Goal: Task Accomplishment & Management: Use online tool/utility

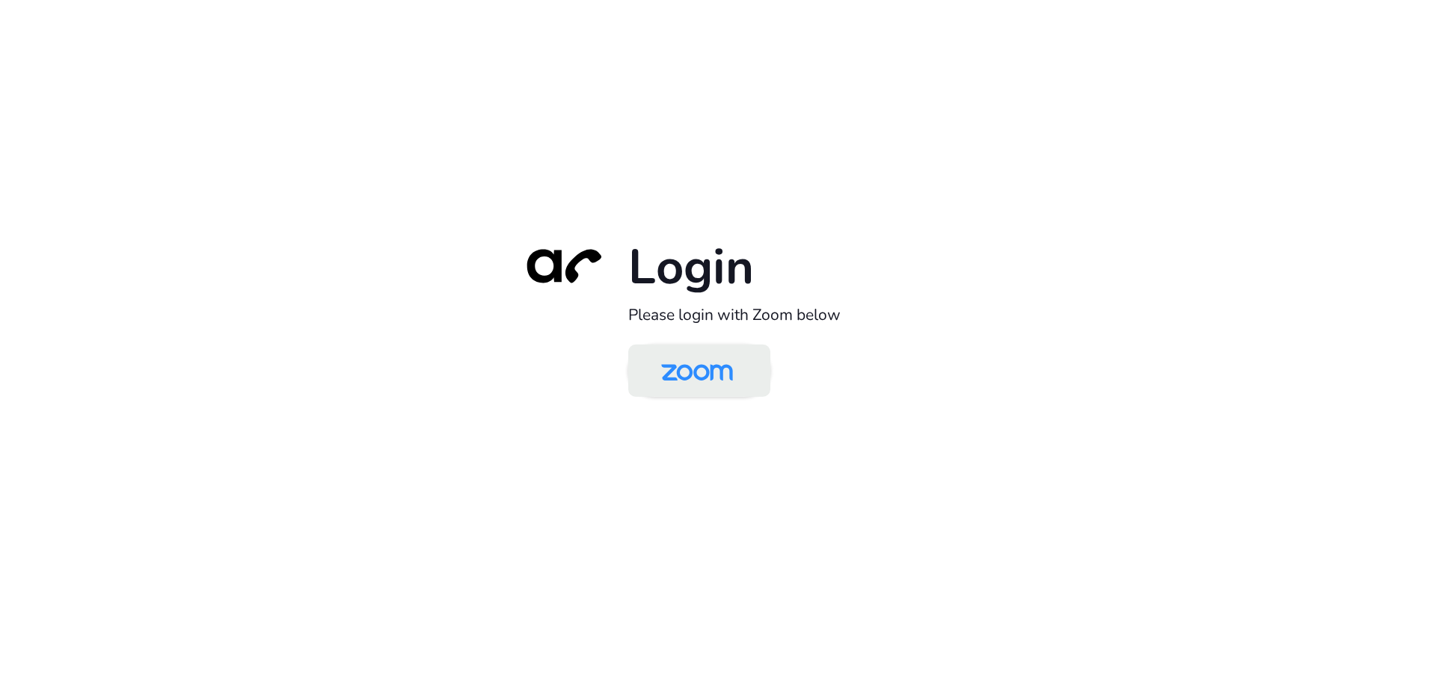
click at [689, 370] on img at bounding box center [696, 372] width 103 height 49
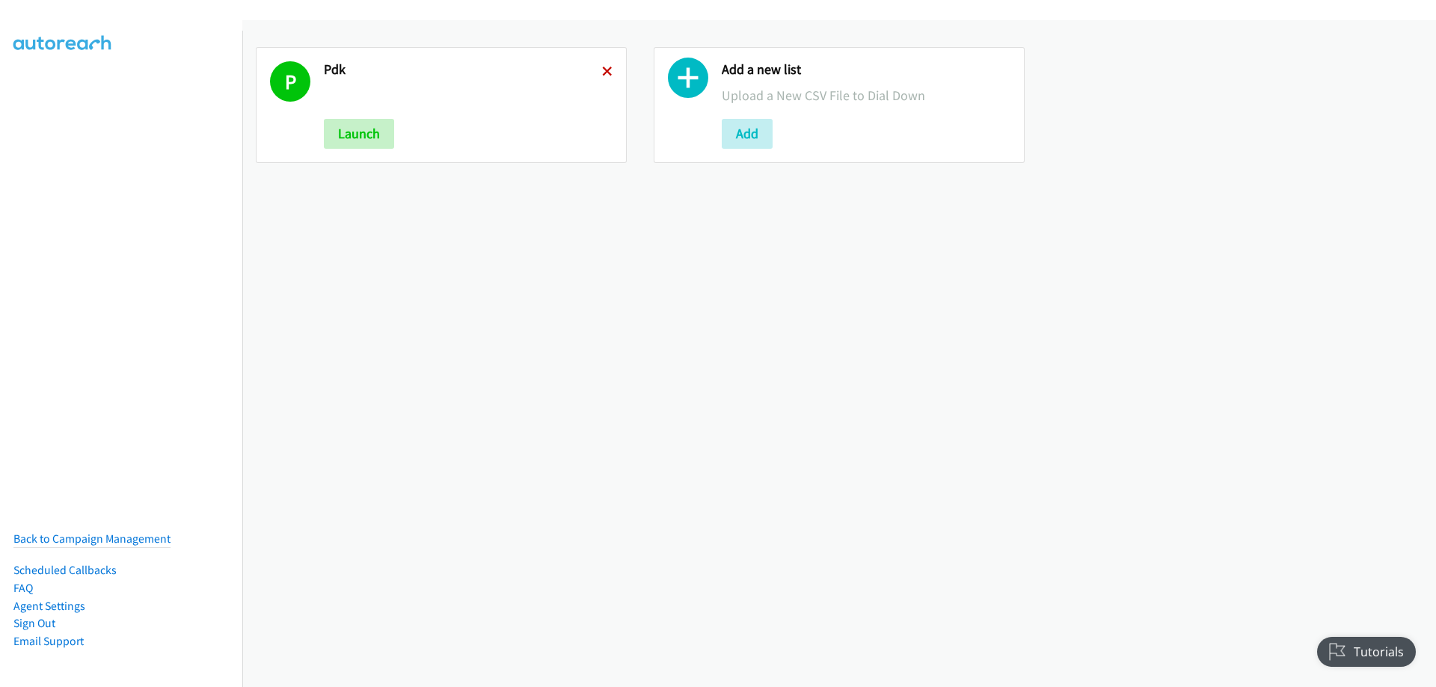
click at [602, 74] on icon at bounding box center [607, 72] width 10 height 10
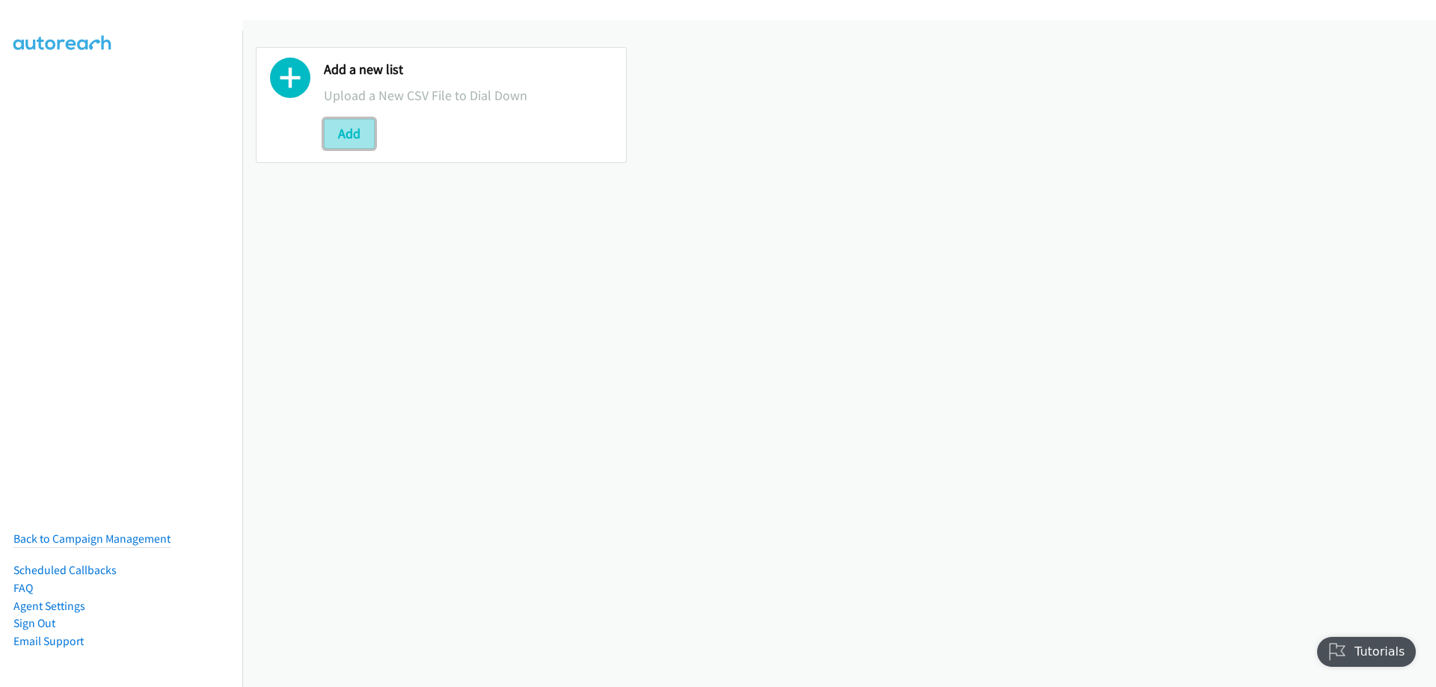
click at [328, 136] on button "Add" at bounding box center [349, 134] width 51 height 30
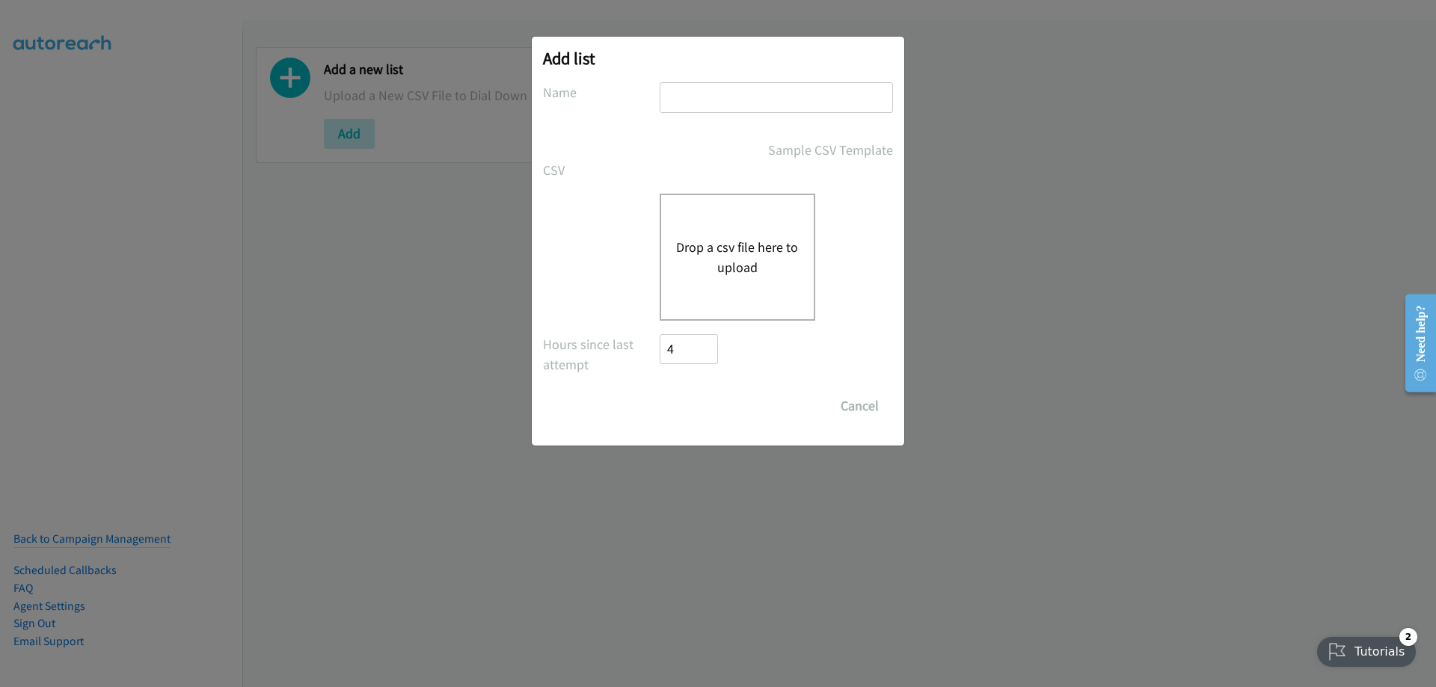
click at [741, 234] on div "Drop a csv file here to upload" at bounding box center [738, 257] width 156 height 127
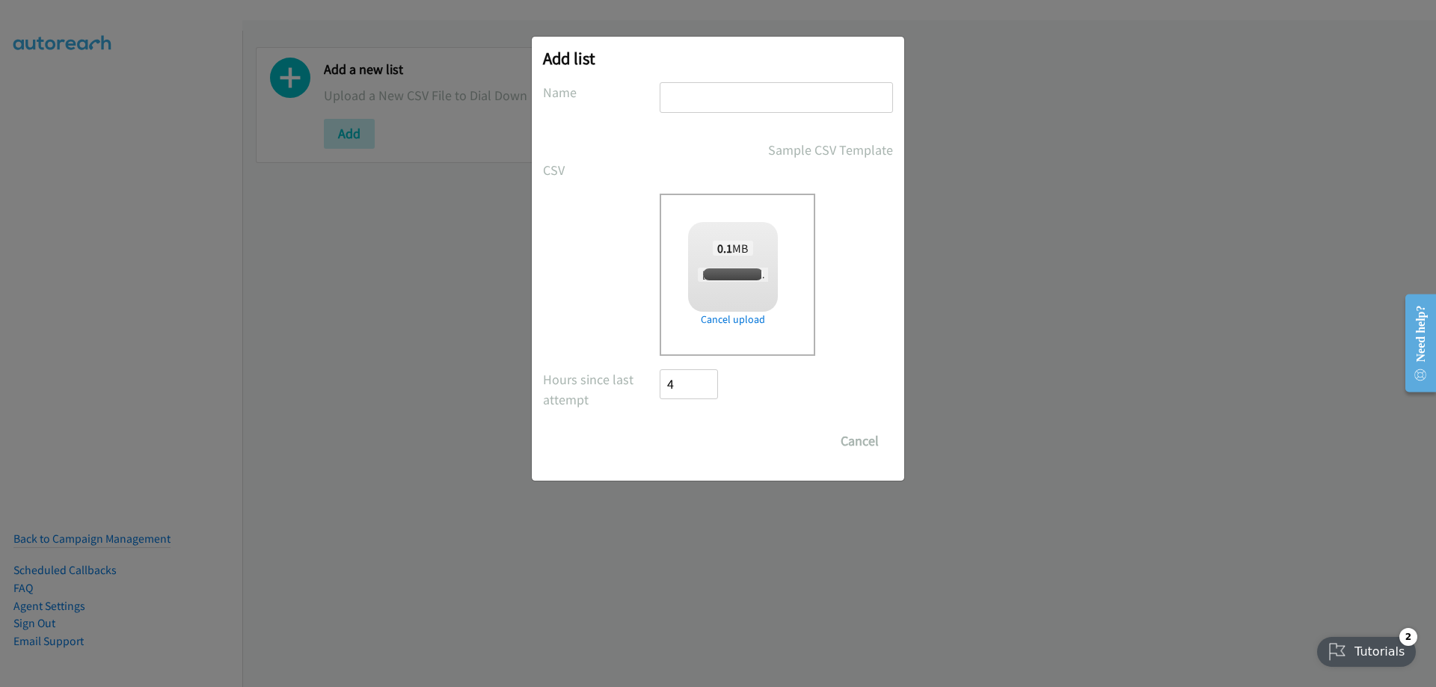
click at [763, 107] on input "text" at bounding box center [776, 97] width 233 height 31
checkbox input "true"
type input "Fujitsu"
click at [689, 437] on input "Save List" at bounding box center [699, 441] width 79 height 30
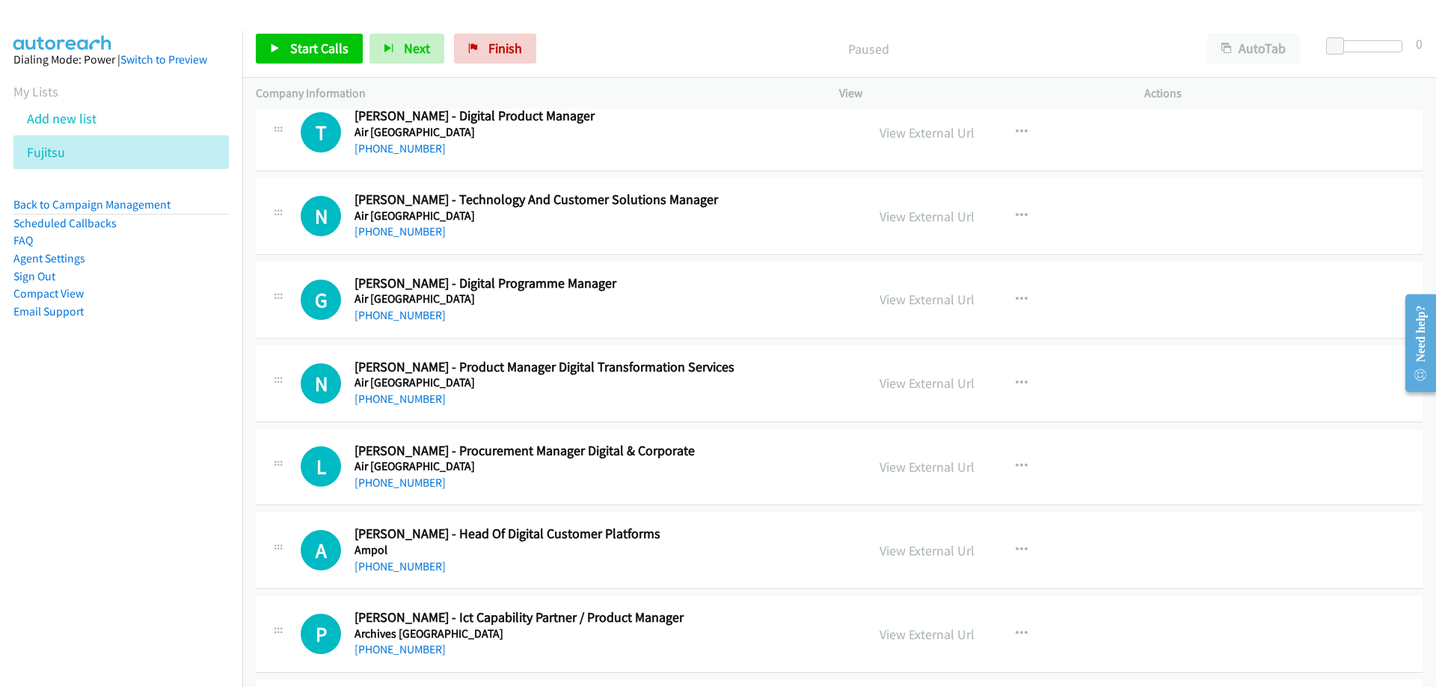
scroll to position [224, 0]
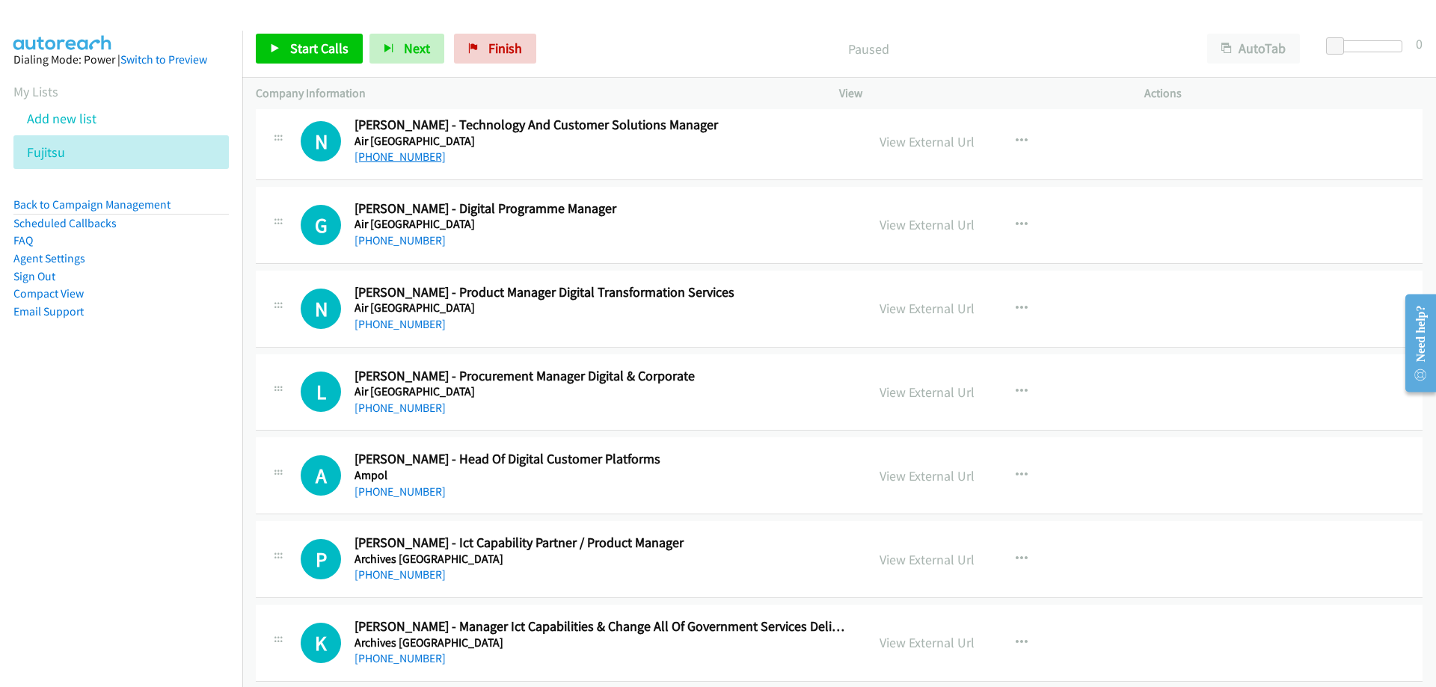
click at [394, 161] on link "[PHONE_NUMBER]" at bounding box center [399, 157] width 91 height 14
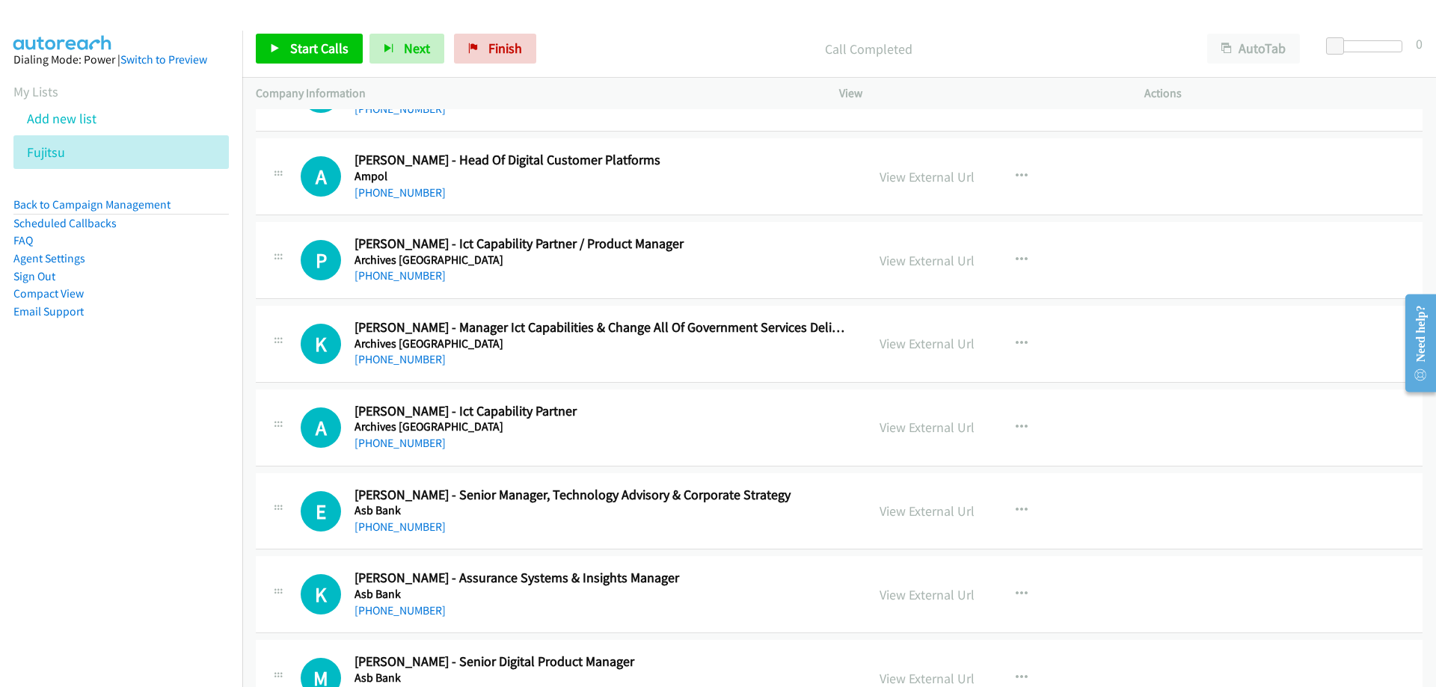
scroll to position [598, 0]
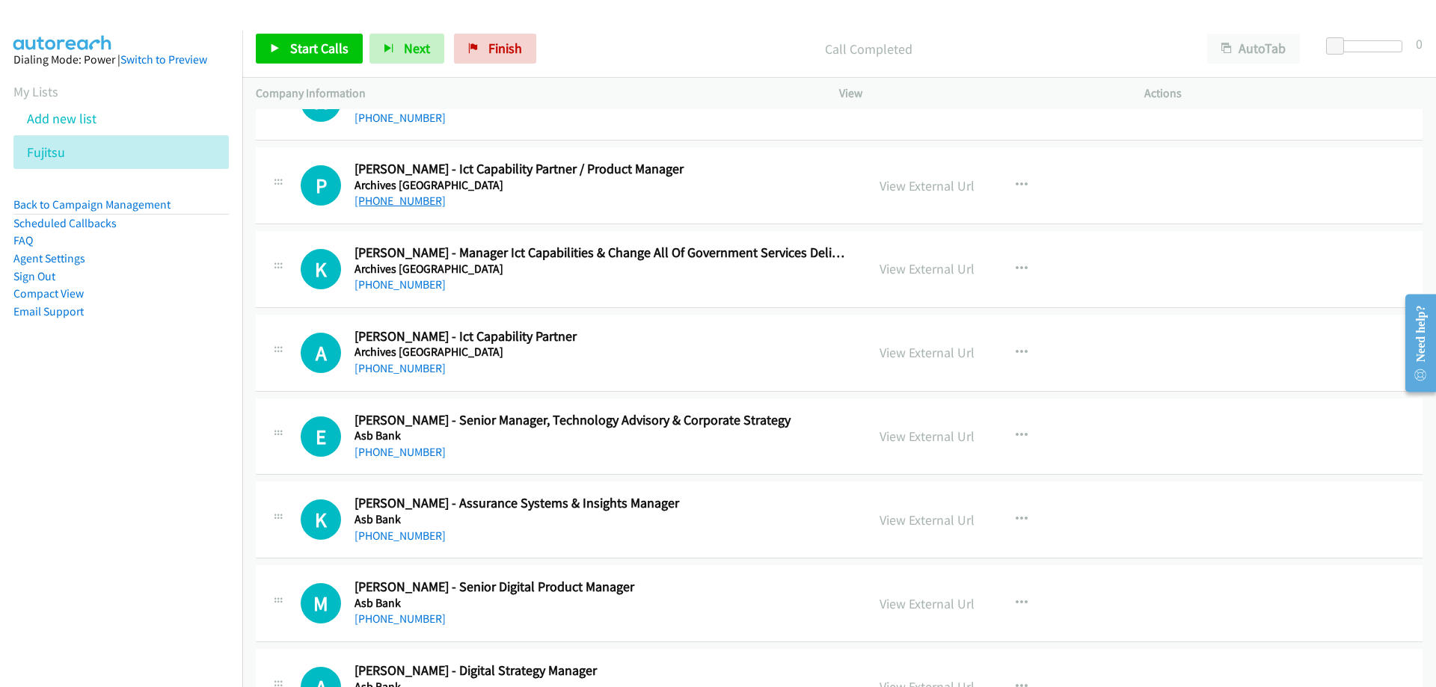
click at [413, 203] on link "[PHONE_NUMBER]" at bounding box center [399, 201] width 91 height 14
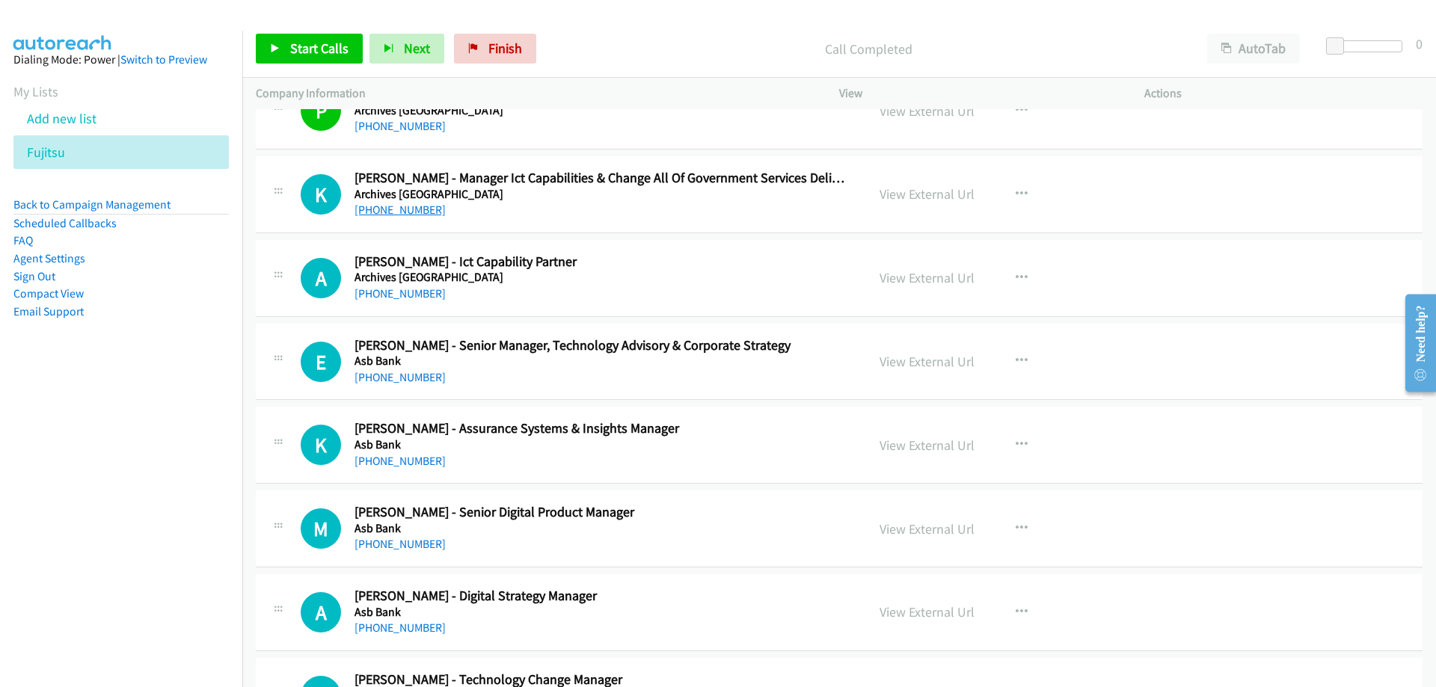
click at [390, 215] on link "[PHONE_NUMBER]" at bounding box center [399, 210] width 91 height 14
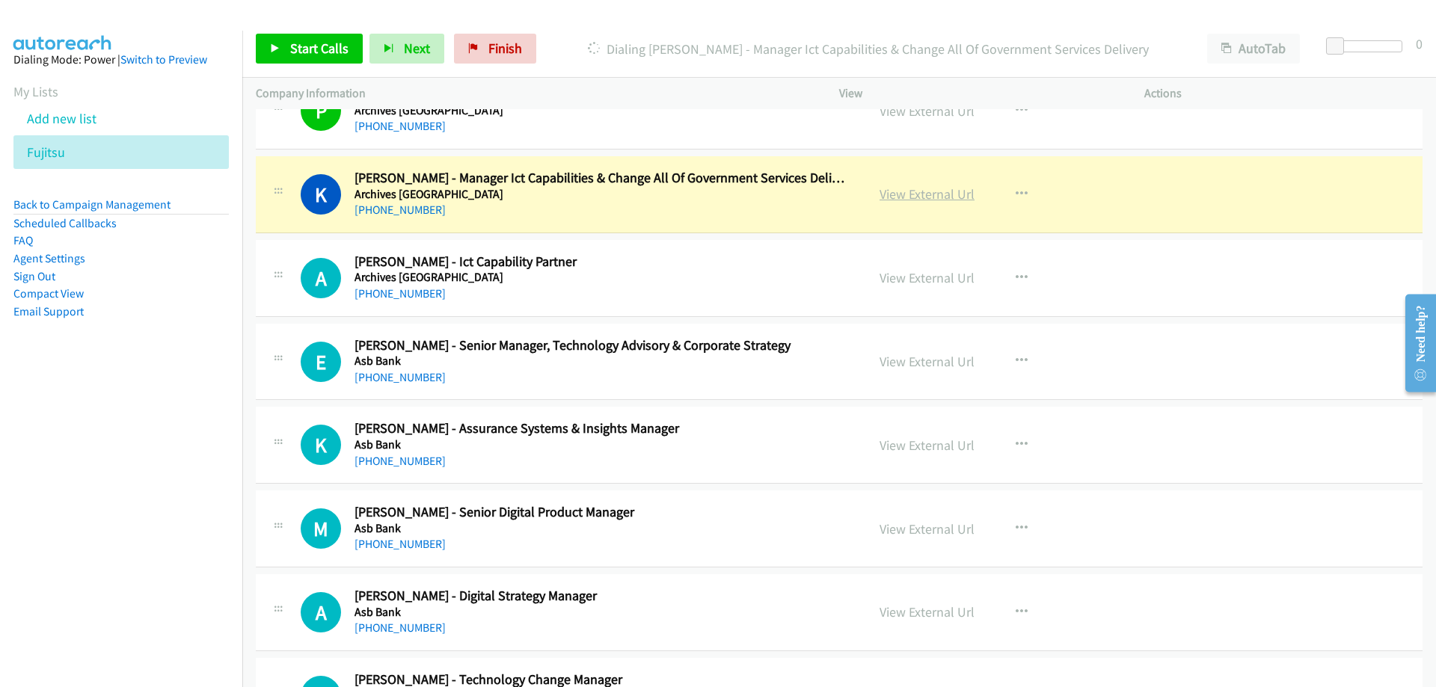
click at [942, 191] on link "View External Url" at bounding box center [926, 193] width 95 height 17
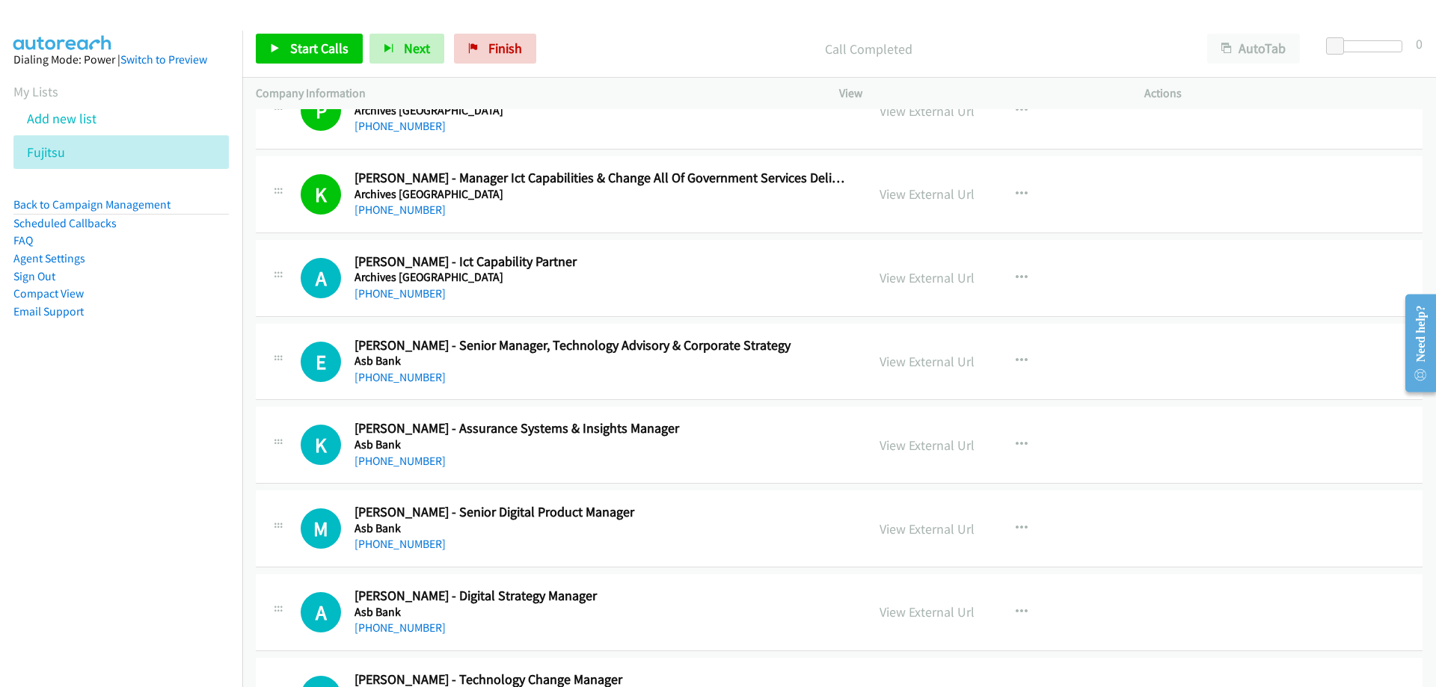
scroll to position [748, 0]
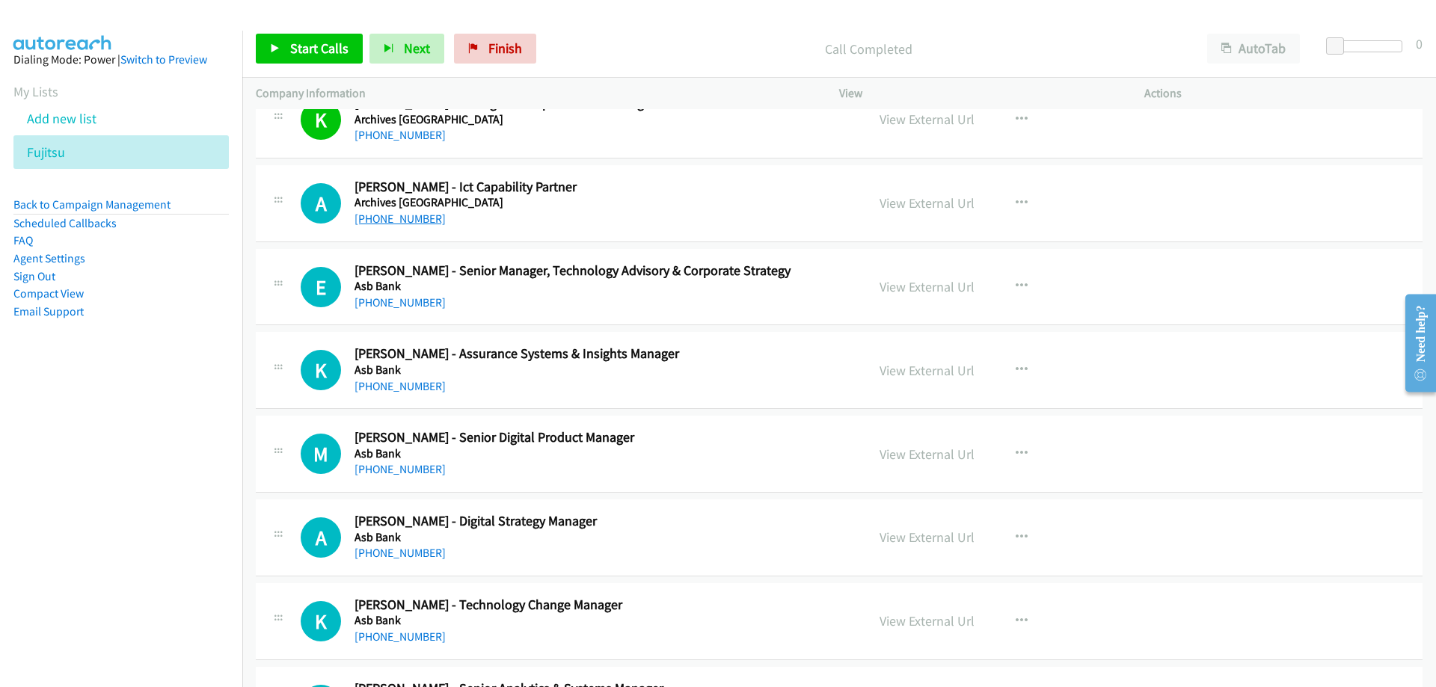
click at [412, 221] on link "[PHONE_NUMBER]" at bounding box center [399, 219] width 91 height 14
click at [902, 203] on link "View External Url" at bounding box center [926, 202] width 95 height 17
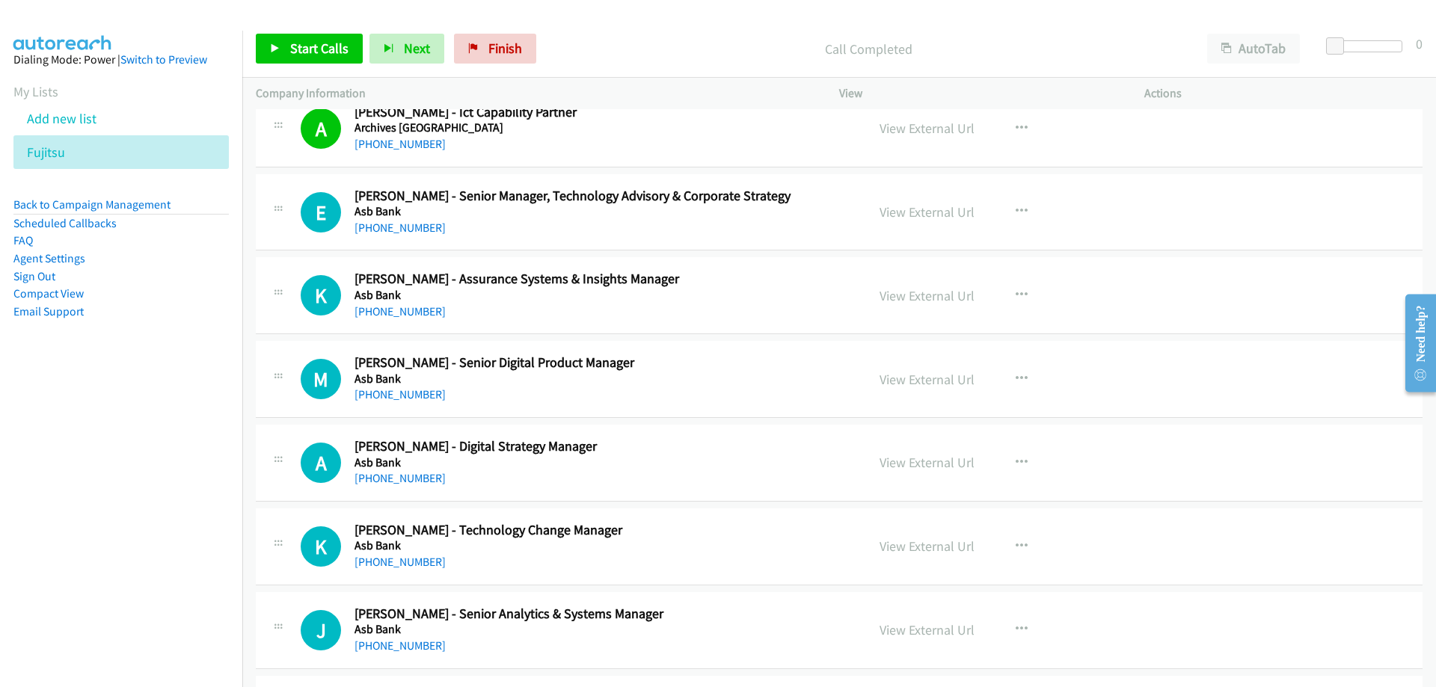
scroll to position [897, 0]
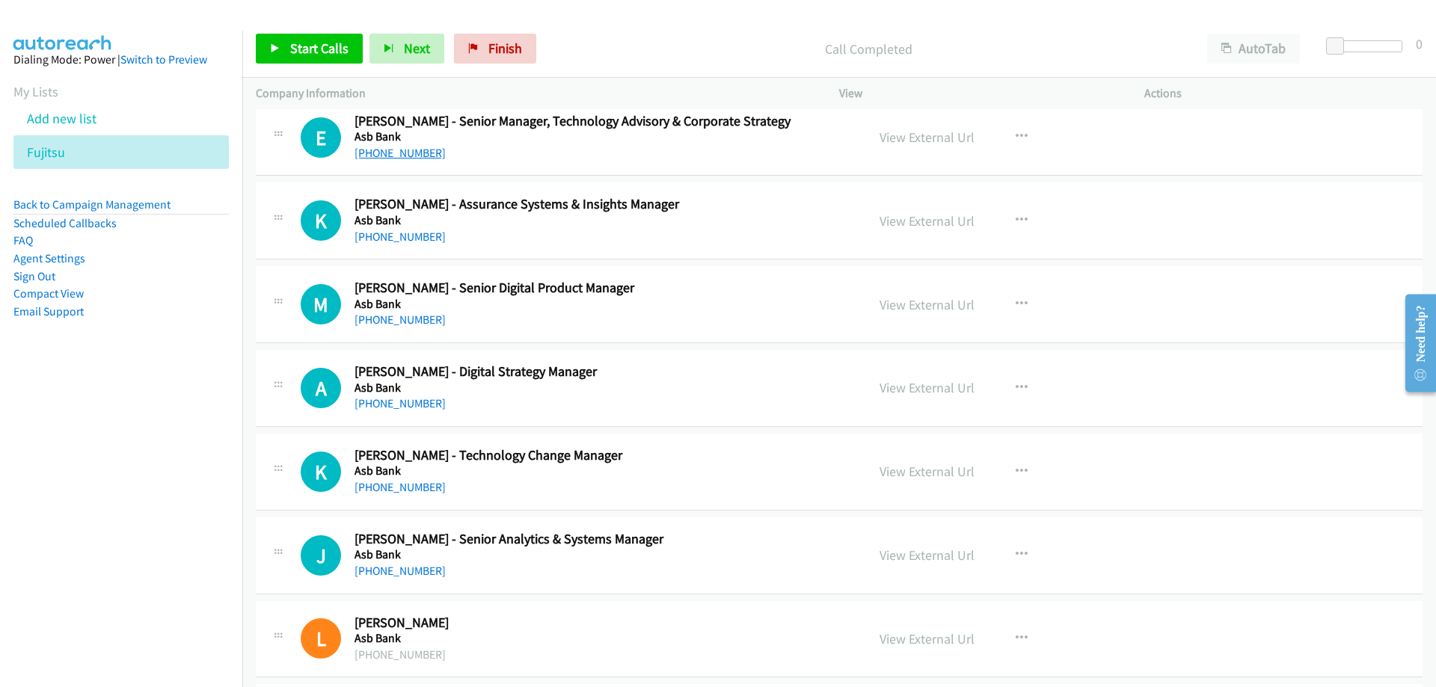
click at [372, 155] on link "[PHONE_NUMBER]" at bounding box center [399, 153] width 91 height 14
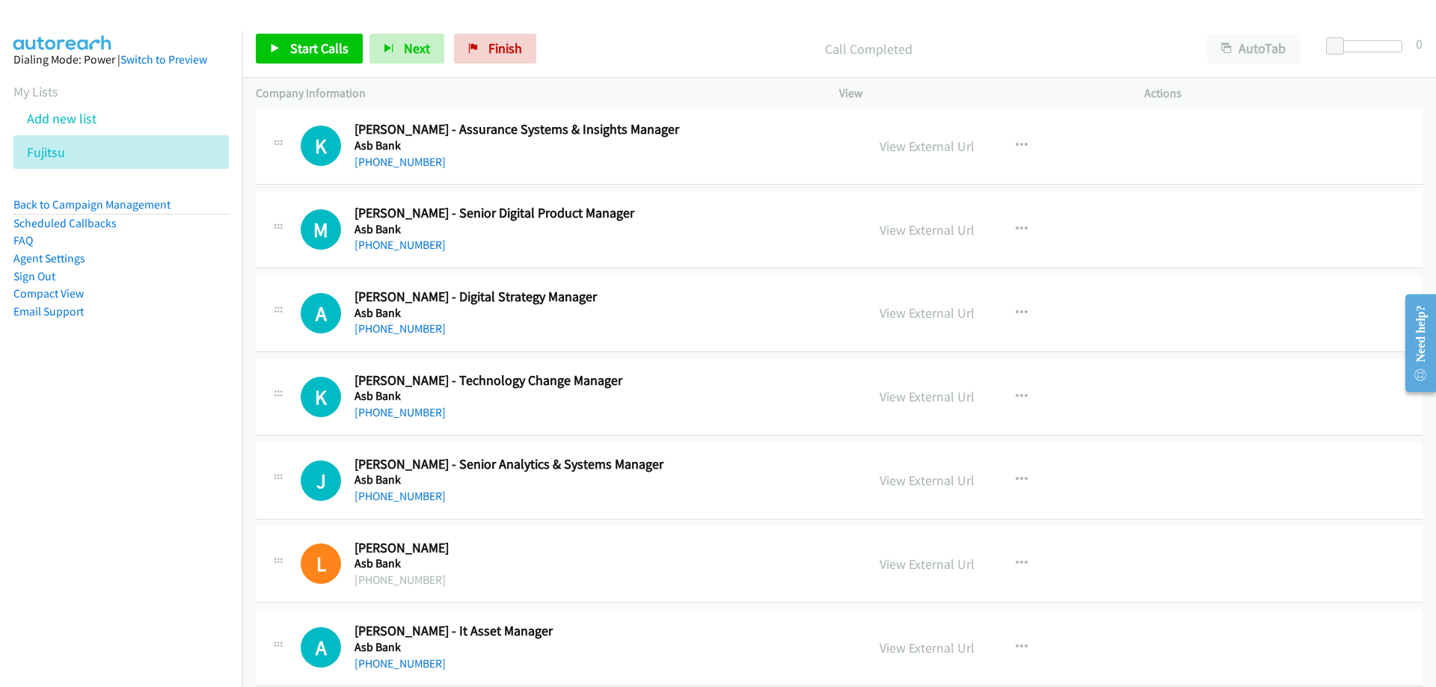
scroll to position [1047, 0]
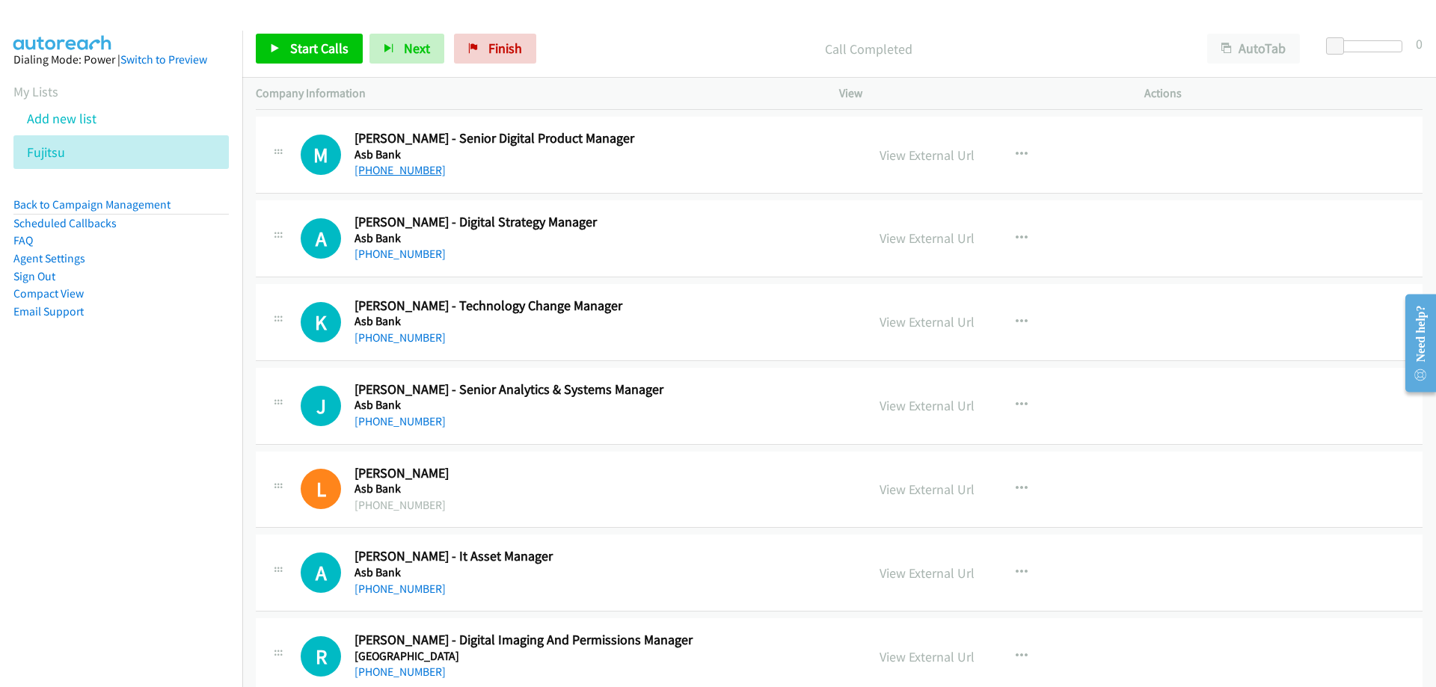
click at [384, 167] on link "[PHONE_NUMBER]" at bounding box center [399, 170] width 91 height 14
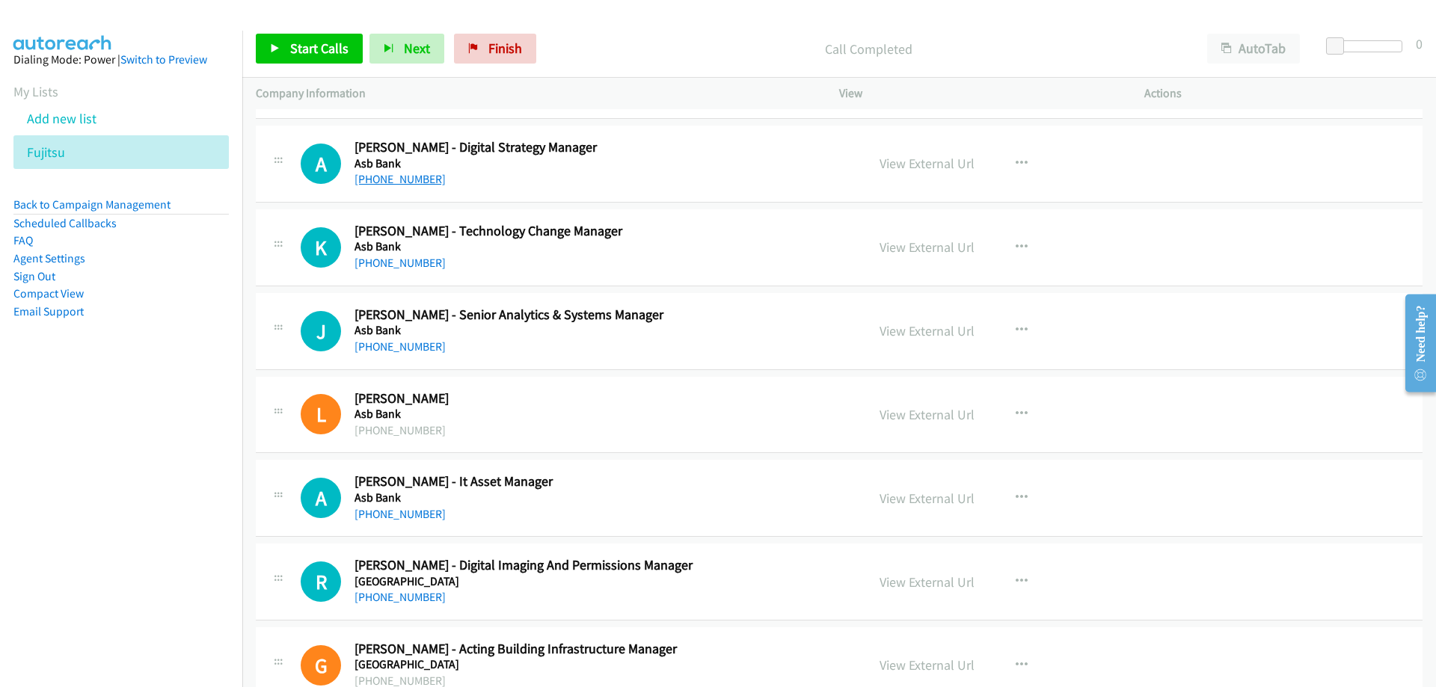
click at [414, 182] on link "[PHONE_NUMBER]" at bounding box center [399, 179] width 91 height 14
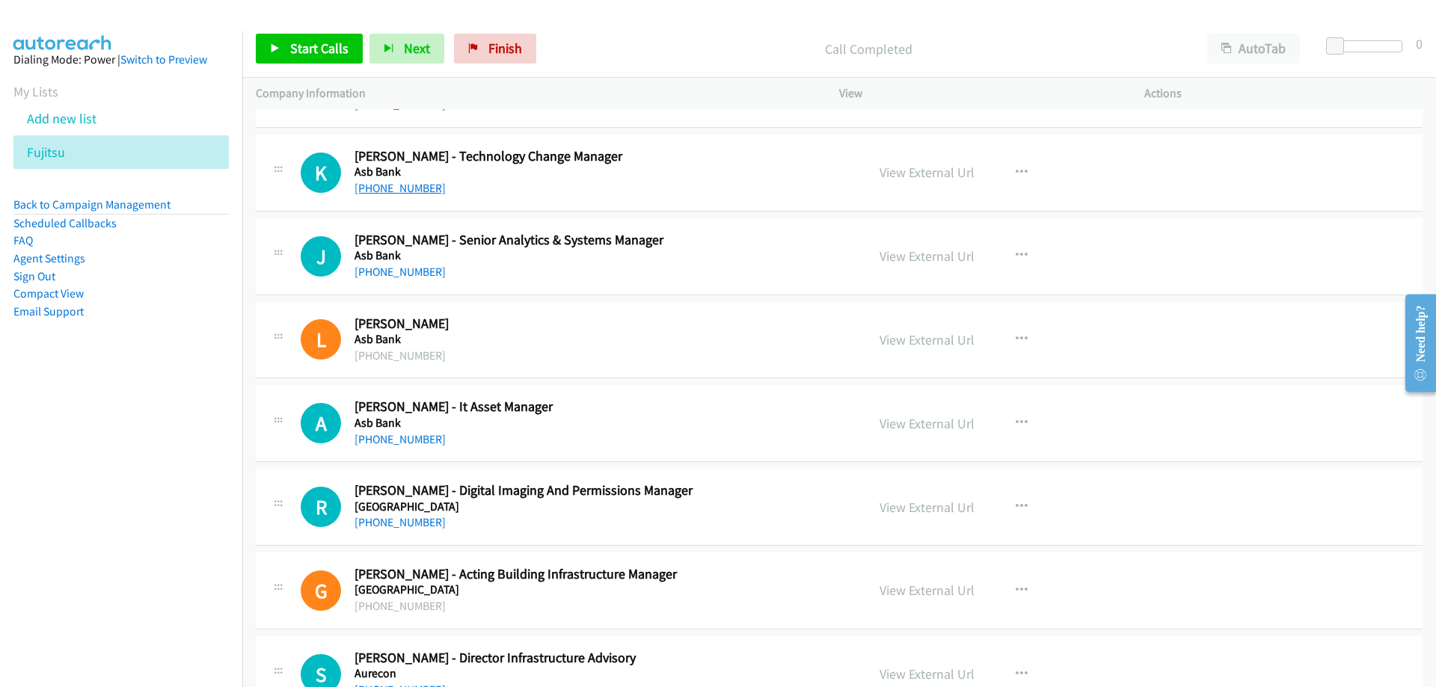
click at [395, 186] on link "[PHONE_NUMBER]" at bounding box center [399, 188] width 91 height 14
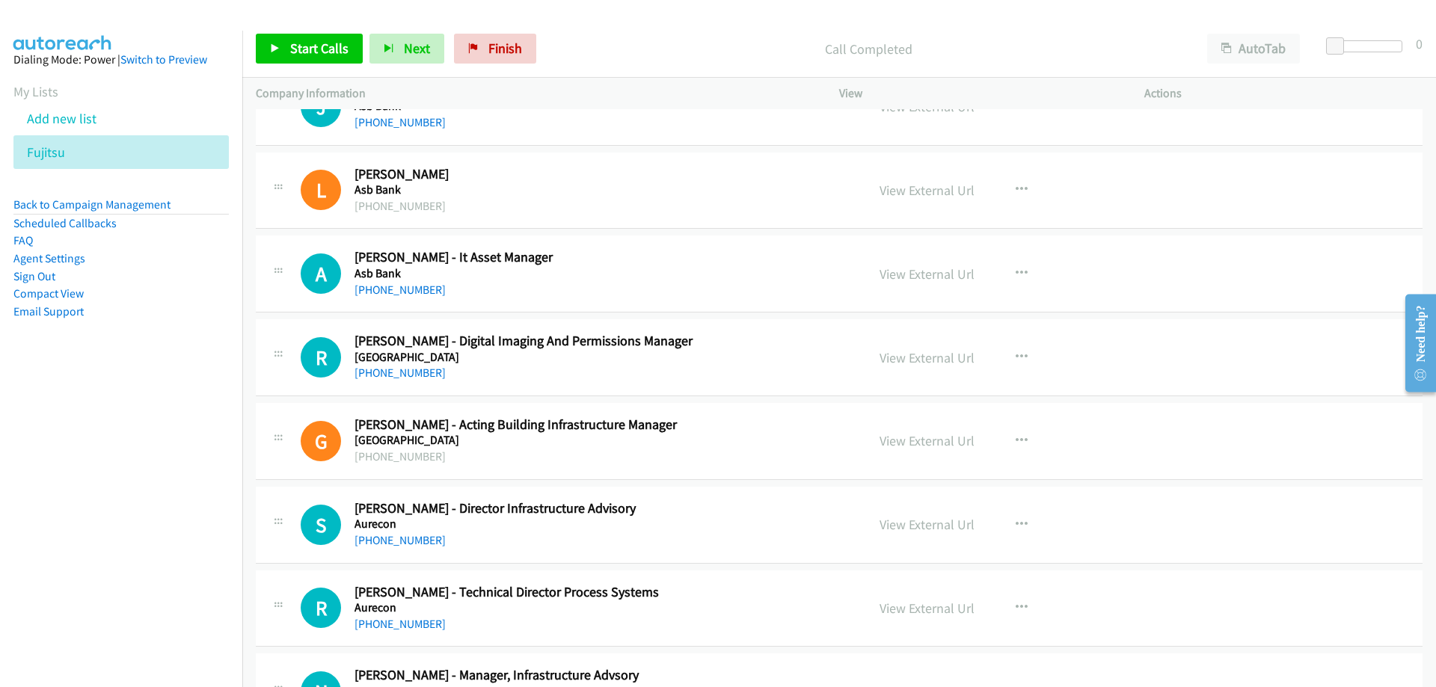
scroll to position [1421, 0]
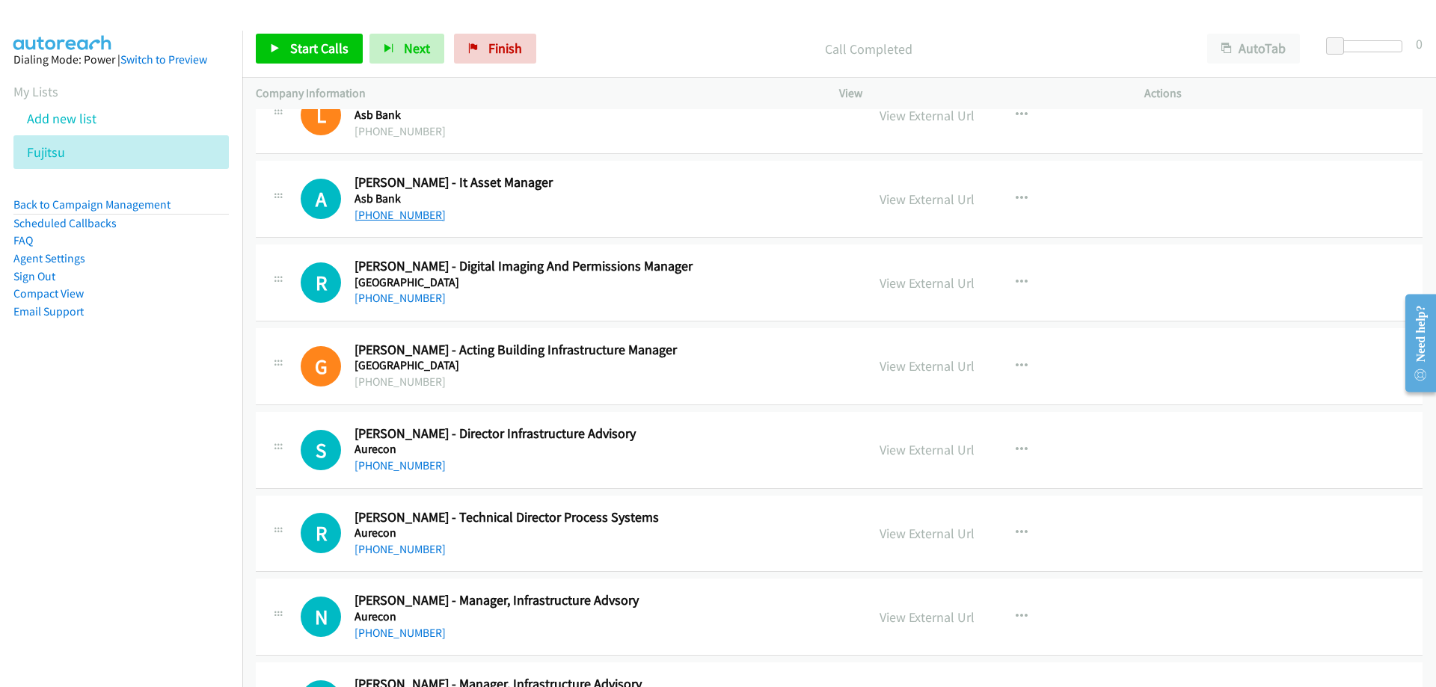
click at [387, 211] on link "[PHONE_NUMBER]" at bounding box center [399, 215] width 91 height 14
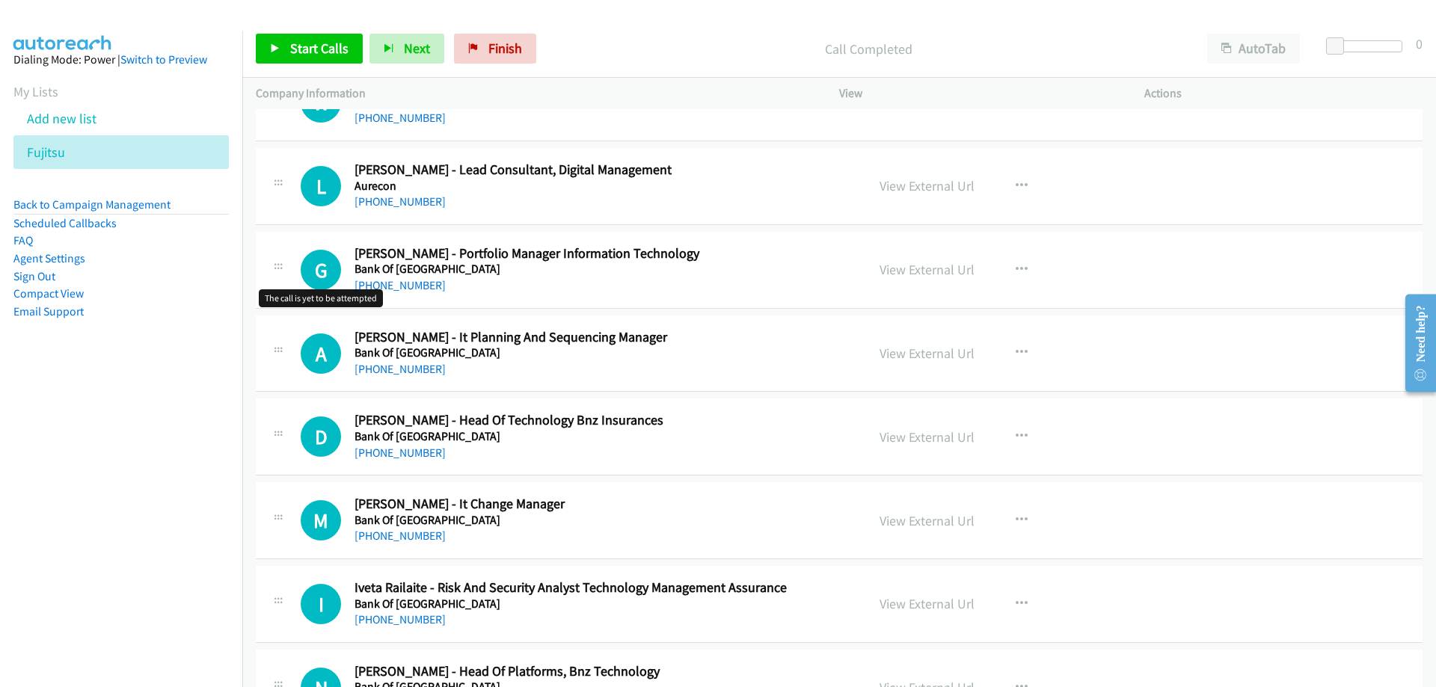
scroll to position [2094, 0]
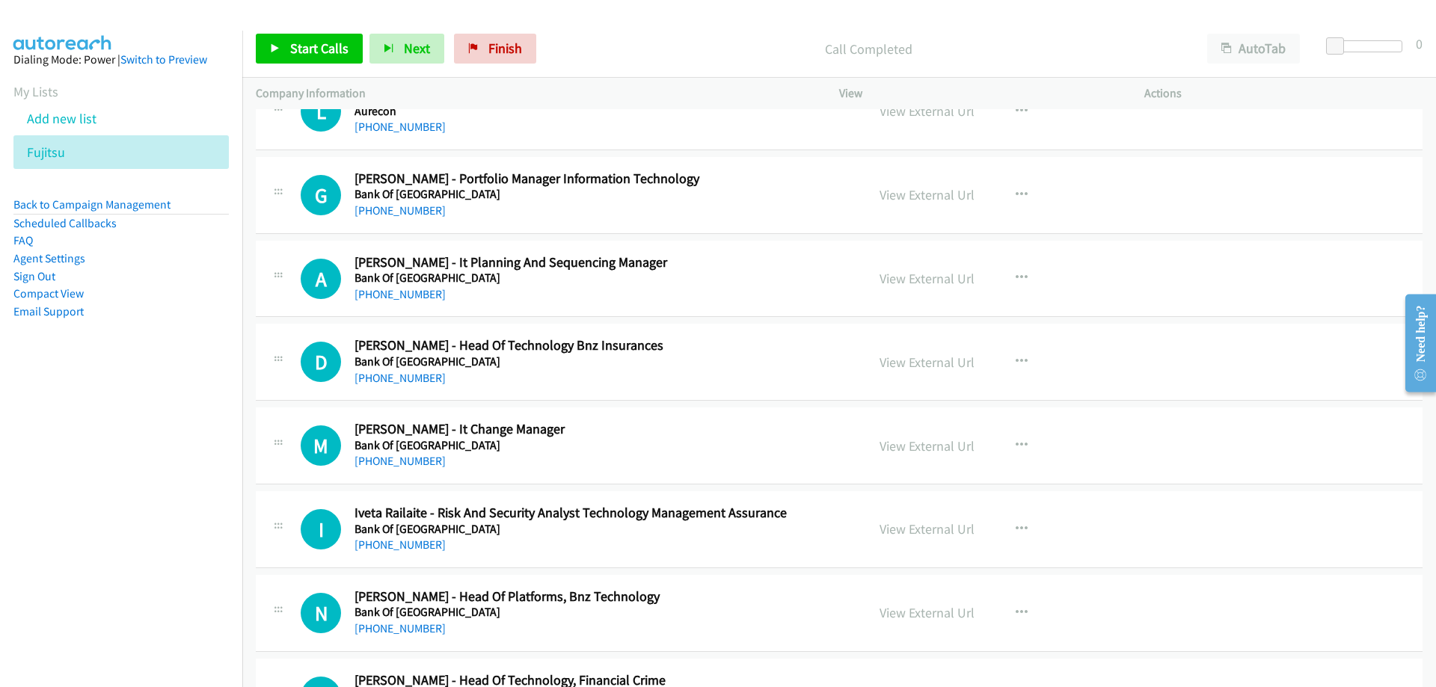
click at [379, 202] on div "[PHONE_NUMBER]" at bounding box center [600, 211] width 493 height 18
click at [378, 208] on link "[PHONE_NUMBER]" at bounding box center [399, 210] width 91 height 14
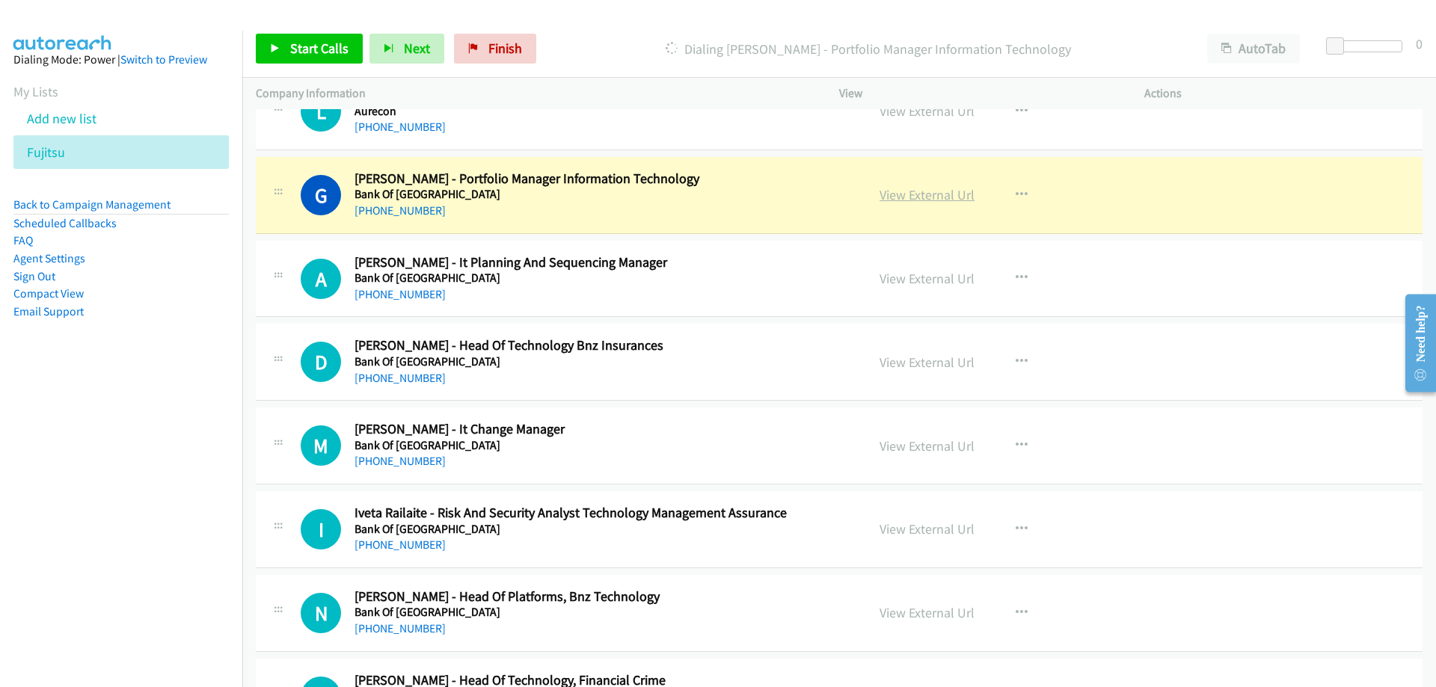
click at [891, 190] on link "View External Url" at bounding box center [926, 194] width 95 height 17
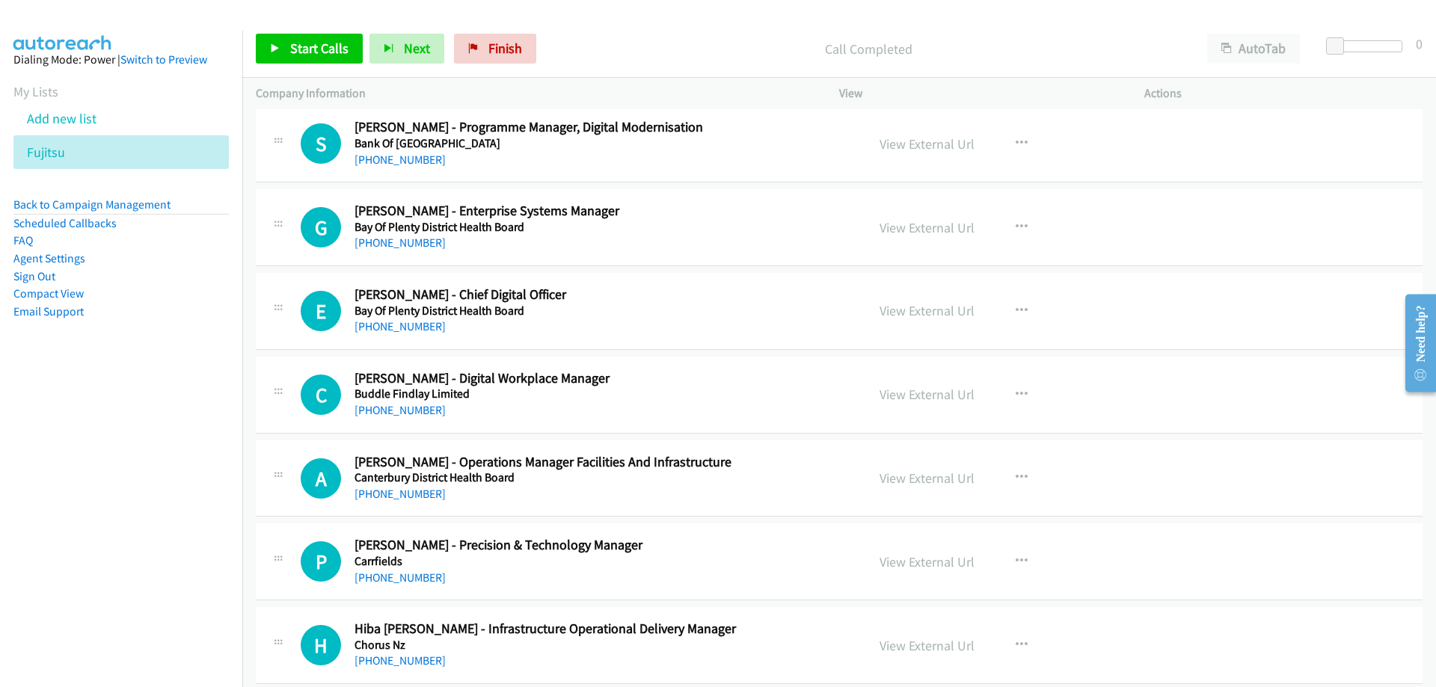
scroll to position [5982, 0]
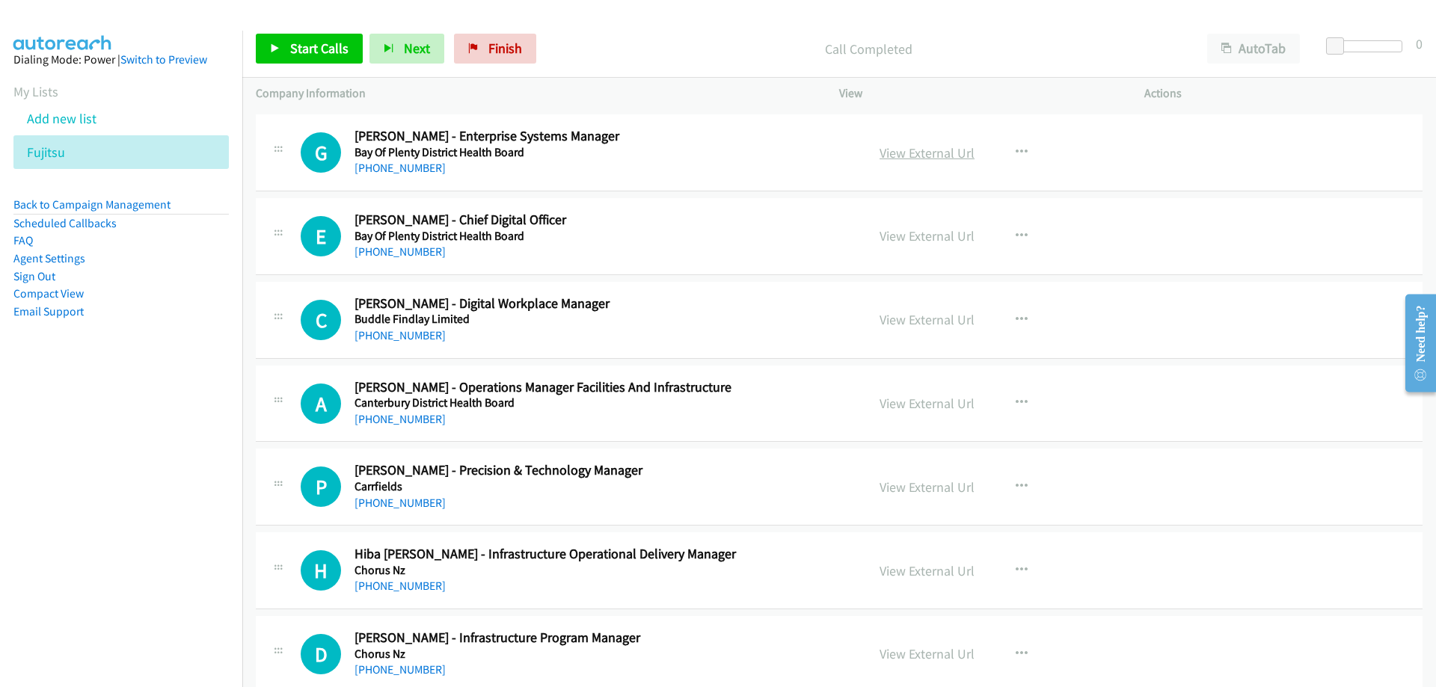
click at [894, 147] on link "View External Url" at bounding box center [926, 152] width 95 height 17
click at [389, 172] on link "[PHONE_NUMBER]" at bounding box center [399, 168] width 91 height 14
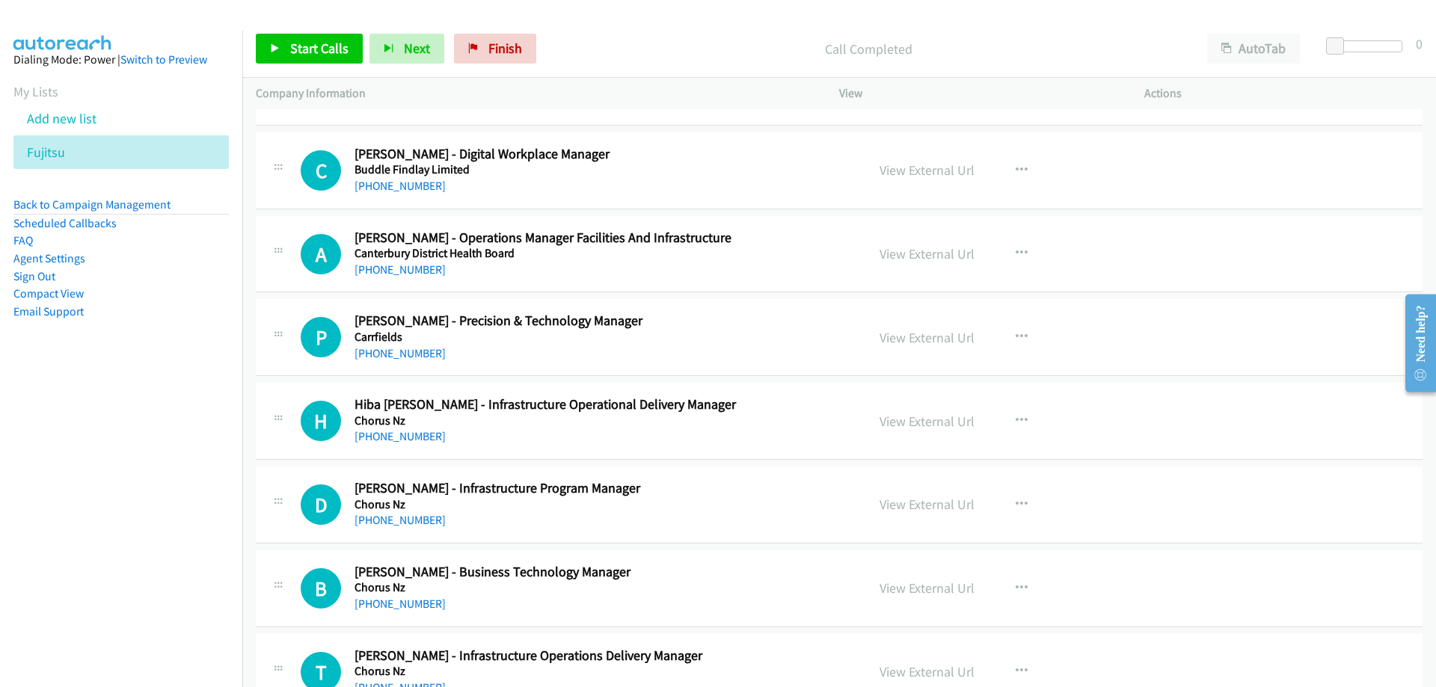
scroll to position [6057, 0]
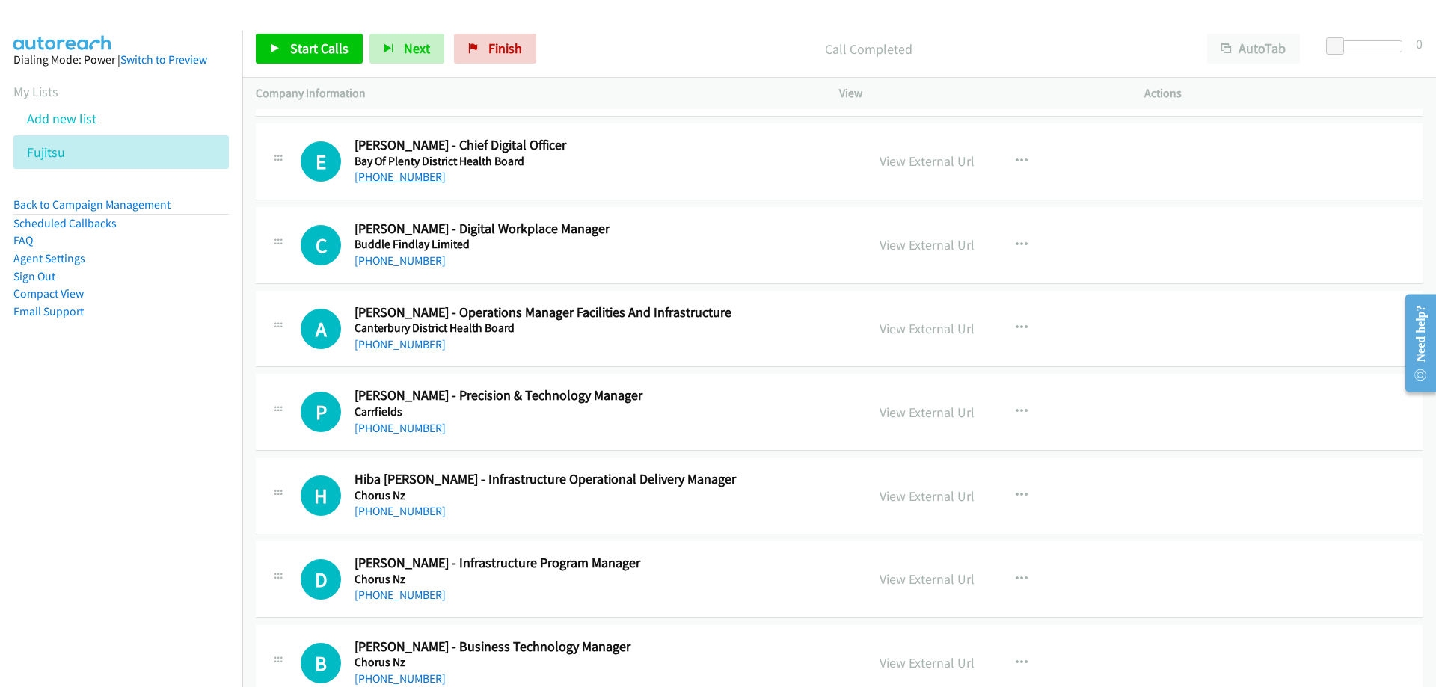
click at [398, 173] on link "[PHONE_NUMBER]" at bounding box center [399, 177] width 91 height 14
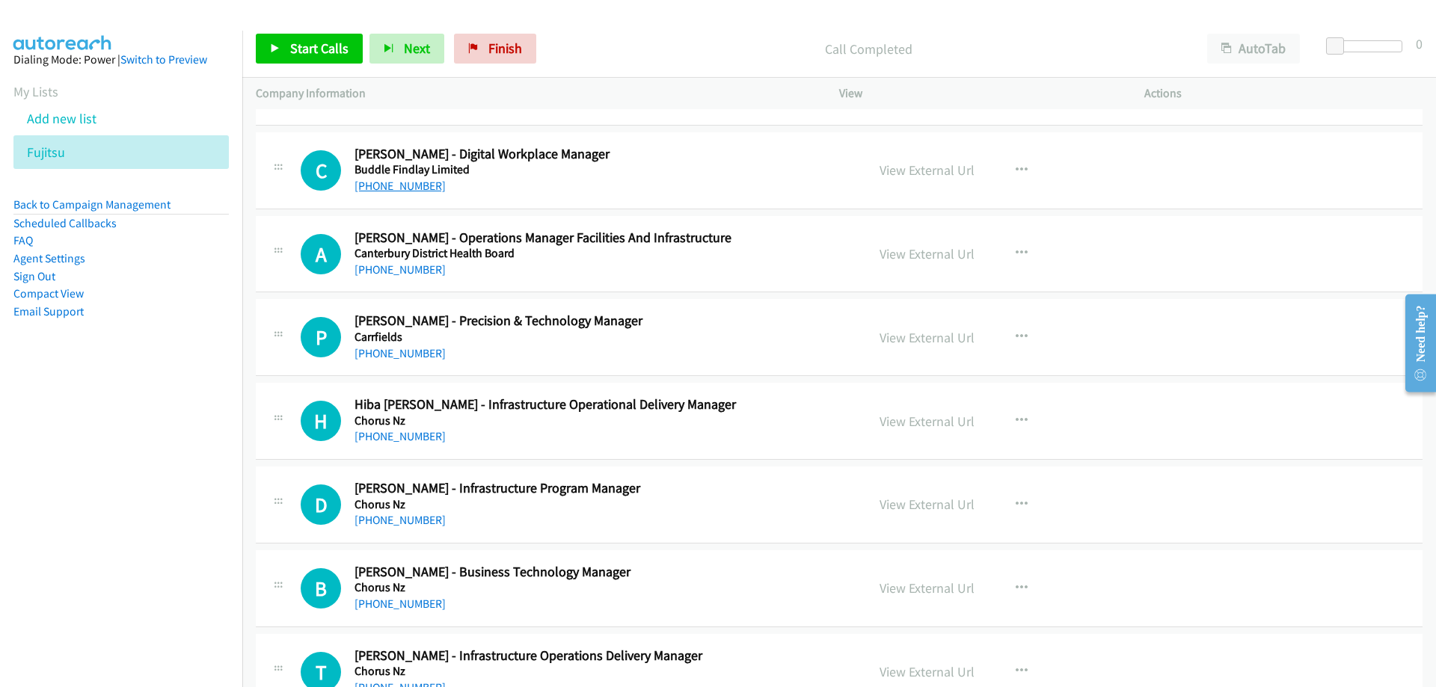
click at [403, 183] on link "[PHONE_NUMBER]" at bounding box center [399, 186] width 91 height 14
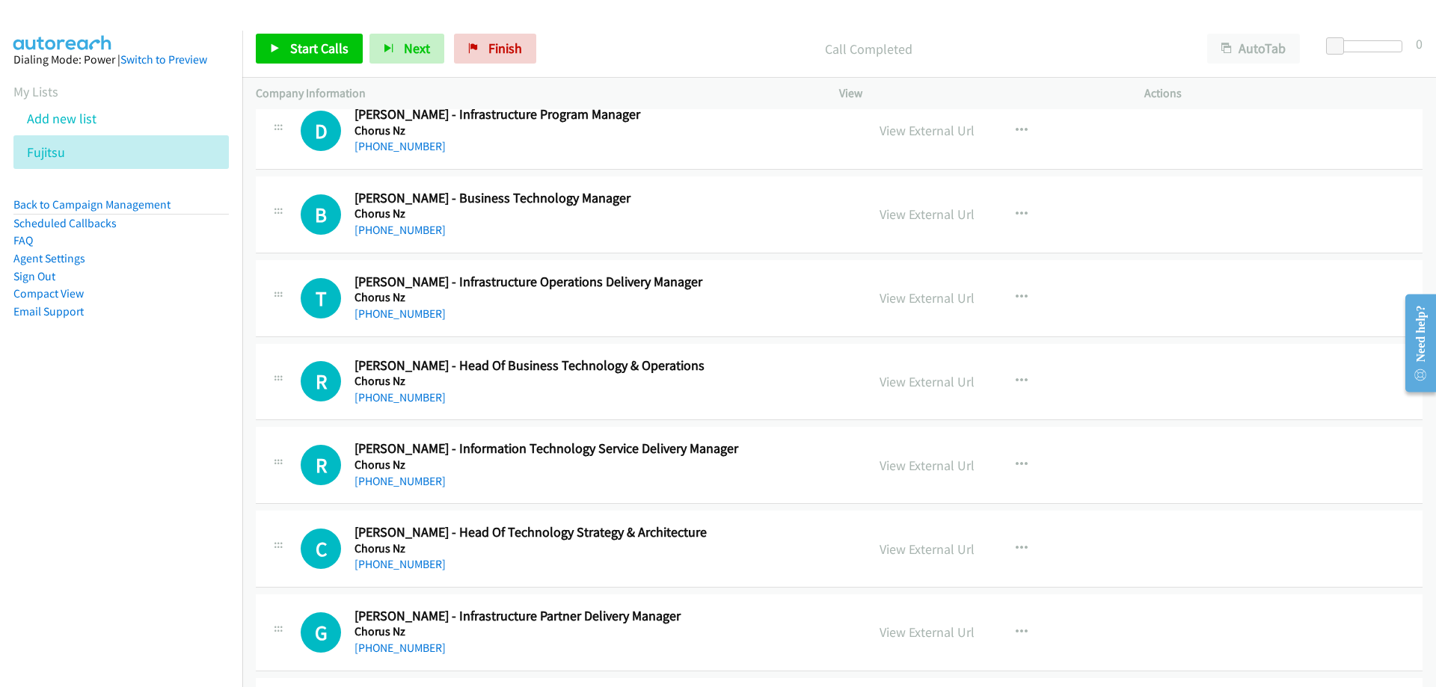
scroll to position [6580, 0]
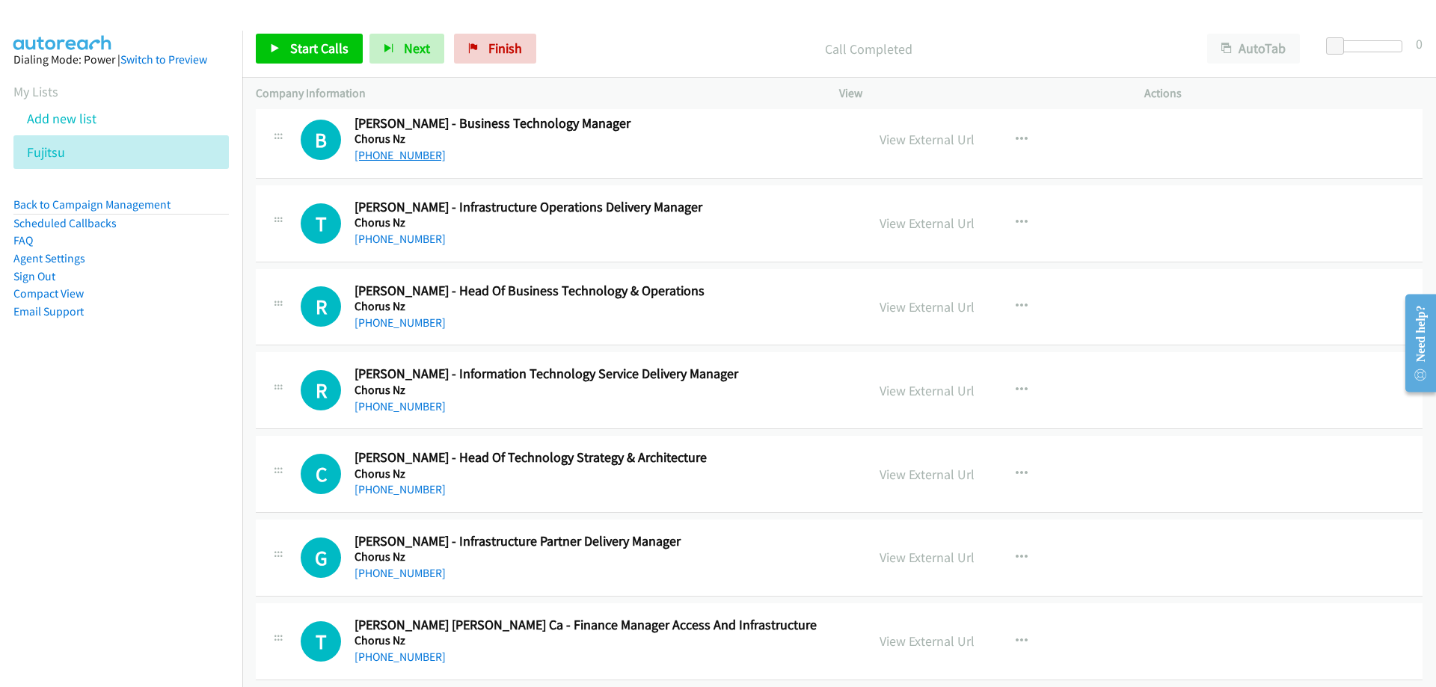
click at [420, 157] on link "[PHONE_NUMBER]" at bounding box center [399, 155] width 91 height 14
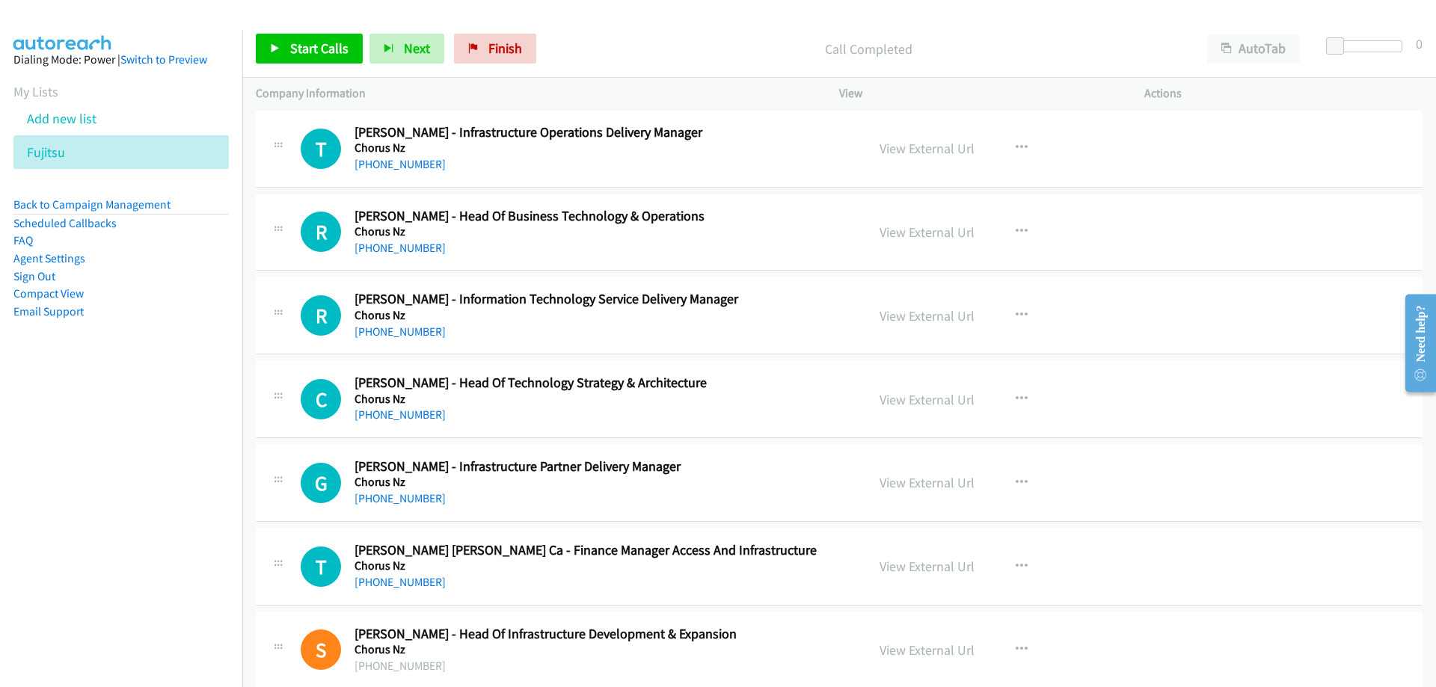
scroll to position [6730, 0]
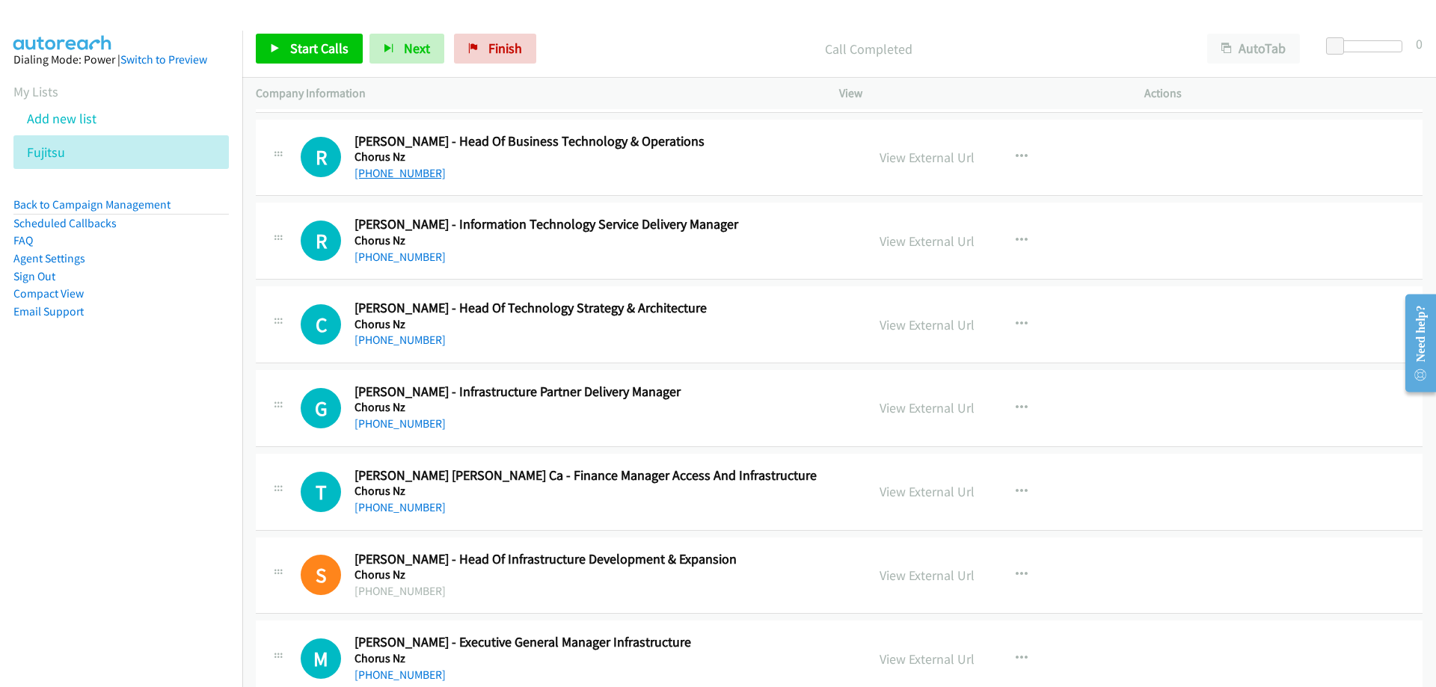
click at [385, 177] on link "[PHONE_NUMBER]" at bounding box center [399, 173] width 91 height 14
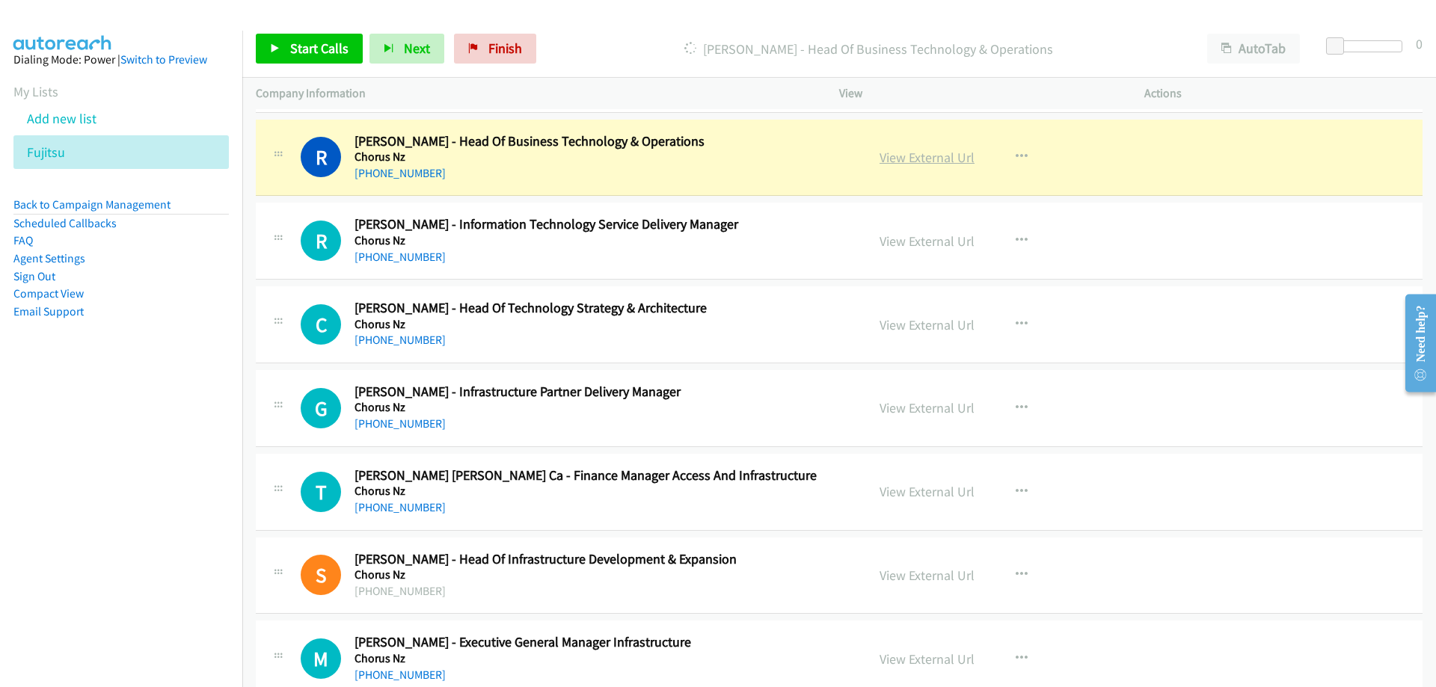
click at [903, 161] on link "View External Url" at bounding box center [926, 157] width 95 height 17
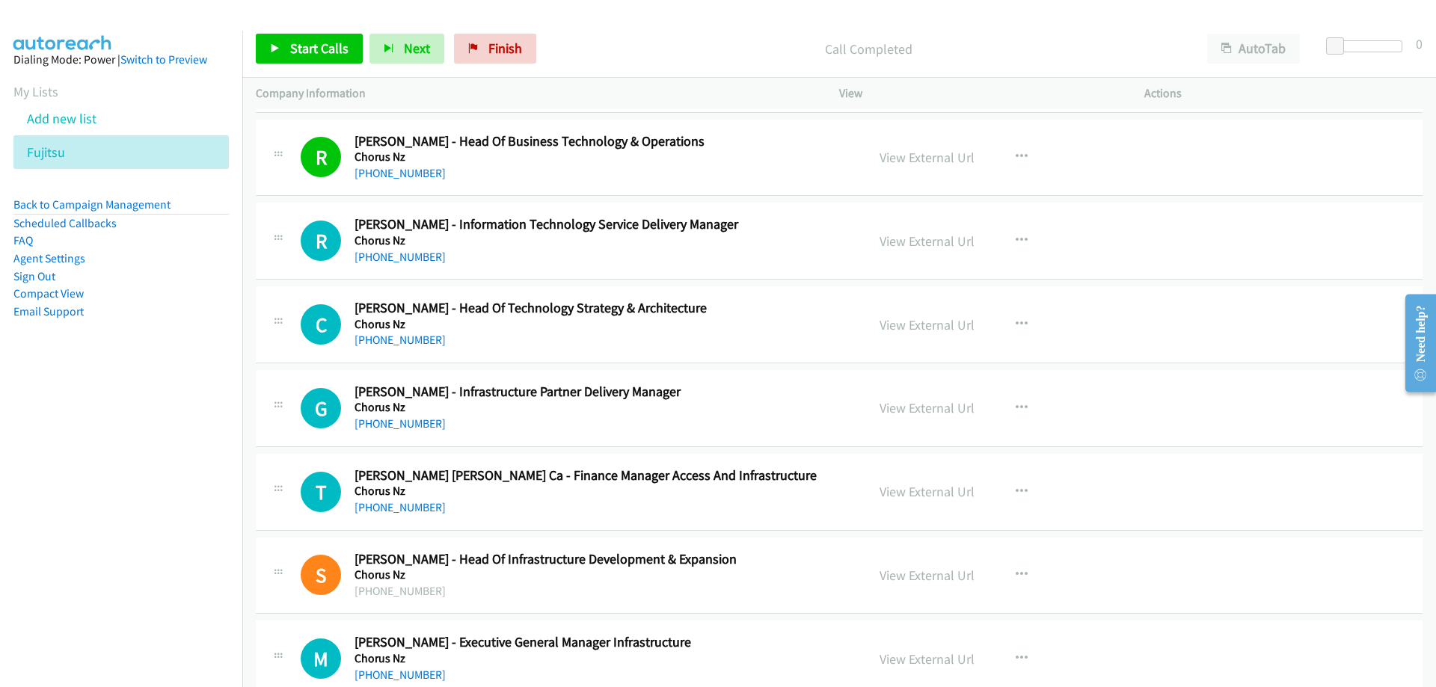
scroll to position [6805, 0]
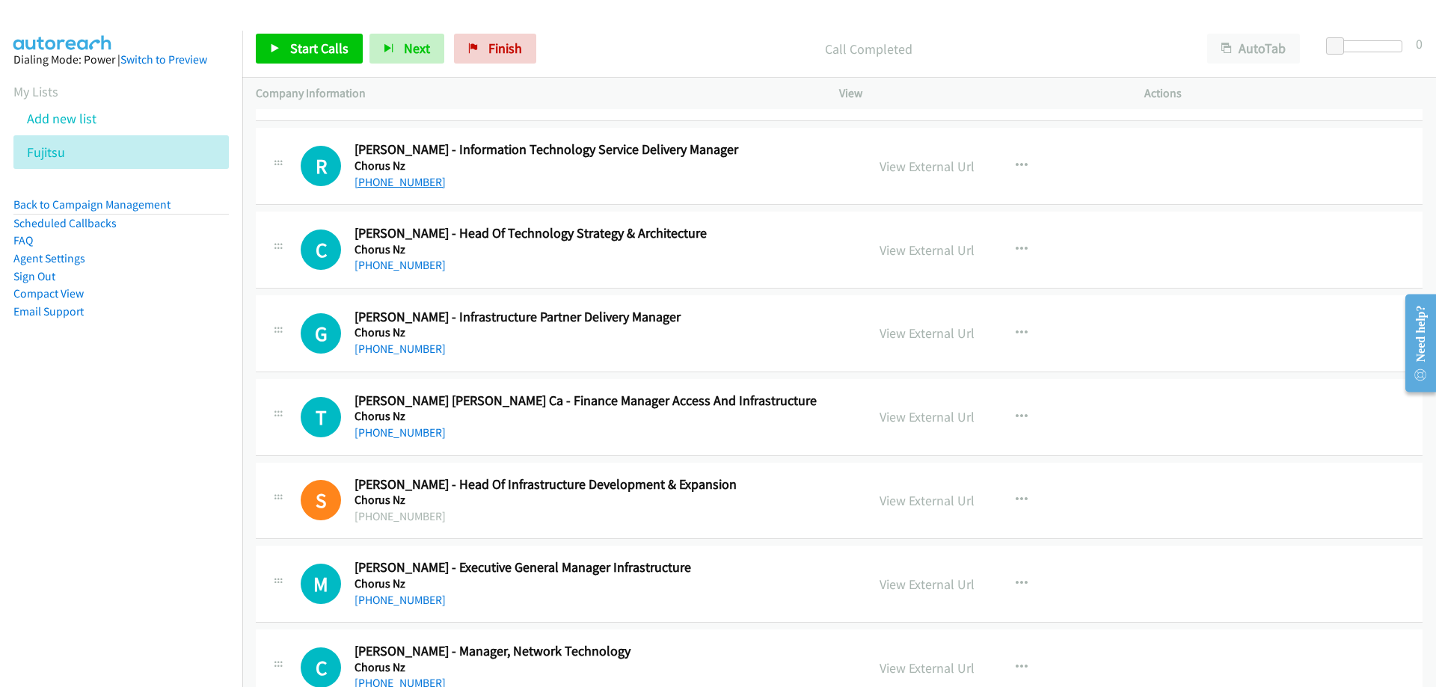
click at [375, 180] on link "[PHONE_NUMBER]" at bounding box center [399, 182] width 91 height 14
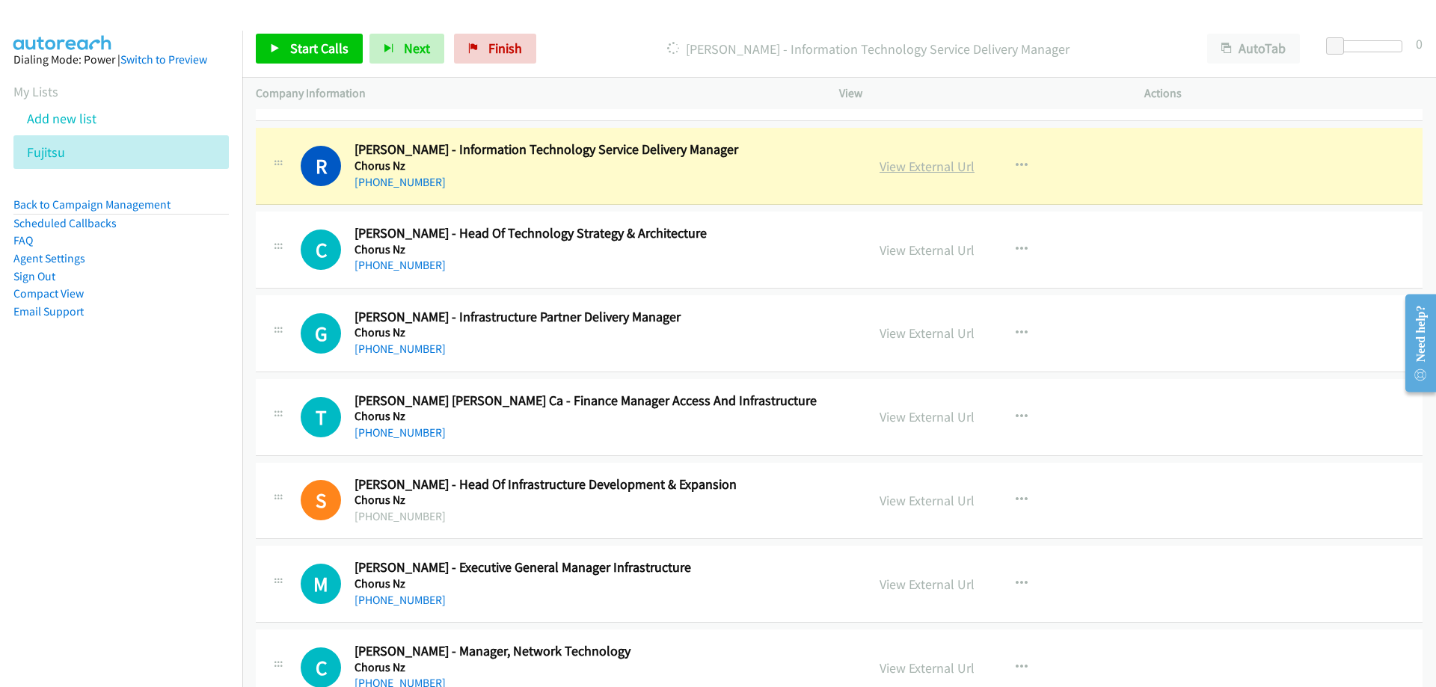
click at [924, 164] on link "View External Url" at bounding box center [926, 166] width 95 height 17
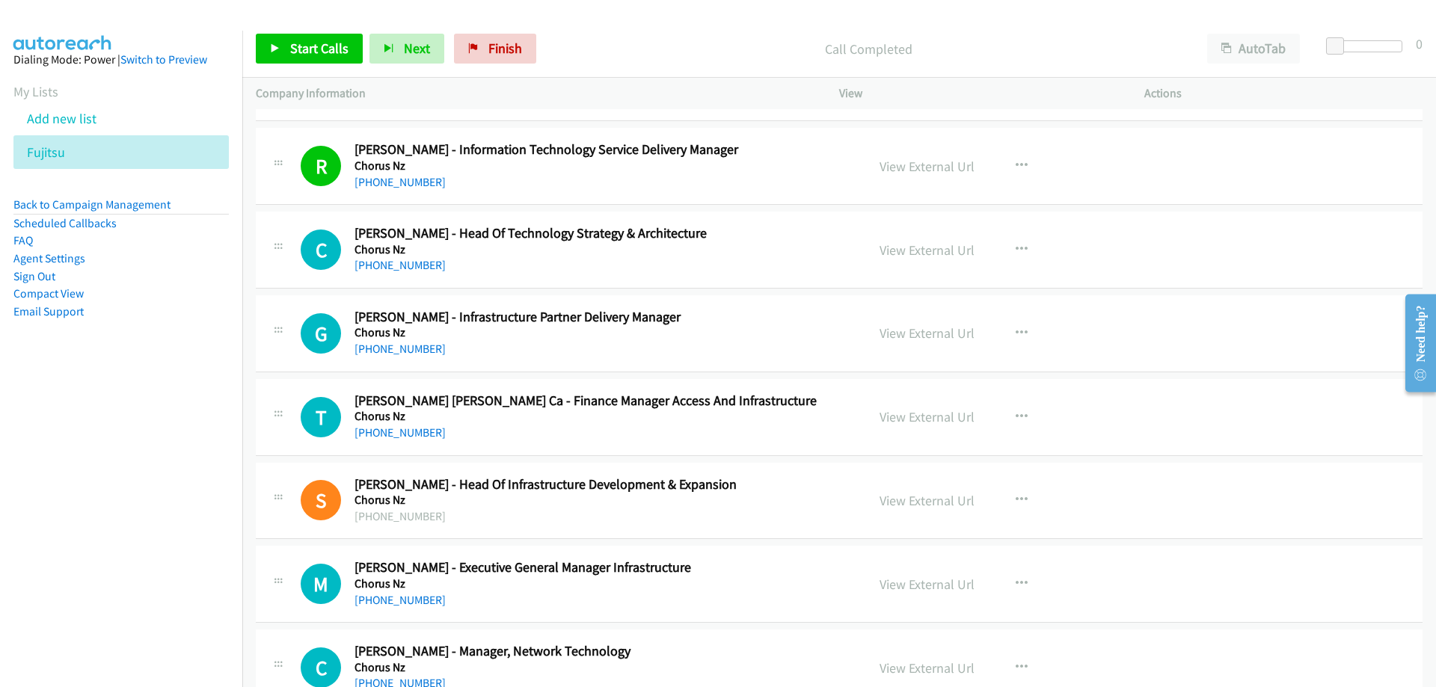
scroll to position [6879, 0]
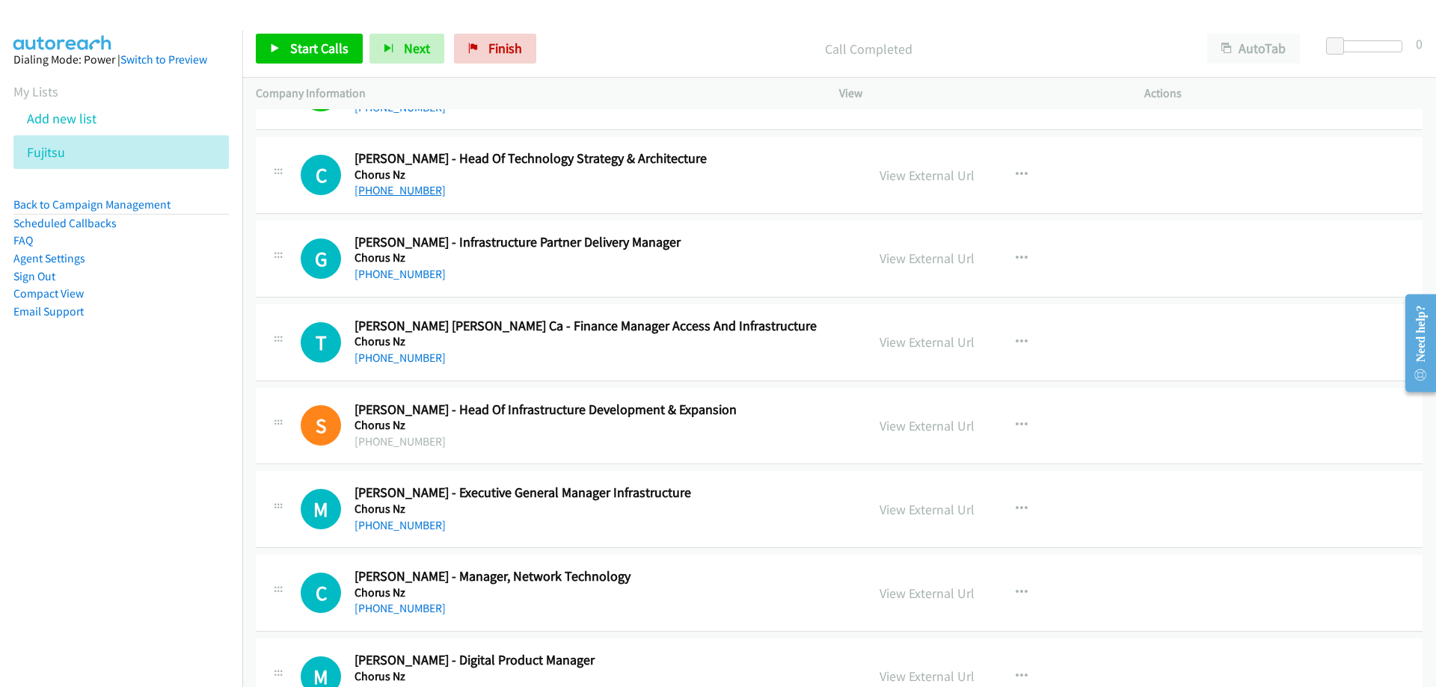
click at [415, 196] on link "[PHONE_NUMBER]" at bounding box center [399, 190] width 91 height 14
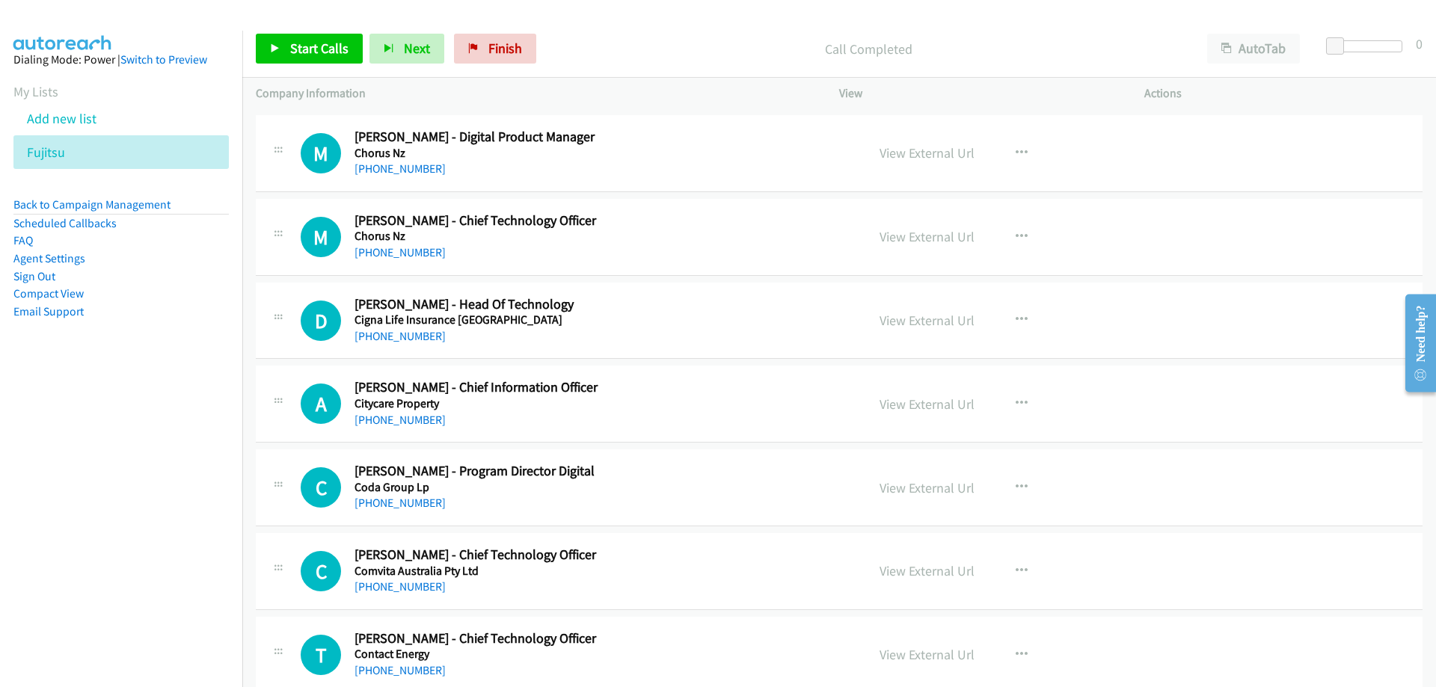
scroll to position [7478, 0]
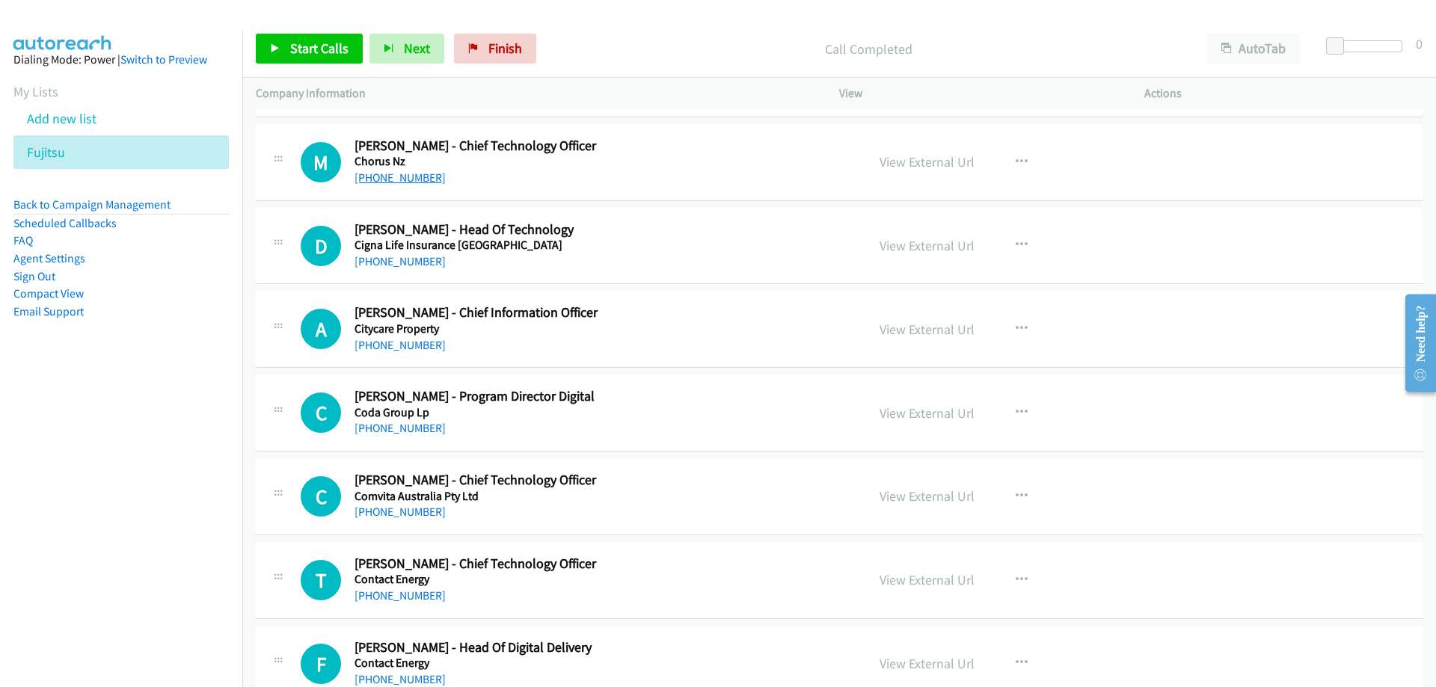
click at [418, 172] on link "[PHONE_NUMBER]" at bounding box center [399, 177] width 91 height 14
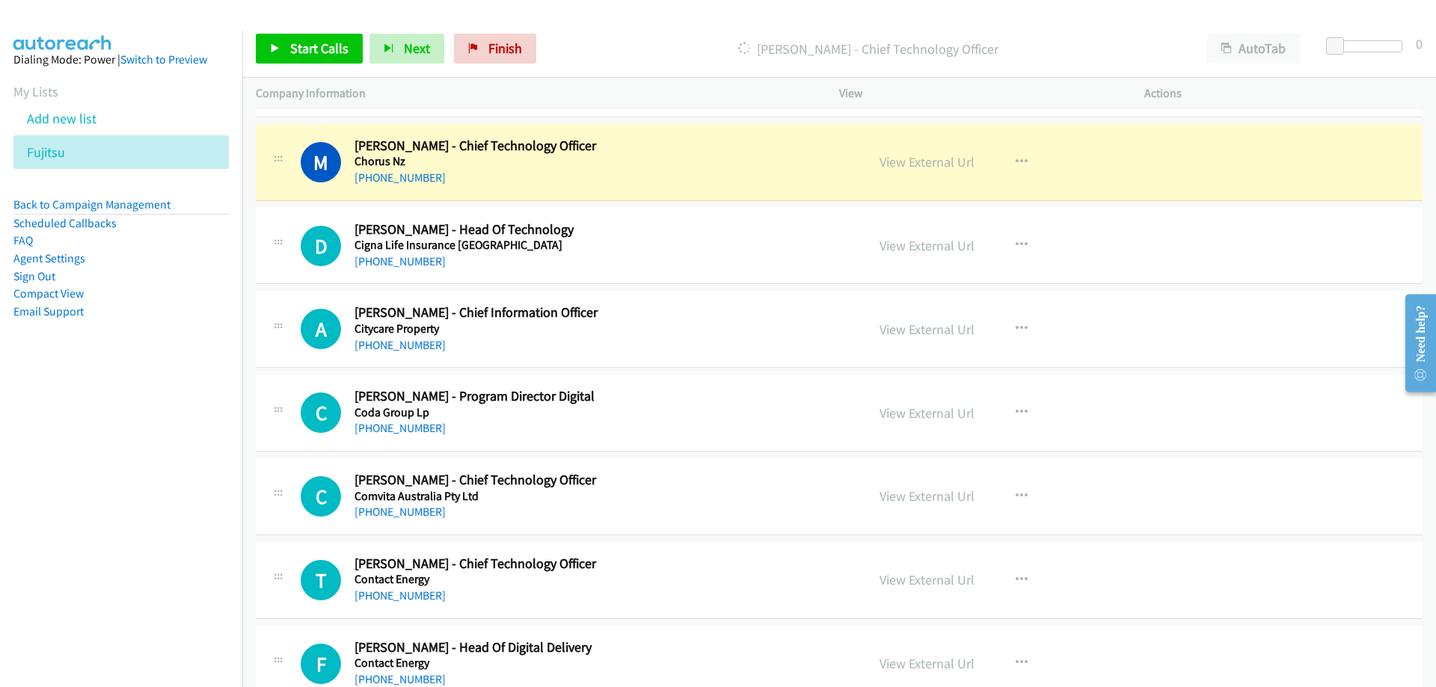
scroll to position [7552, 0]
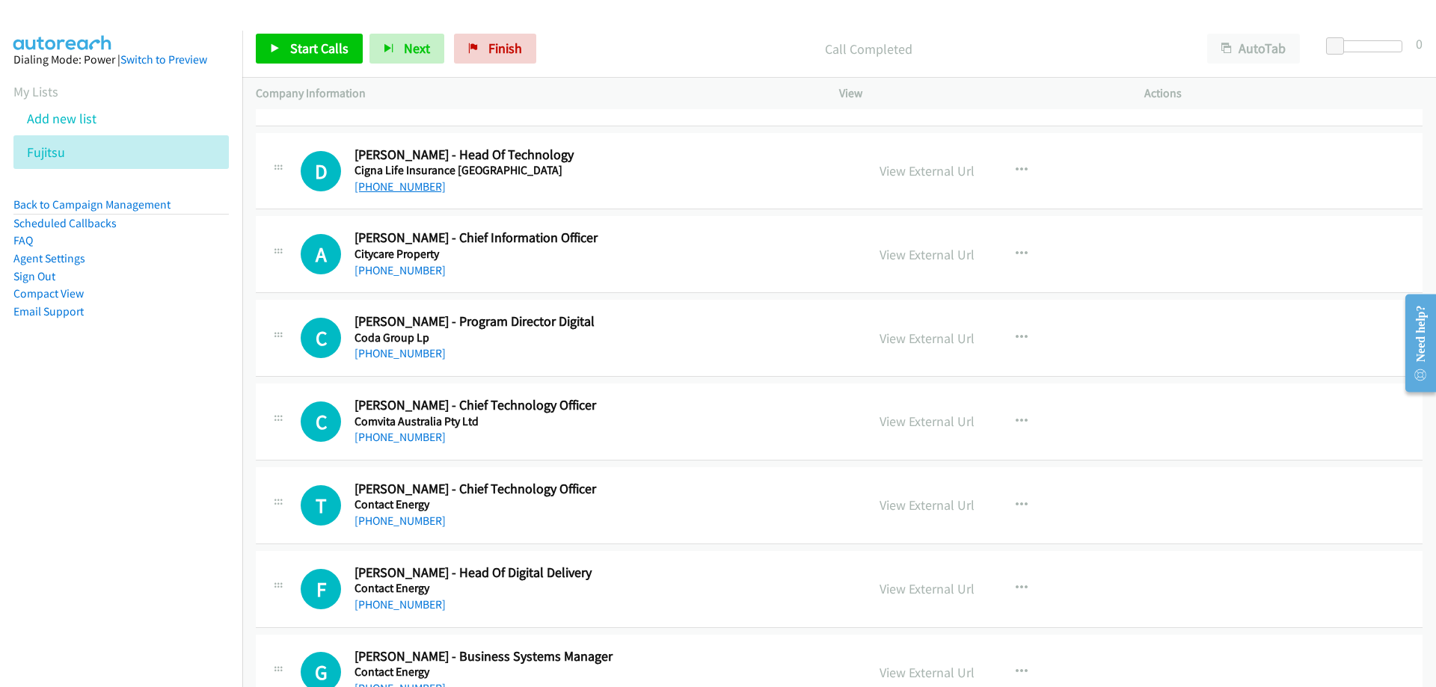
click at [380, 182] on link "[PHONE_NUMBER]" at bounding box center [399, 186] width 91 height 14
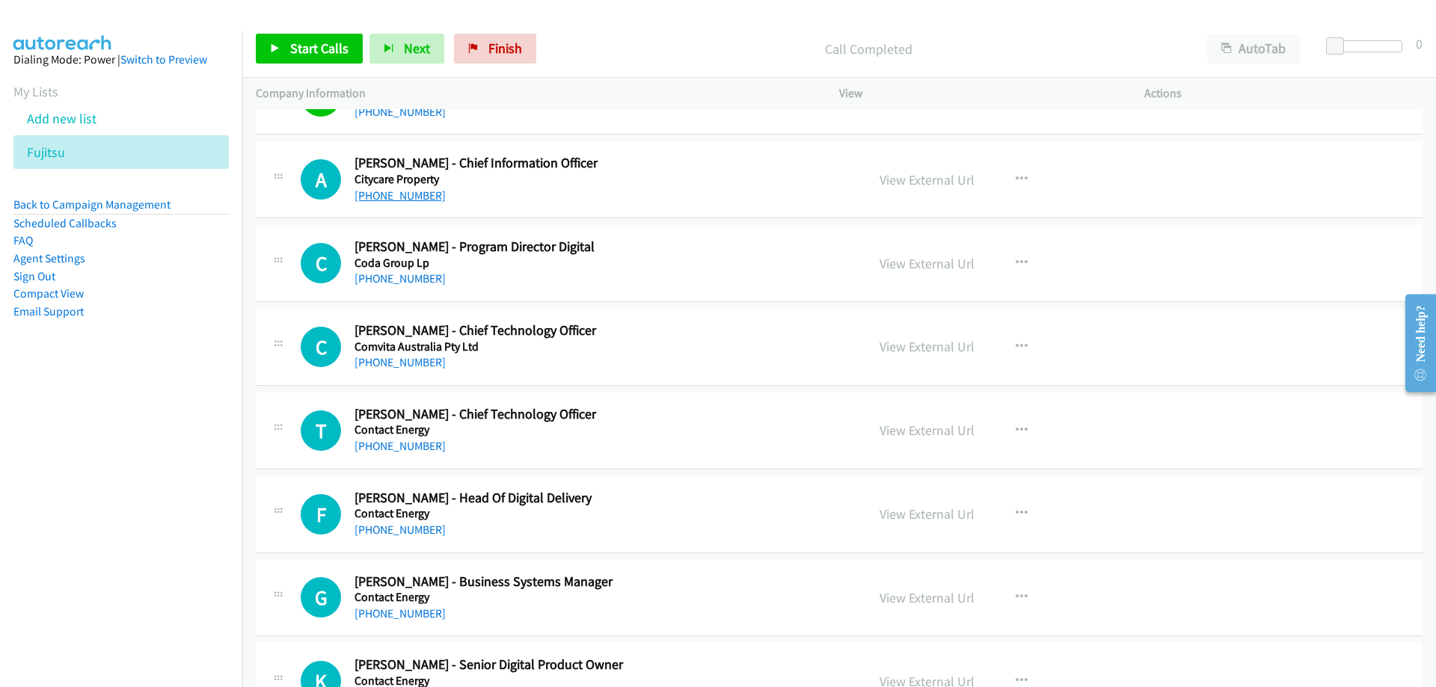
click at [384, 194] on link "[PHONE_NUMBER]" at bounding box center [399, 195] width 91 height 14
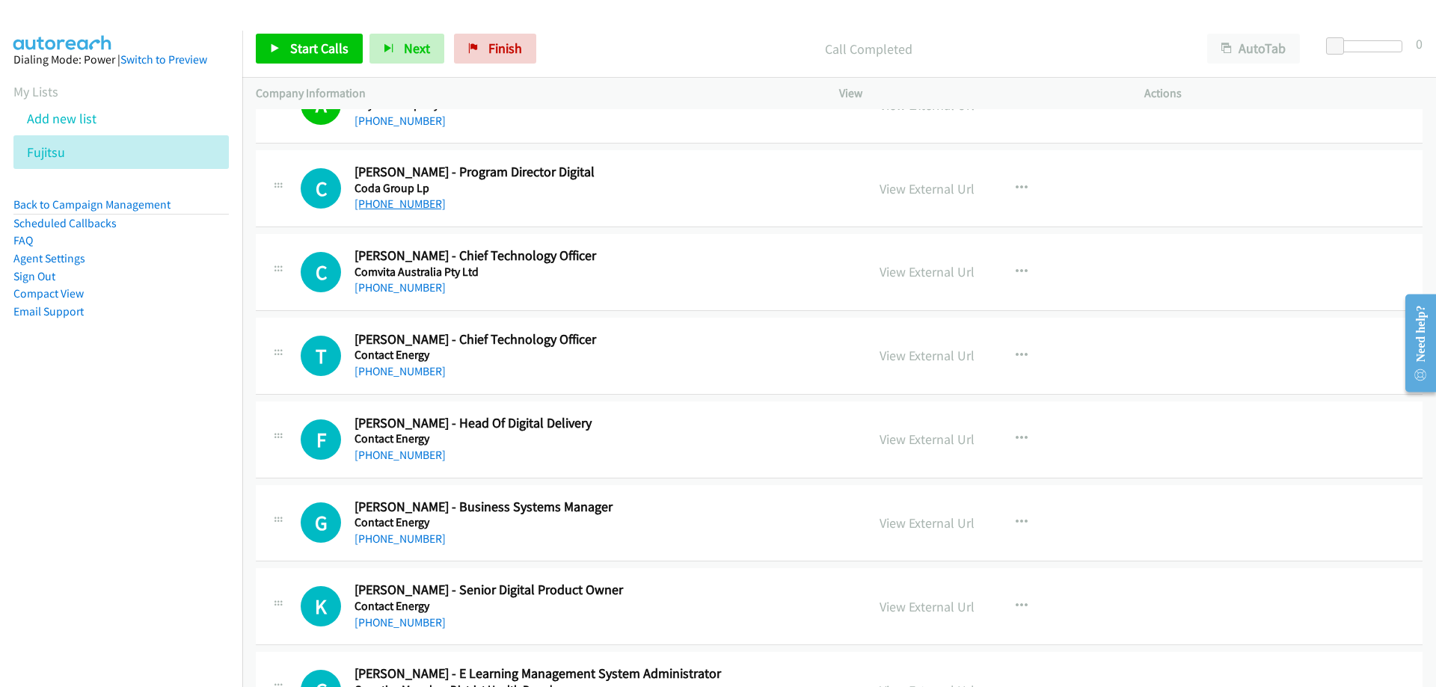
click at [411, 201] on link "[PHONE_NUMBER]" at bounding box center [399, 204] width 91 height 14
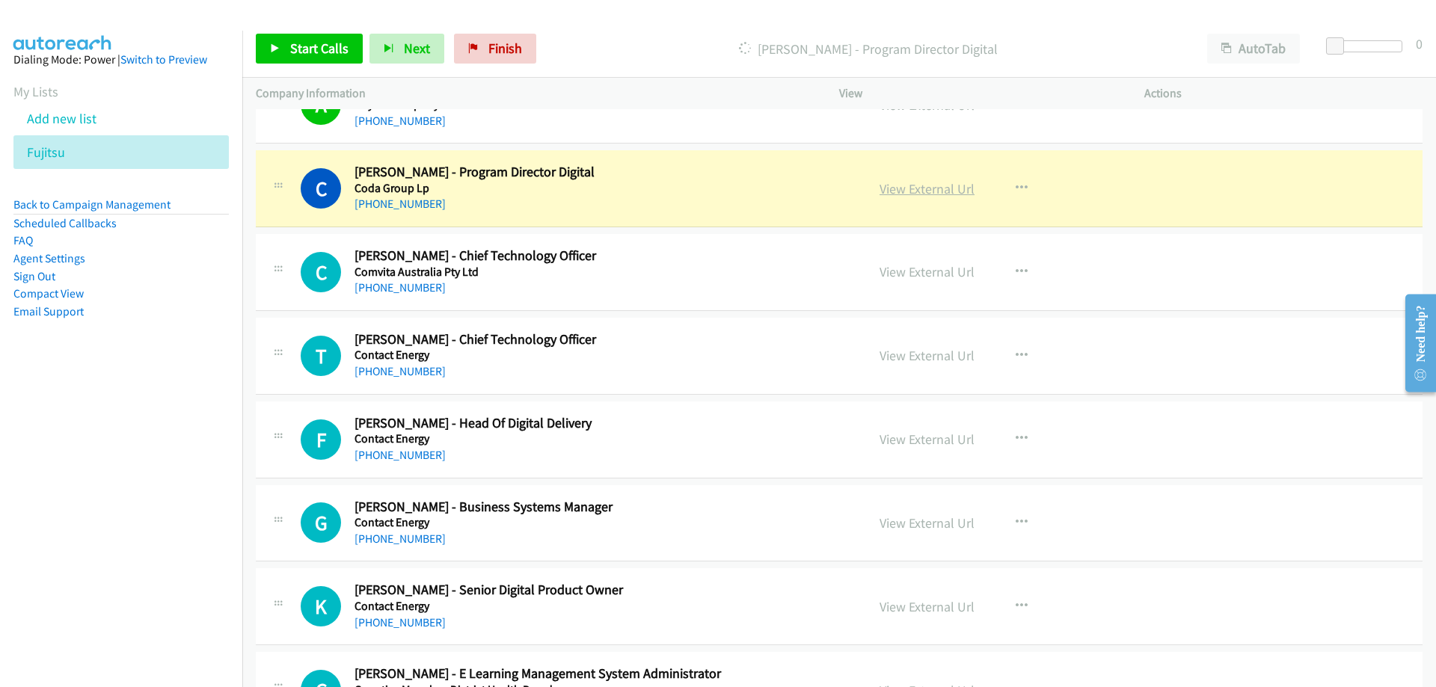
click at [910, 190] on link "View External Url" at bounding box center [926, 188] width 95 height 17
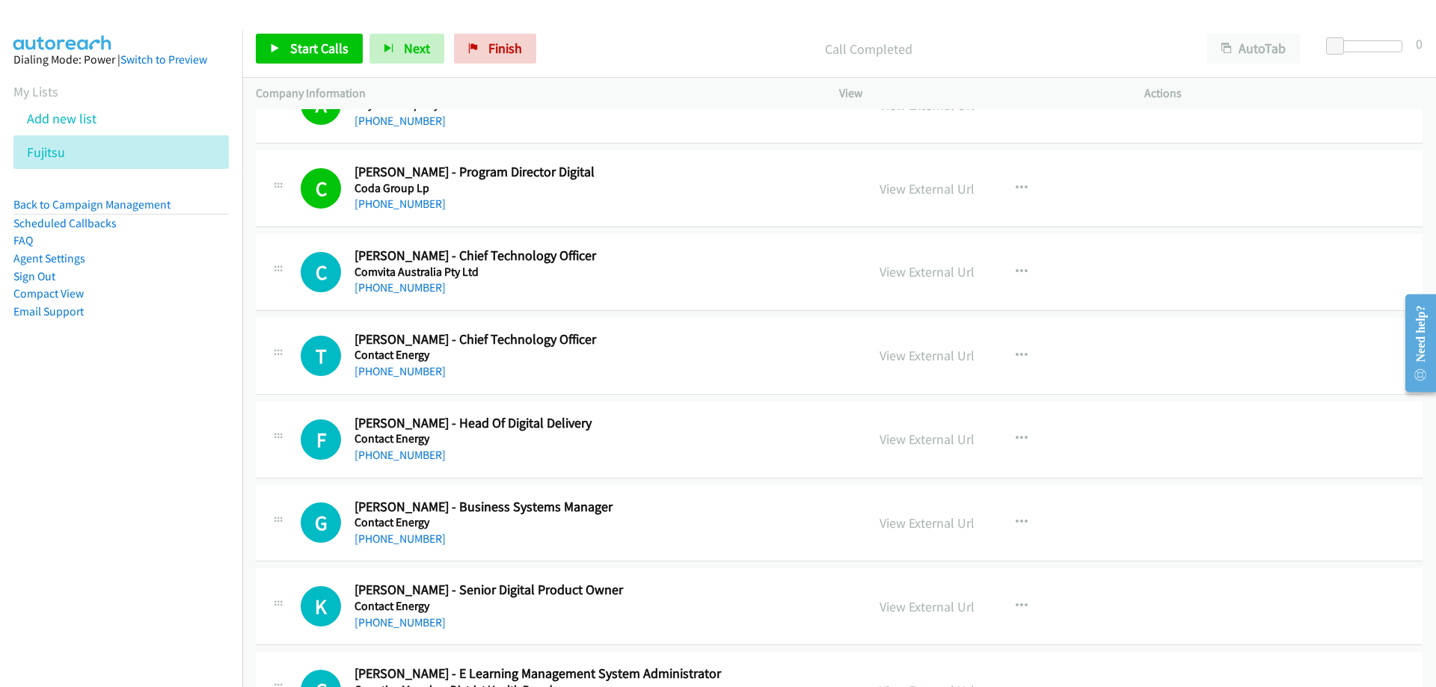
scroll to position [7777, 0]
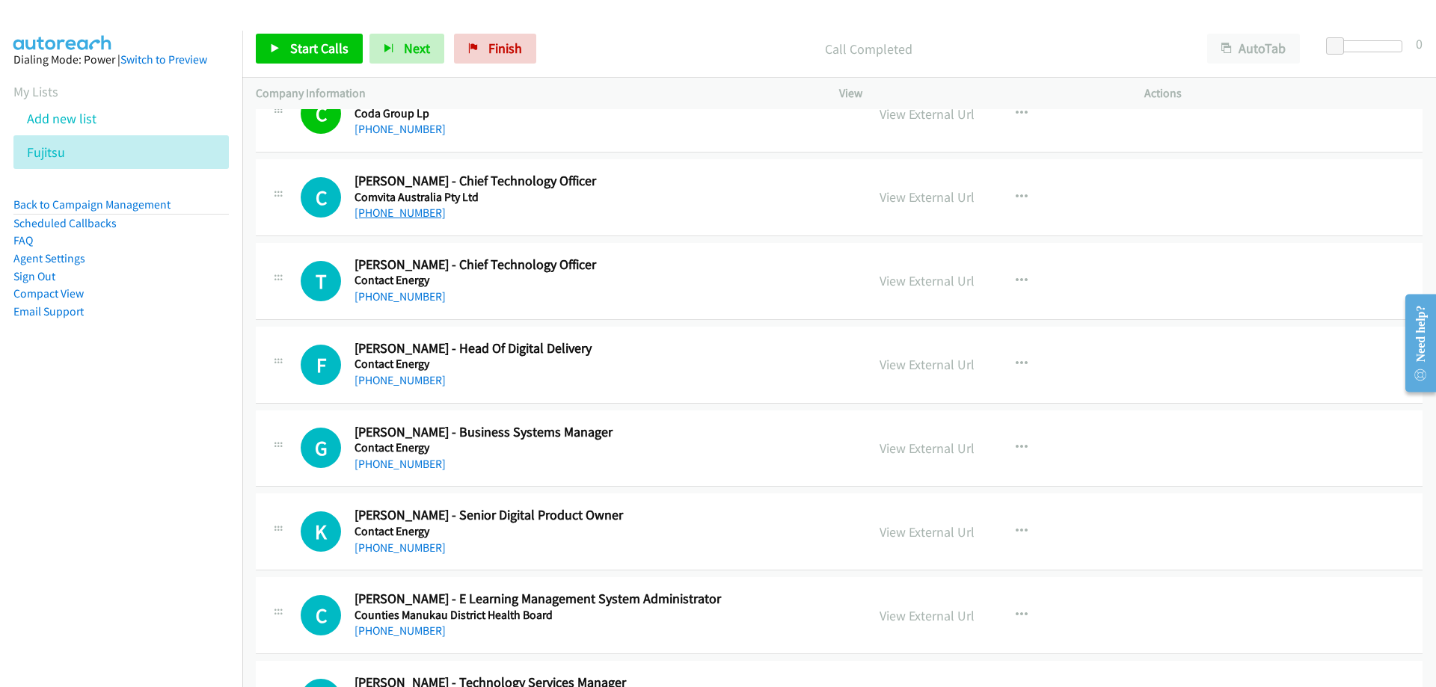
click at [414, 216] on link "[PHONE_NUMBER]" at bounding box center [399, 213] width 91 height 14
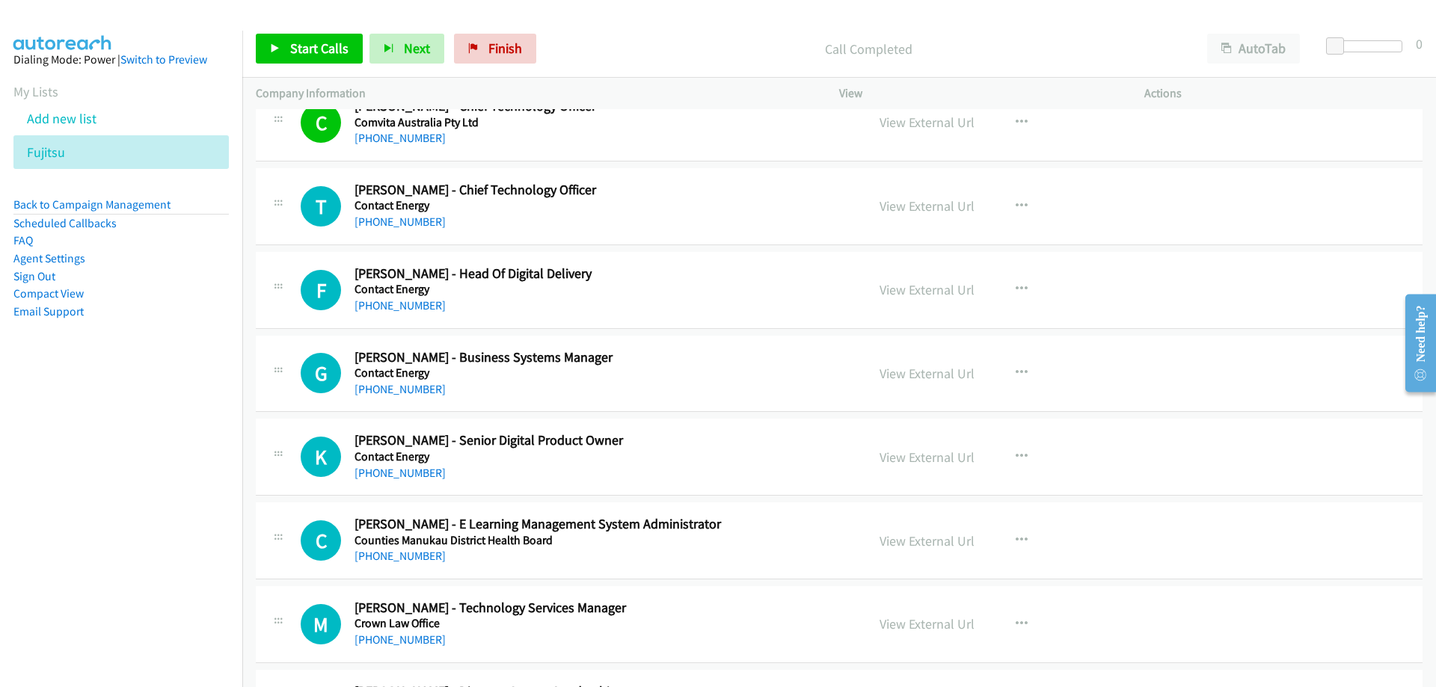
scroll to position [7926, 0]
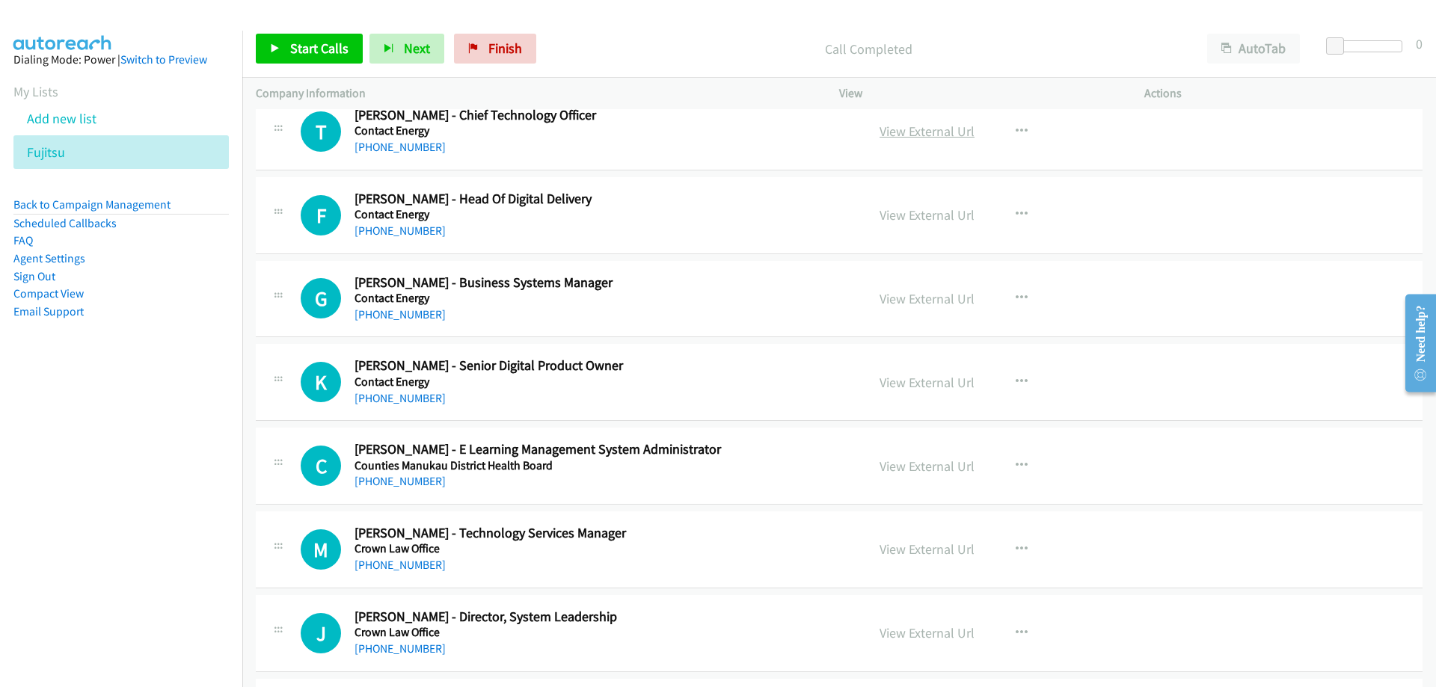
click at [929, 138] on link "View External Url" at bounding box center [926, 131] width 95 height 17
click at [406, 147] on link "[PHONE_NUMBER]" at bounding box center [399, 147] width 91 height 14
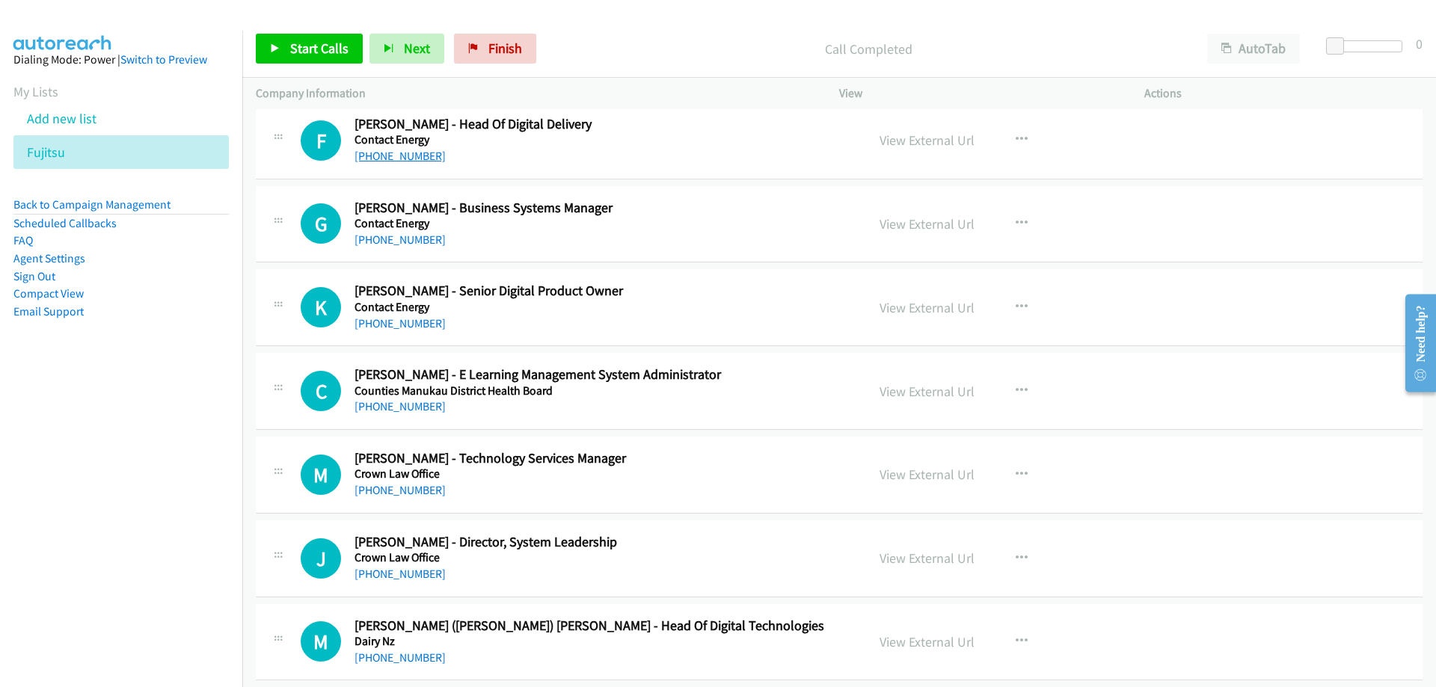
click at [415, 151] on link "[PHONE_NUMBER]" at bounding box center [399, 156] width 91 height 14
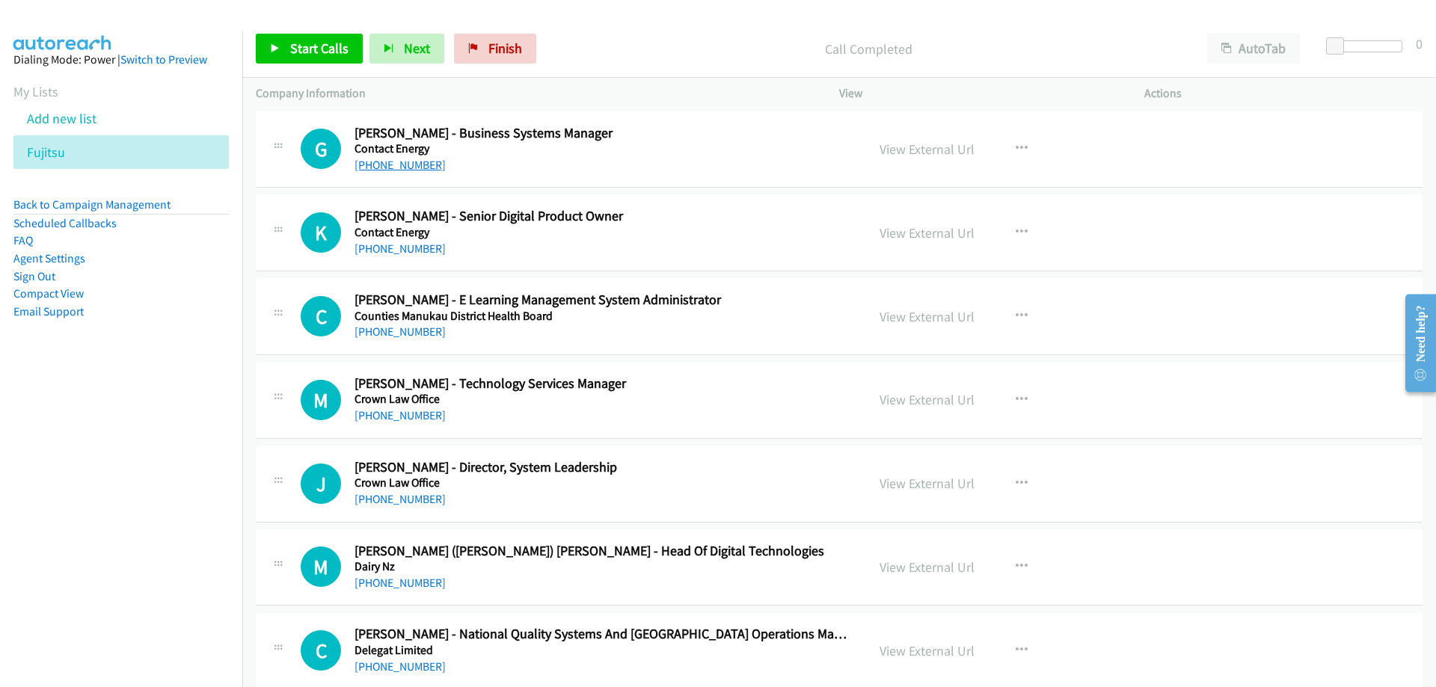
click at [385, 161] on link "[PHONE_NUMBER]" at bounding box center [399, 165] width 91 height 14
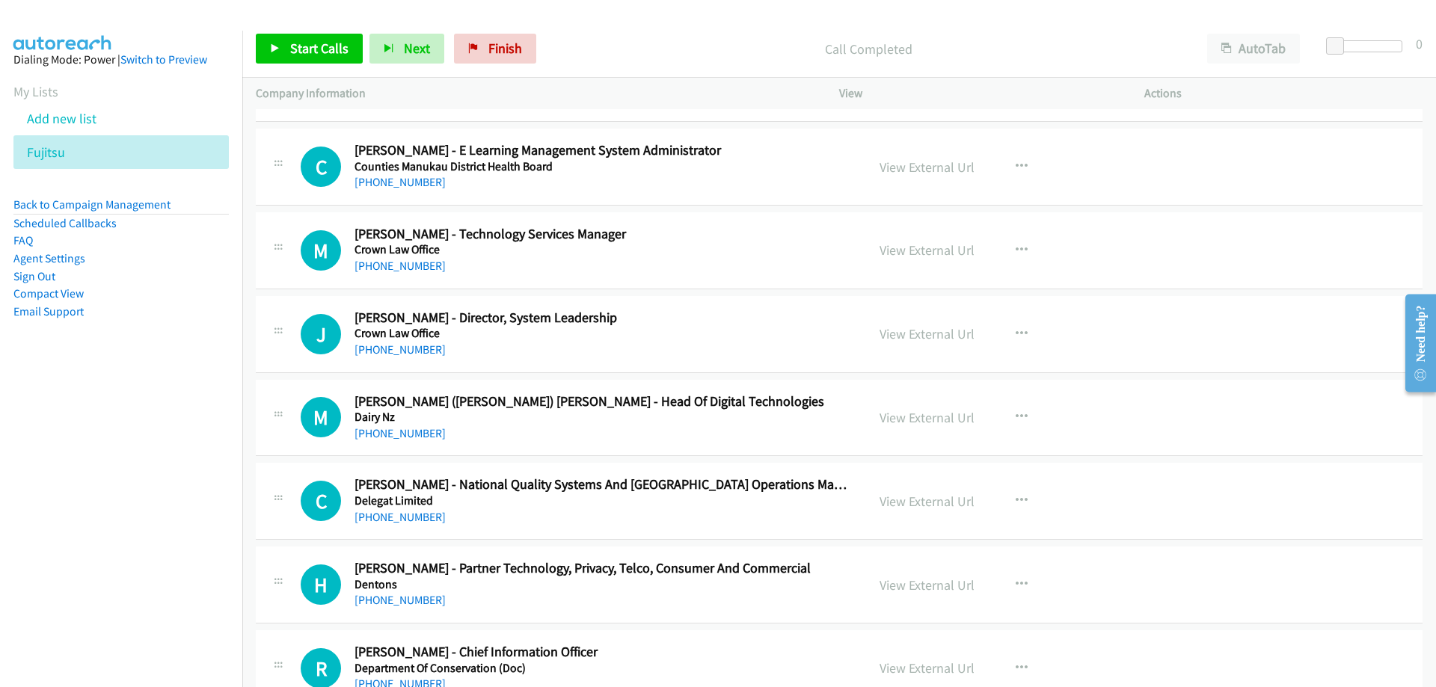
scroll to position [8300, 0]
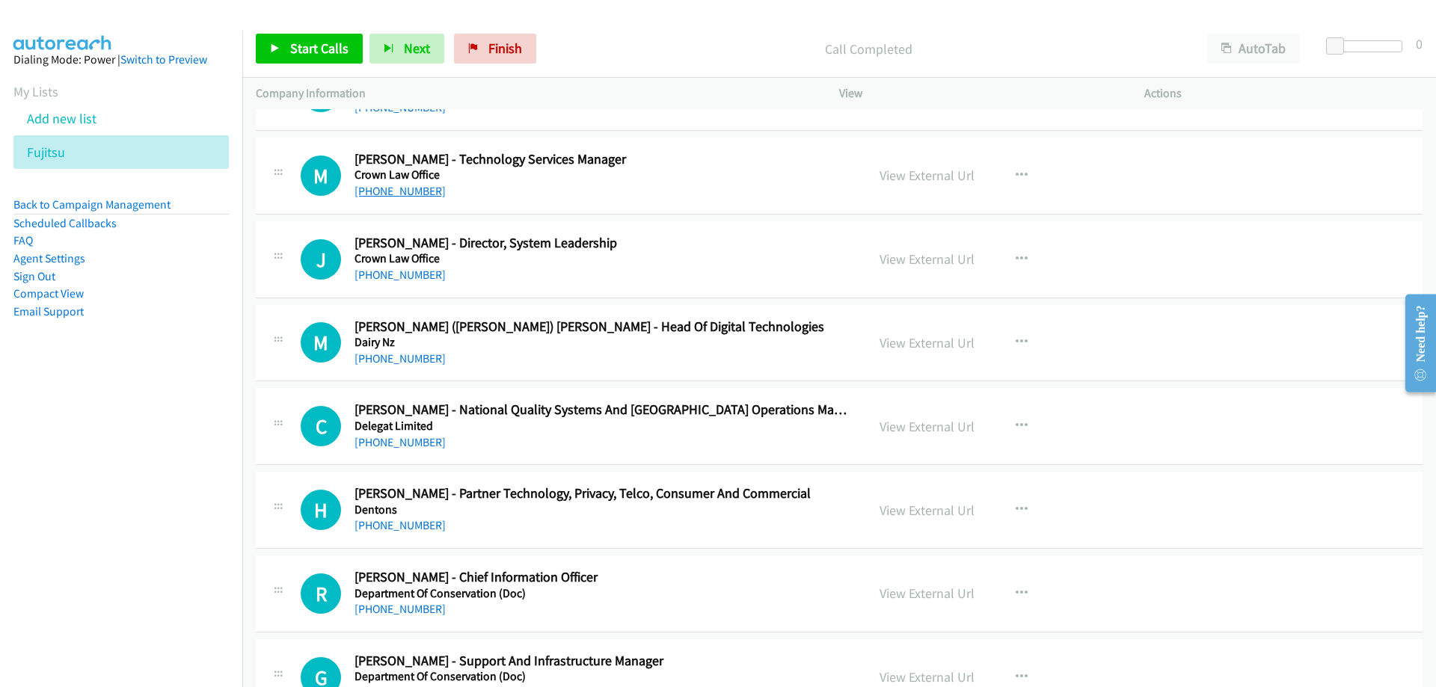
click at [405, 190] on link "[PHONE_NUMBER]" at bounding box center [399, 191] width 91 height 14
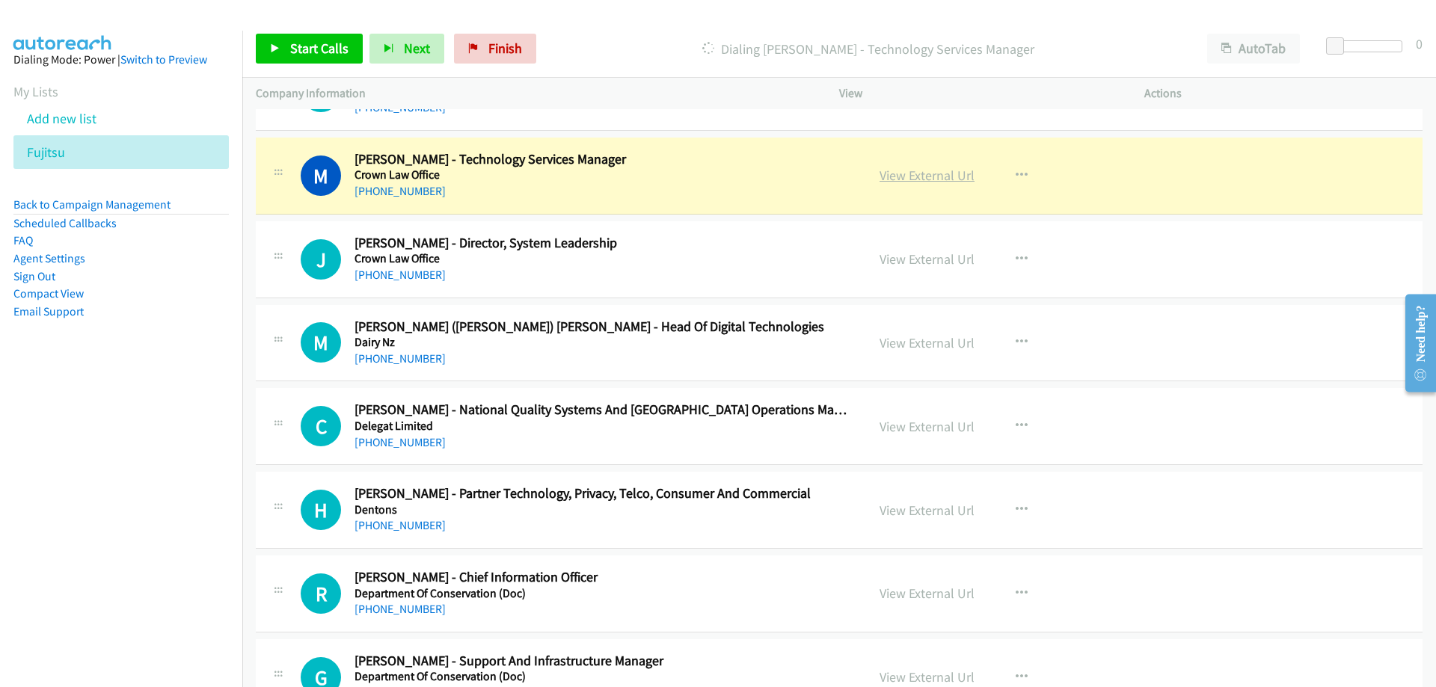
click at [891, 170] on link "View External Url" at bounding box center [926, 175] width 95 height 17
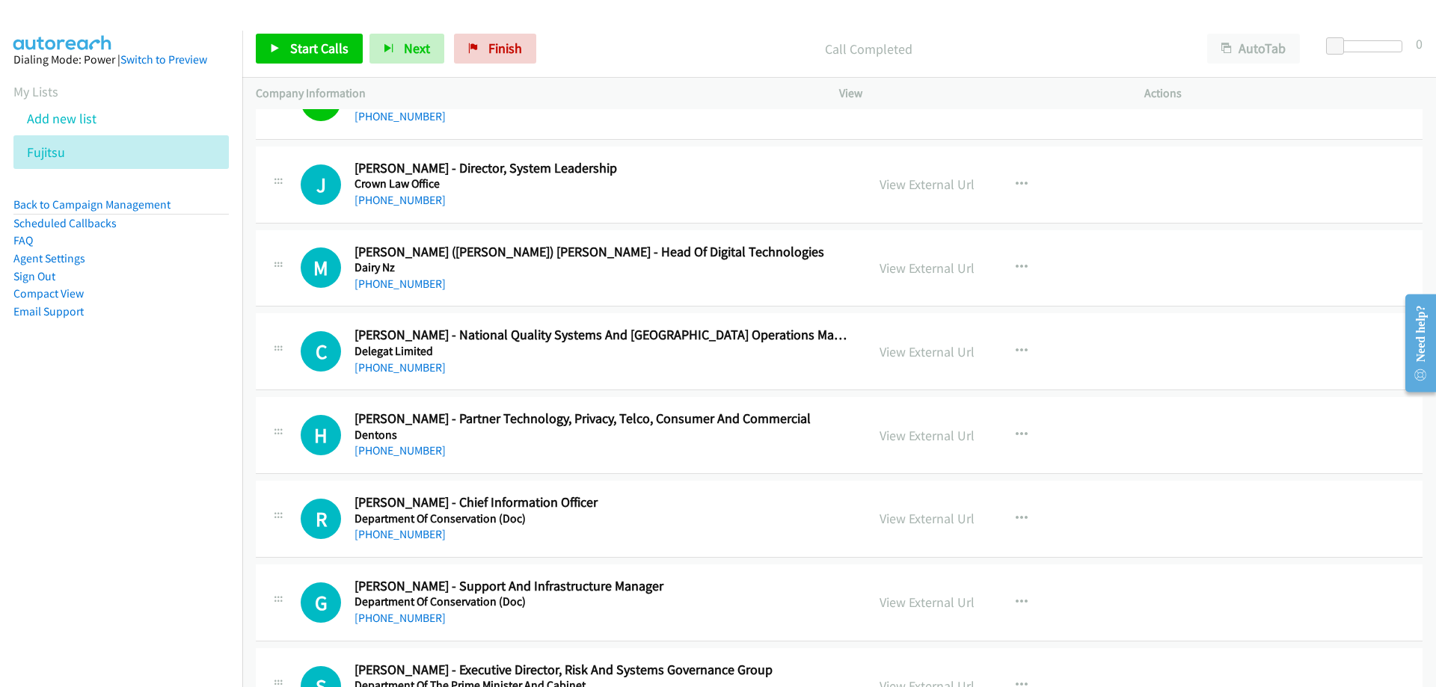
scroll to position [8450, 0]
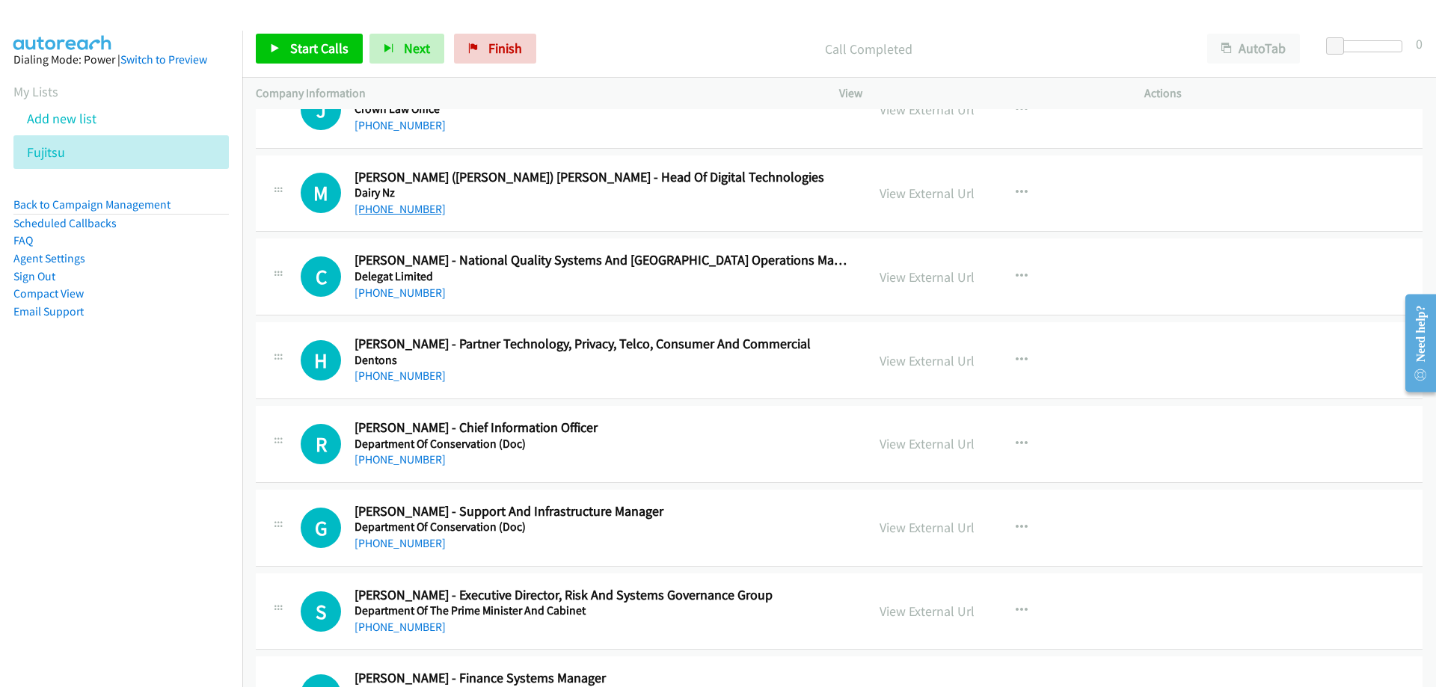
click at [403, 209] on link "[PHONE_NUMBER]" at bounding box center [399, 209] width 91 height 14
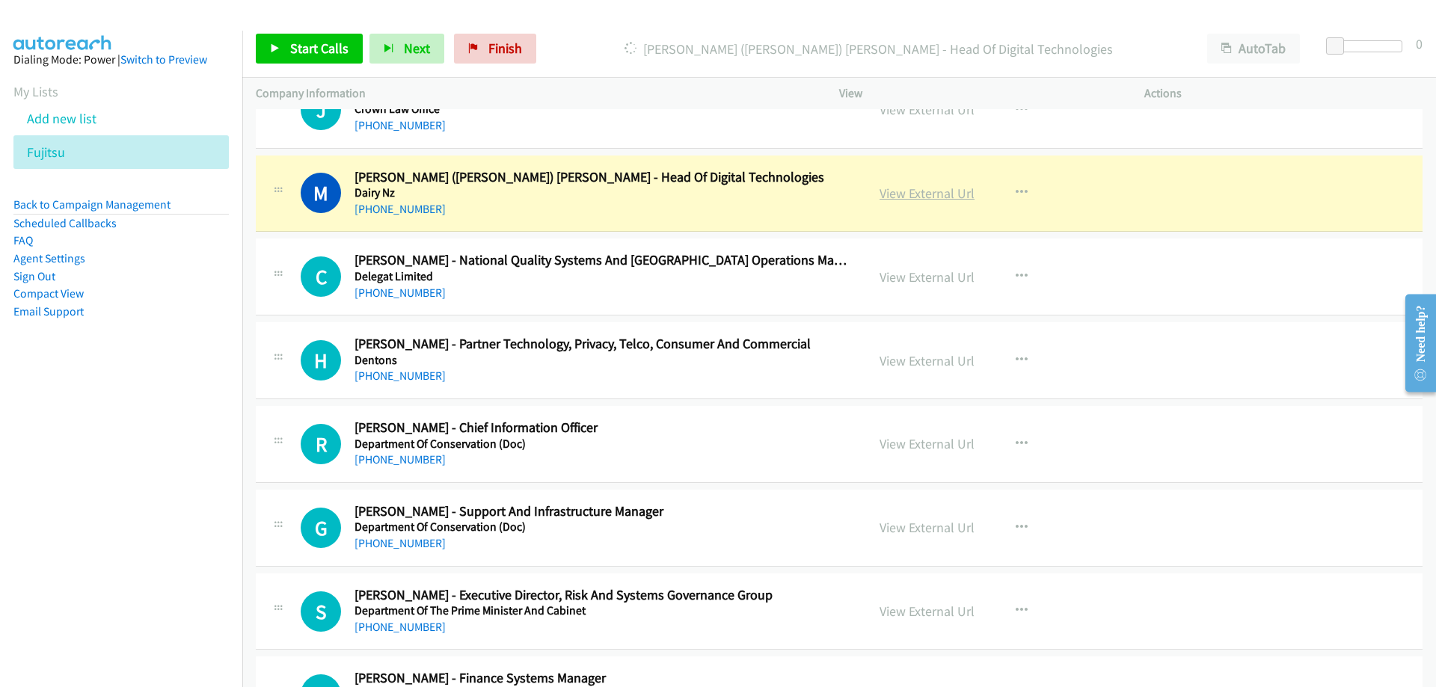
click at [896, 190] on link "View External Url" at bounding box center [926, 193] width 95 height 17
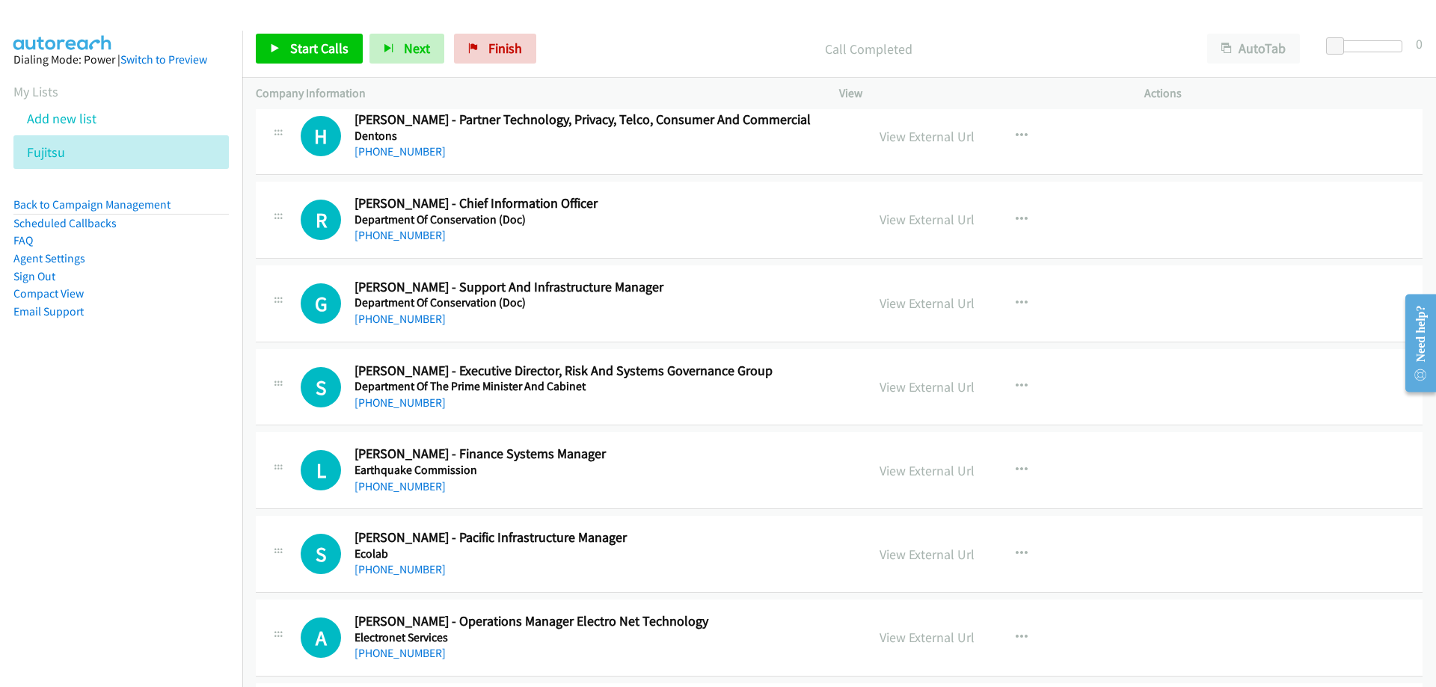
scroll to position [8749, 0]
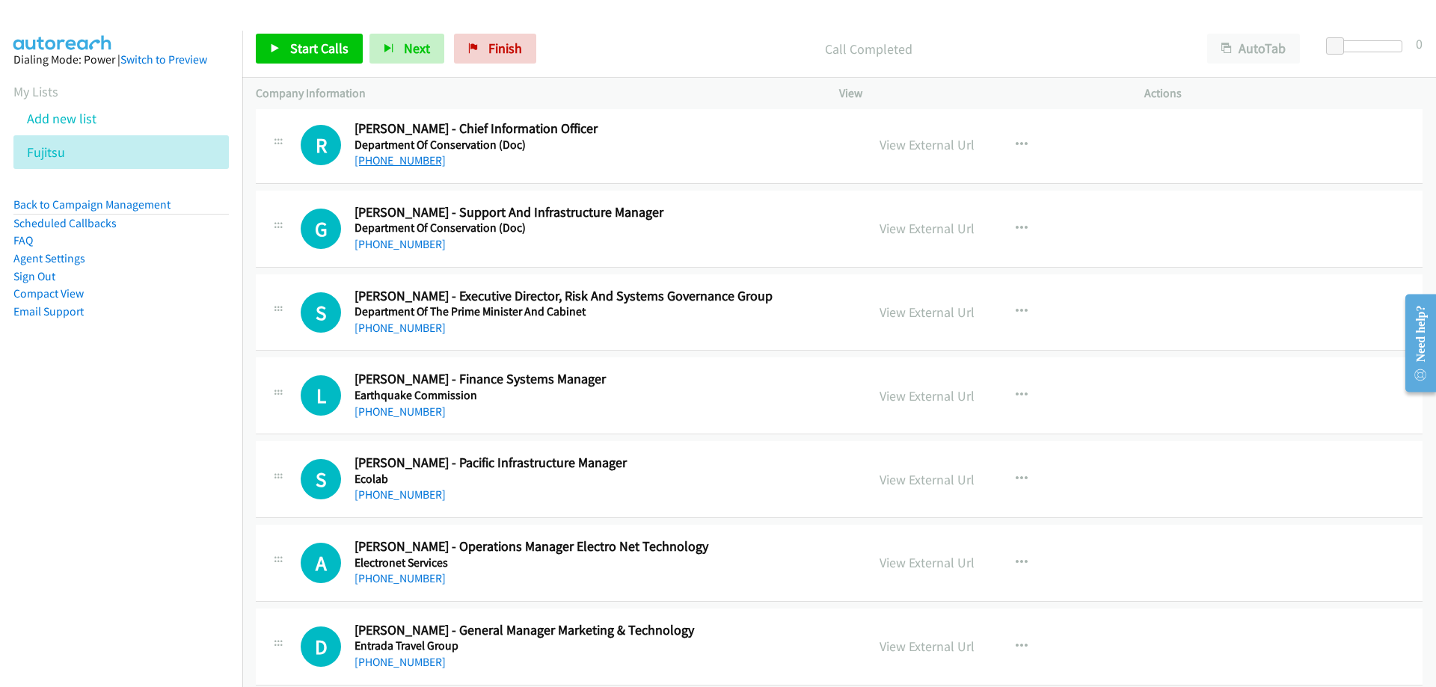
click at [408, 160] on link "[PHONE_NUMBER]" at bounding box center [399, 160] width 91 height 14
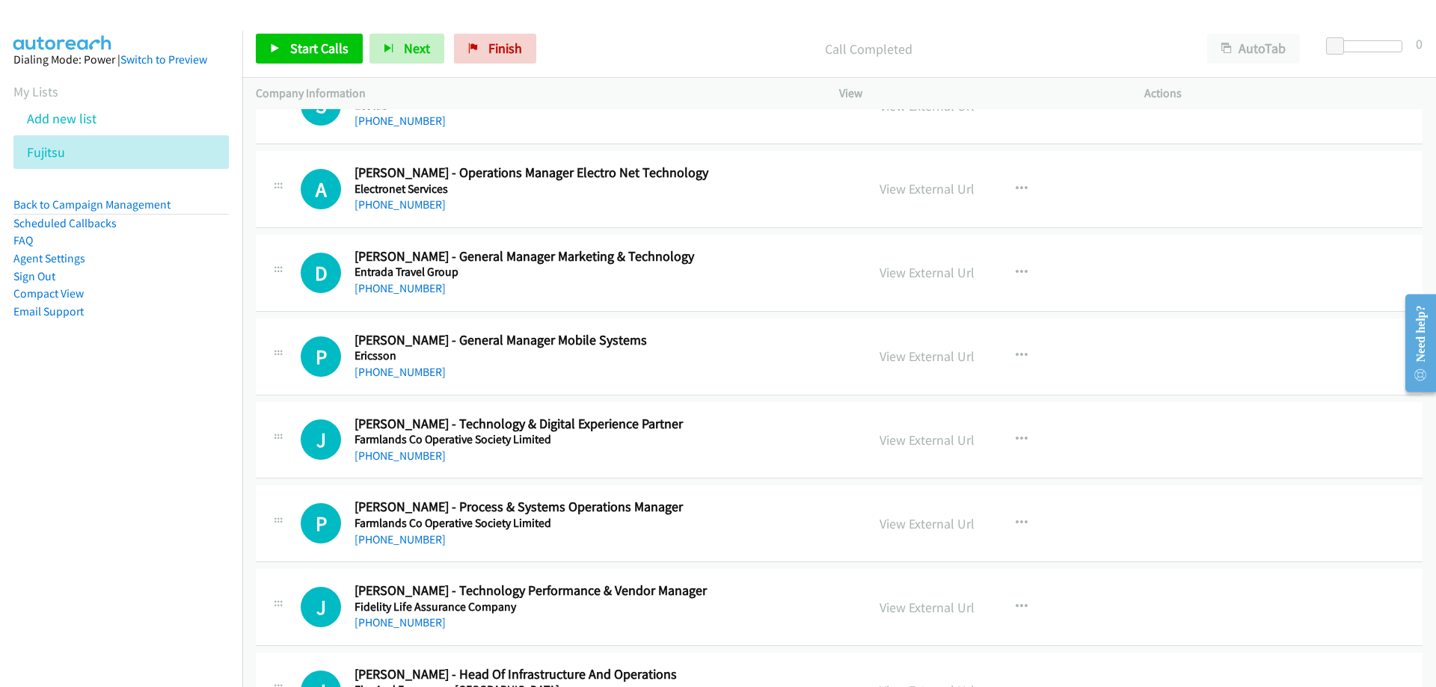
scroll to position [9197, 0]
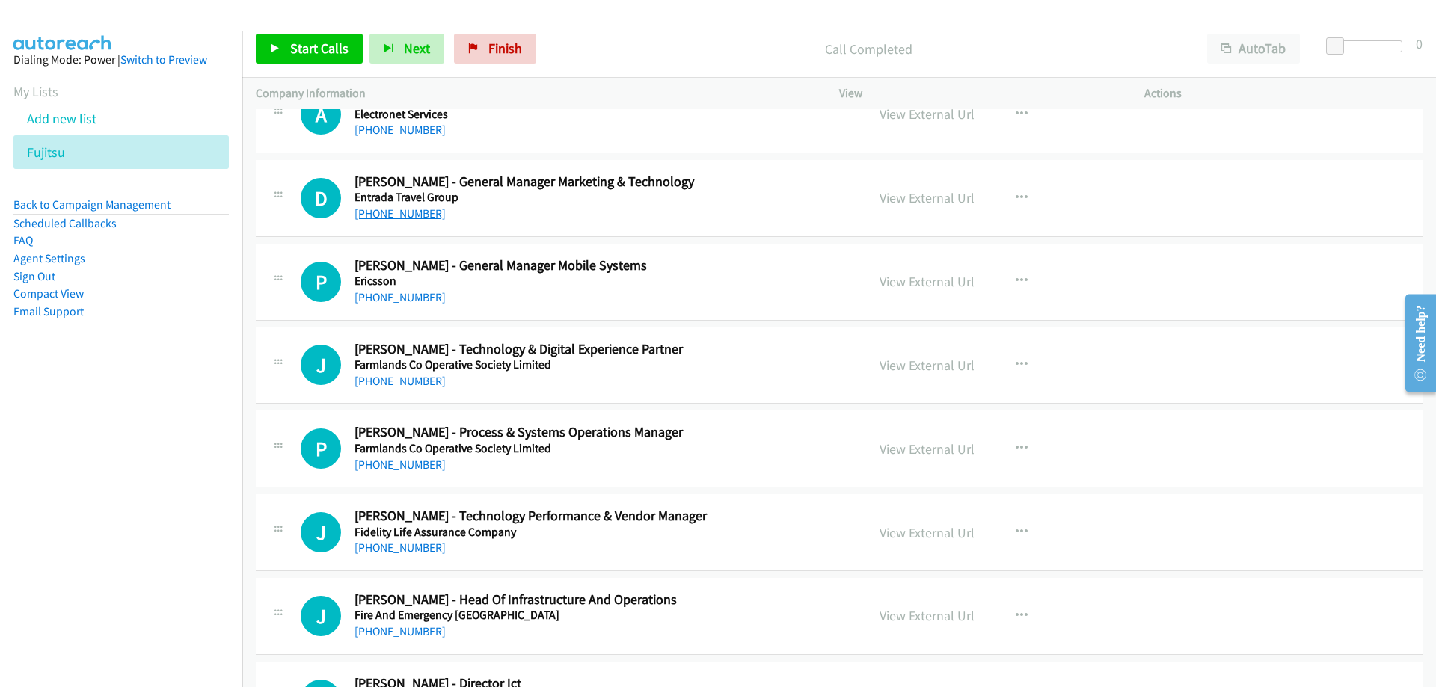
click at [405, 213] on link "[PHONE_NUMBER]" at bounding box center [399, 213] width 91 height 14
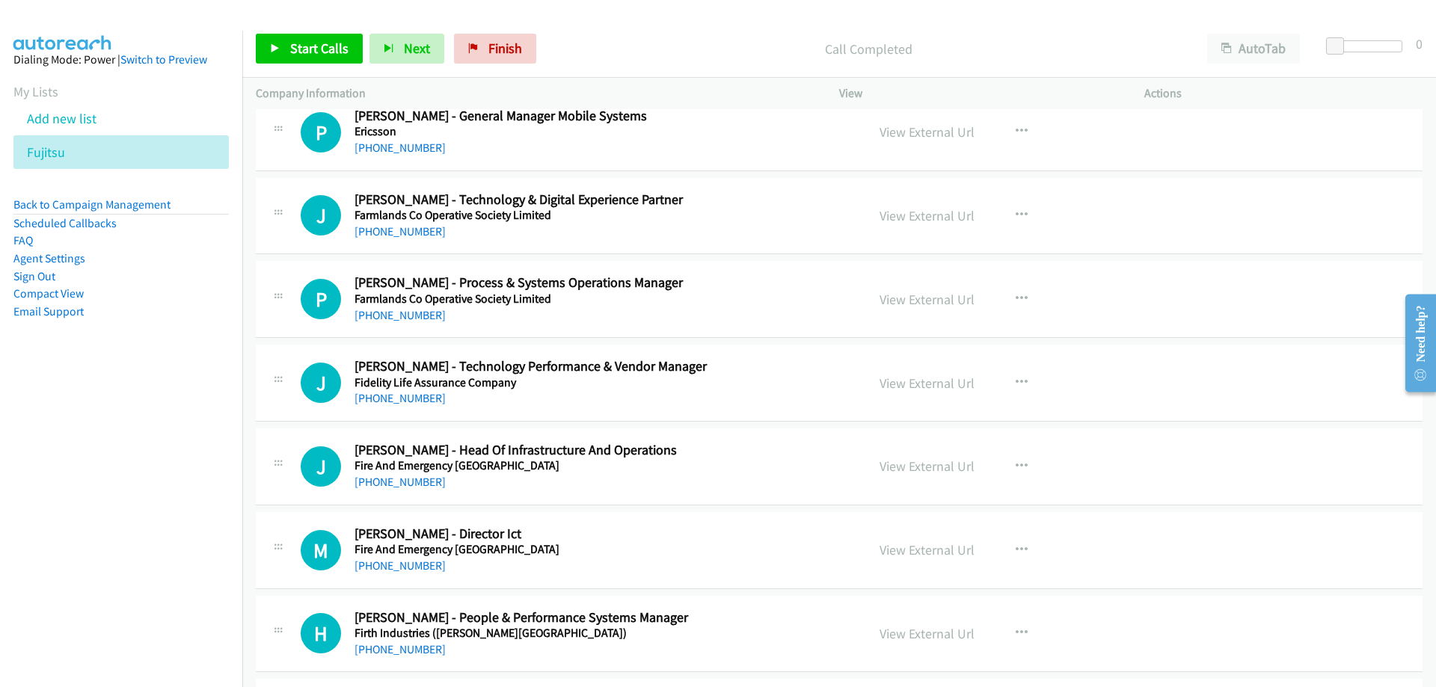
scroll to position [9422, 0]
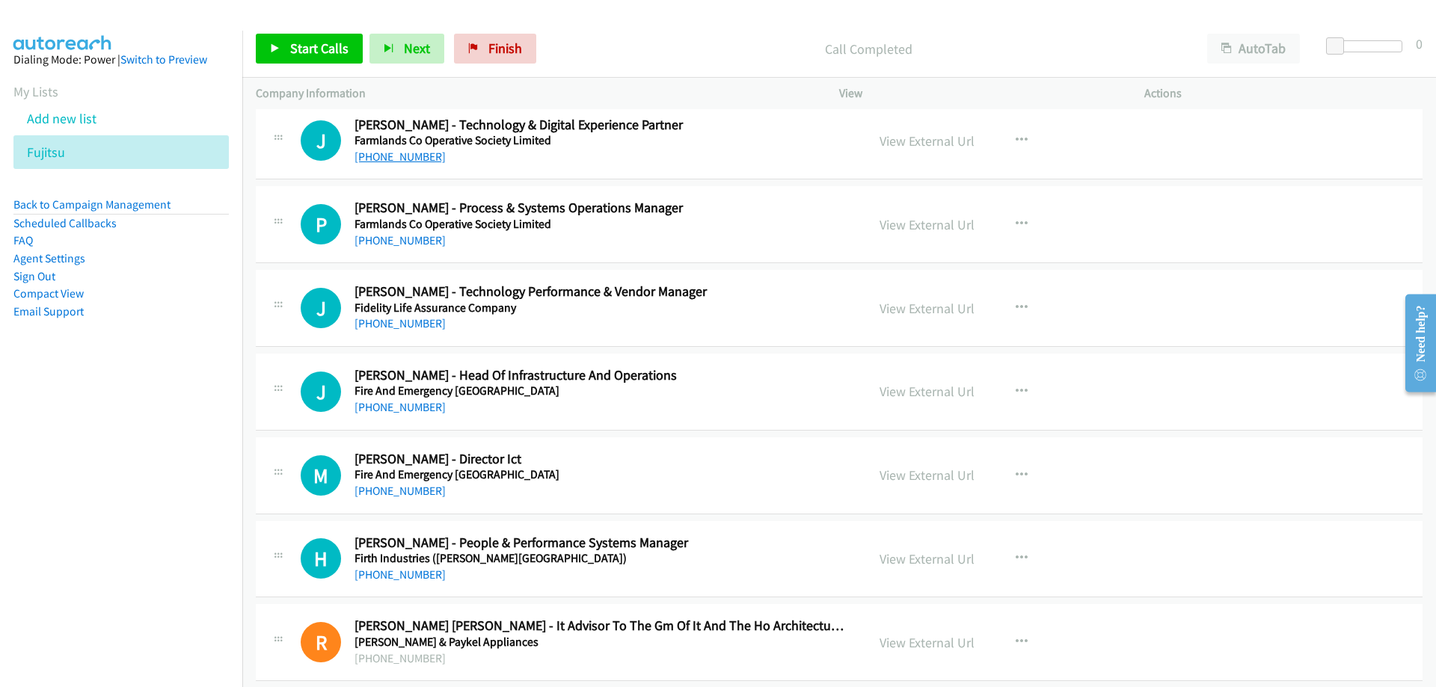
click at [408, 152] on link "[PHONE_NUMBER]" at bounding box center [399, 157] width 91 height 14
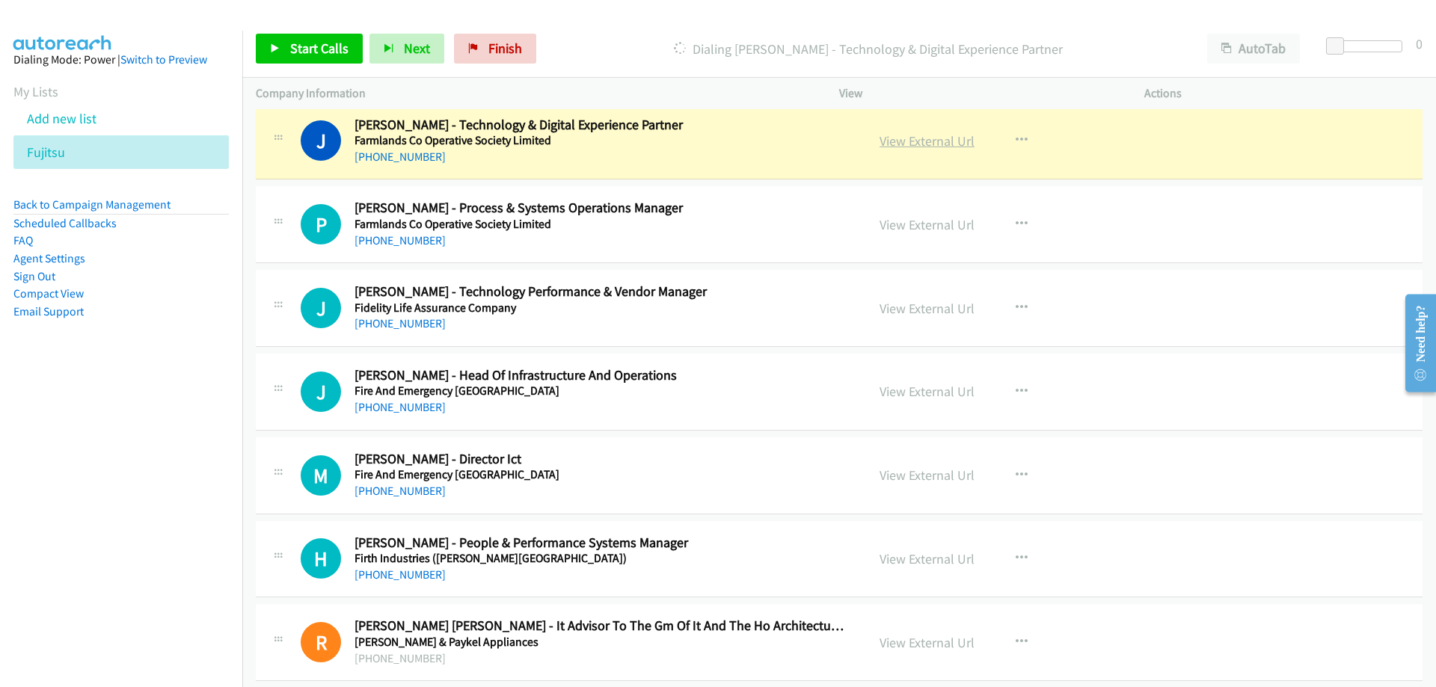
click at [891, 141] on link "View External Url" at bounding box center [926, 140] width 95 height 17
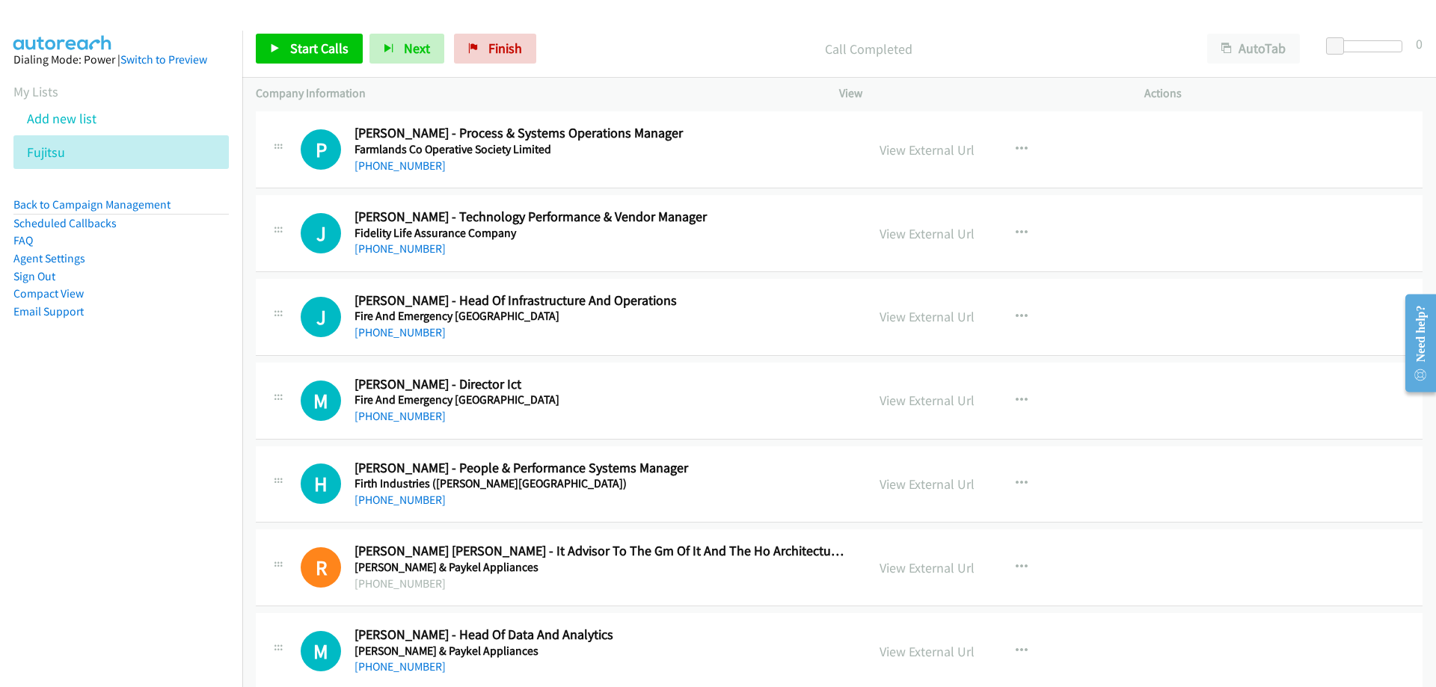
scroll to position [9571, 0]
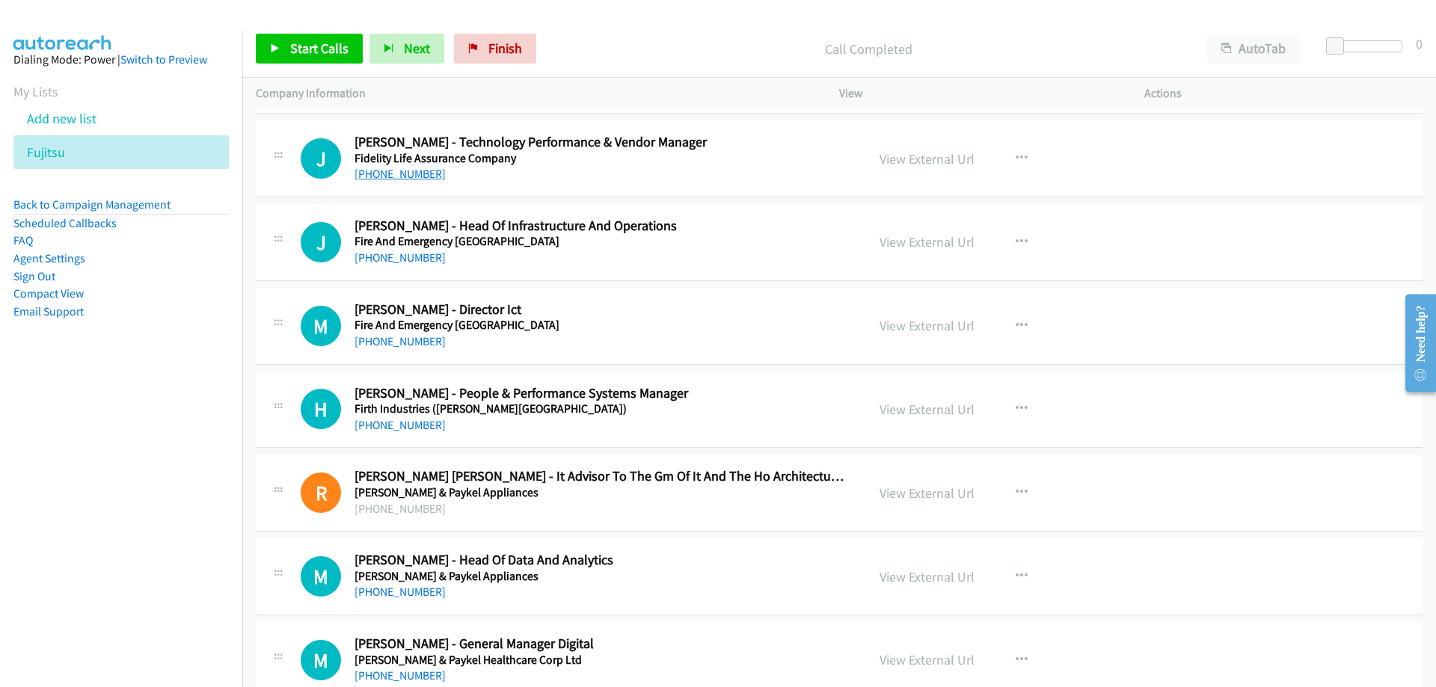
click at [416, 179] on link "[PHONE_NUMBER]" at bounding box center [399, 174] width 91 height 14
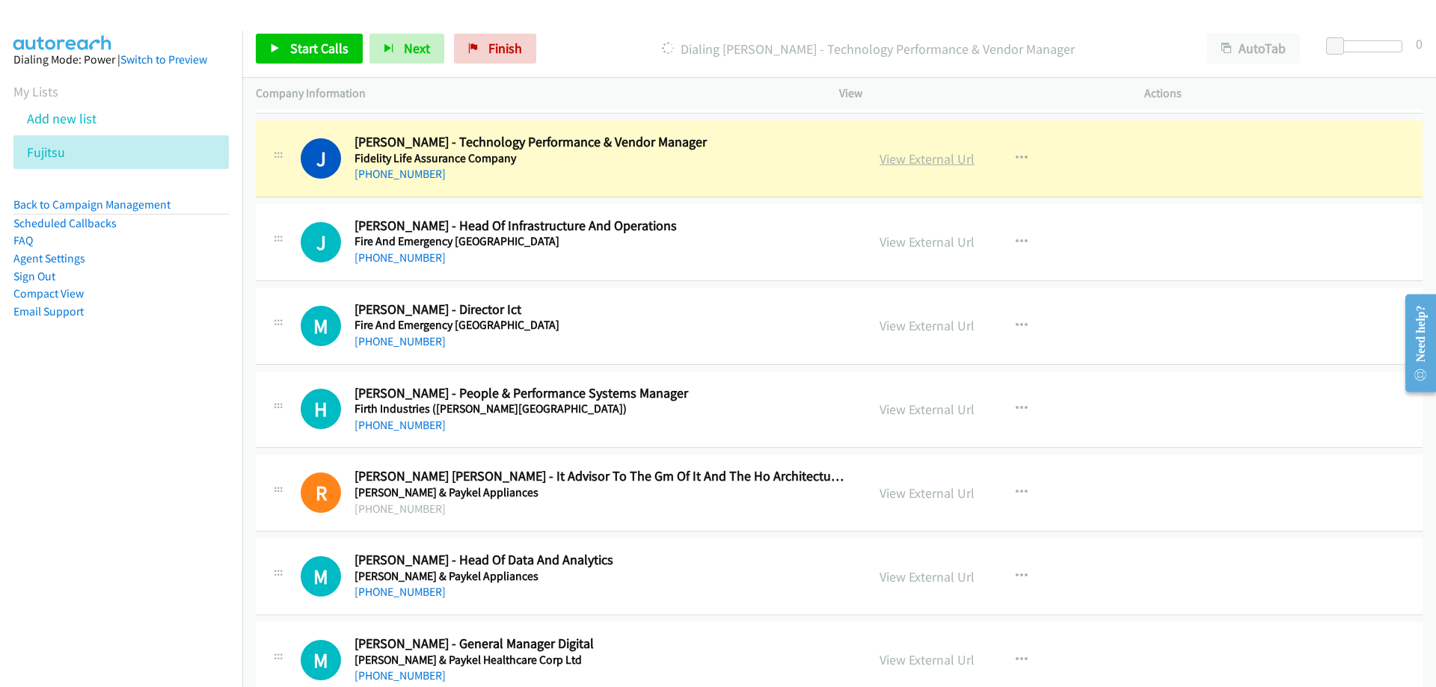
click at [915, 152] on link "View External Url" at bounding box center [926, 158] width 95 height 17
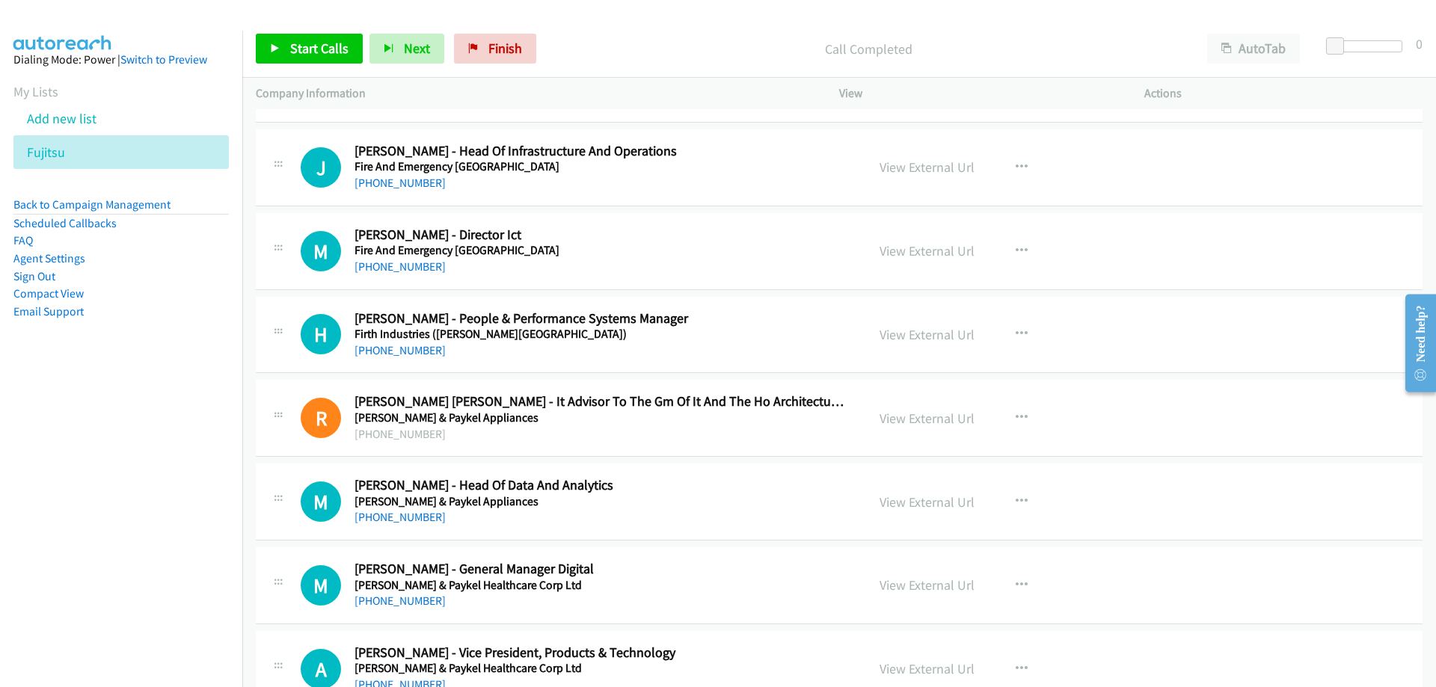
scroll to position [9721, 0]
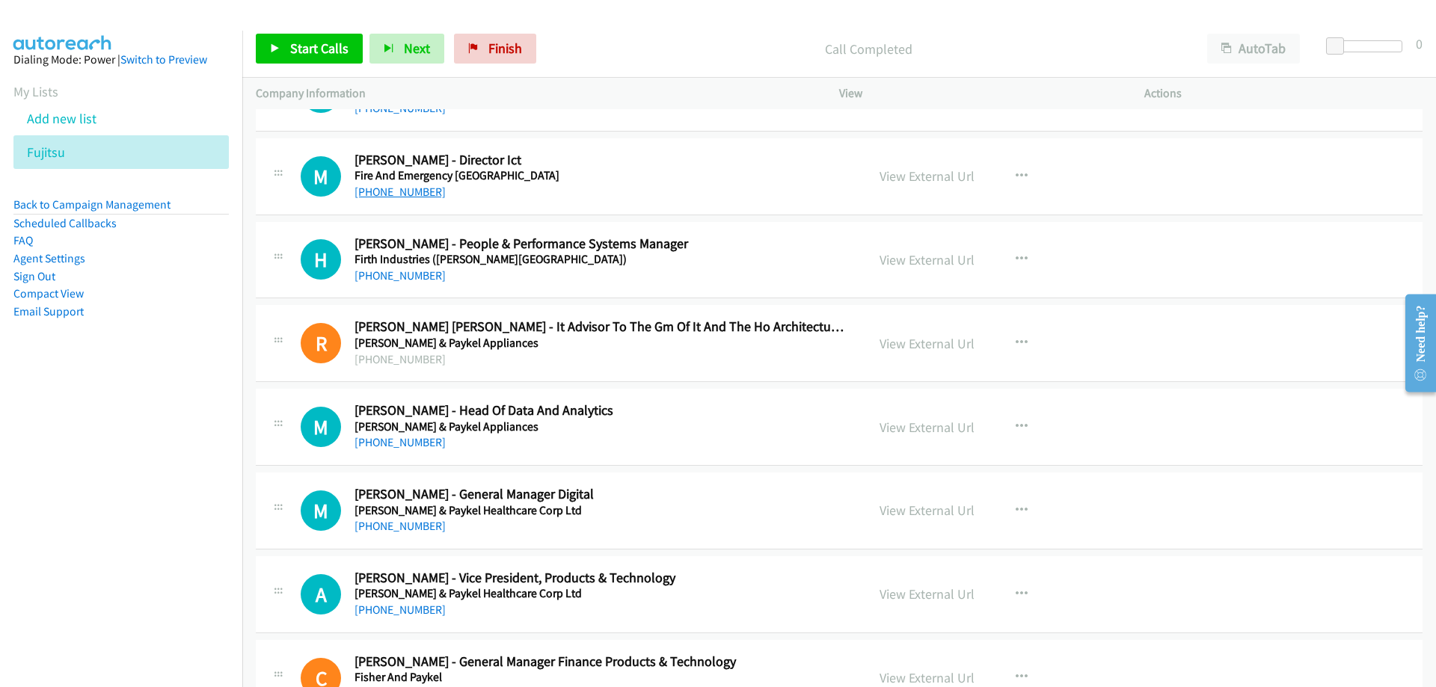
click at [405, 193] on link "[PHONE_NUMBER]" at bounding box center [399, 192] width 91 height 14
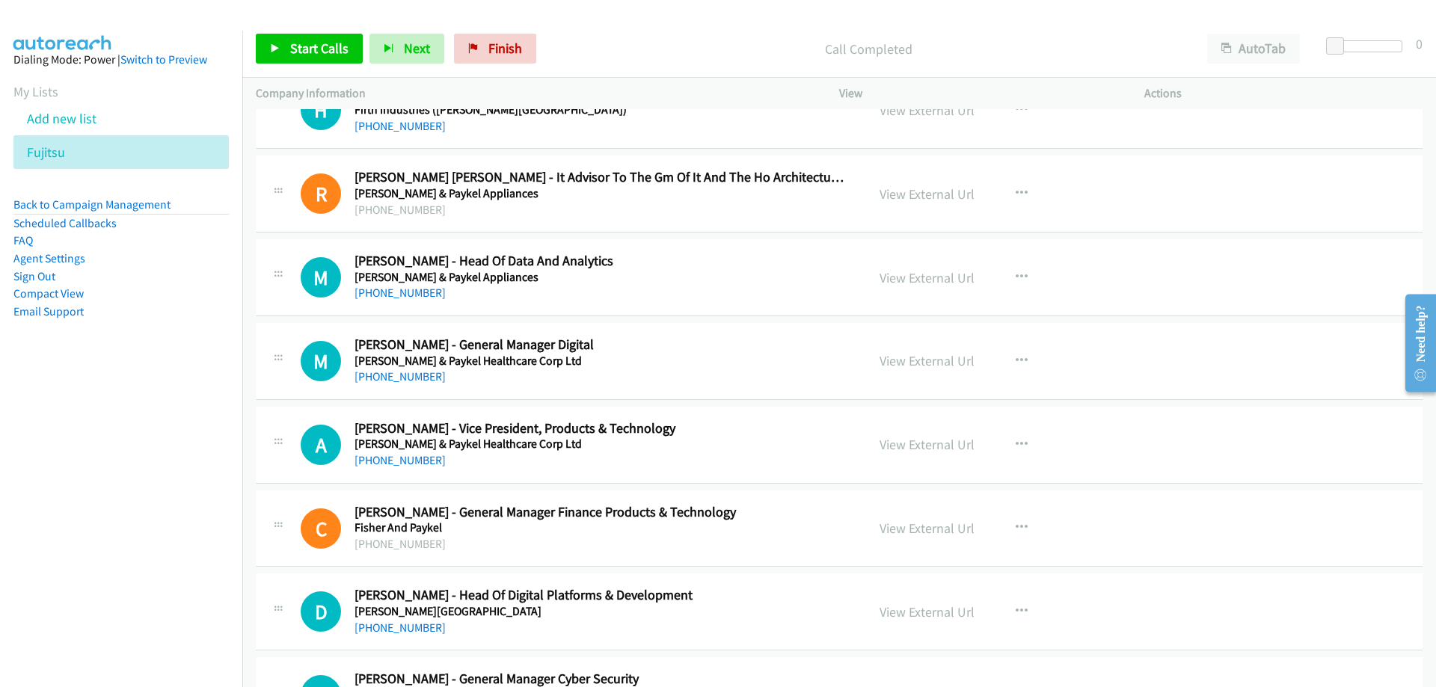
scroll to position [9945, 0]
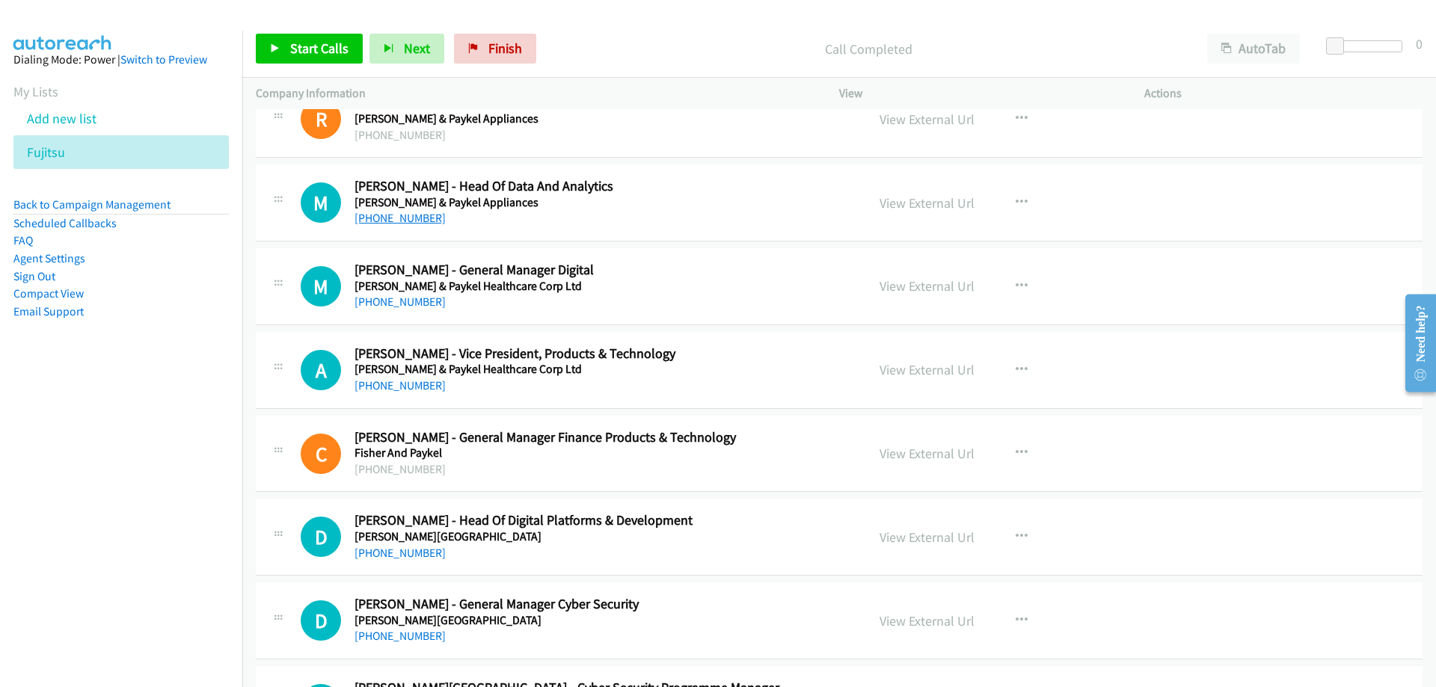
click at [403, 220] on link "[PHONE_NUMBER]" at bounding box center [399, 218] width 91 height 14
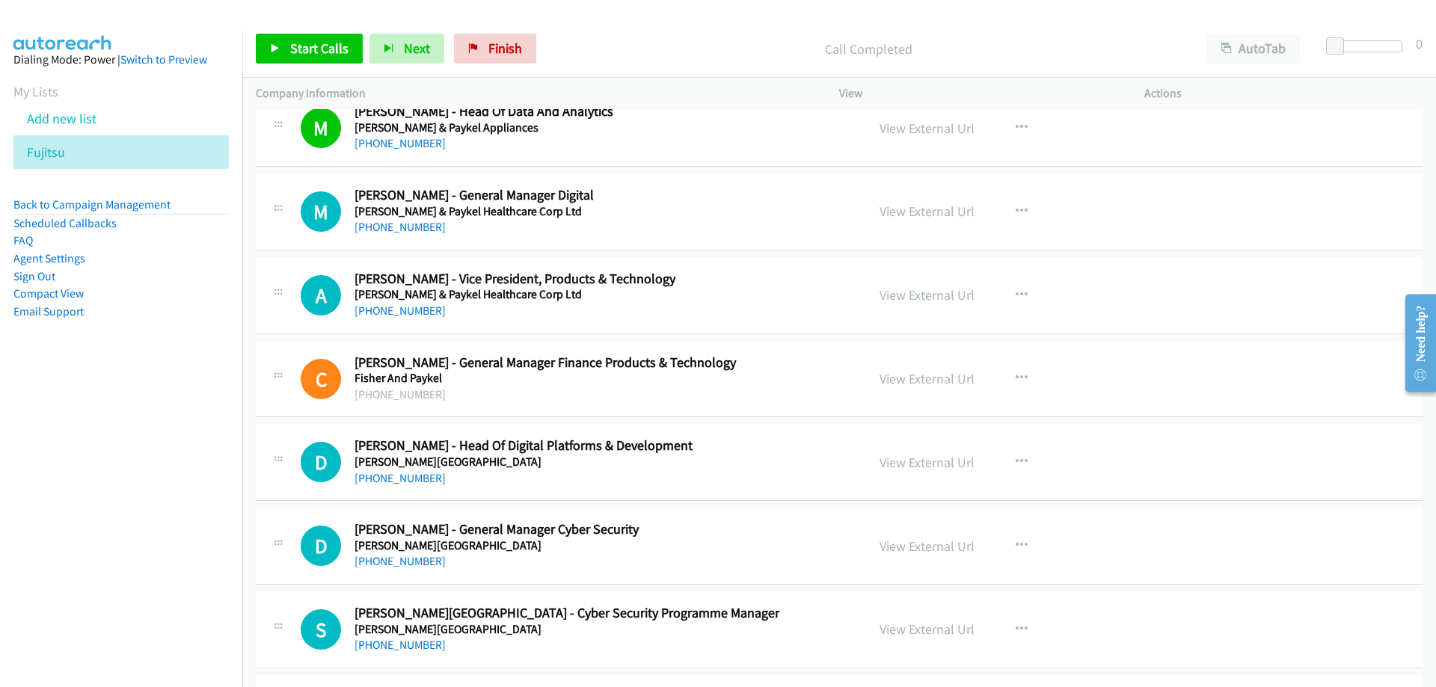
scroll to position [10095, 0]
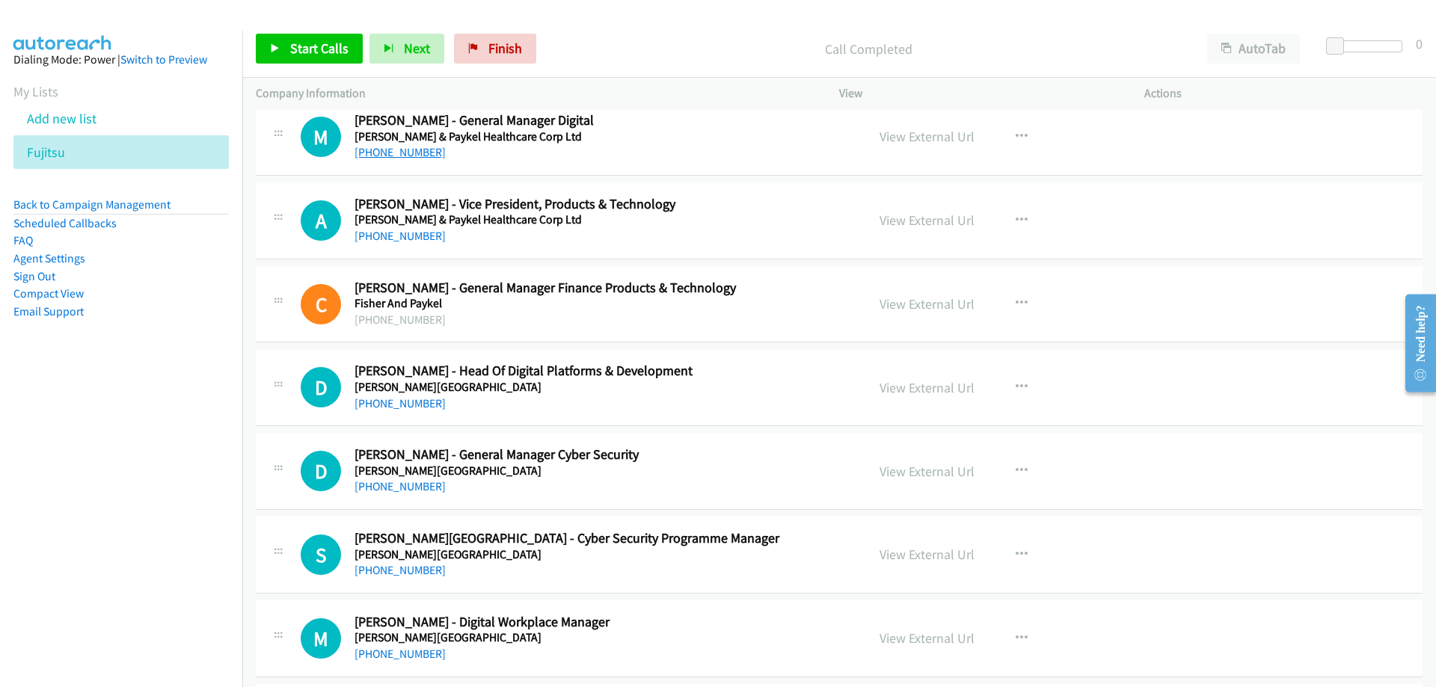
click at [406, 149] on link "[PHONE_NUMBER]" at bounding box center [399, 152] width 91 height 14
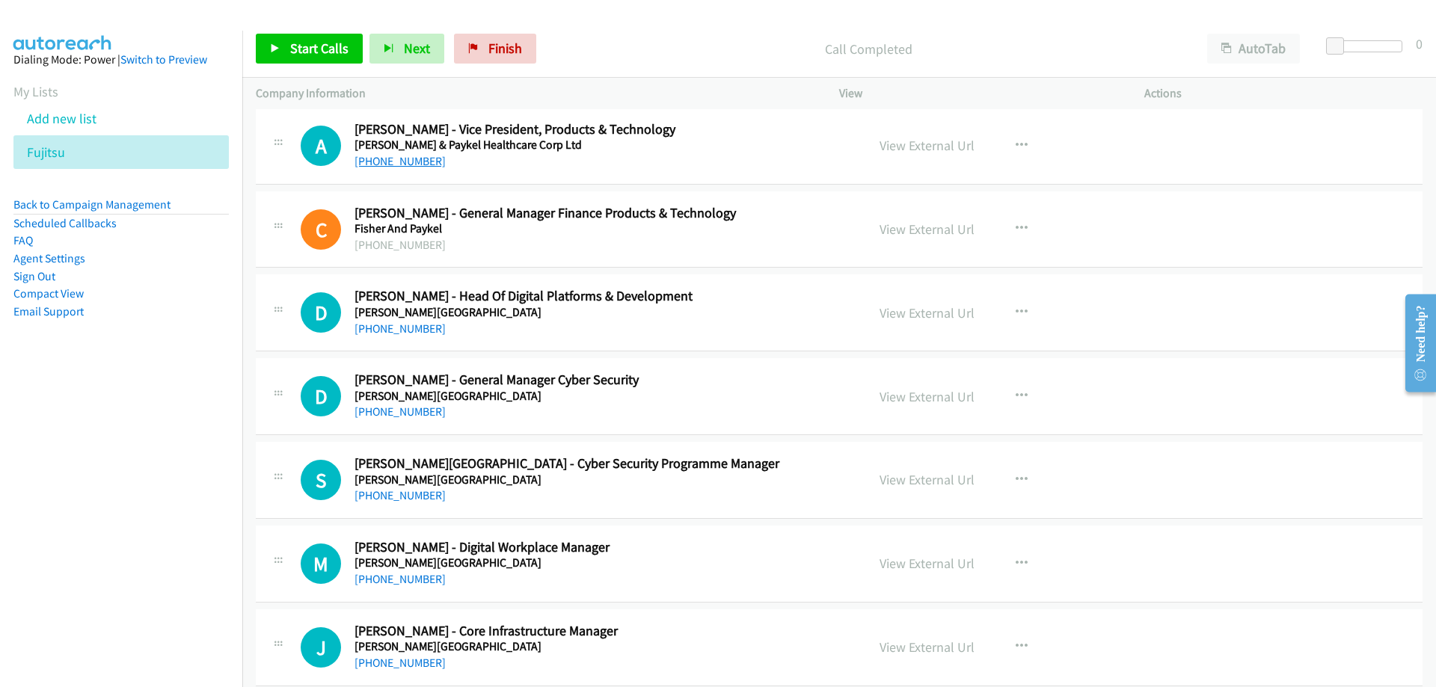
click at [404, 167] on link "[PHONE_NUMBER]" at bounding box center [399, 161] width 91 height 14
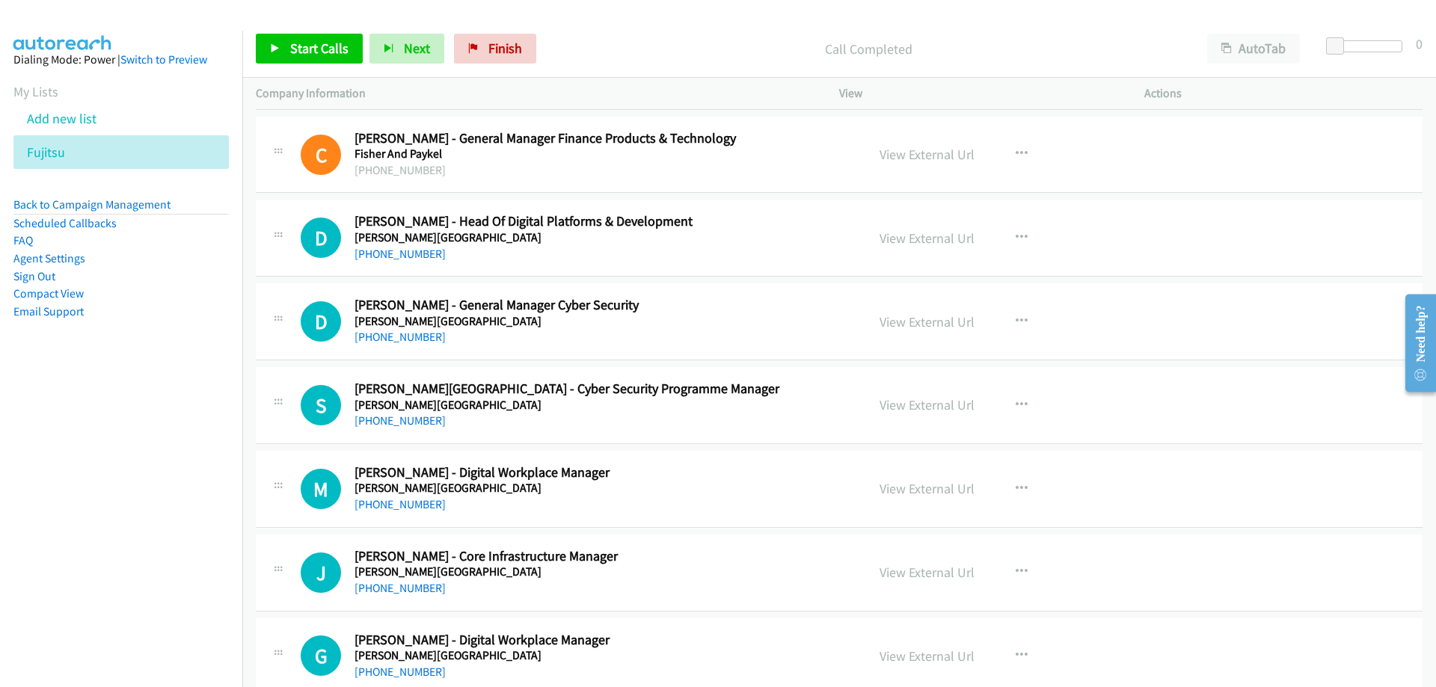
scroll to position [10319, 0]
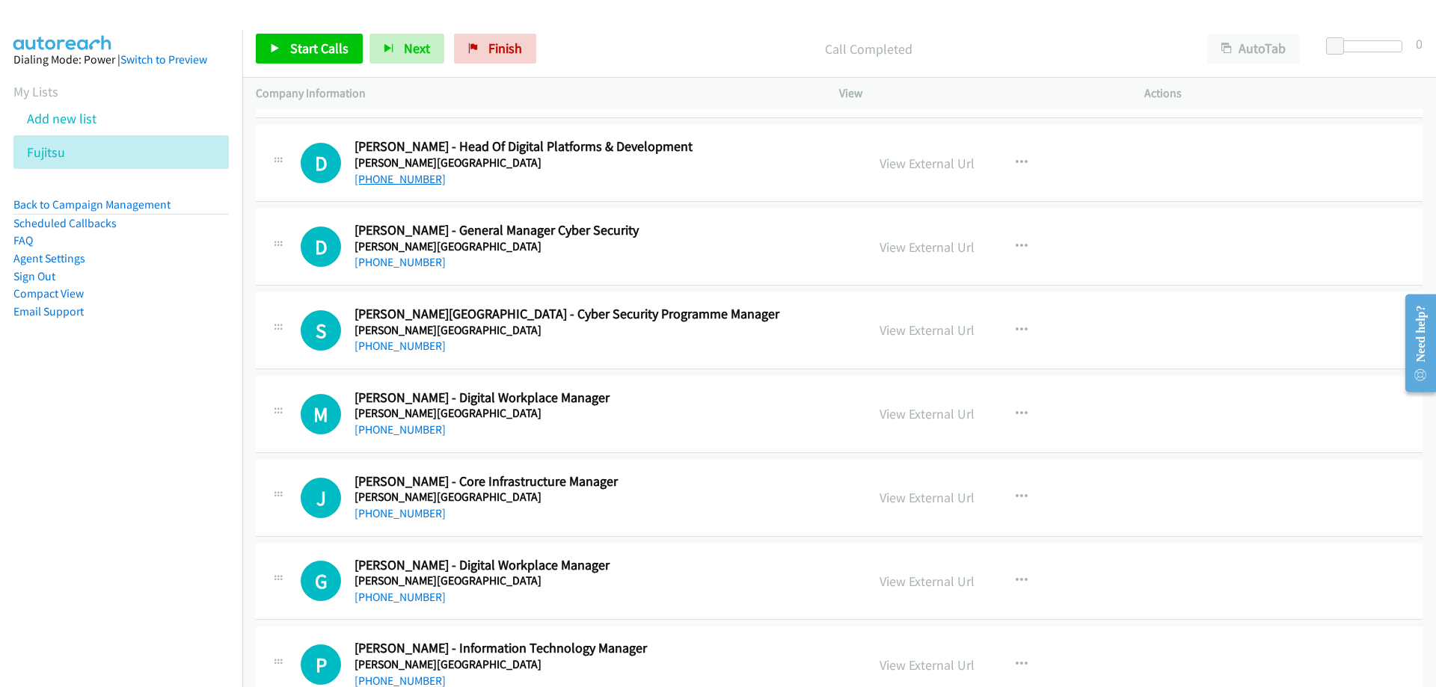
click at [407, 176] on link "[PHONE_NUMBER]" at bounding box center [399, 179] width 91 height 14
click at [940, 167] on link "View External Url" at bounding box center [926, 163] width 95 height 17
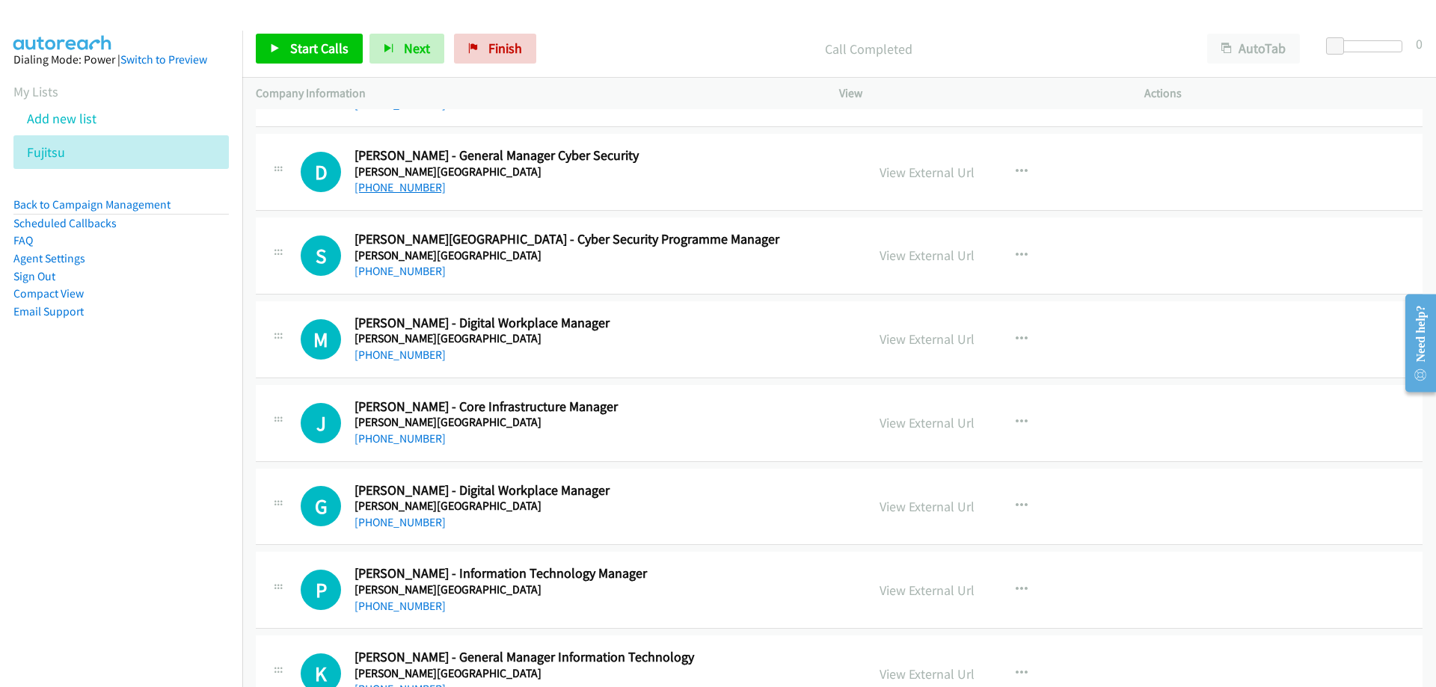
click at [412, 190] on link "[PHONE_NUMBER]" at bounding box center [399, 187] width 91 height 14
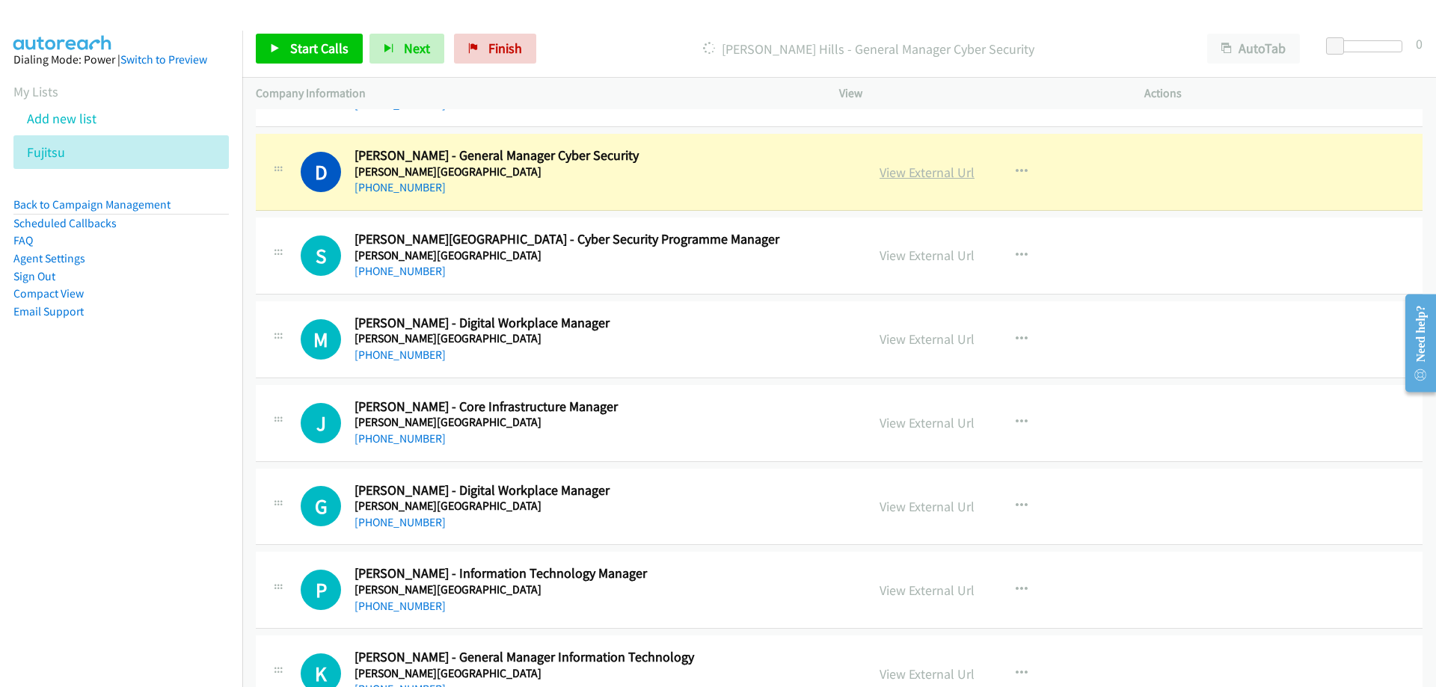
click at [923, 173] on link "View External Url" at bounding box center [926, 172] width 95 height 17
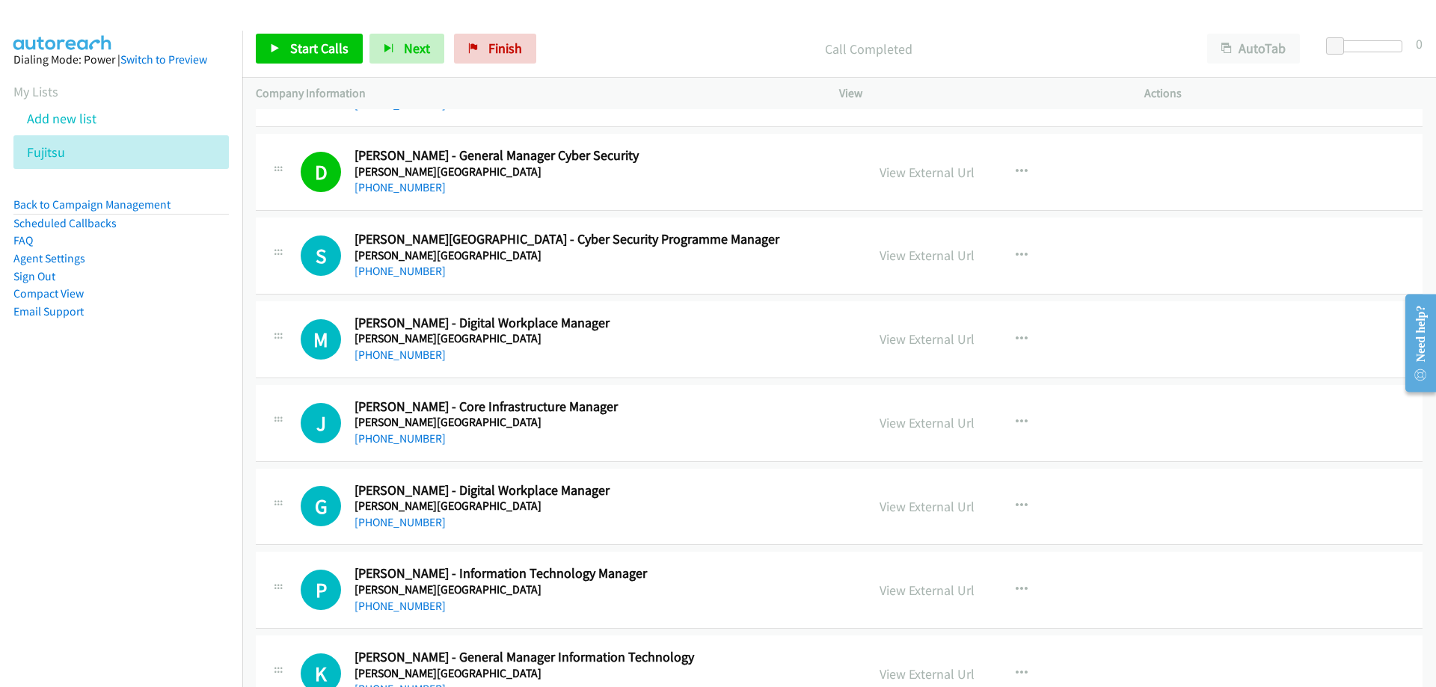
scroll to position [10469, 0]
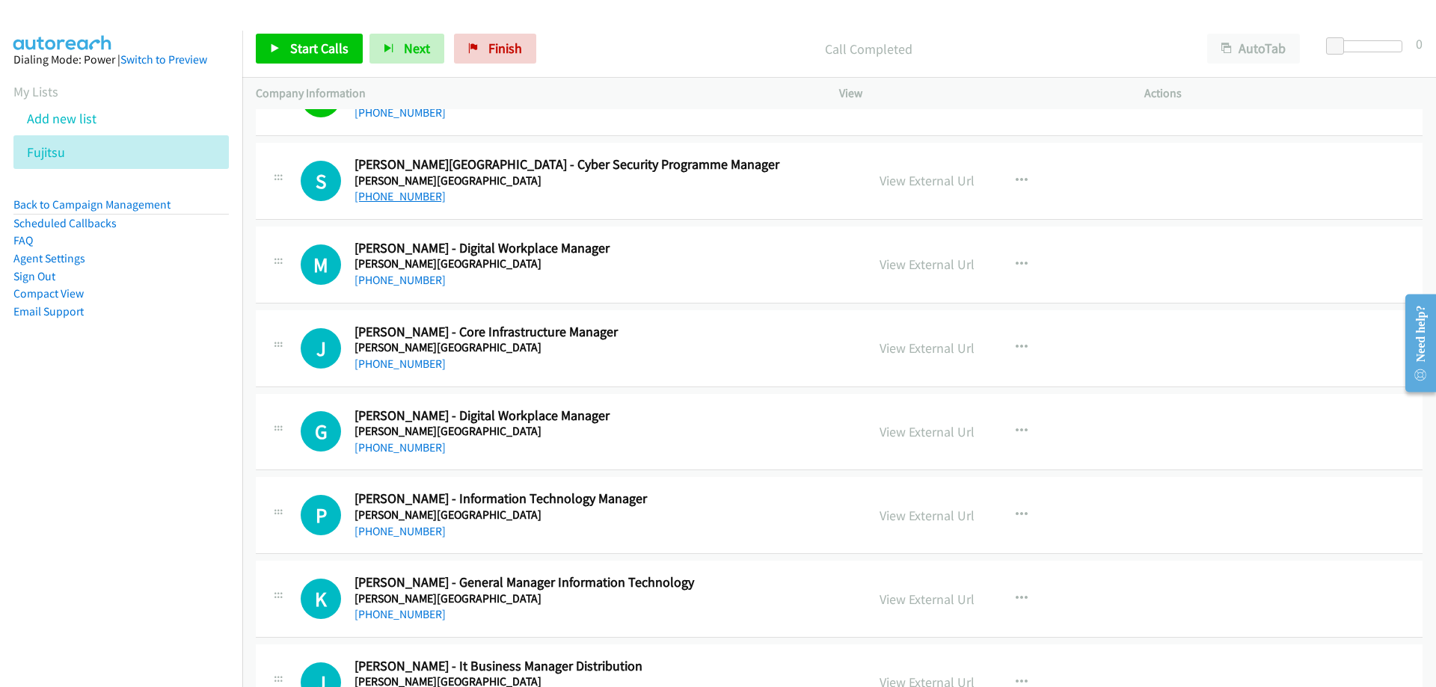
click at [419, 198] on link "[PHONE_NUMBER]" at bounding box center [399, 196] width 91 height 14
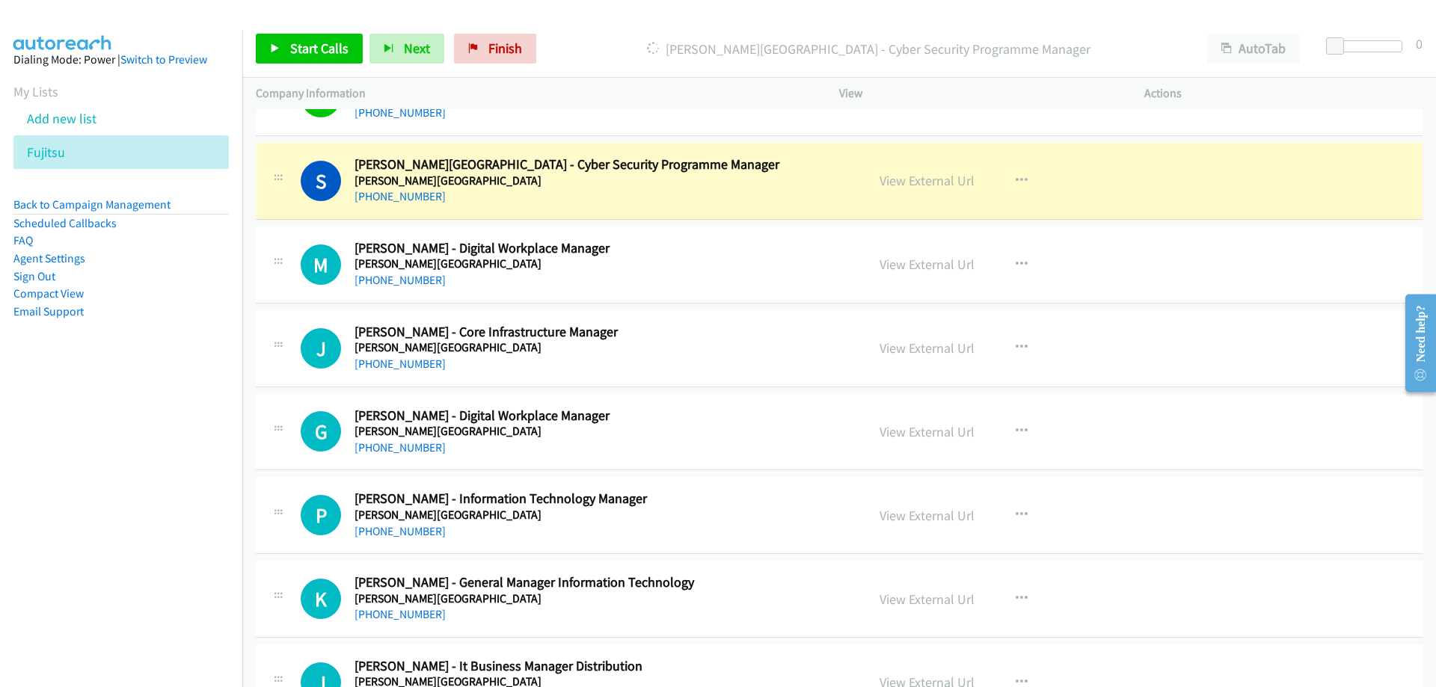
scroll to position [10543, 0]
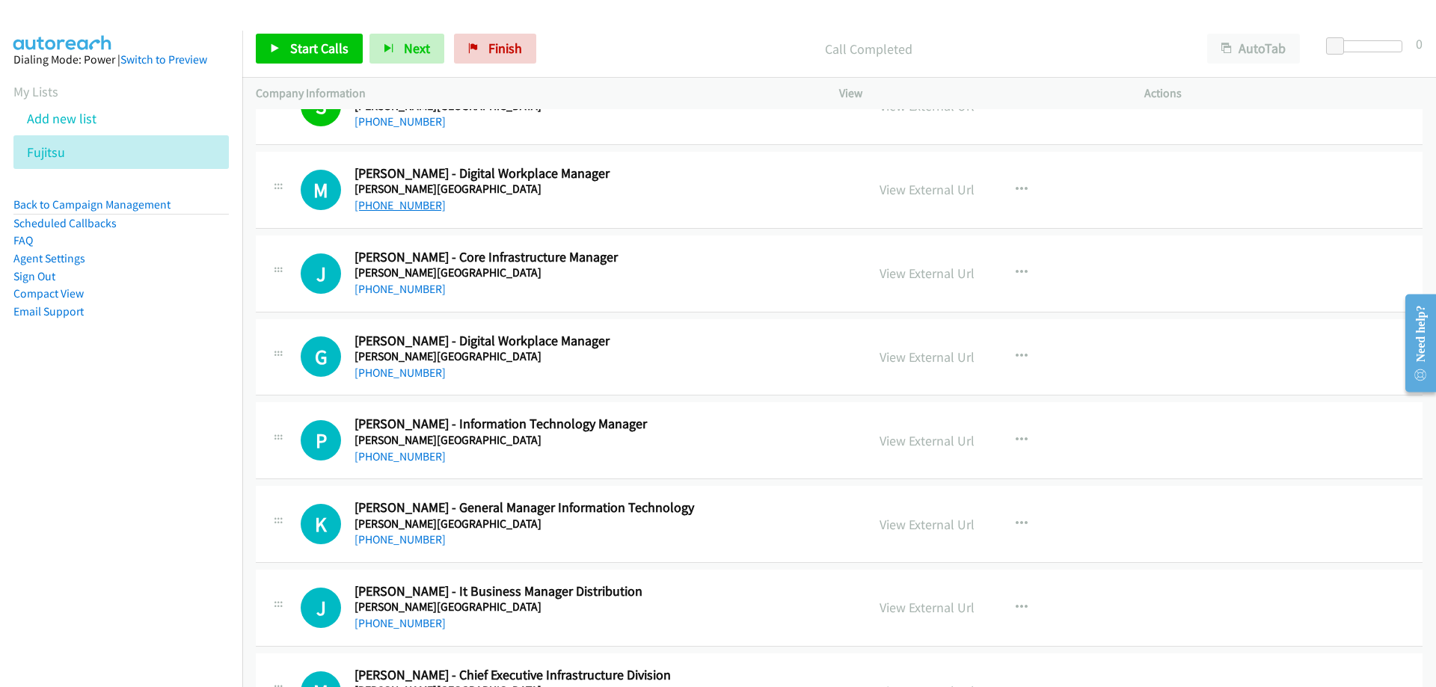
click at [417, 209] on link "[PHONE_NUMBER]" at bounding box center [399, 205] width 91 height 14
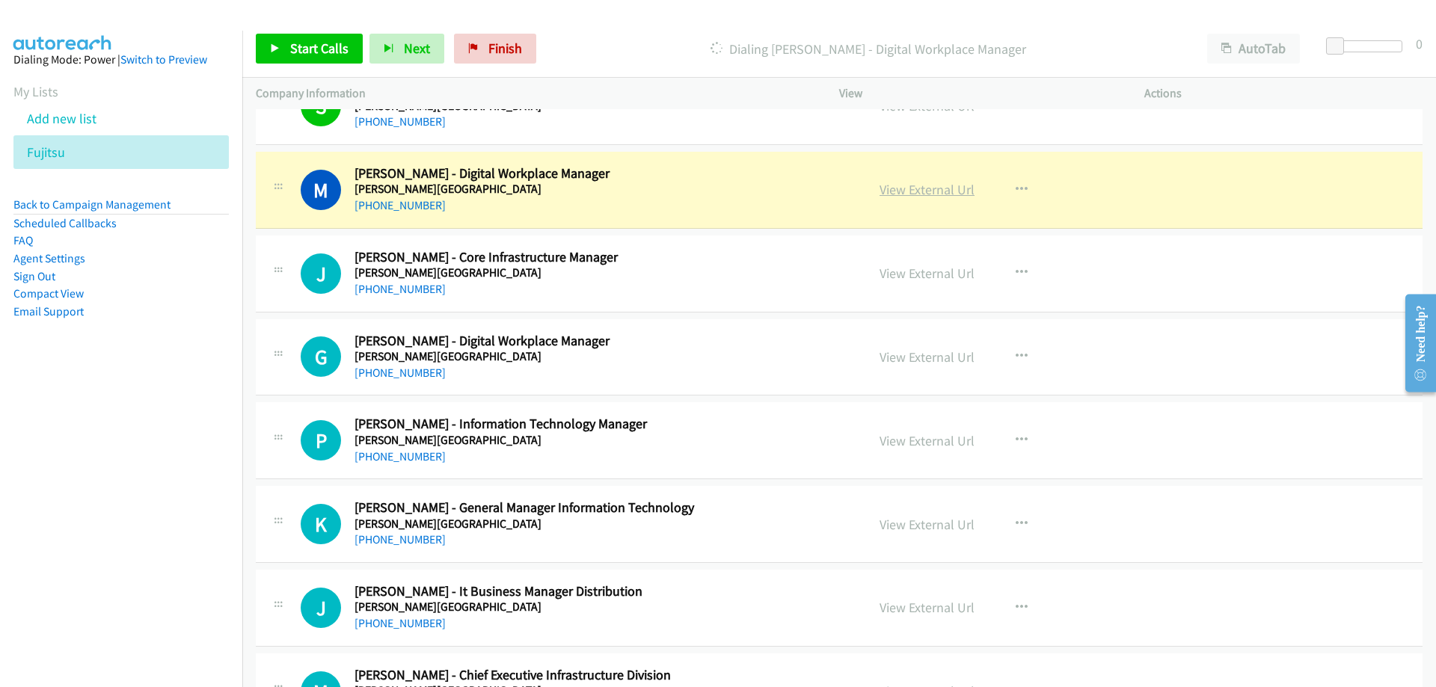
click at [895, 196] on link "View External Url" at bounding box center [926, 189] width 95 height 17
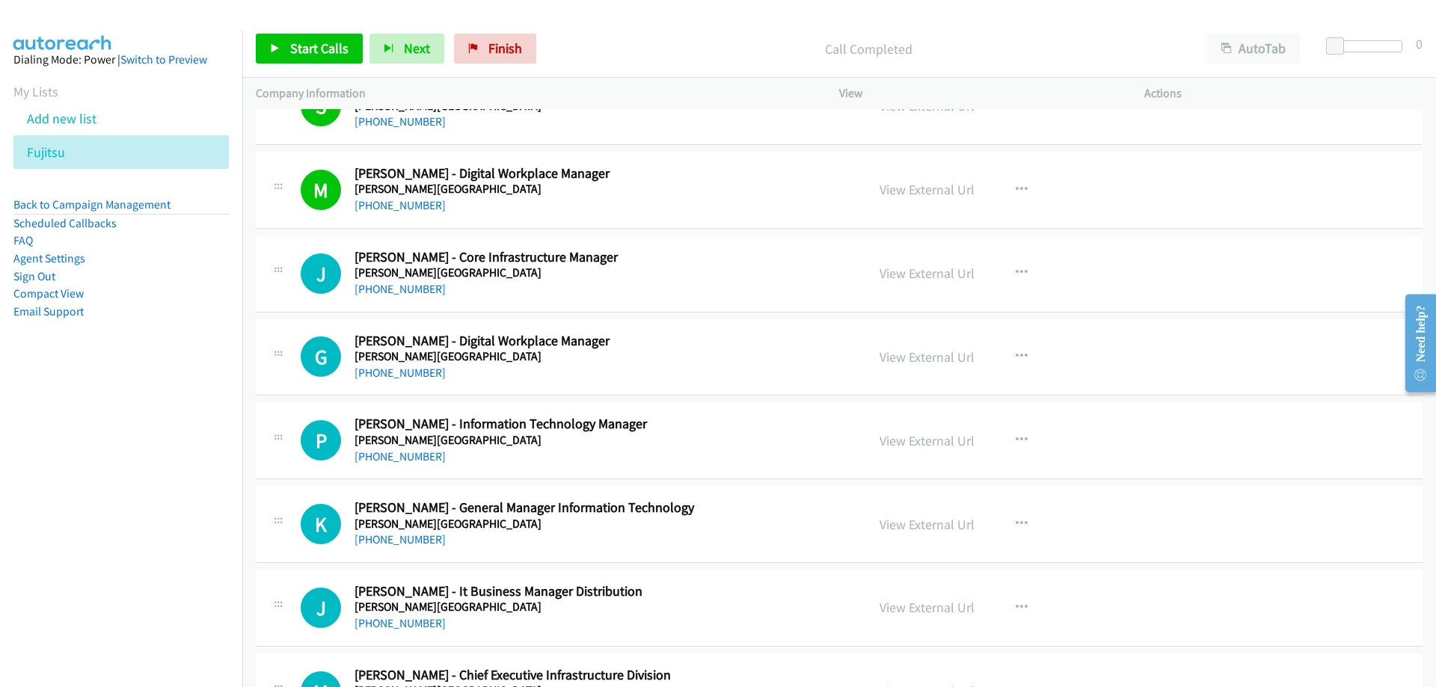
scroll to position [10618, 0]
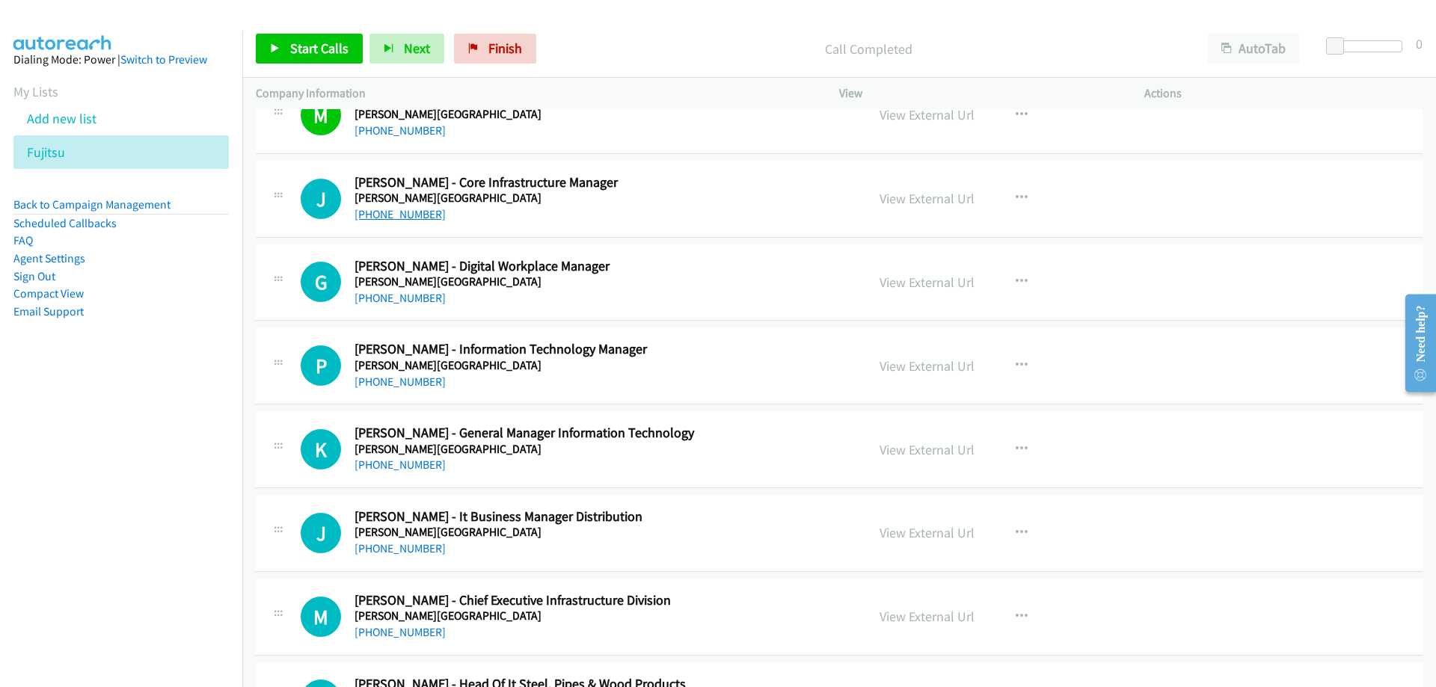
click at [411, 218] on link "[PHONE_NUMBER]" at bounding box center [399, 214] width 91 height 14
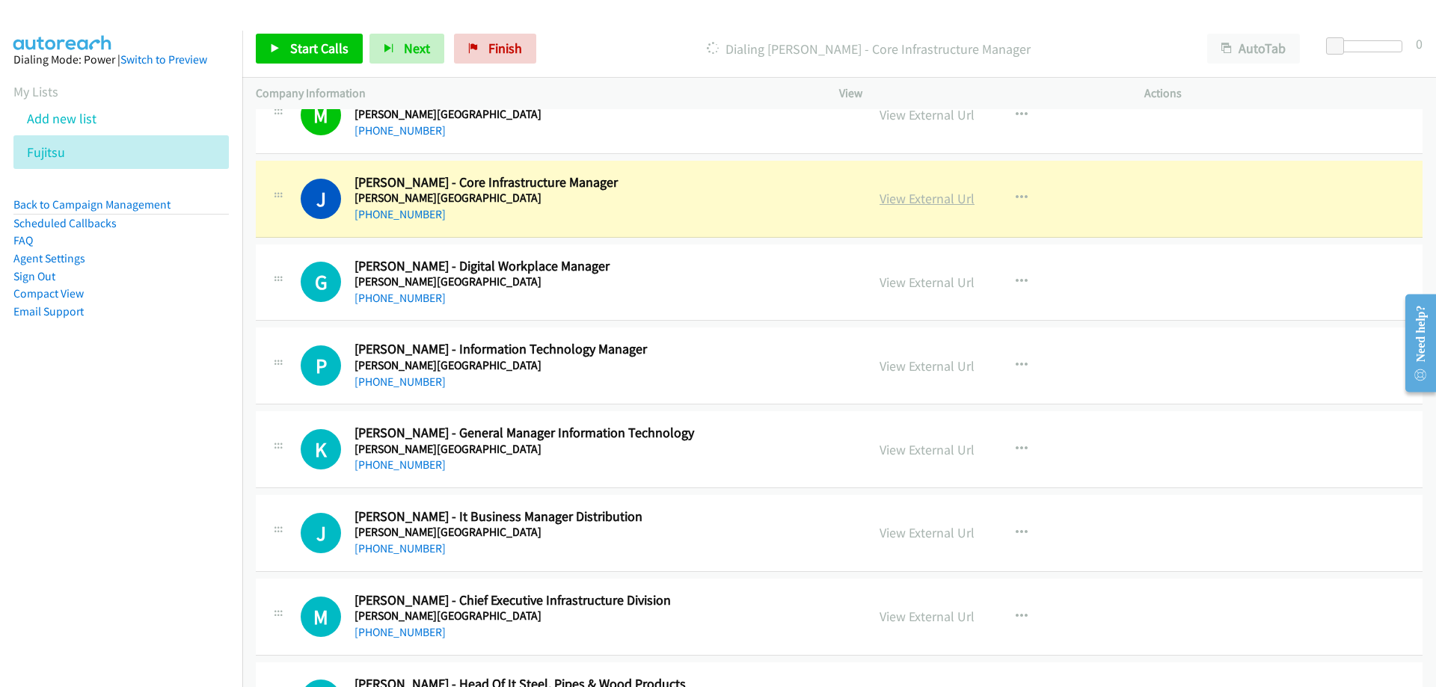
click at [925, 199] on link "View External Url" at bounding box center [926, 198] width 95 height 17
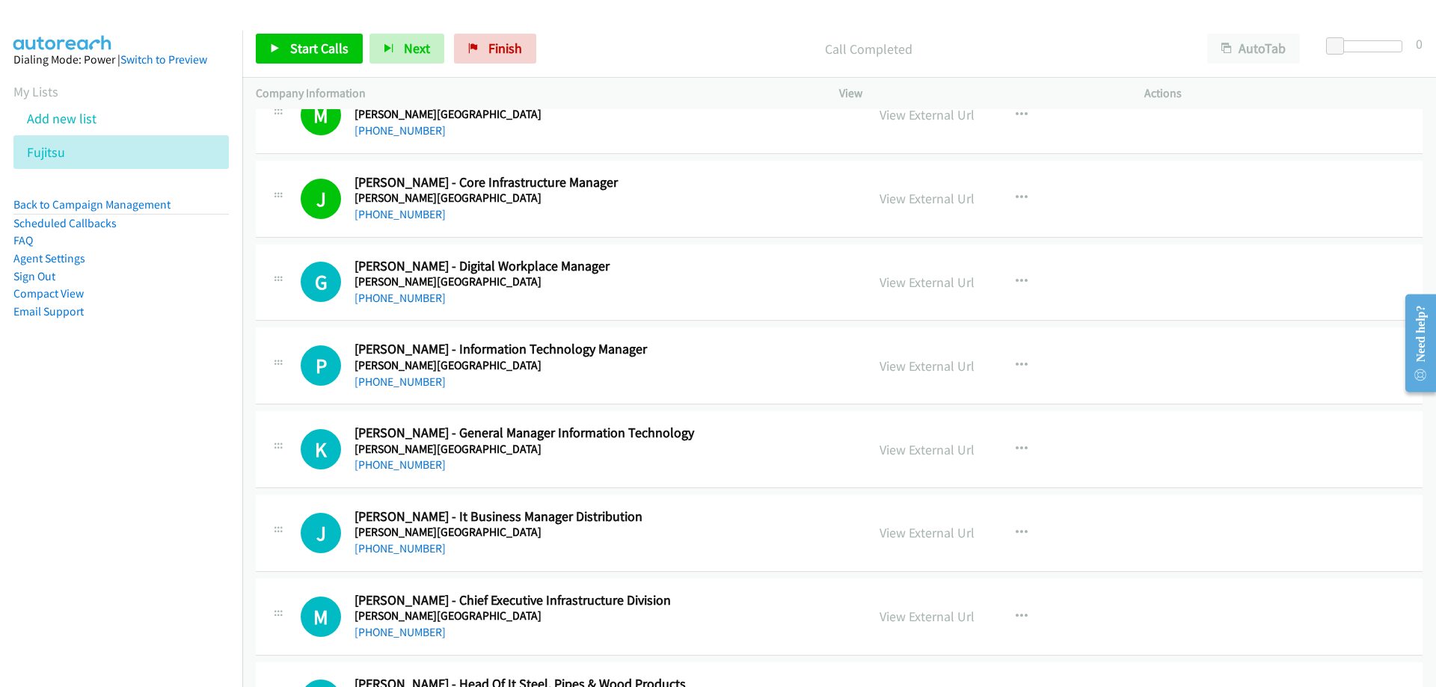
scroll to position [10693, 0]
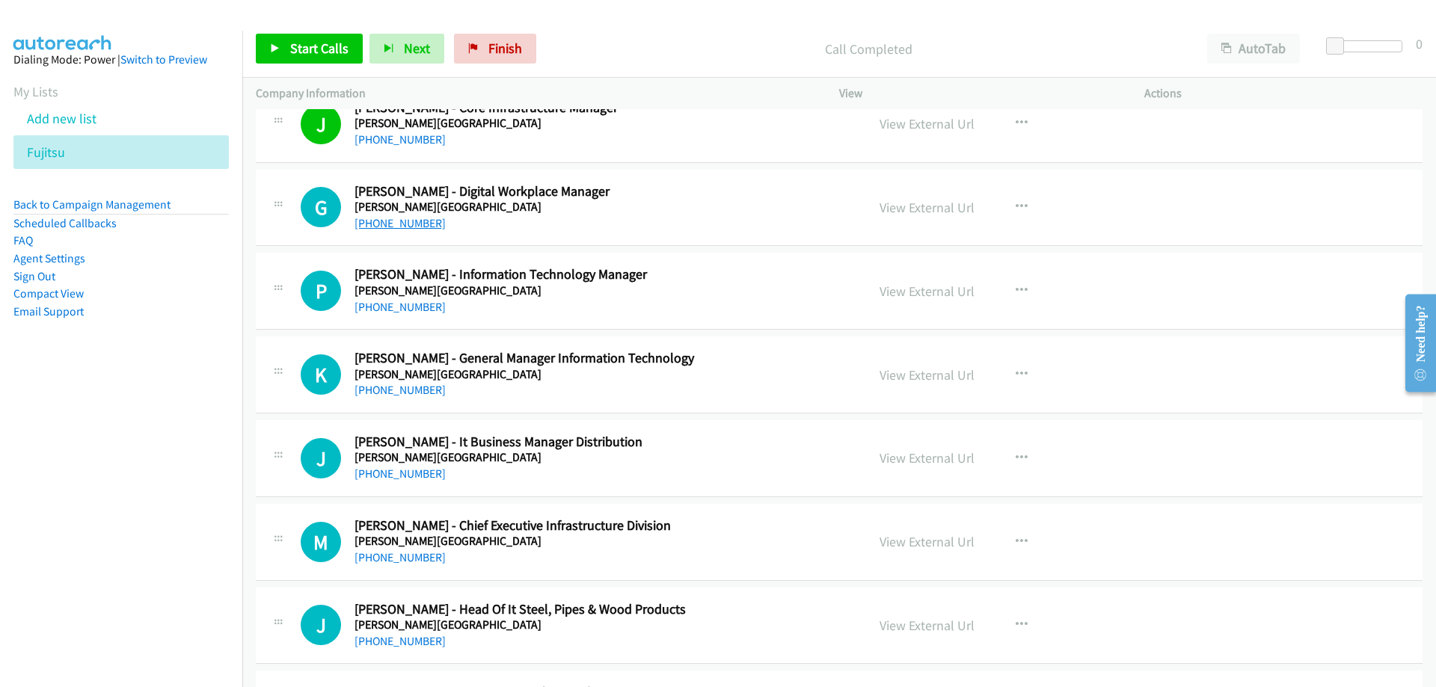
click at [411, 229] on link "[PHONE_NUMBER]" at bounding box center [399, 223] width 91 height 14
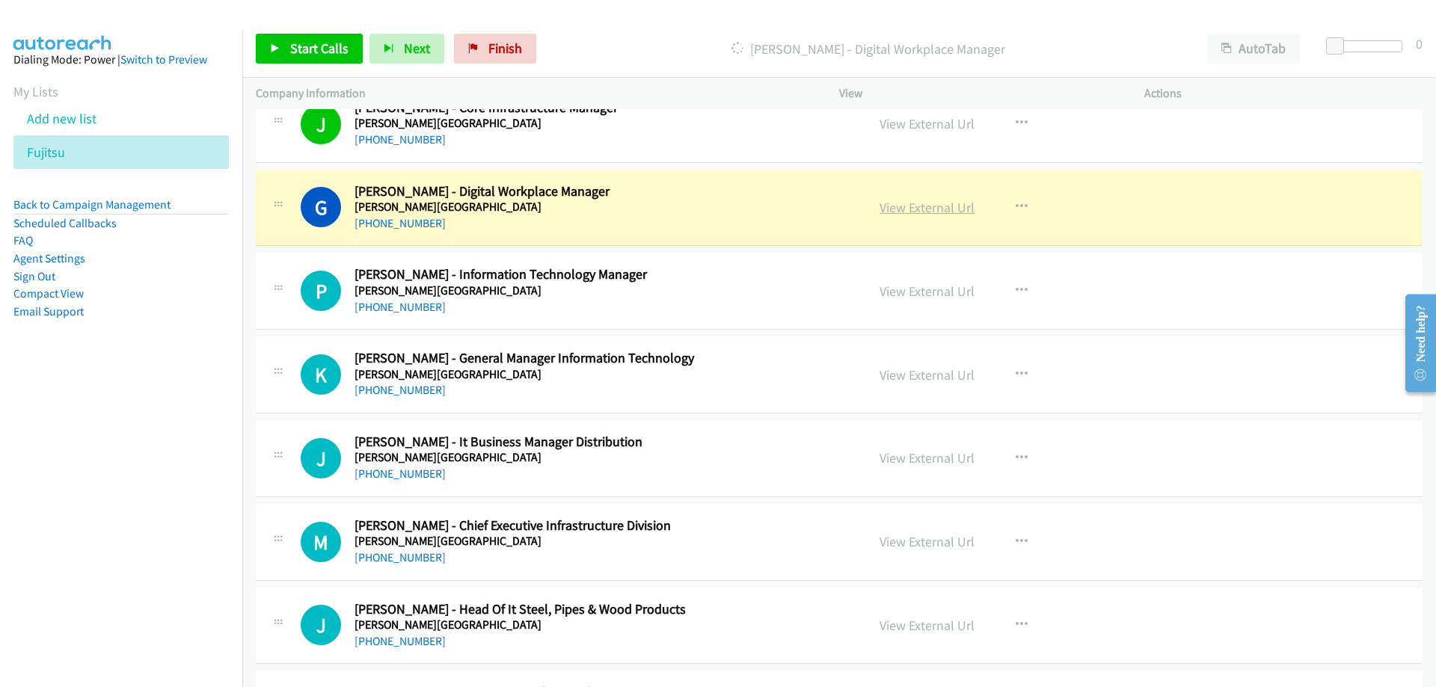
click at [922, 205] on link "View External Url" at bounding box center [926, 207] width 95 height 17
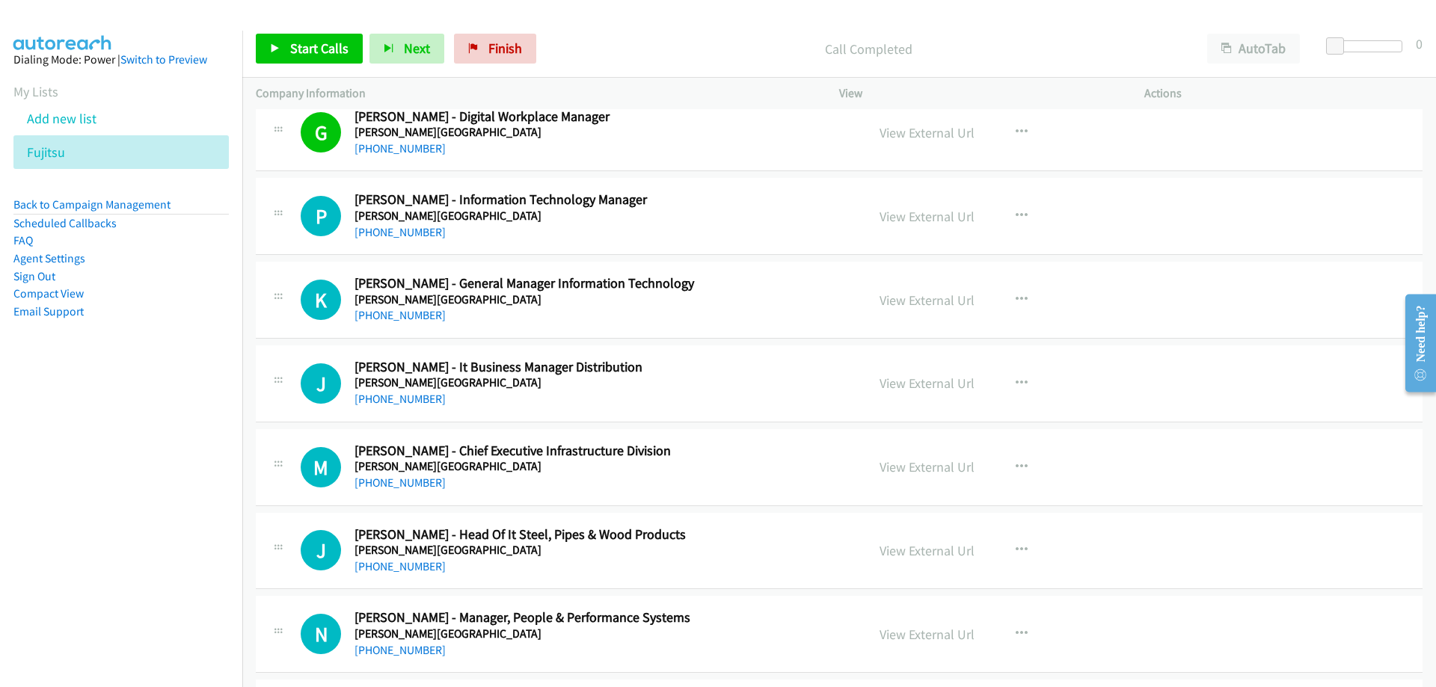
scroll to position [10842, 0]
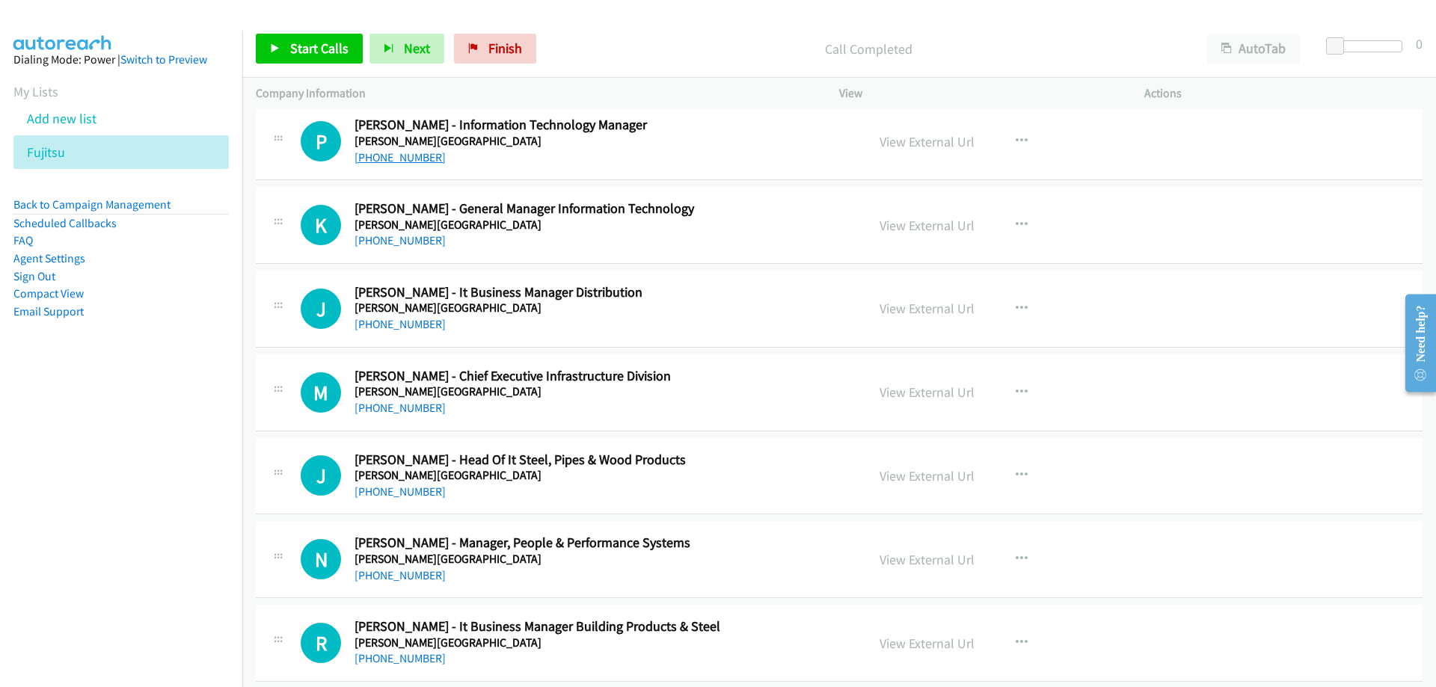
click at [413, 157] on link "[PHONE_NUMBER]" at bounding box center [399, 157] width 91 height 14
click at [932, 143] on link "View External Url" at bounding box center [926, 141] width 95 height 17
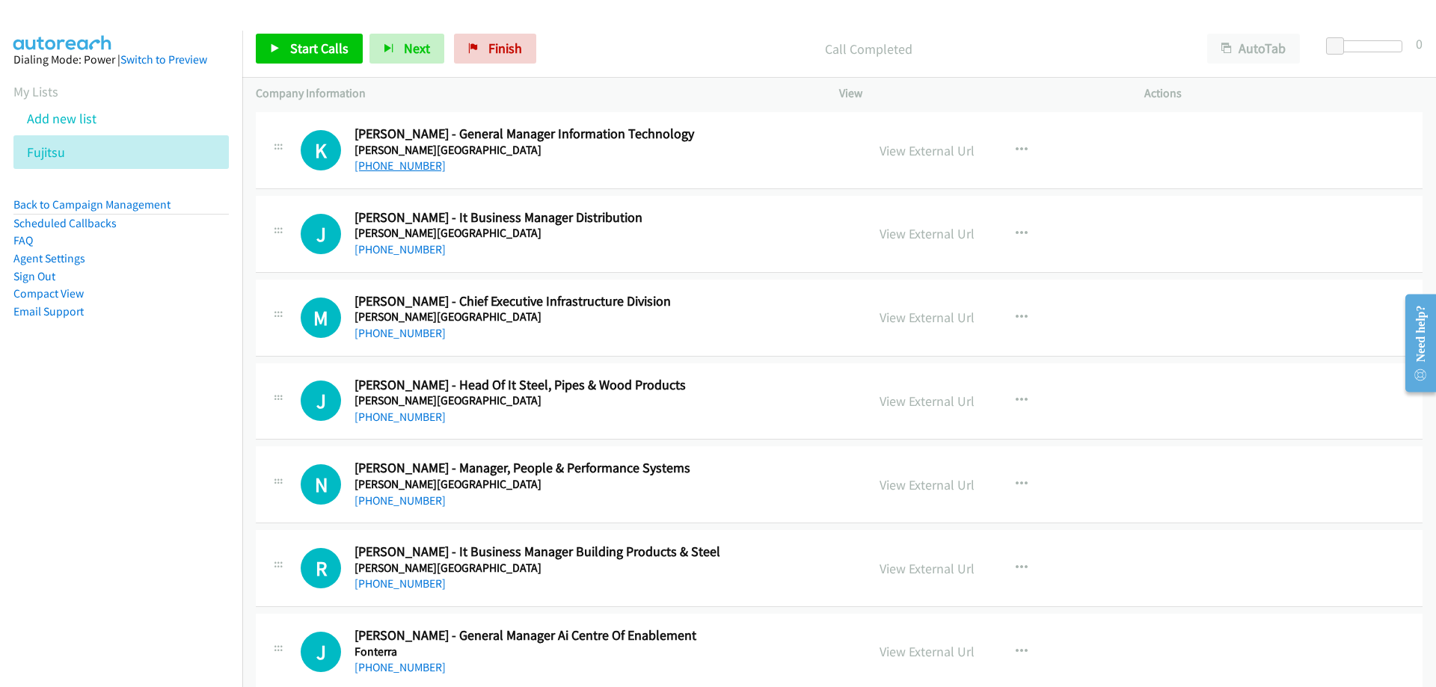
click at [408, 167] on link "[PHONE_NUMBER]" at bounding box center [399, 166] width 91 height 14
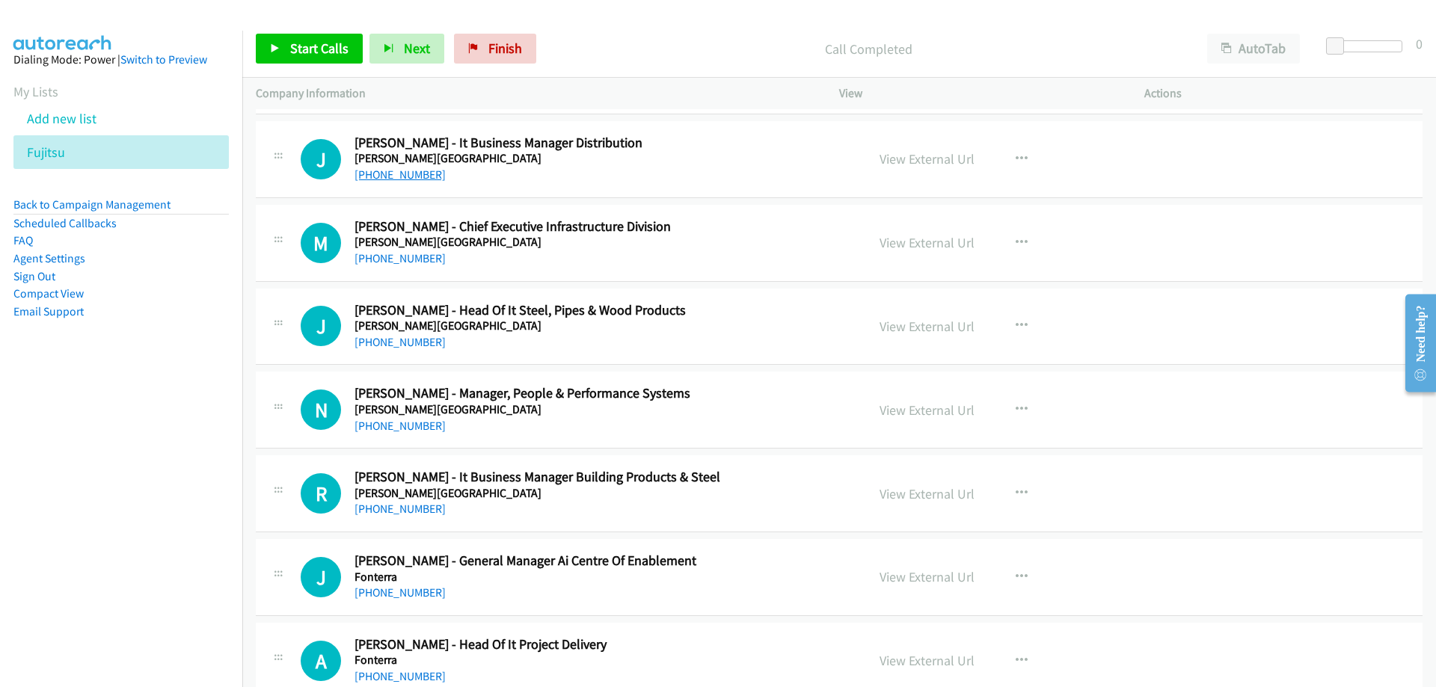
click at [385, 178] on link "[PHONE_NUMBER]" at bounding box center [399, 174] width 91 height 14
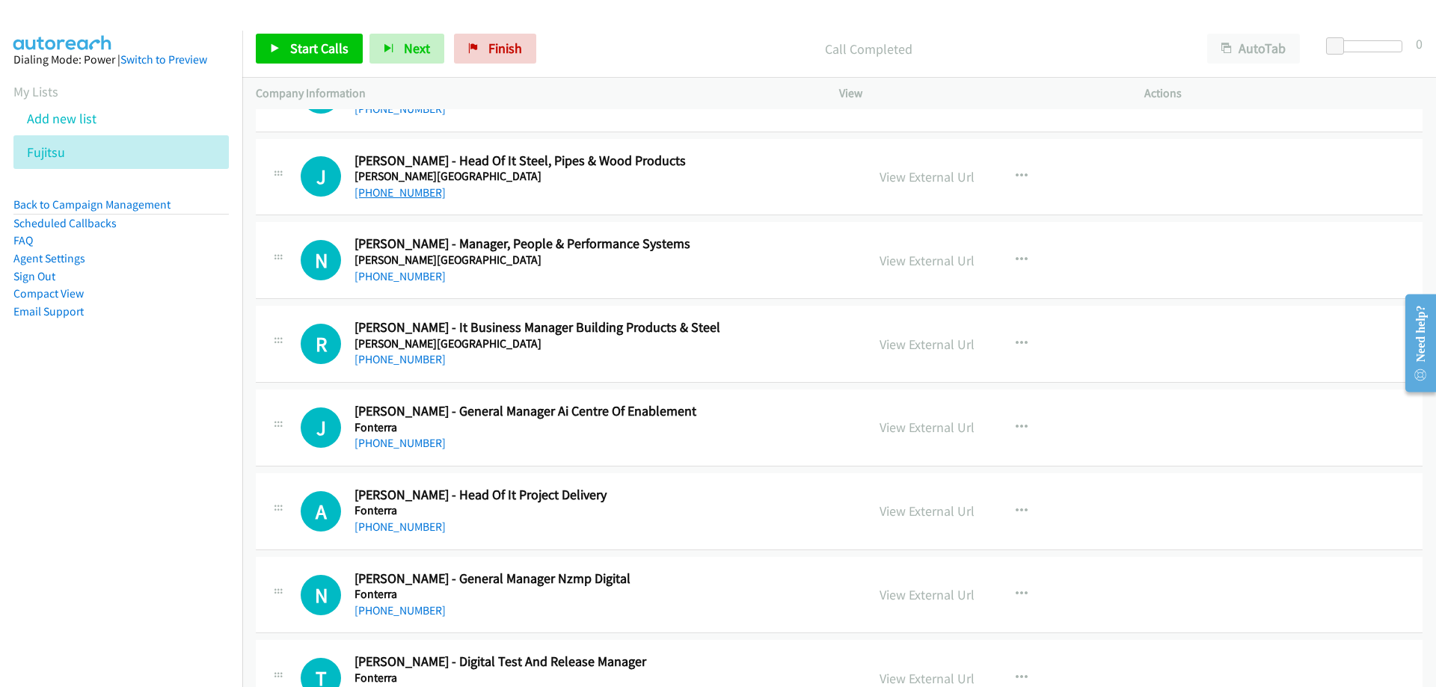
click at [416, 190] on link "[PHONE_NUMBER]" at bounding box center [399, 192] width 91 height 14
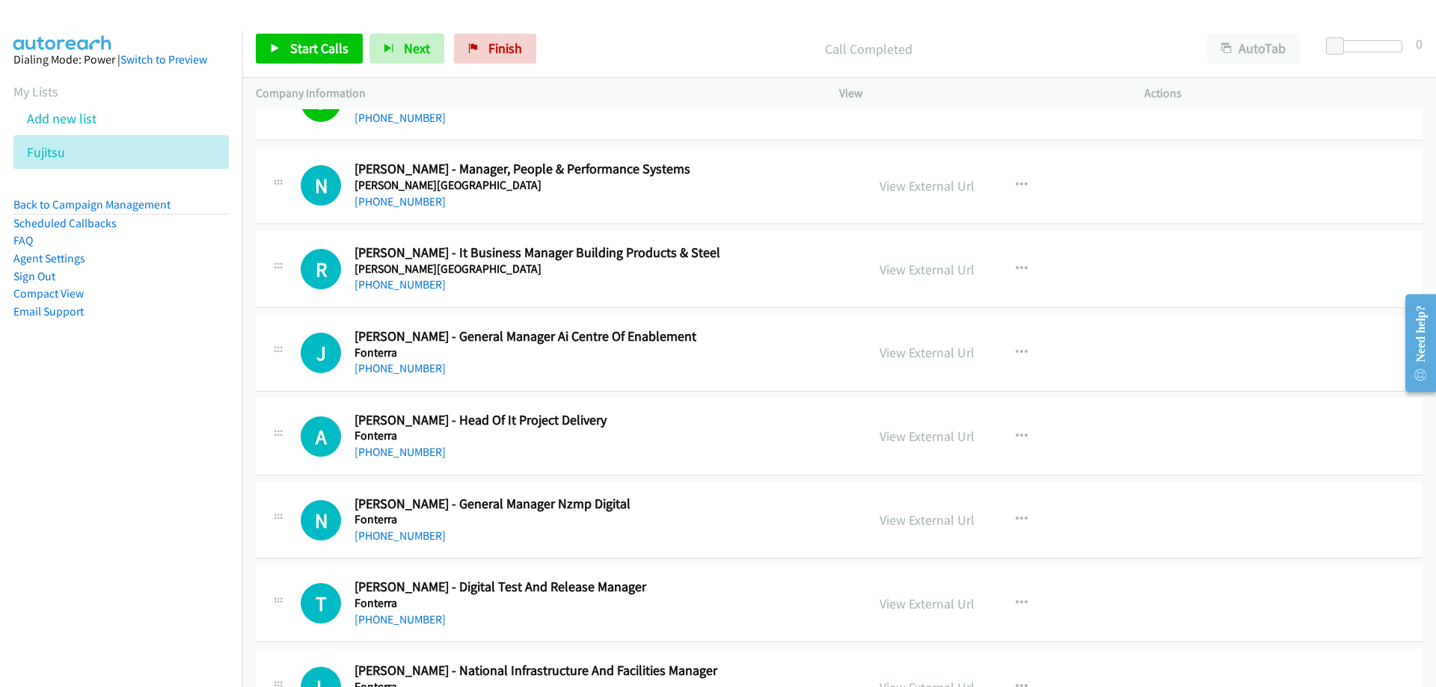
scroll to position [11291, 0]
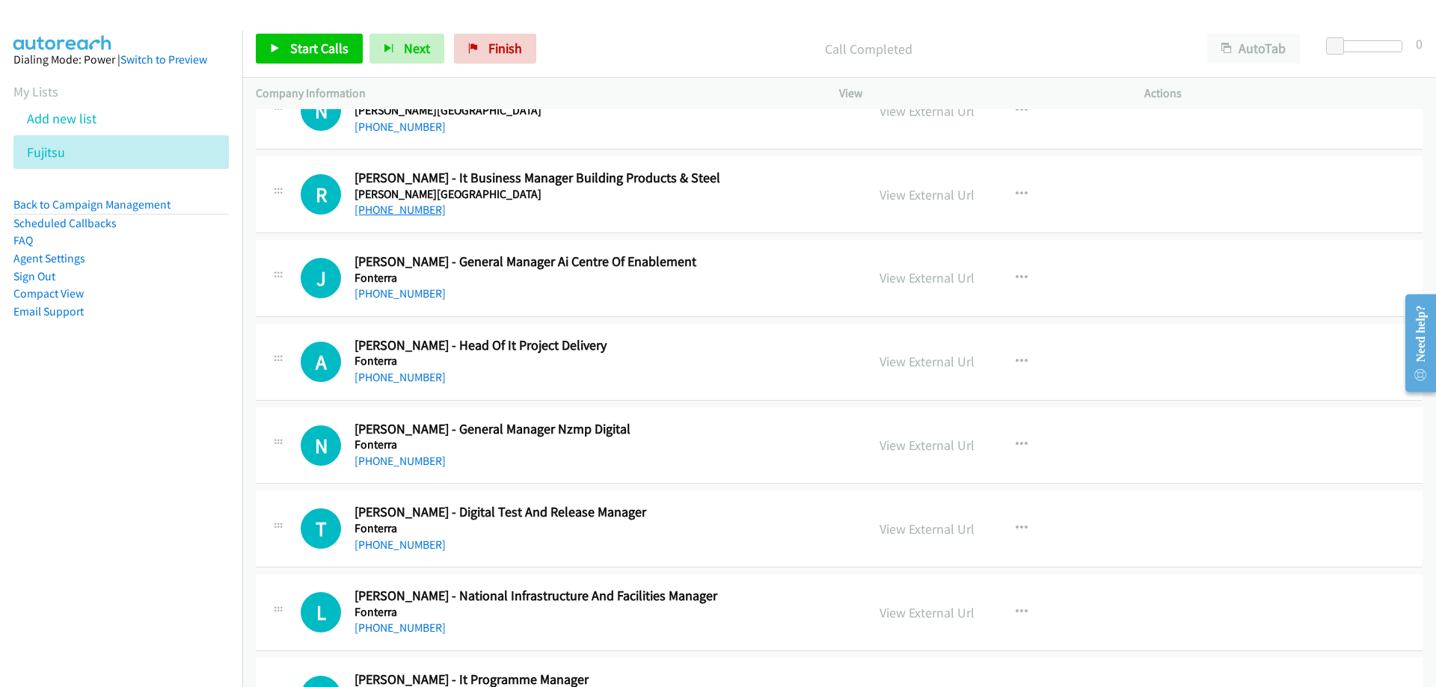
click at [412, 209] on link "[PHONE_NUMBER]" at bounding box center [399, 210] width 91 height 14
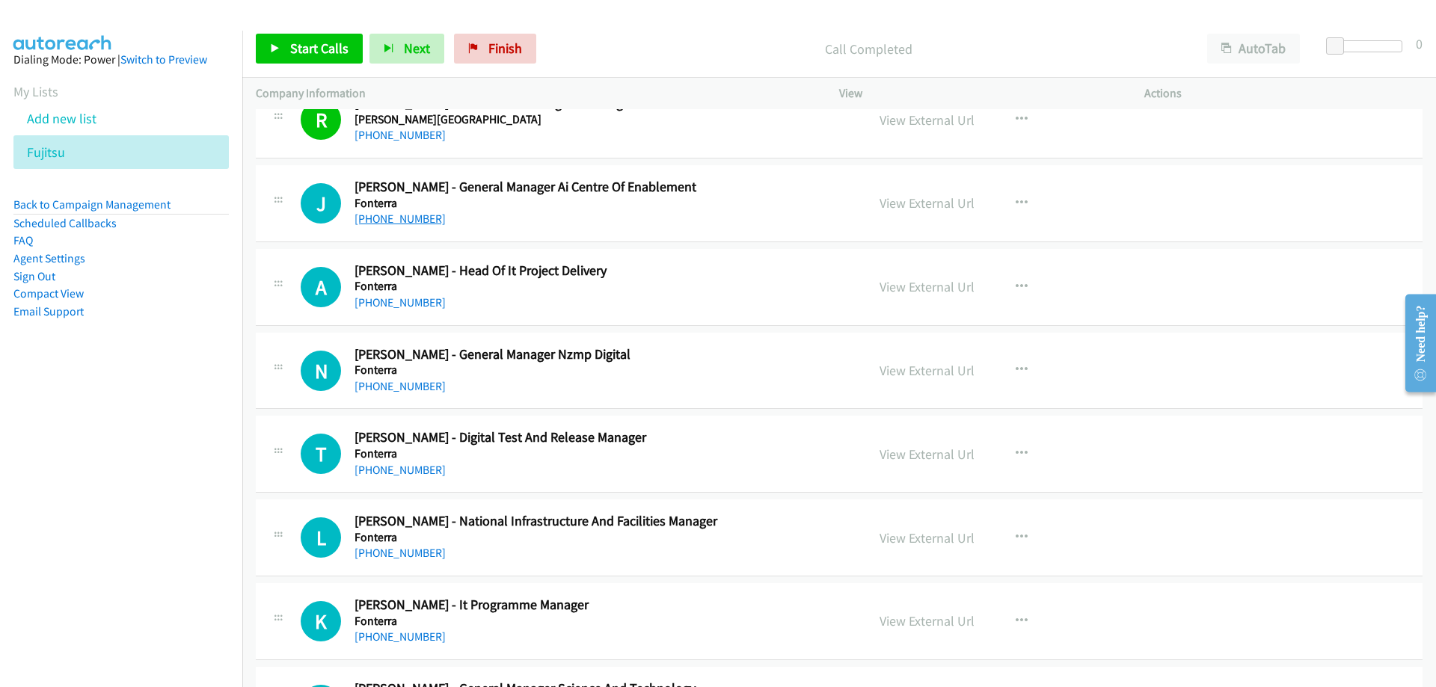
click at [414, 222] on link "[PHONE_NUMBER]" at bounding box center [399, 219] width 91 height 14
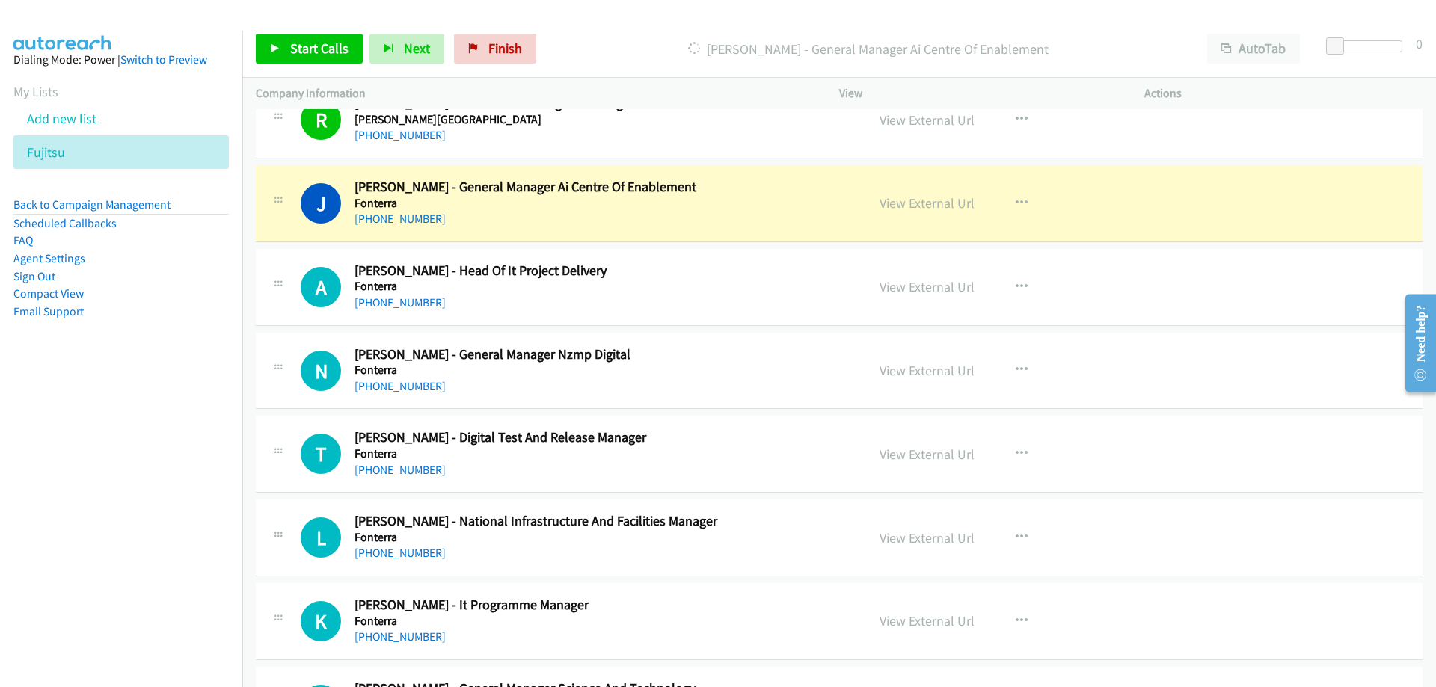
click at [927, 200] on link "View External Url" at bounding box center [926, 202] width 95 height 17
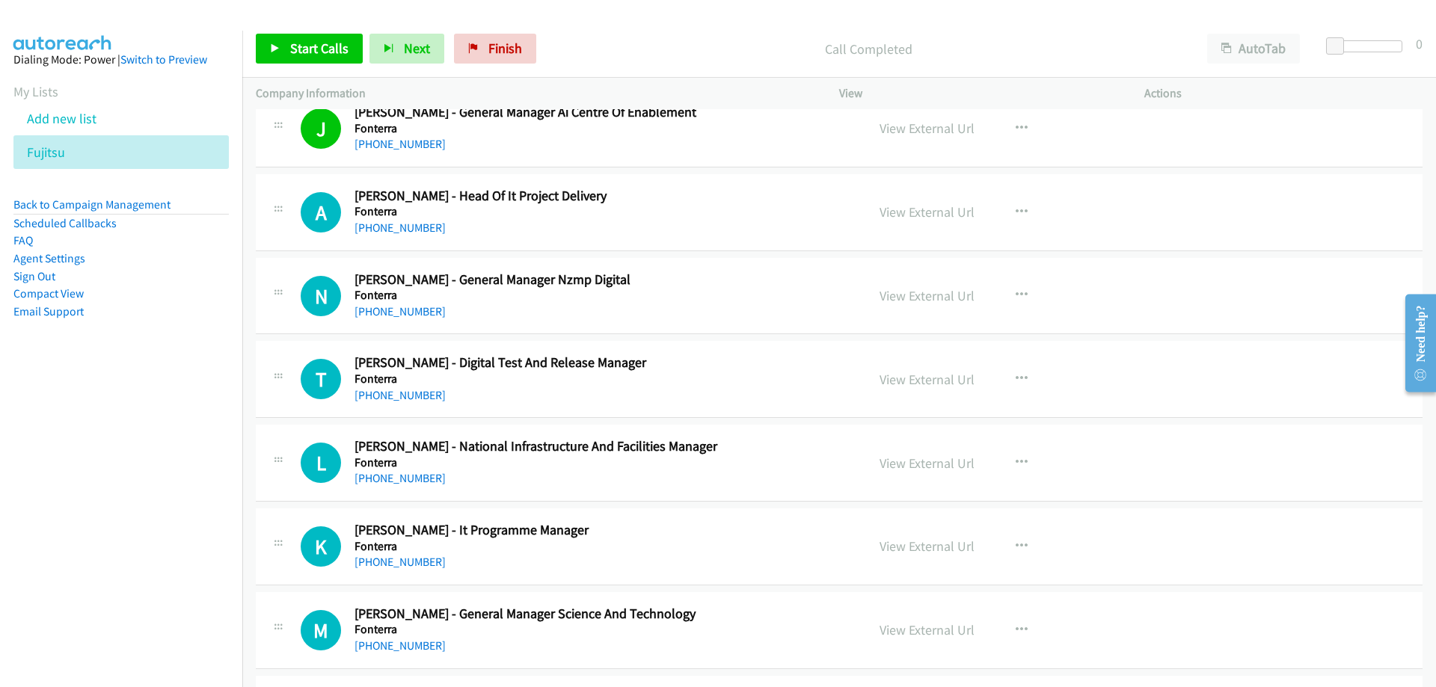
scroll to position [11515, 0]
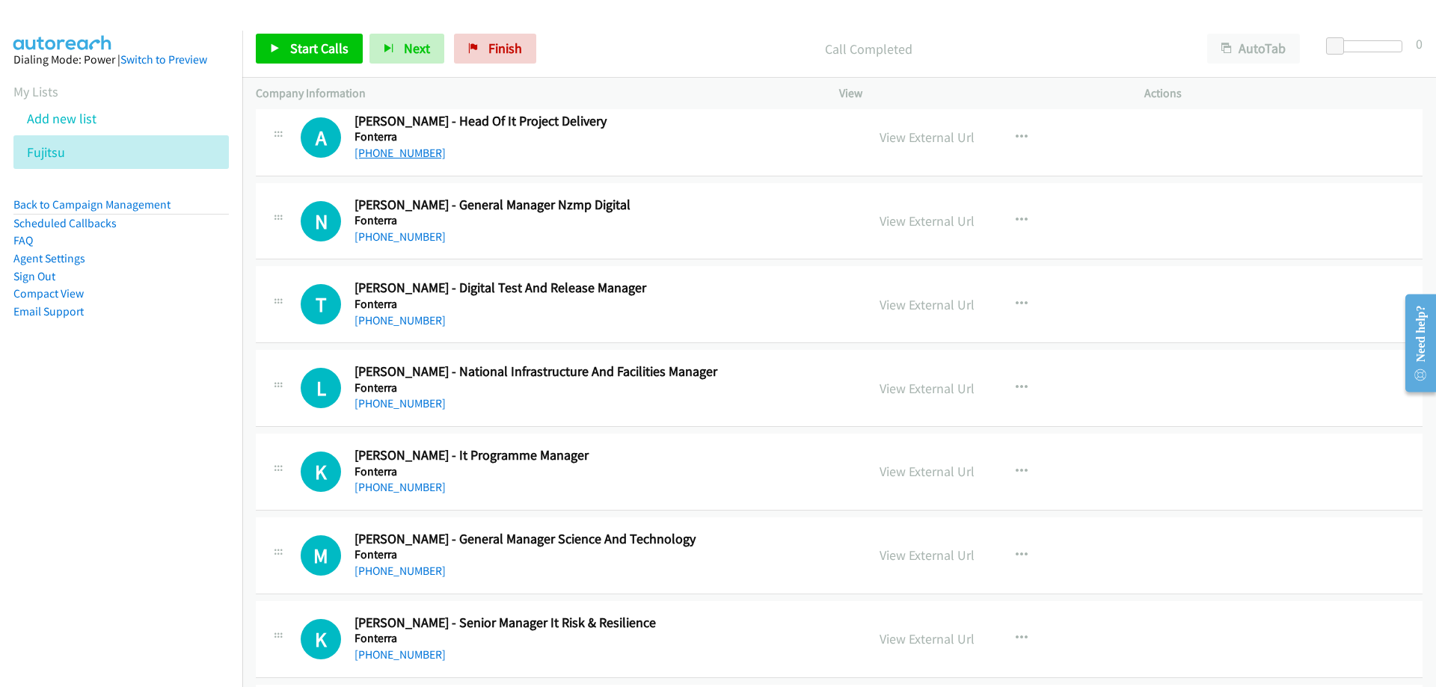
click at [372, 155] on link "[PHONE_NUMBER]" at bounding box center [399, 153] width 91 height 14
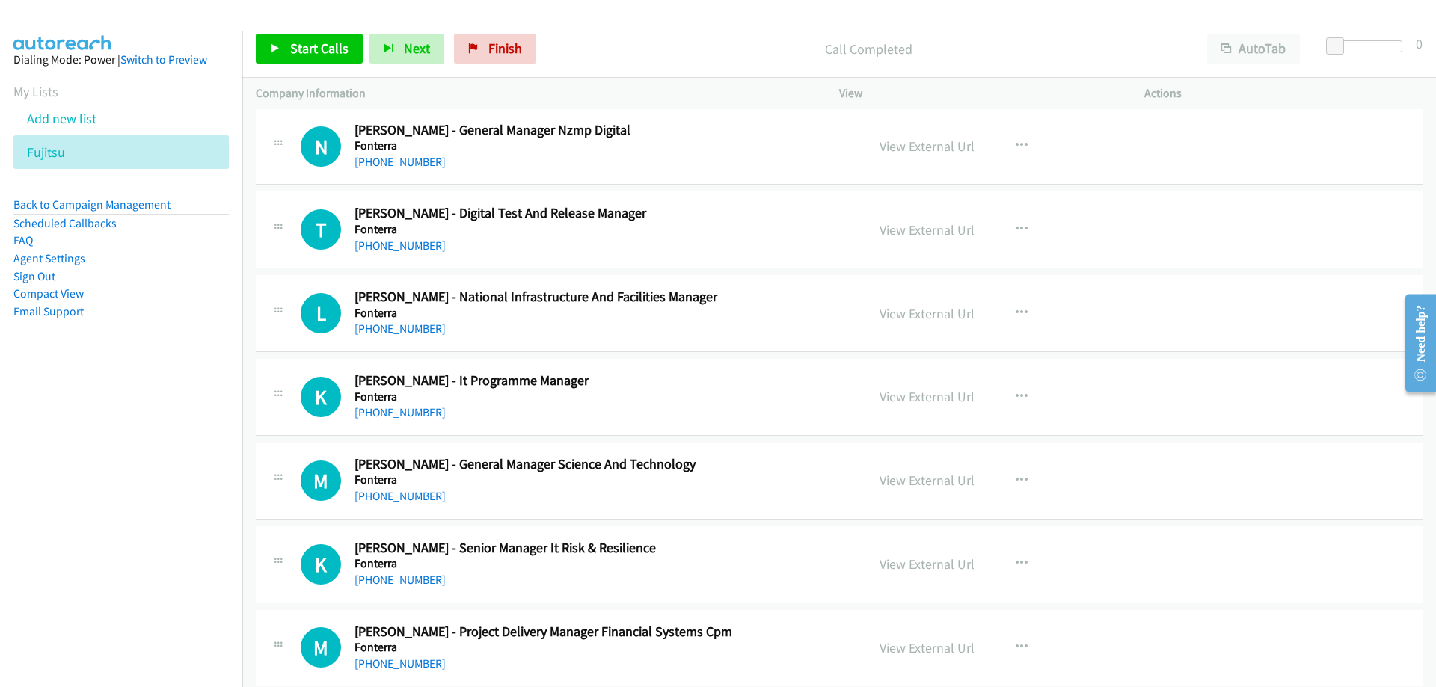
click at [404, 164] on link "[PHONE_NUMBER]" at bounding box center [399, 162] width 91 height 14
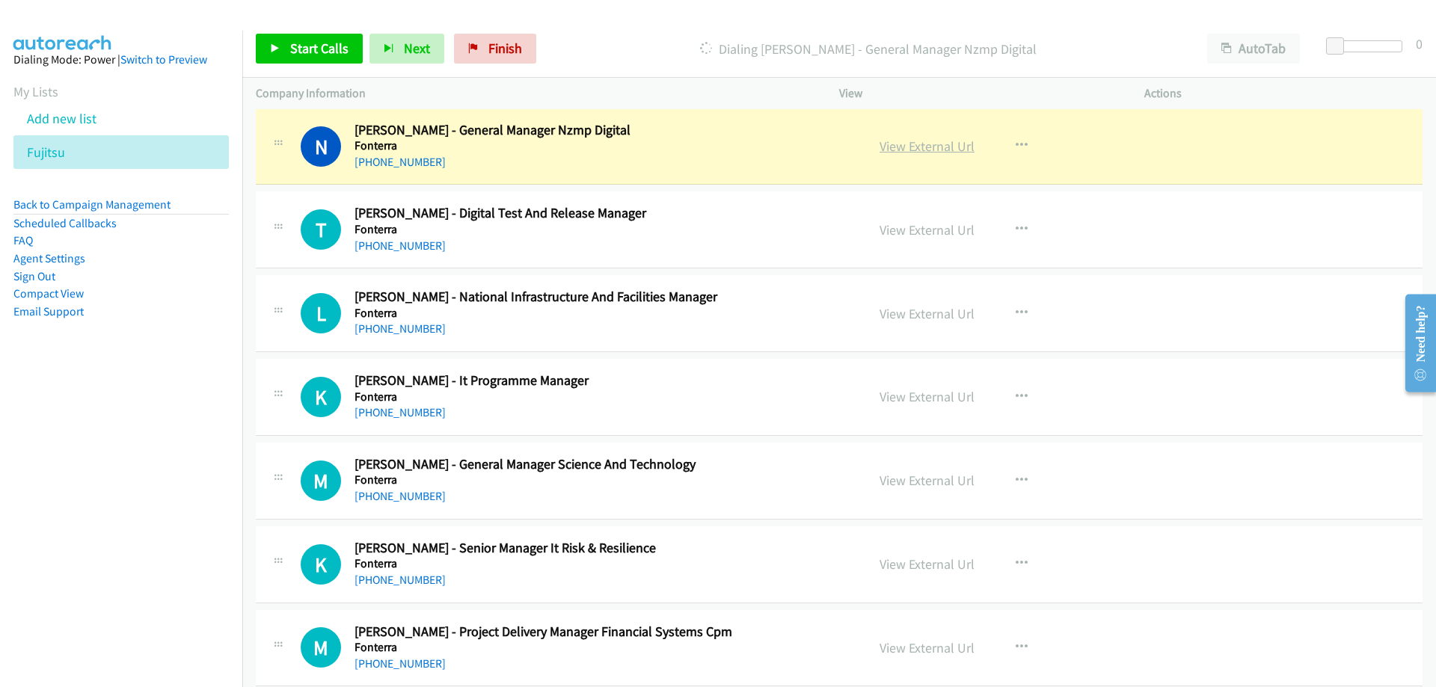
click at [882, 144] on link "View External Url" at bounding box center [926, 146] width 95 height 17
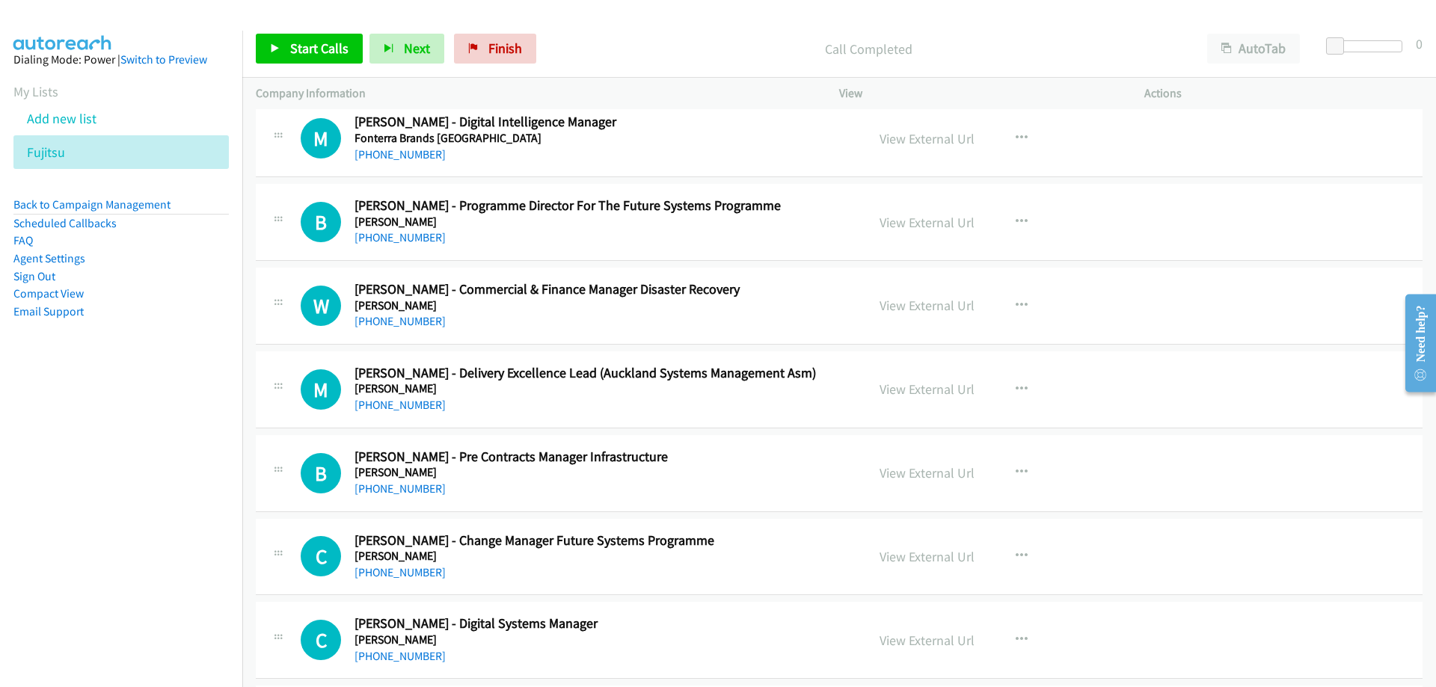
scroll to position [14432, 0]
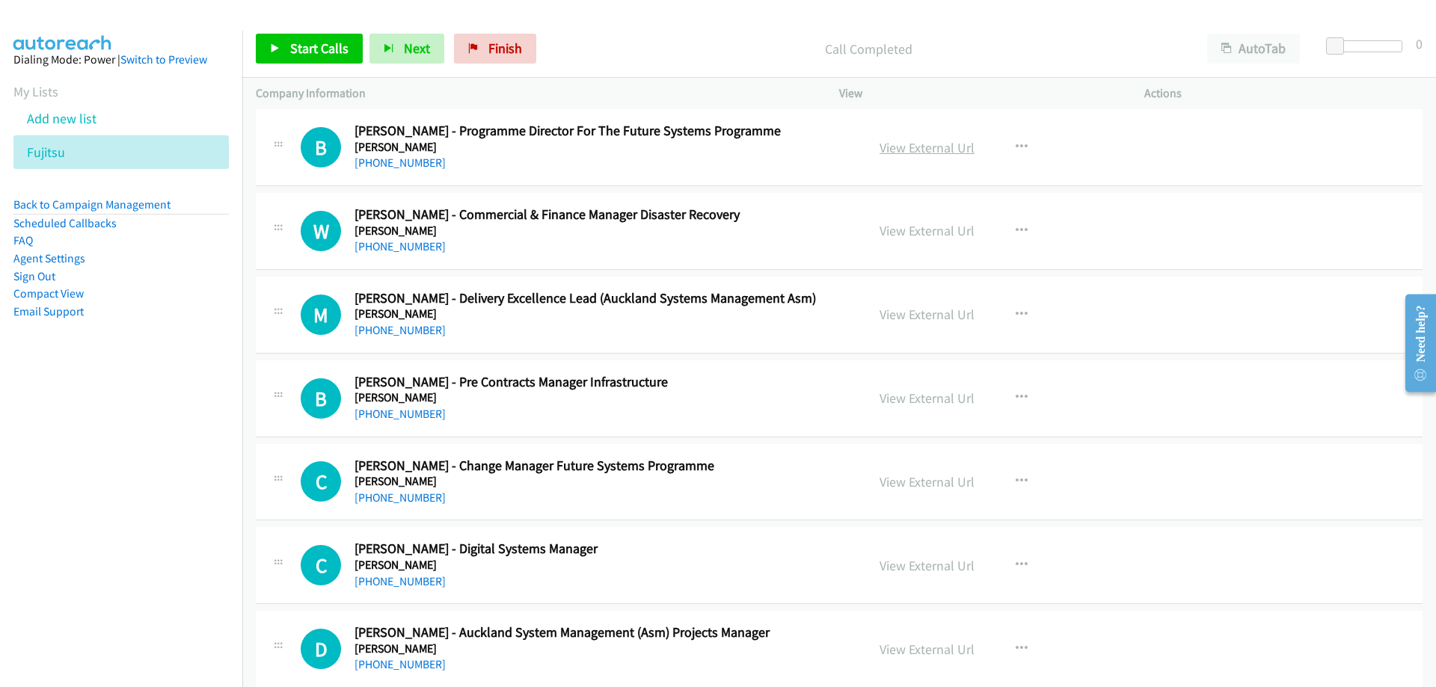
click at [898, 141] on link "View External Url" at bounding box center [926, 147] width 95 height 17
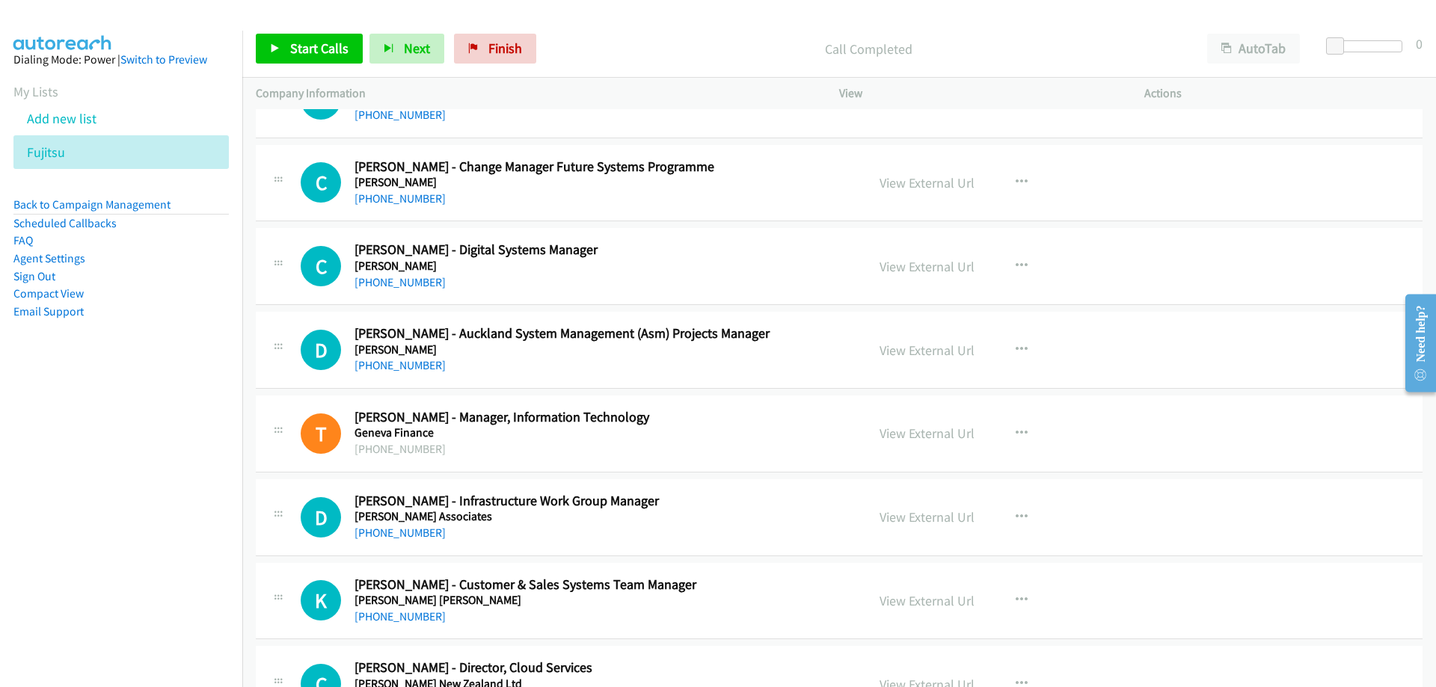
scroll to position [14806, 0]
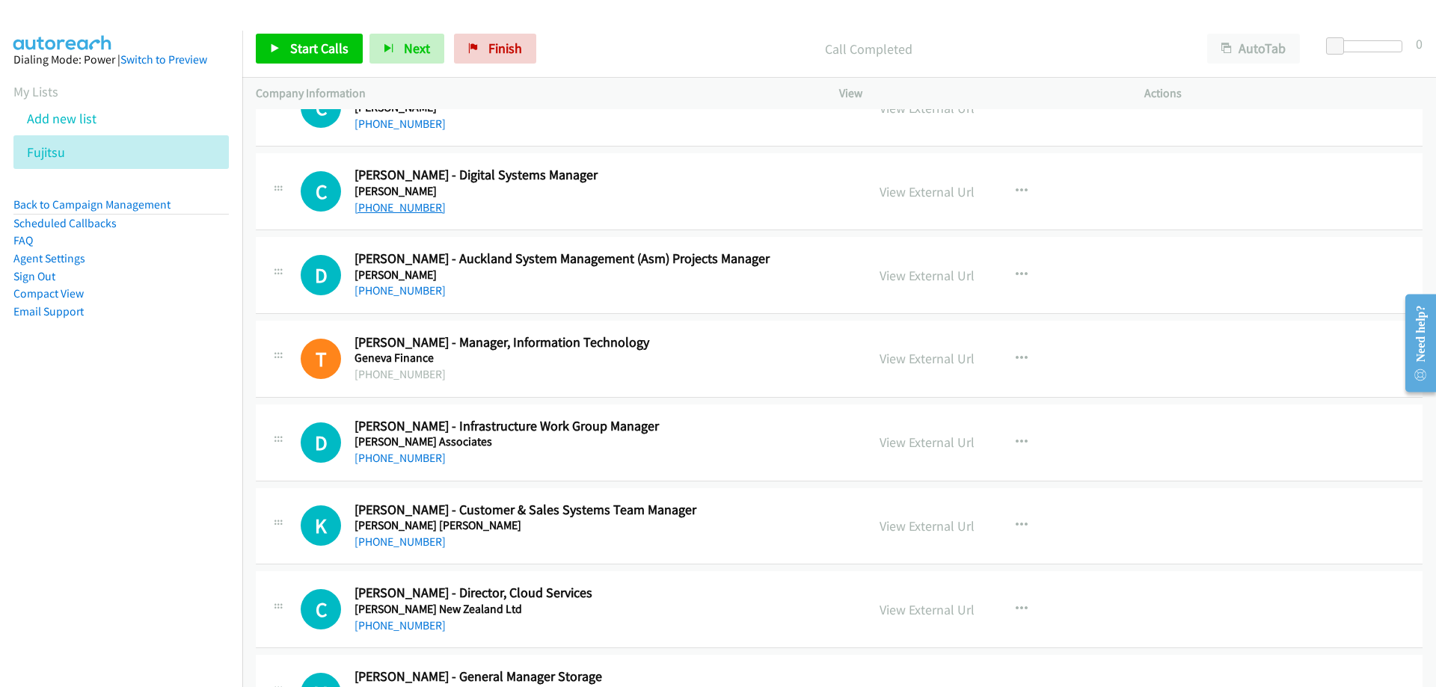
click at [427, 214] on link "[PHONE_NUMBER]" at bounding box center [399, 207] width 91 height 14
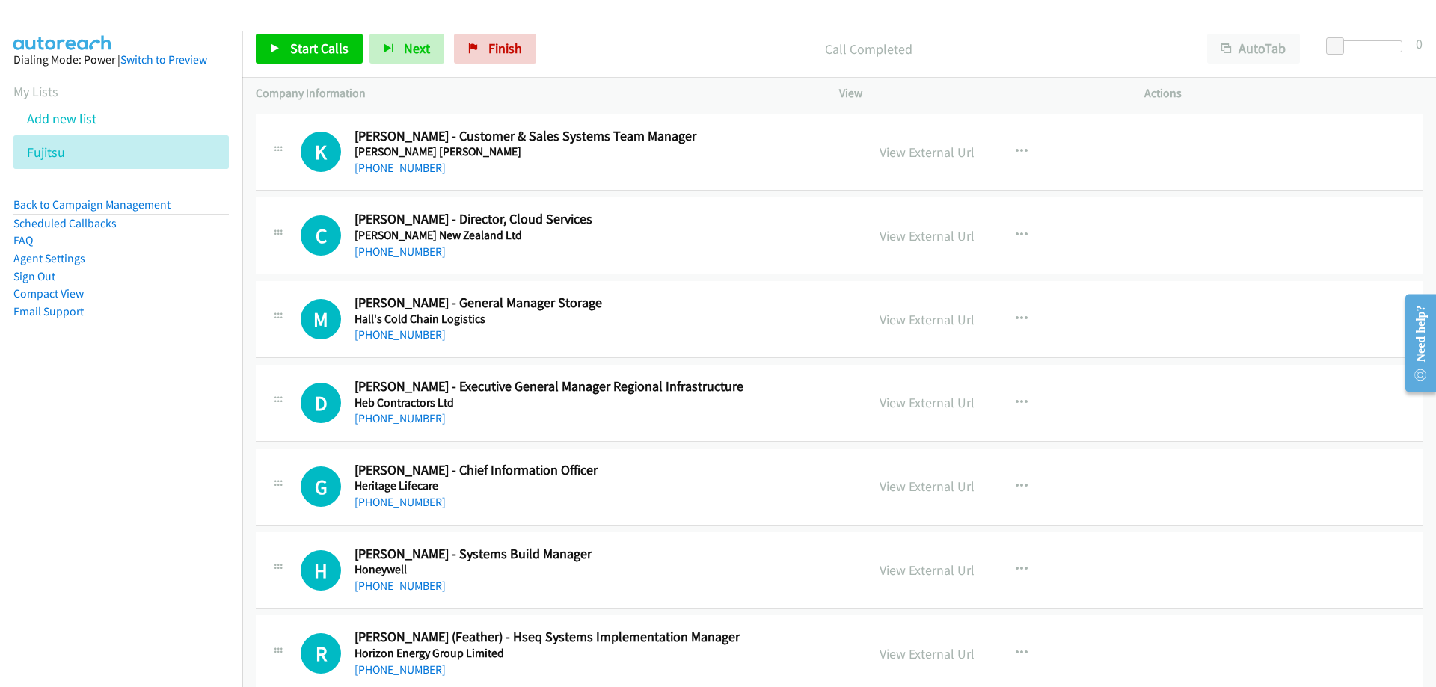
scroll to position [15254, 0]
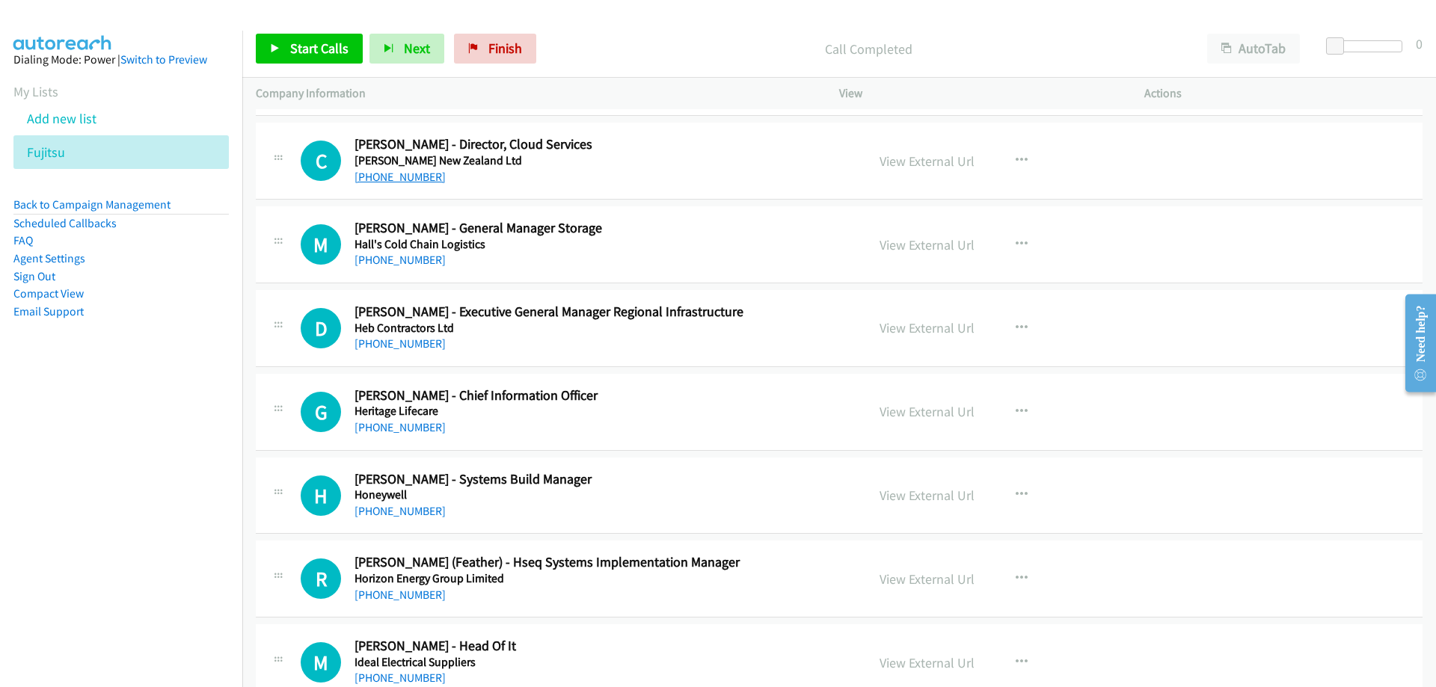
click at [393, 174] on link "[PHONE_NUMBER]" at bounding box center [399, 177] width 91 height 14
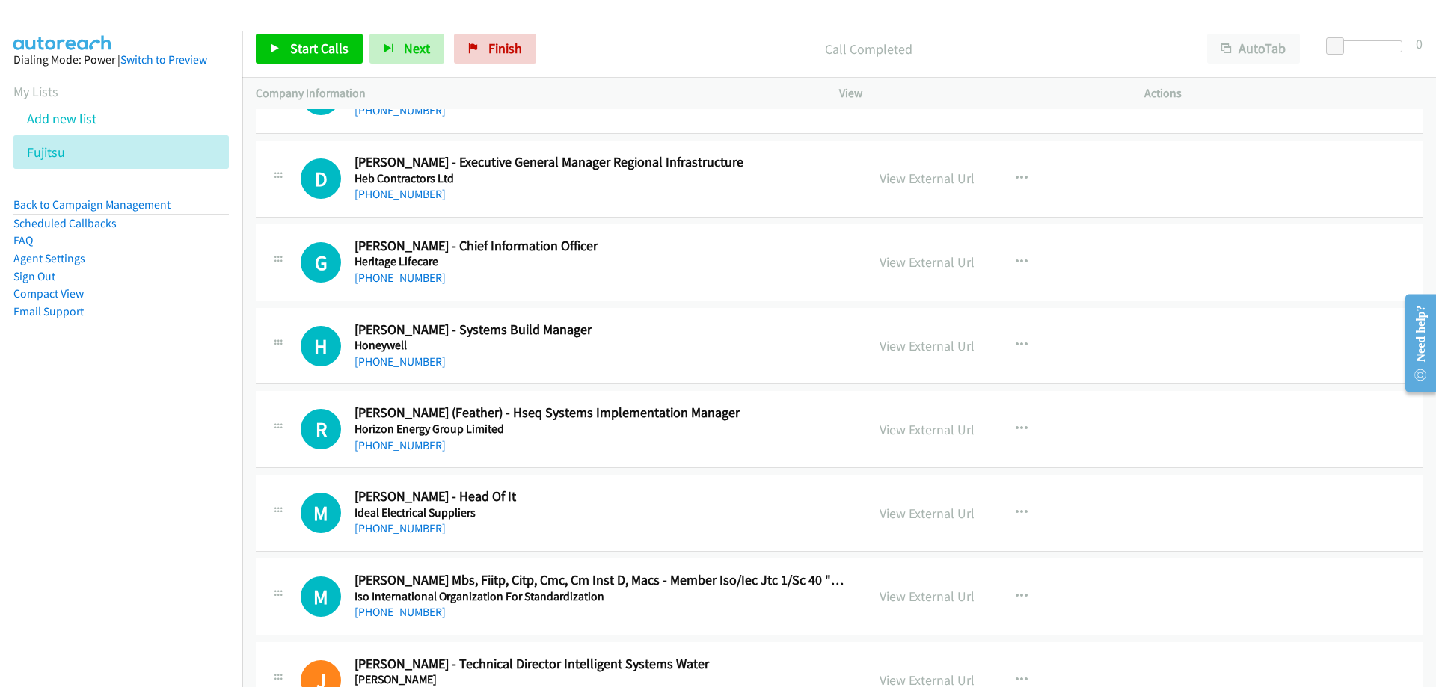
scroll to position [15479, 0]
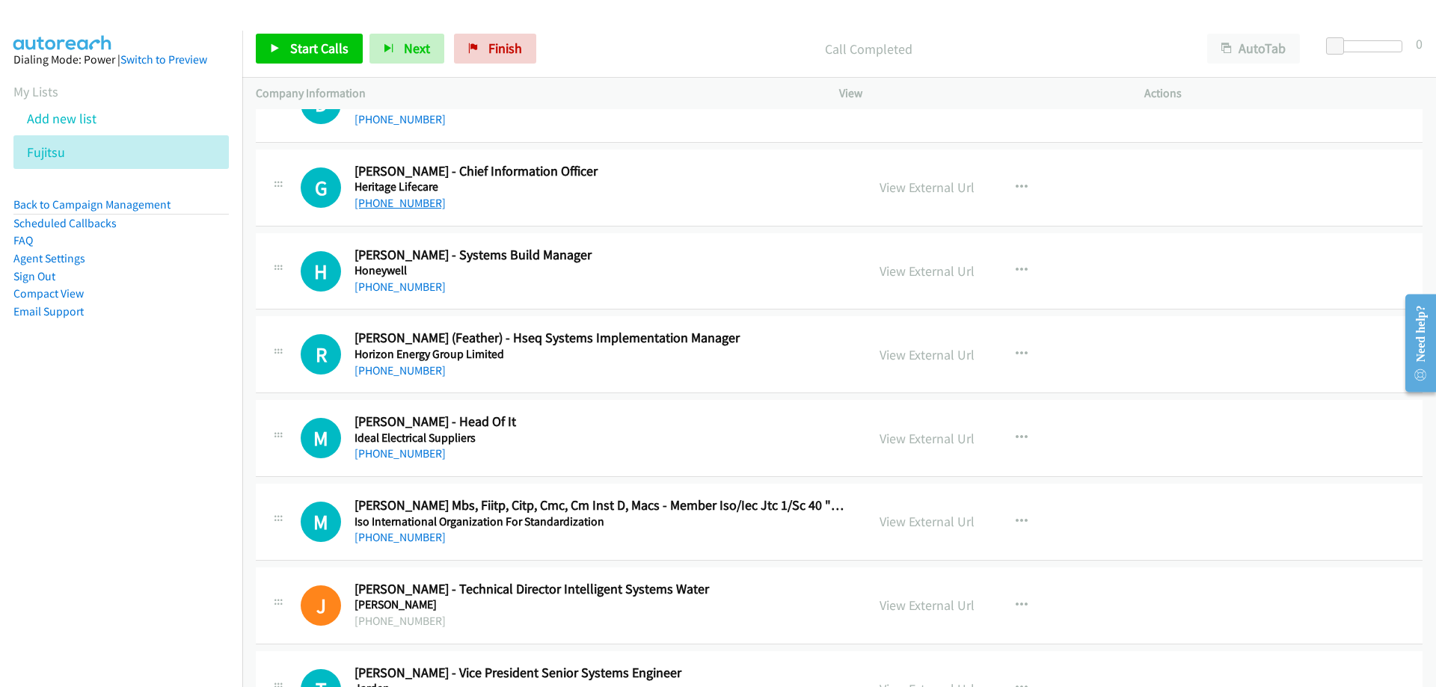
click at [403, 206] on link "[PHONE_NUMBER]" at bounding box center [399, 203] width 91 height 14
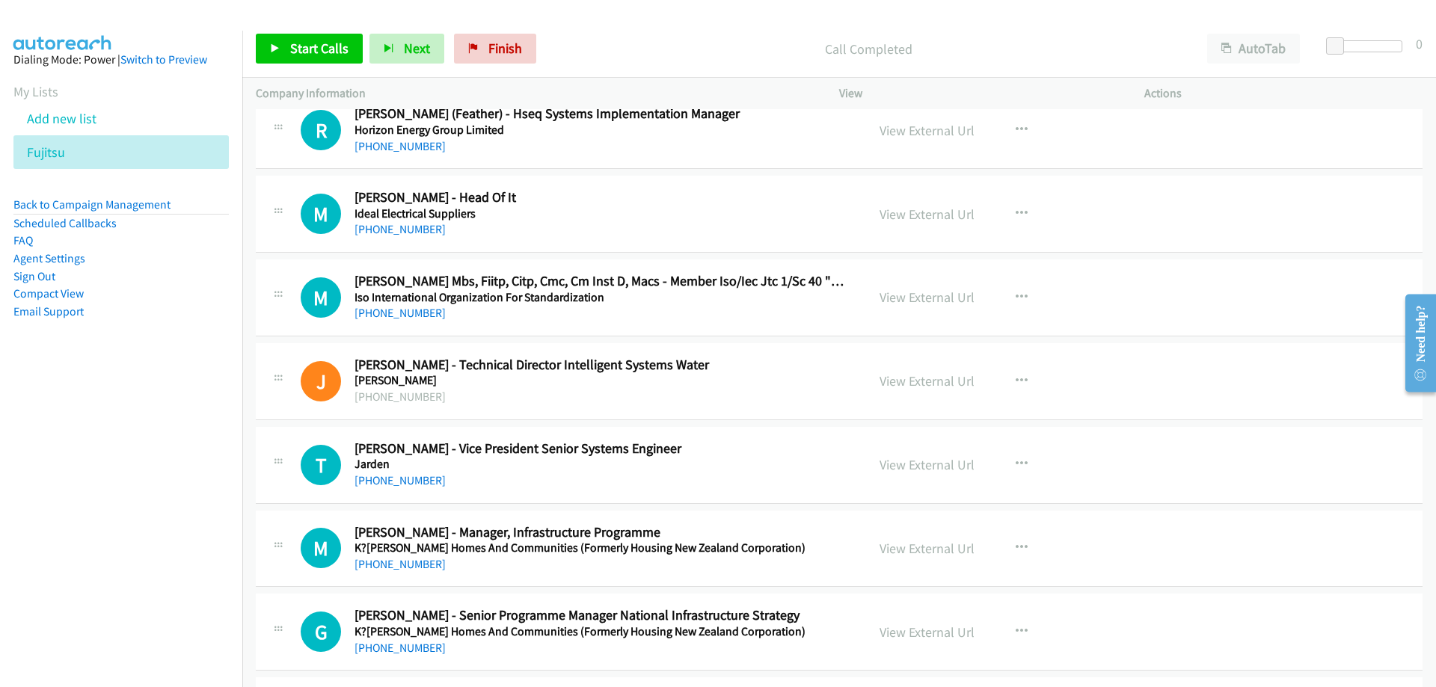
scroll to position [15778, 0]
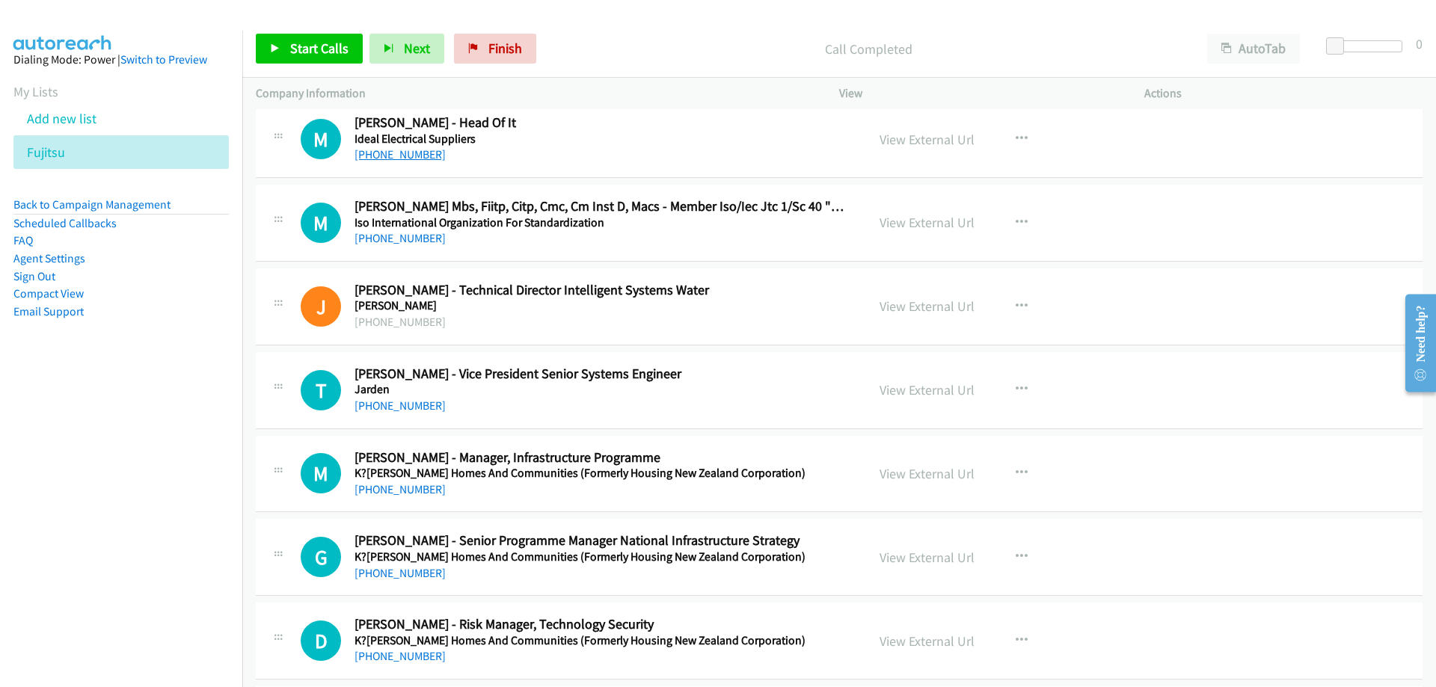
click at [398, 152] on link "[PHONE_NUMBER]" at bounding box center [399, 154] width 91 height 14
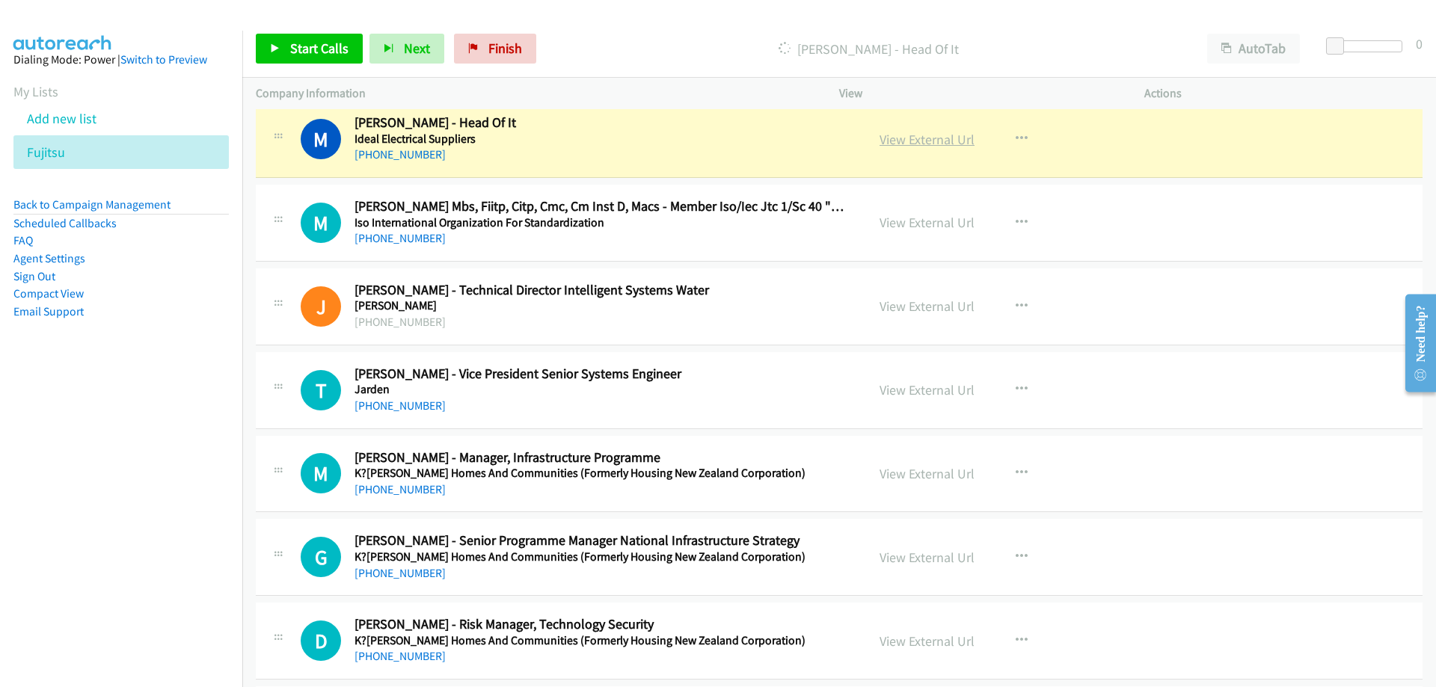
click at [879, 137] on link "View External Url" at bounding box center [926, 139] width 95 height 17
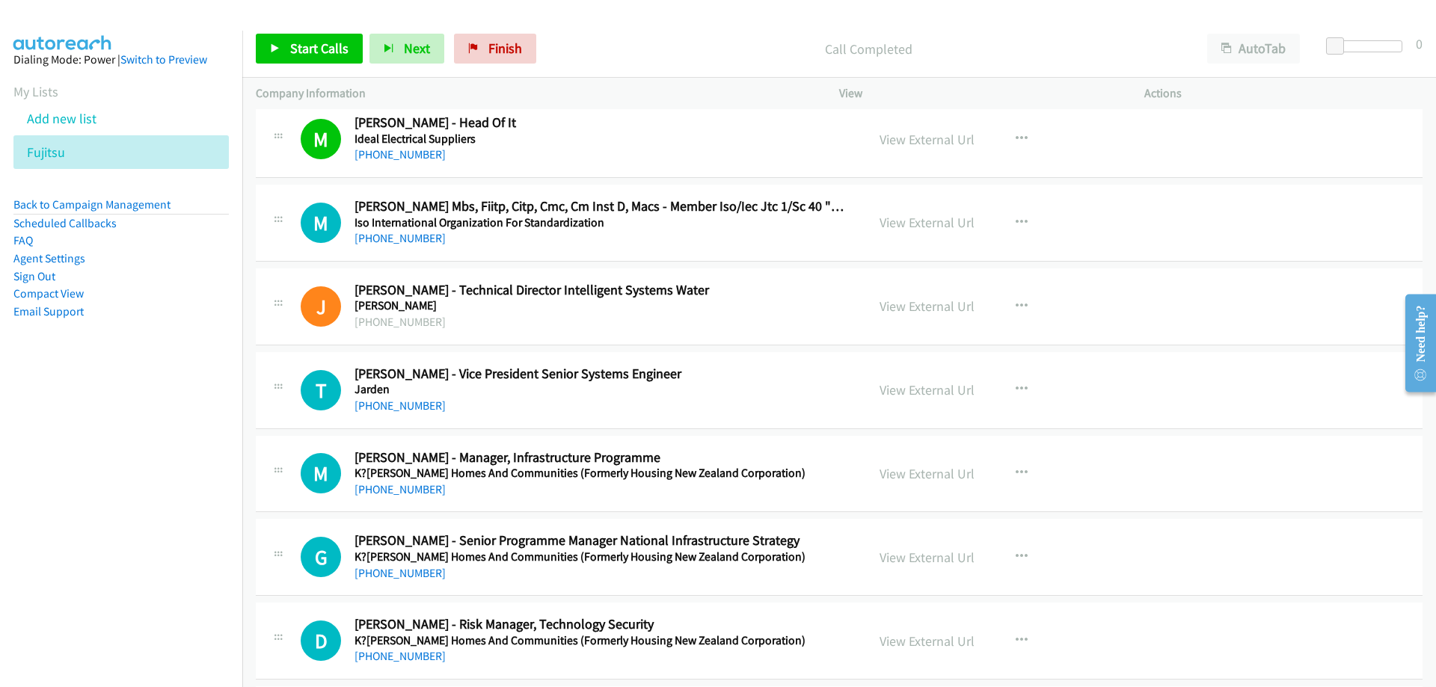
scroll to position [15852, 0]
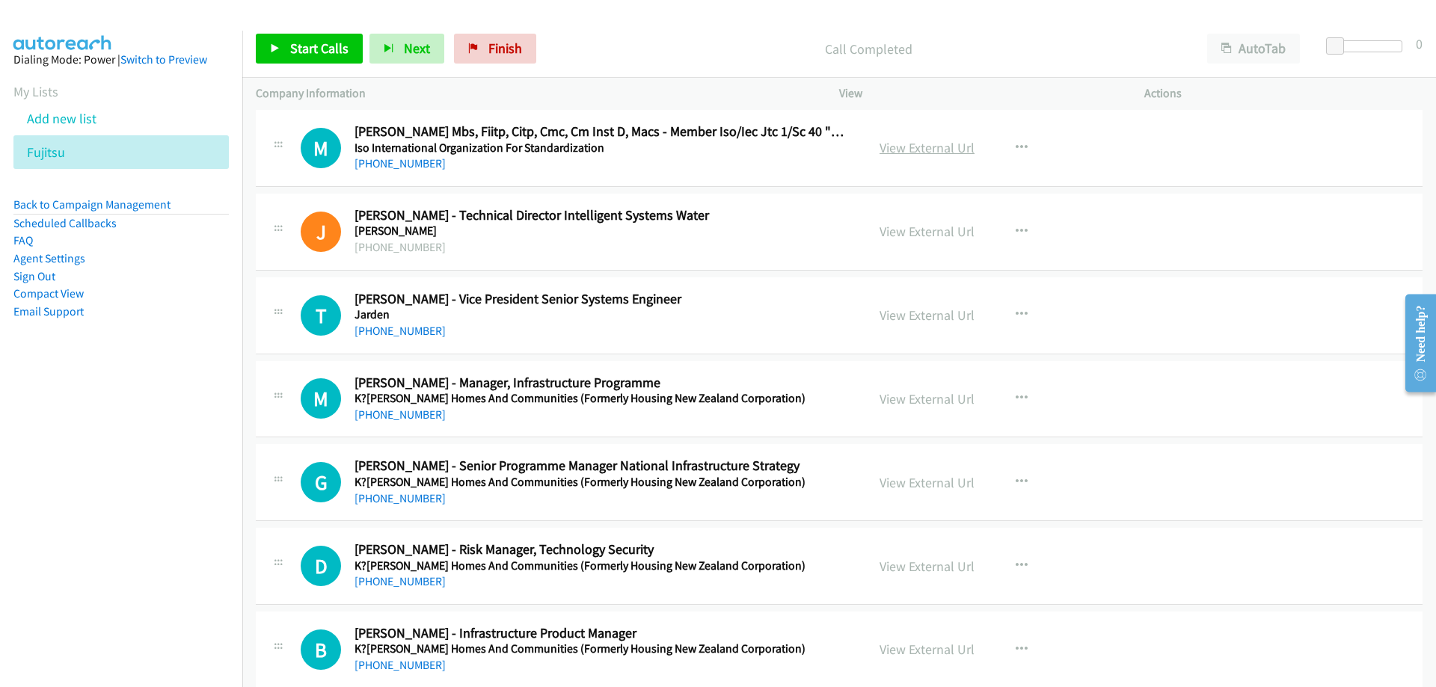
click at [904, 144] on link "View External Url" at bounding box center [926, 147] width 95 height 17
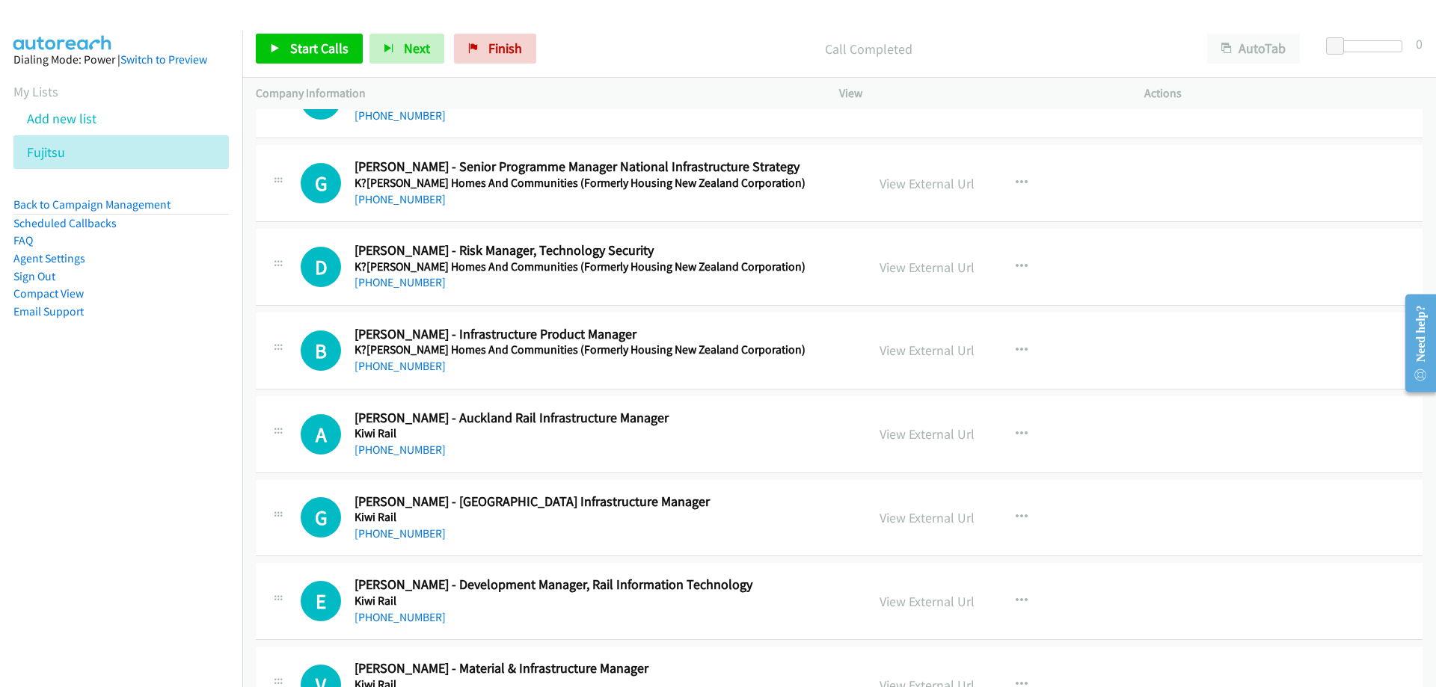
scroll to position [16226, 0]
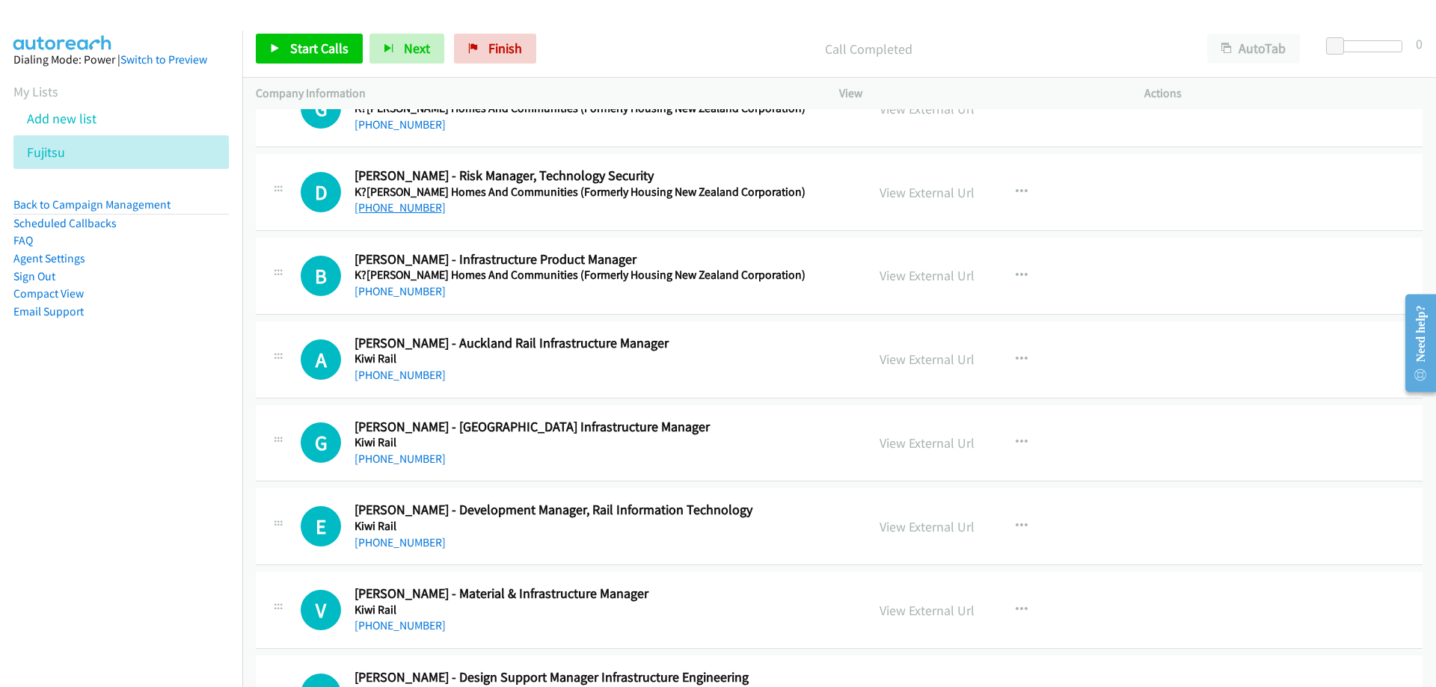
click at [418, 206] on link "[PHONE_NUMBER]" at bounding box center [399, 207] width 91 height 14
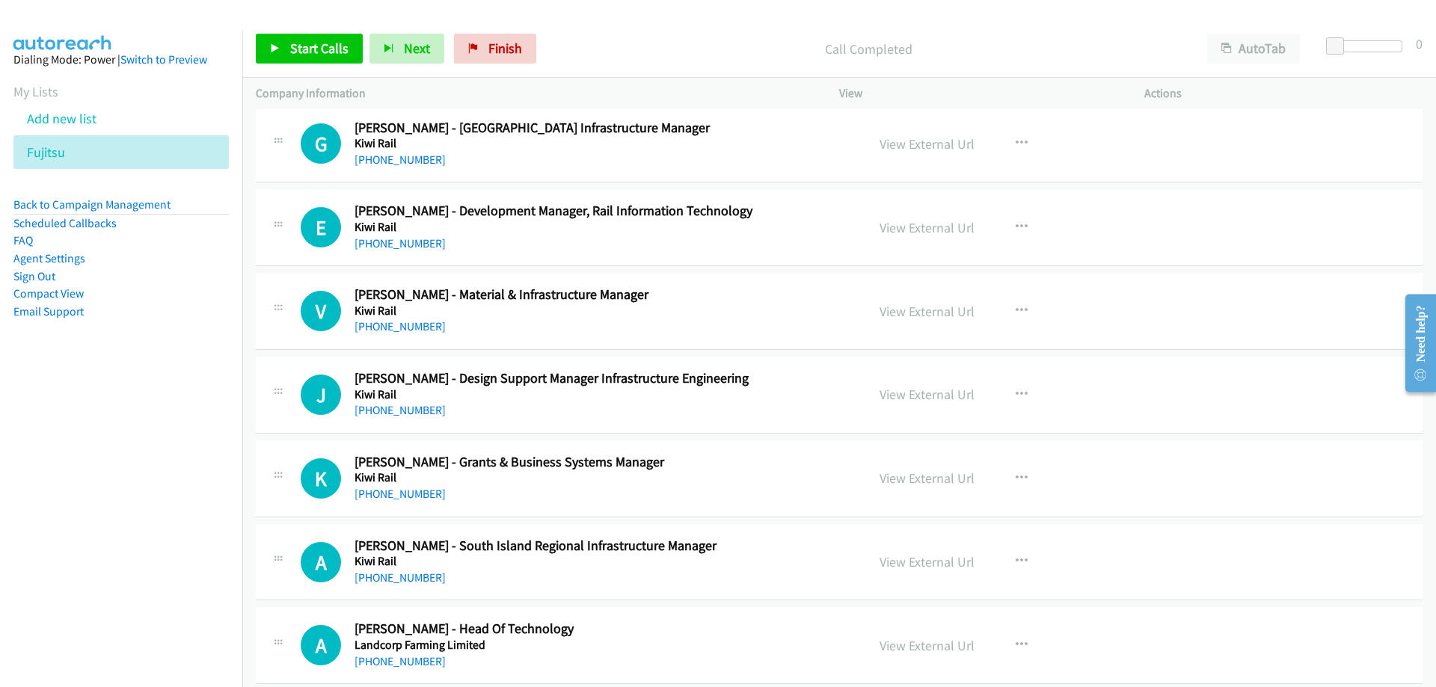
scroll to position [16451, 0]
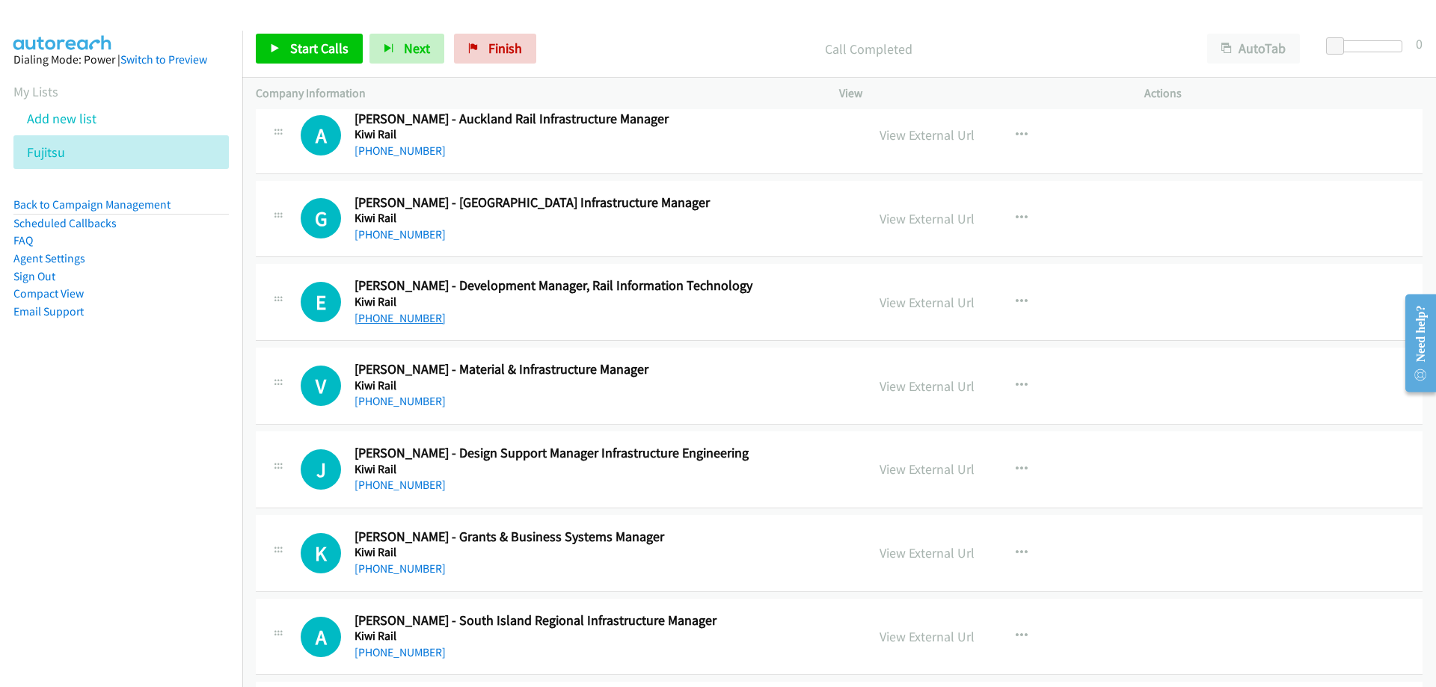
click at [384, 313] on link "[PHONE_NUMBER]" at bounding box center [399, 318] width 91 height 14
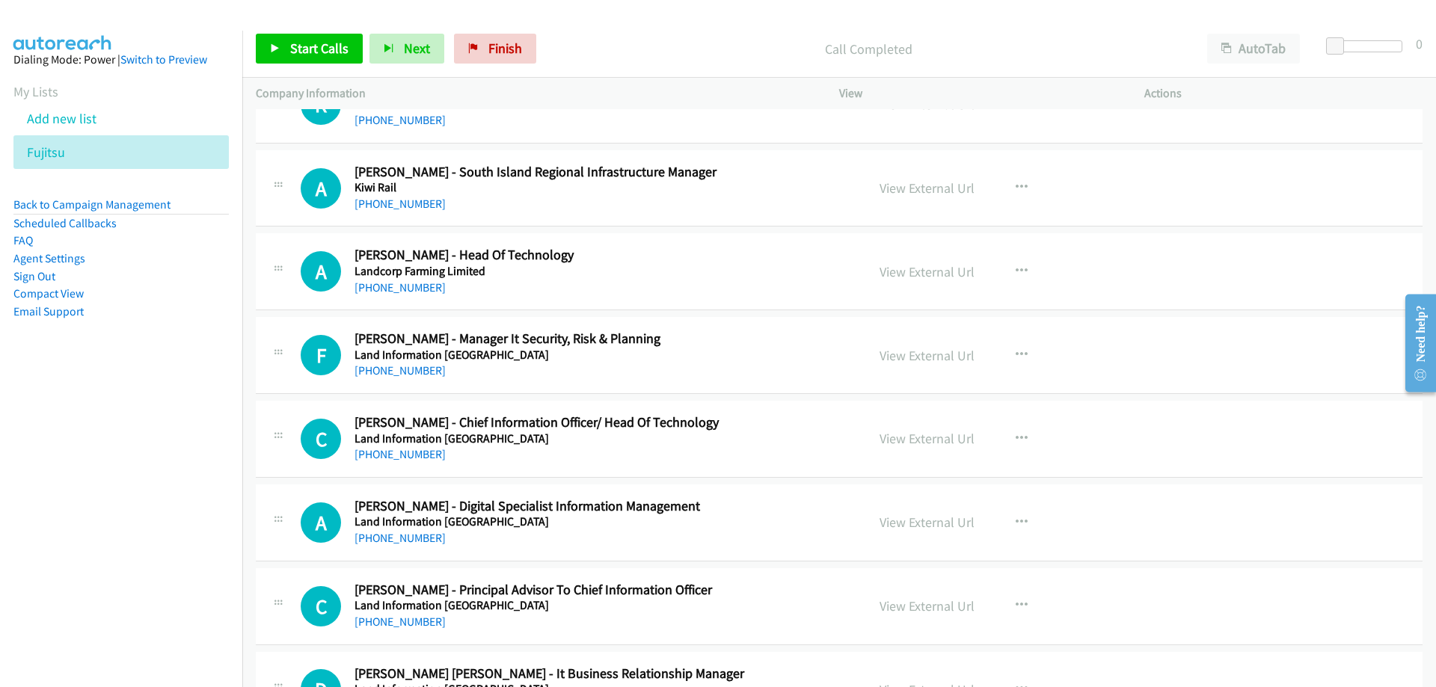
scroll to position [16974, 0]
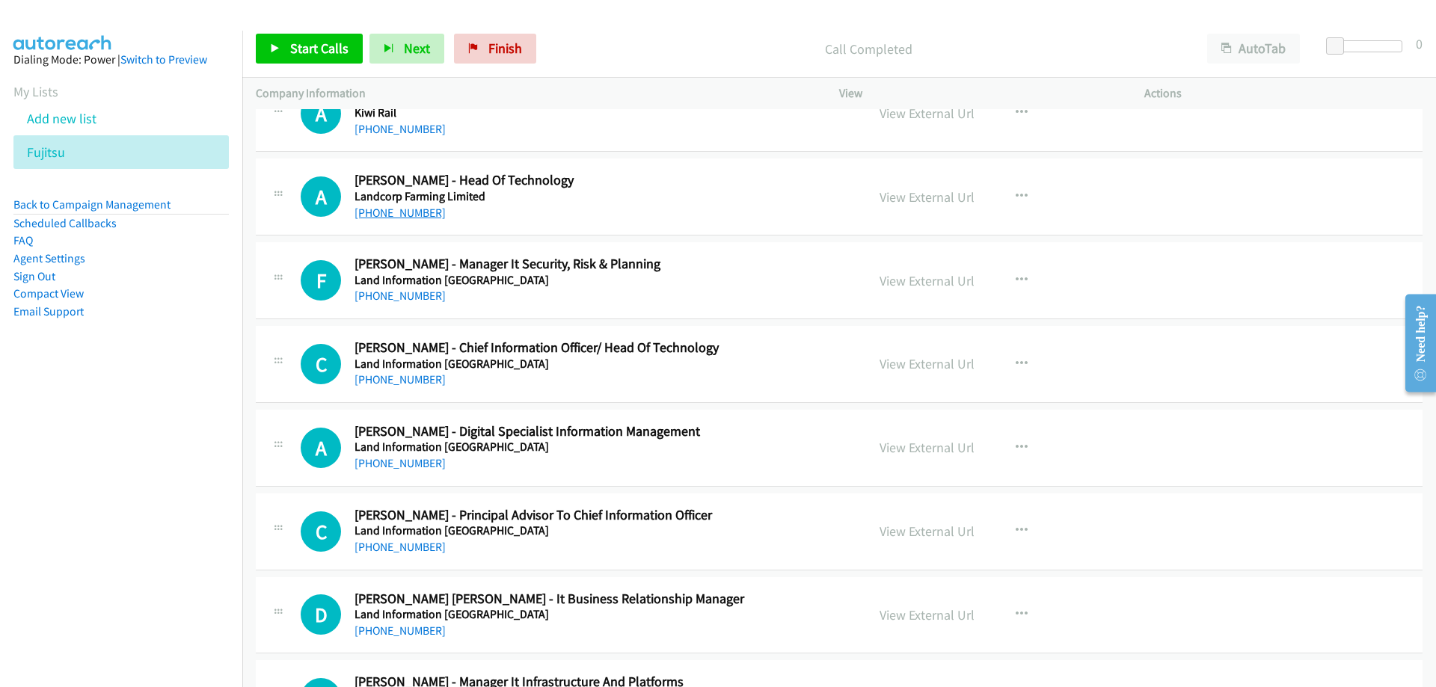
click at [400, 209] on link "[PHONE_NUMBER]" at bounding box center [399, 213] width 91 height 14
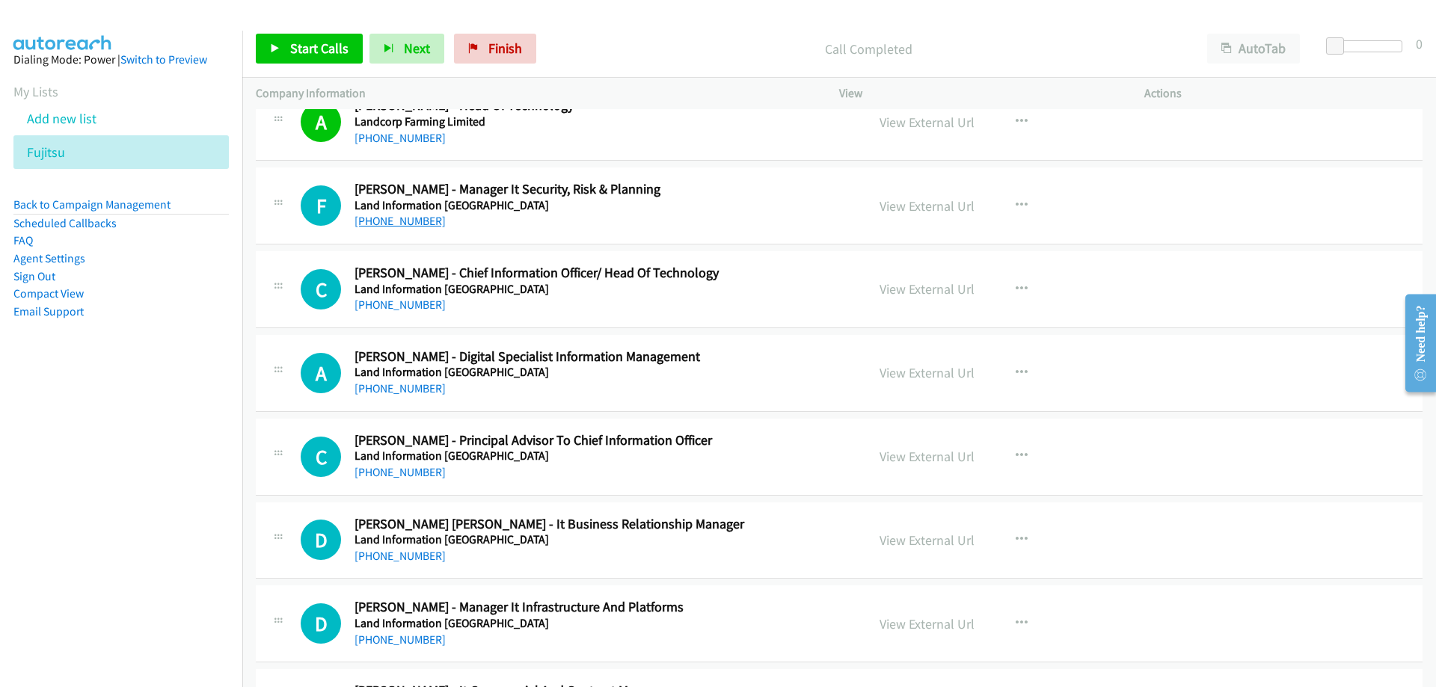
click at [405, 221] on link "[PHONE_NUMBER]" at bounding box center [399, 221] width 91 height 14
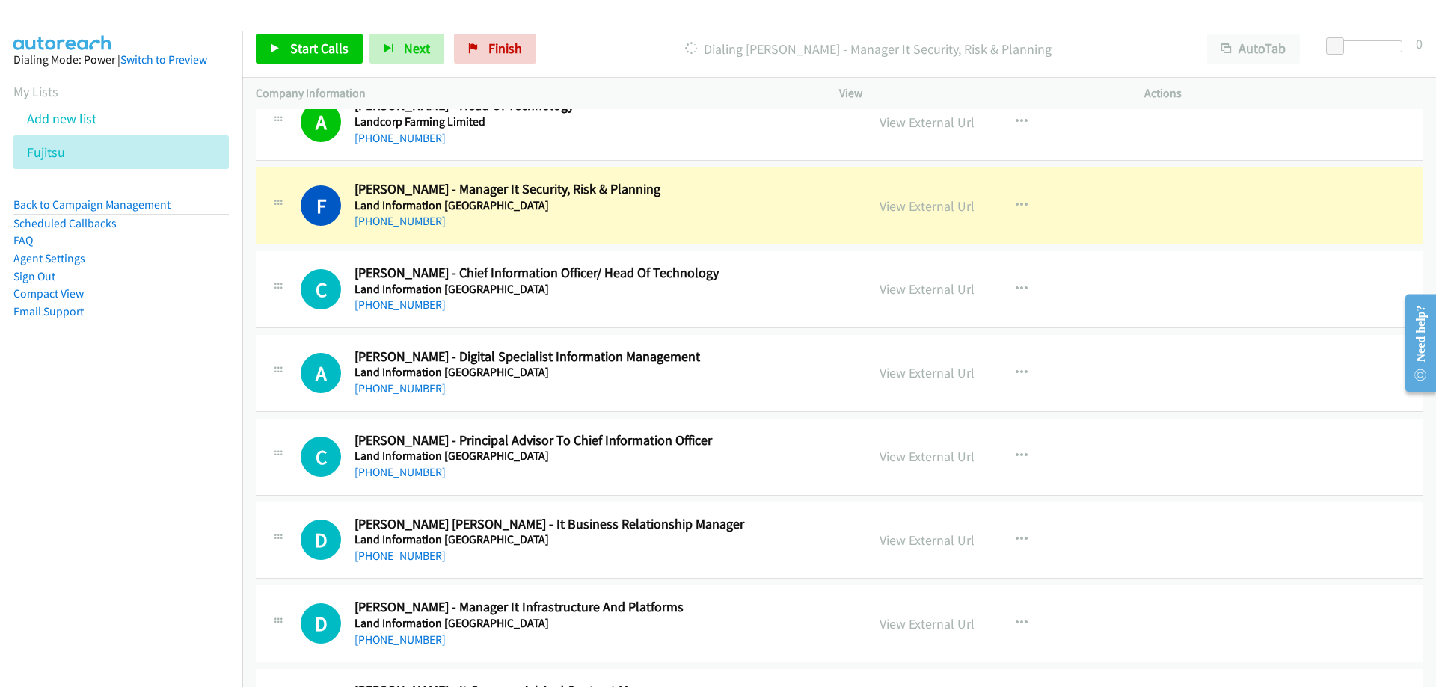
click at [941, 203] on link "View External Url" at bounding box center [926, 205] width 95 height 17
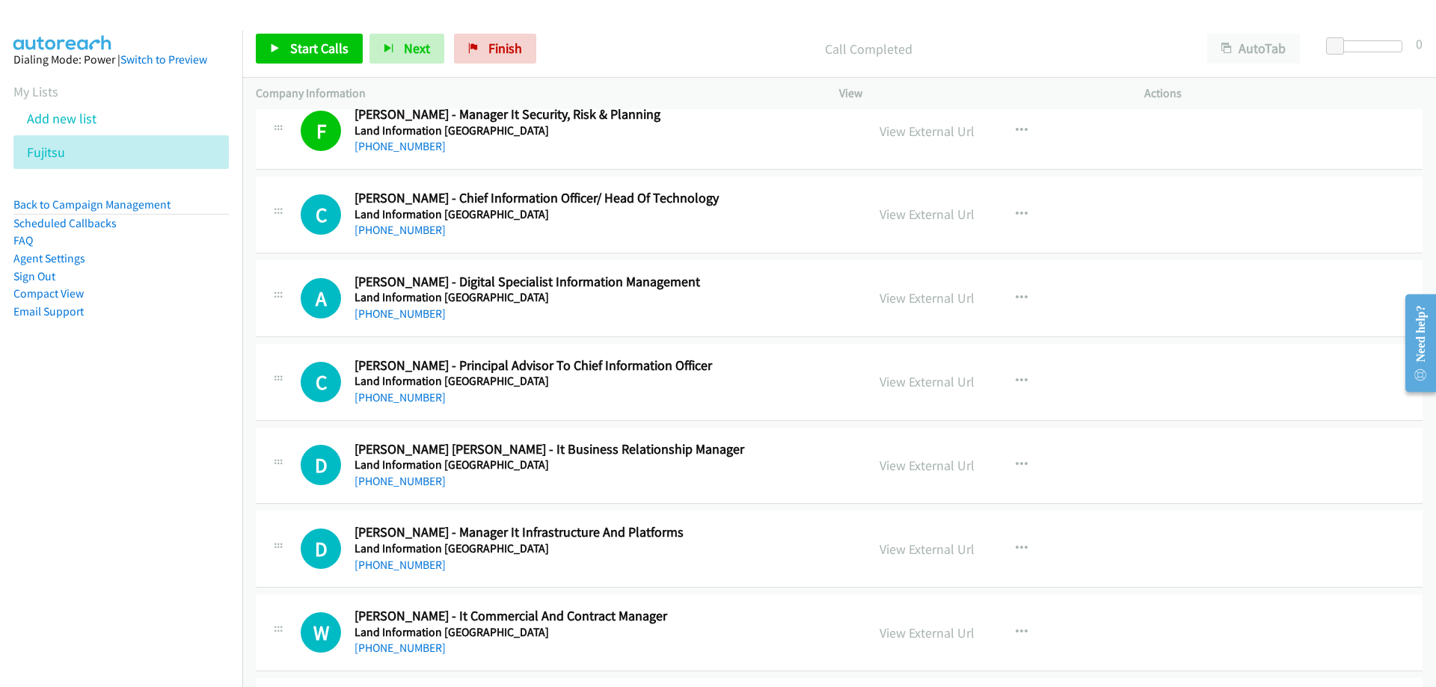
scroll to position [17198, 0]
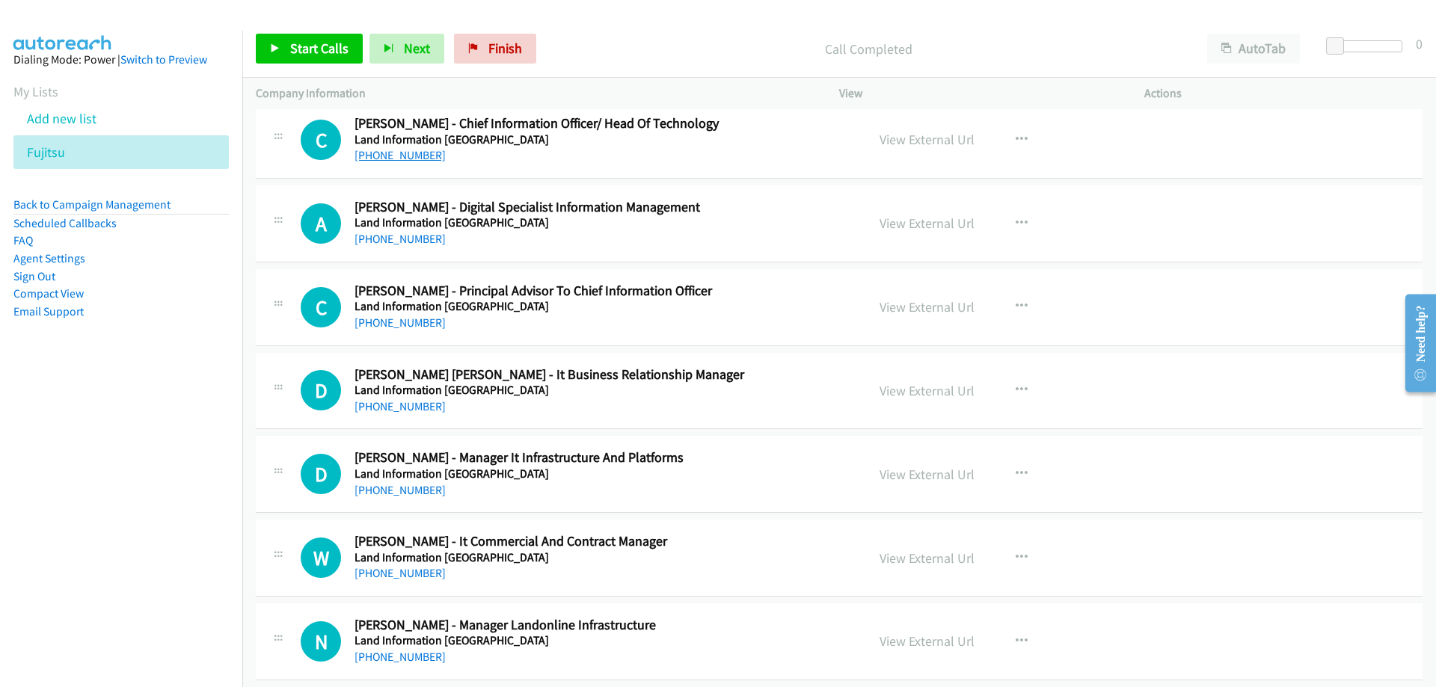
click at [414, 153] on link "[PHONE_NUMBER]" at bounding box center [399, 155] width 91 height 14
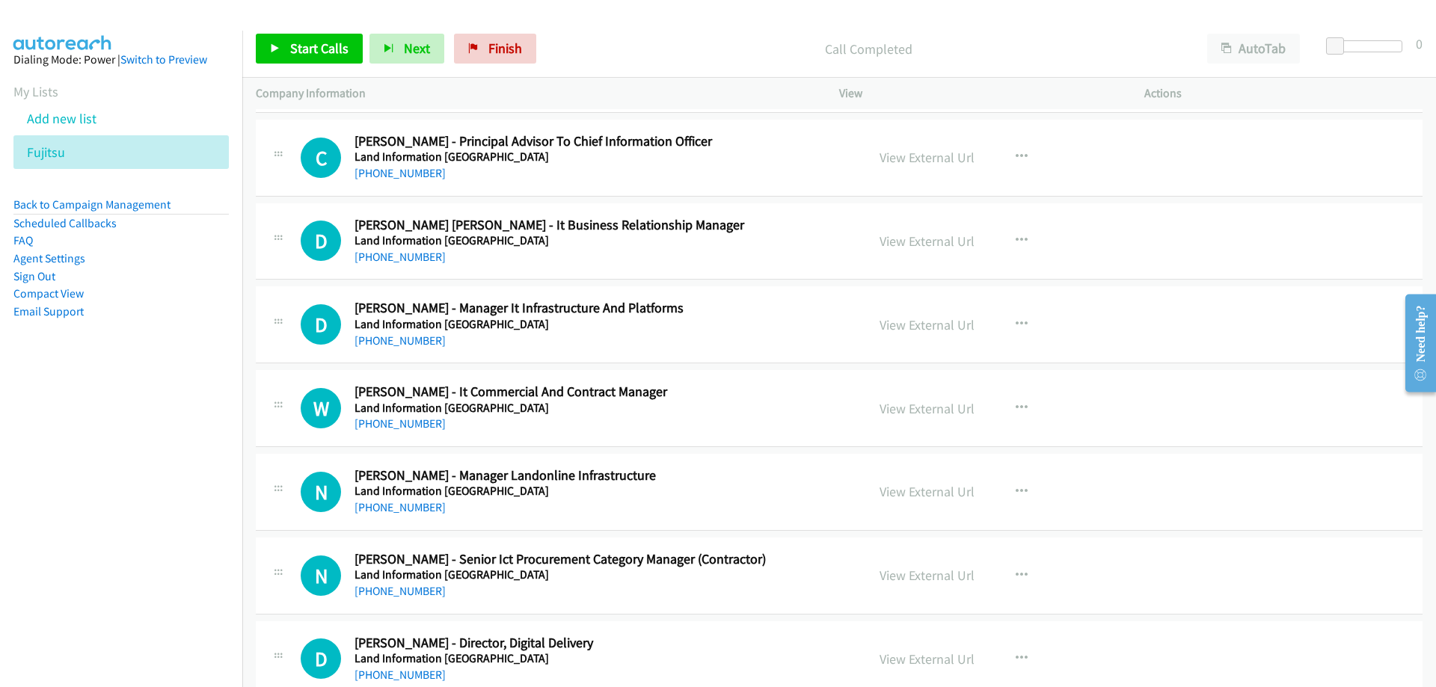
scroll to position [17423, 0]
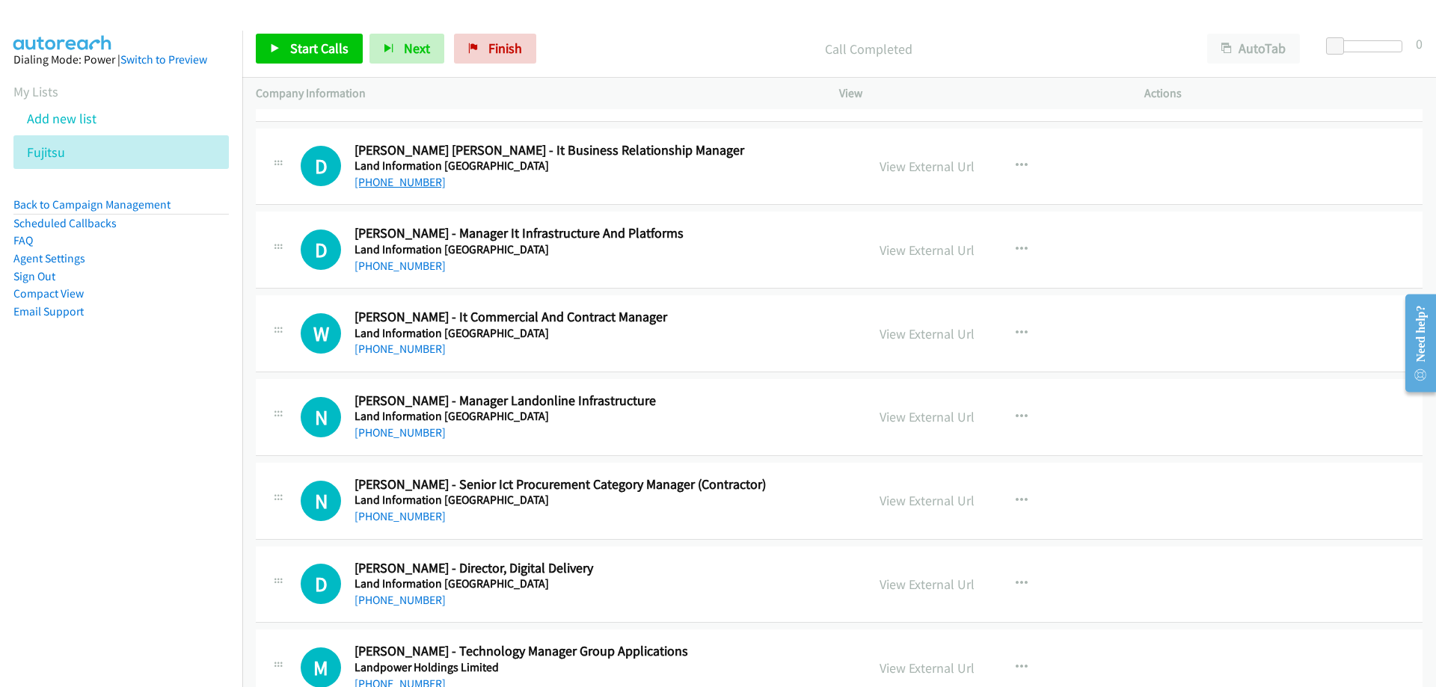
click at [379, 180] on link "[PHONE_NUMBER]" at bounding box center [399, 182] width 91 height 14
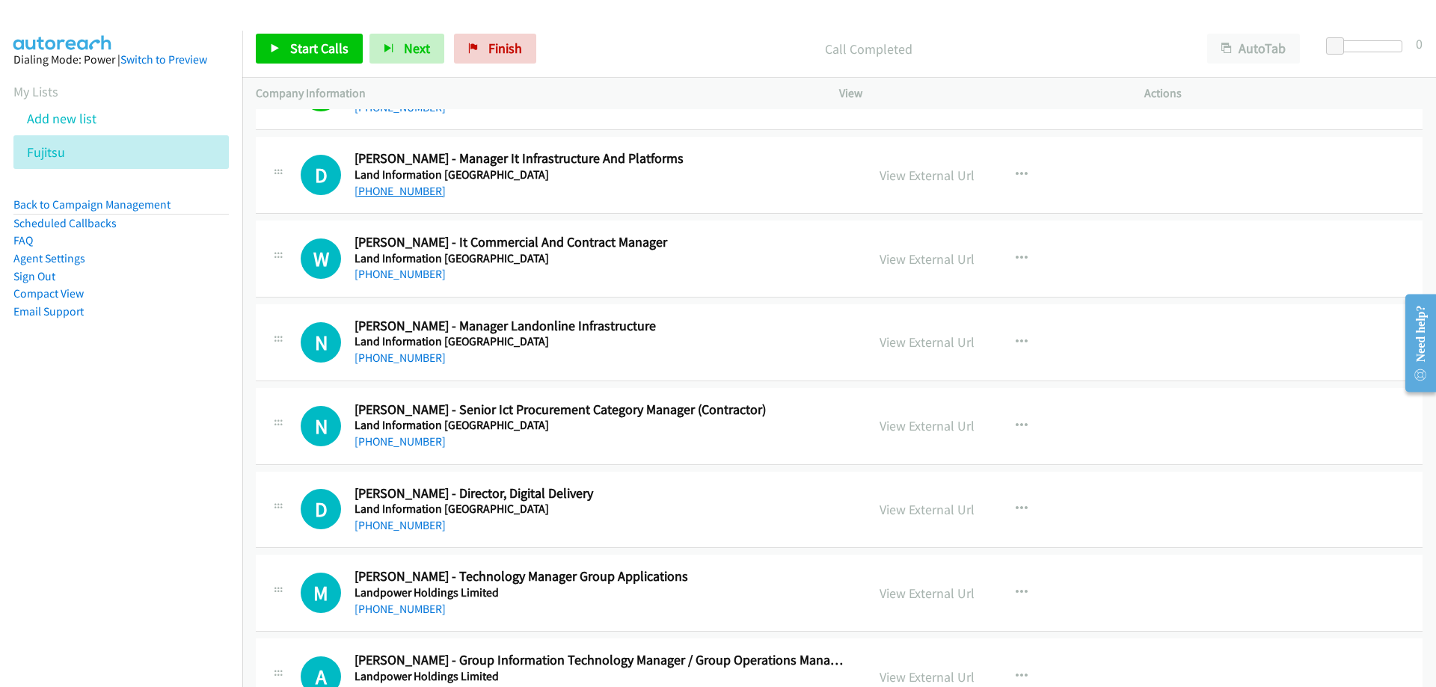
click at [391, 191] on link "[PHONE_NUMBER]" at bounding box center [399, 191] width 91 height 14
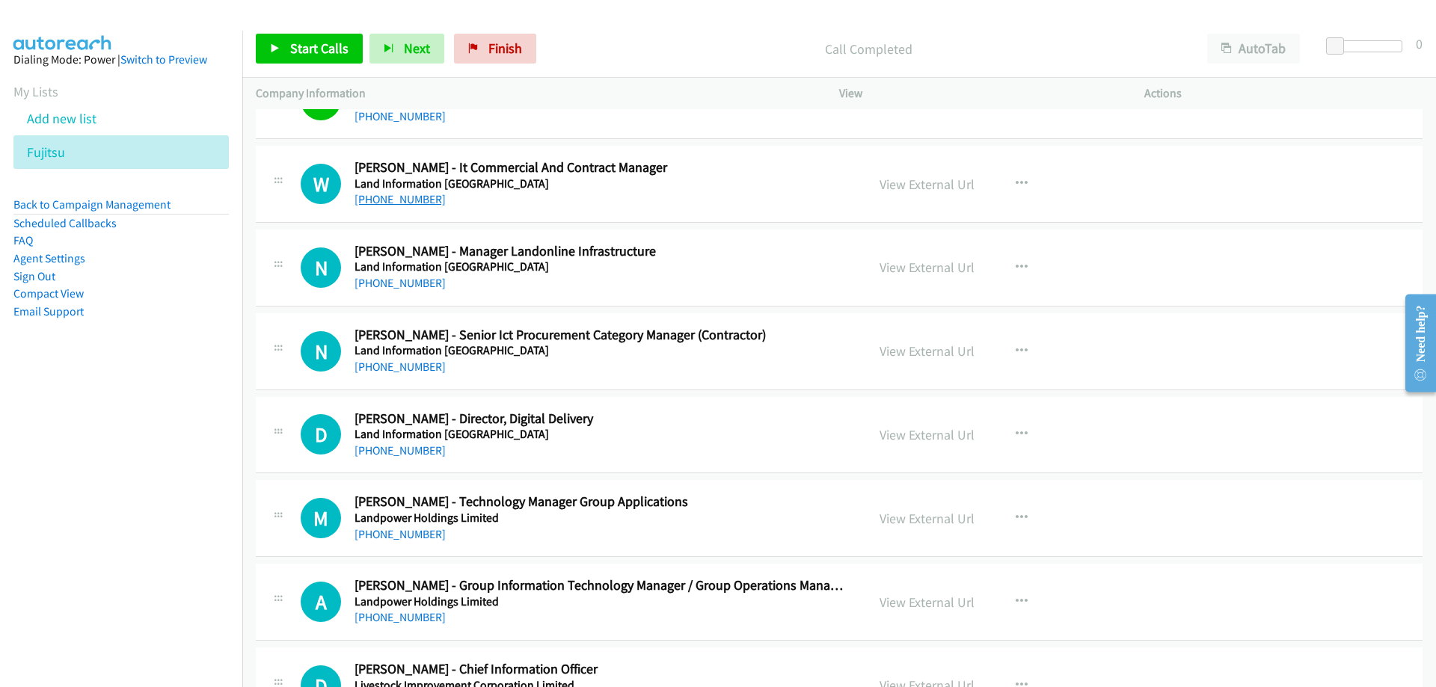
click at [419, 197] on link "[PHONE_NUMBER]" at bounding box center [399, 199] width 91 height 14
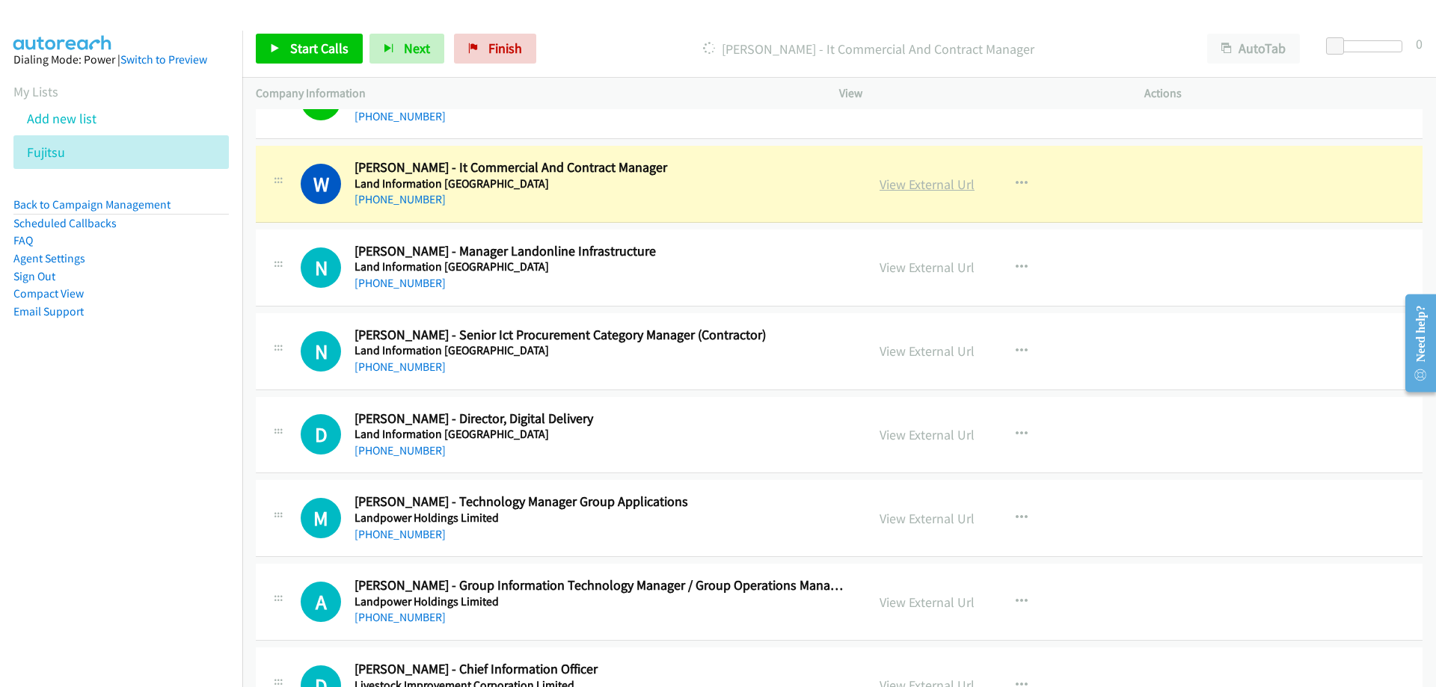
click at [908, 186] on link "View External Url" at bounding box center [926, 184] width 95 height 17
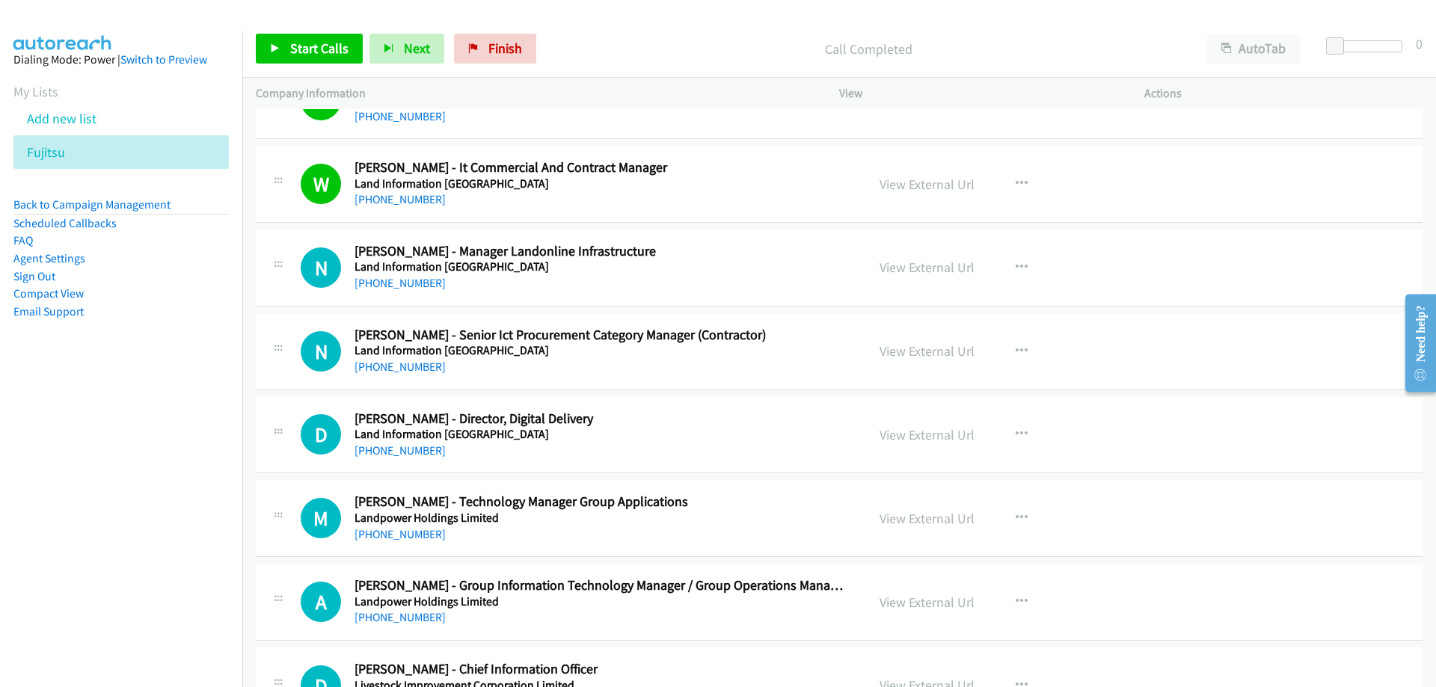
scroll to position [17647, 0]
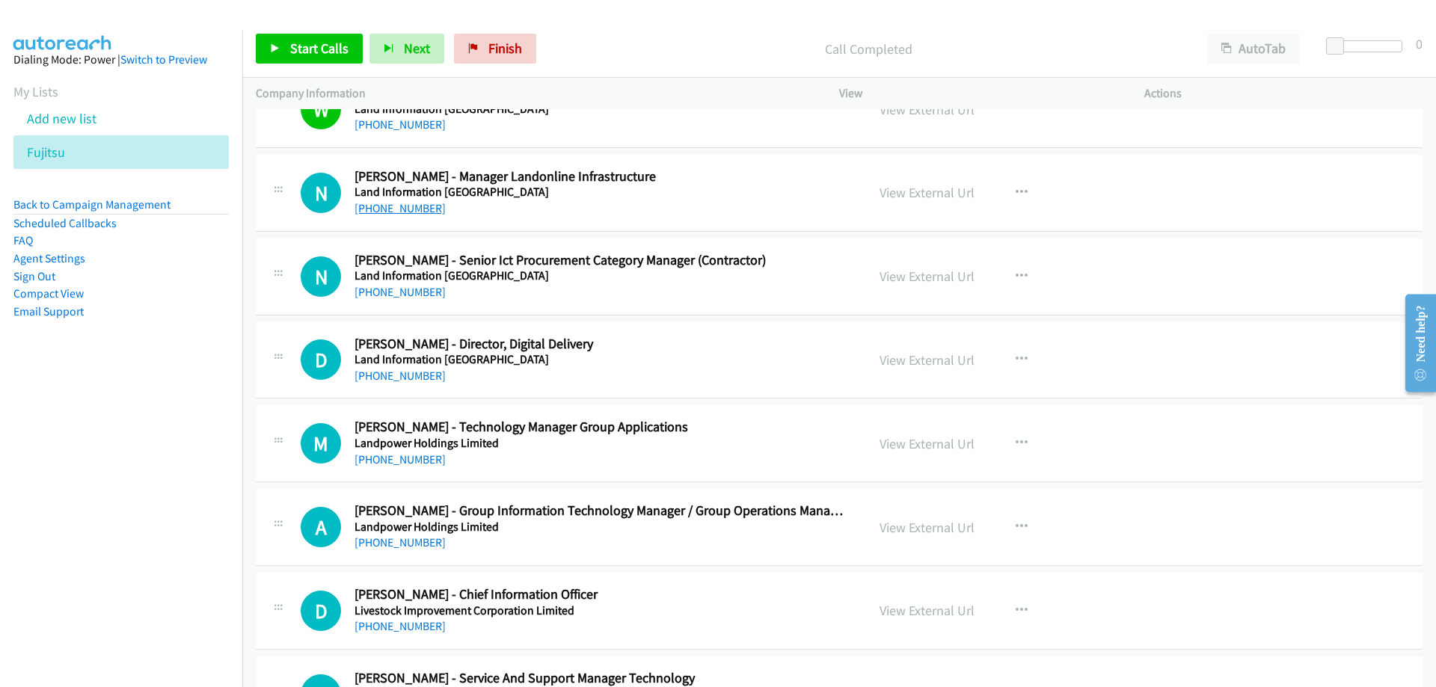
click at [394, 202] on link "[PHONE_NUMBER]" at bounding box center [399, 208] width 91 height 14
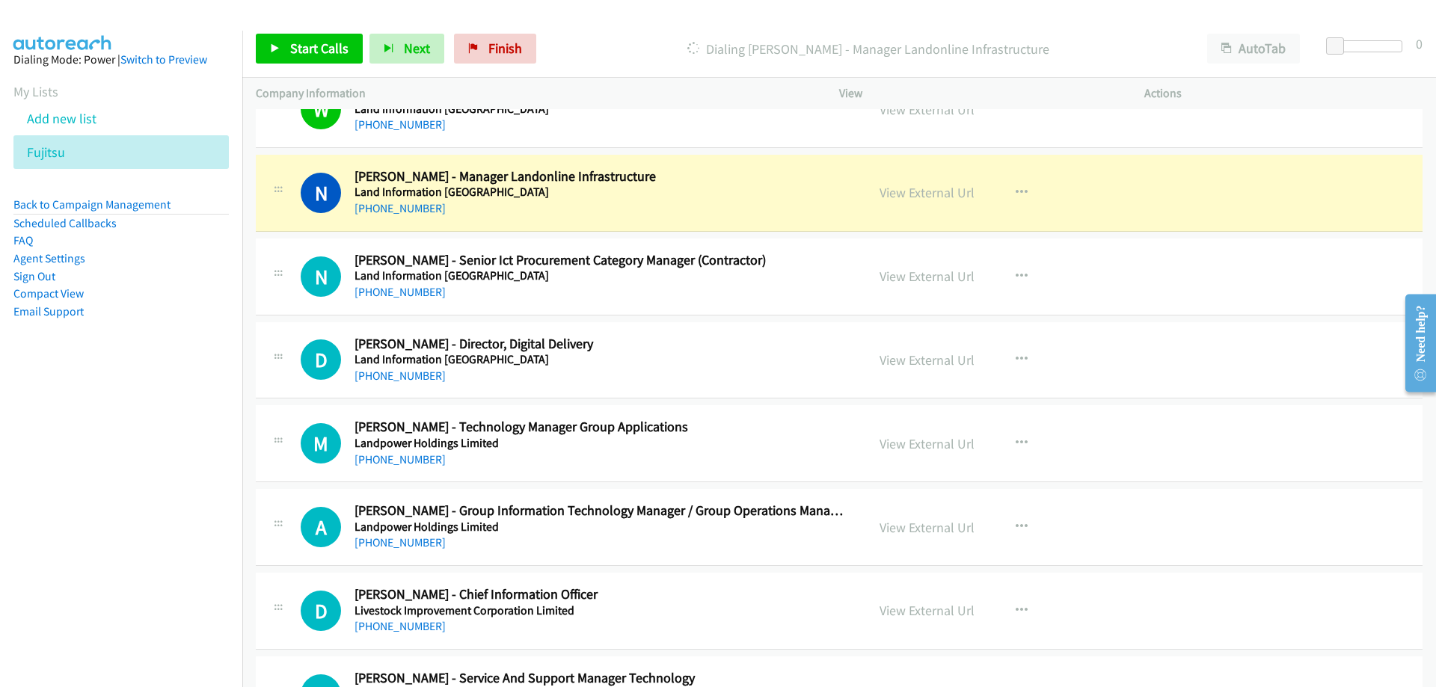
scroll to position [17722, 0]
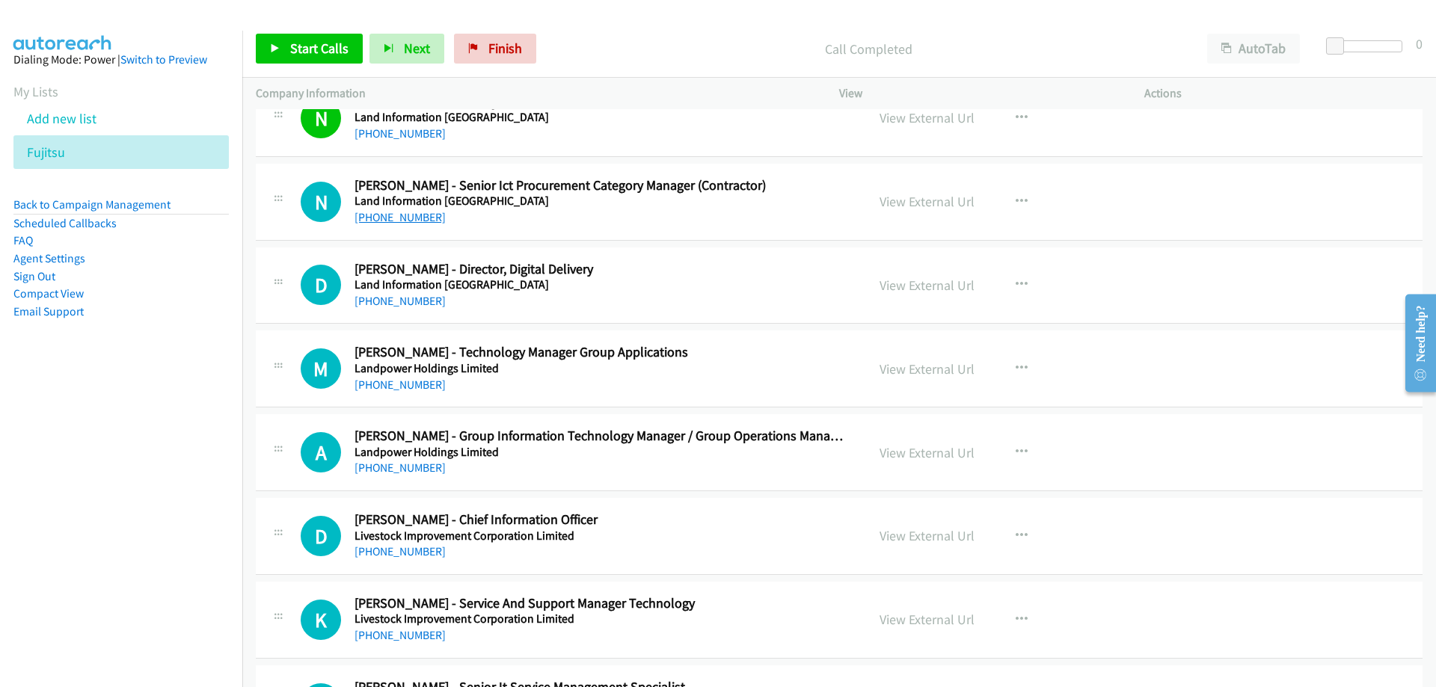
click at [381, 211] on link "[PHONE_NUMBER]" at bounding box center [399, 217] width 91 height 14
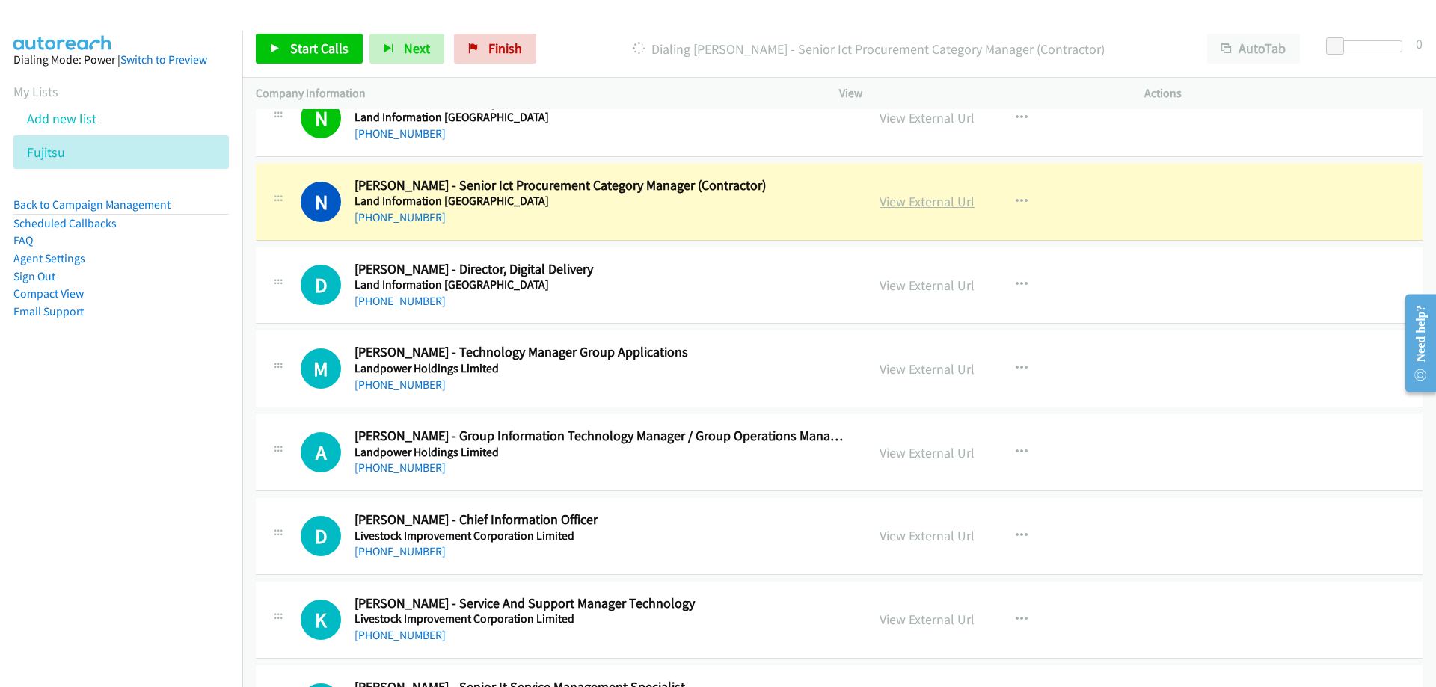
click at [900, 199] on link "View External Url" at bounding box center [926, 201] width 95 height 17
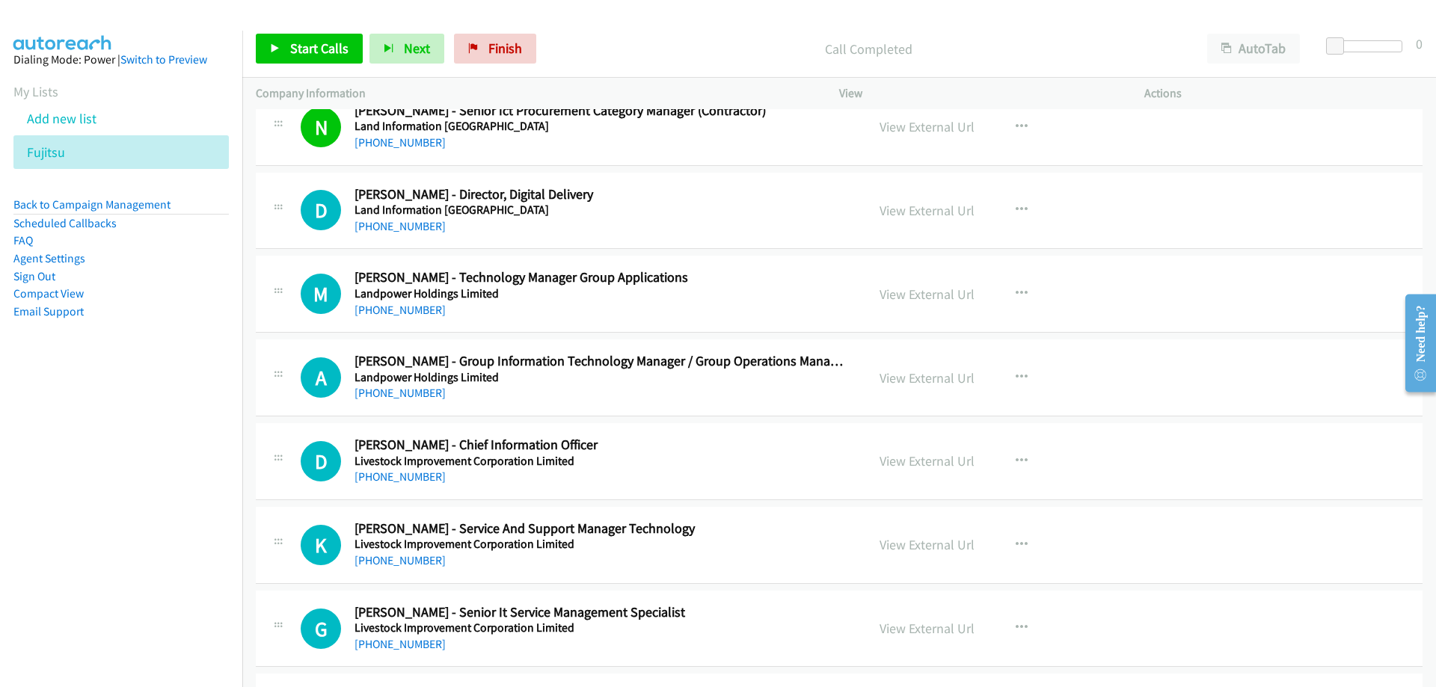
scroll to position [17871, 0]
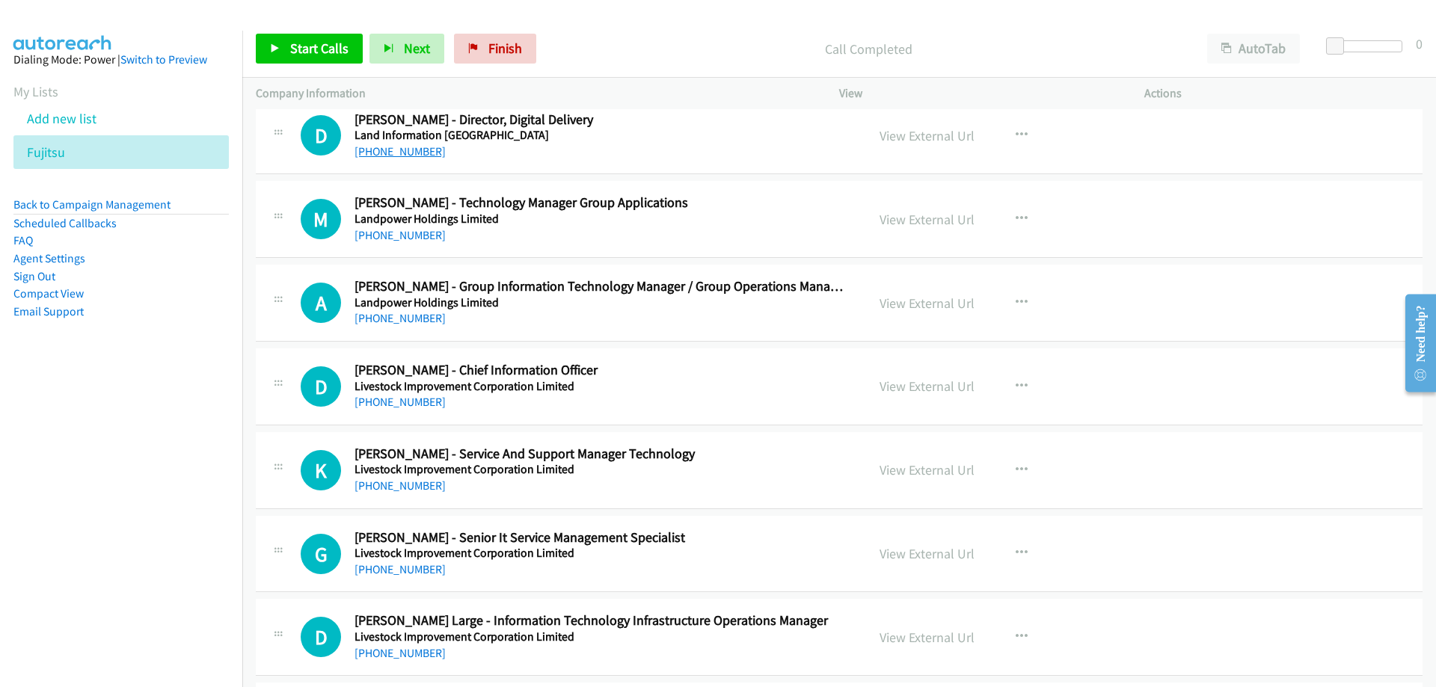
click at [417, 155] on link "[PHONE_NUMBER]" at bounding box center [399, 151] width 91 height 14
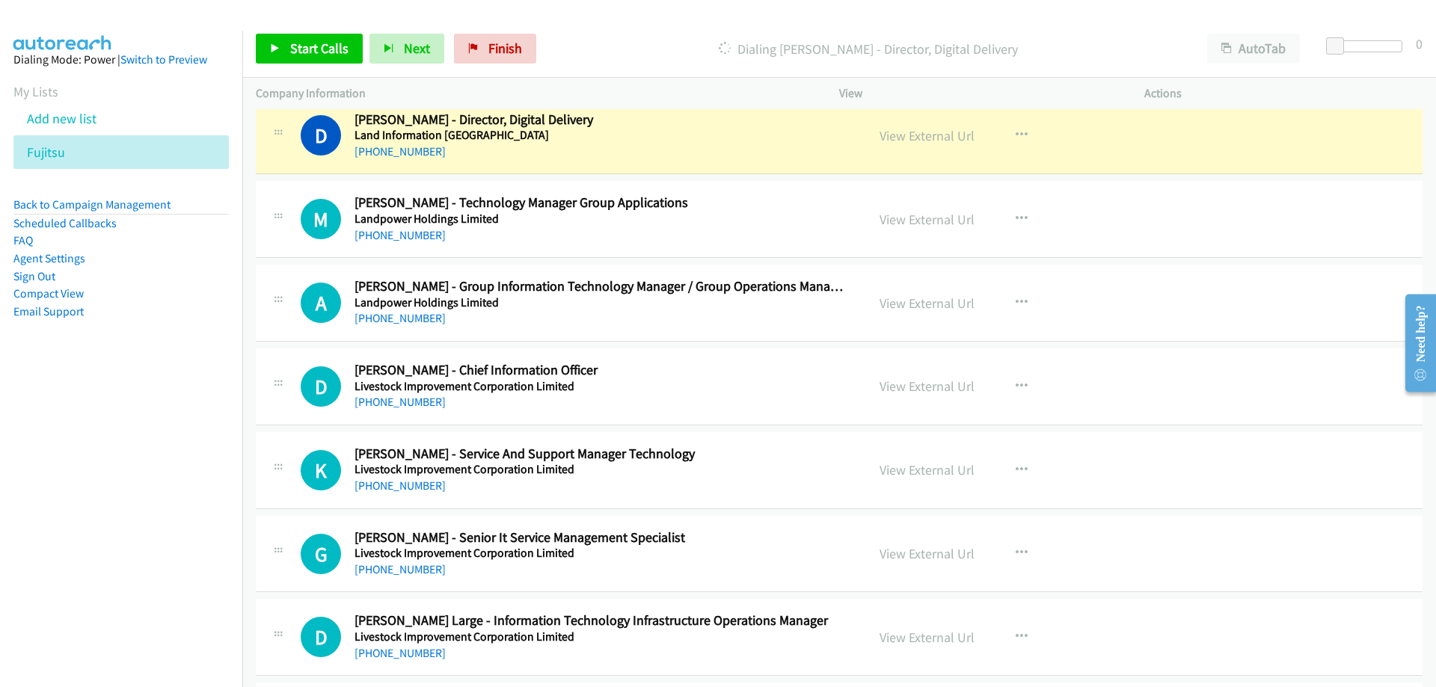
scroll to position [17946, 0]
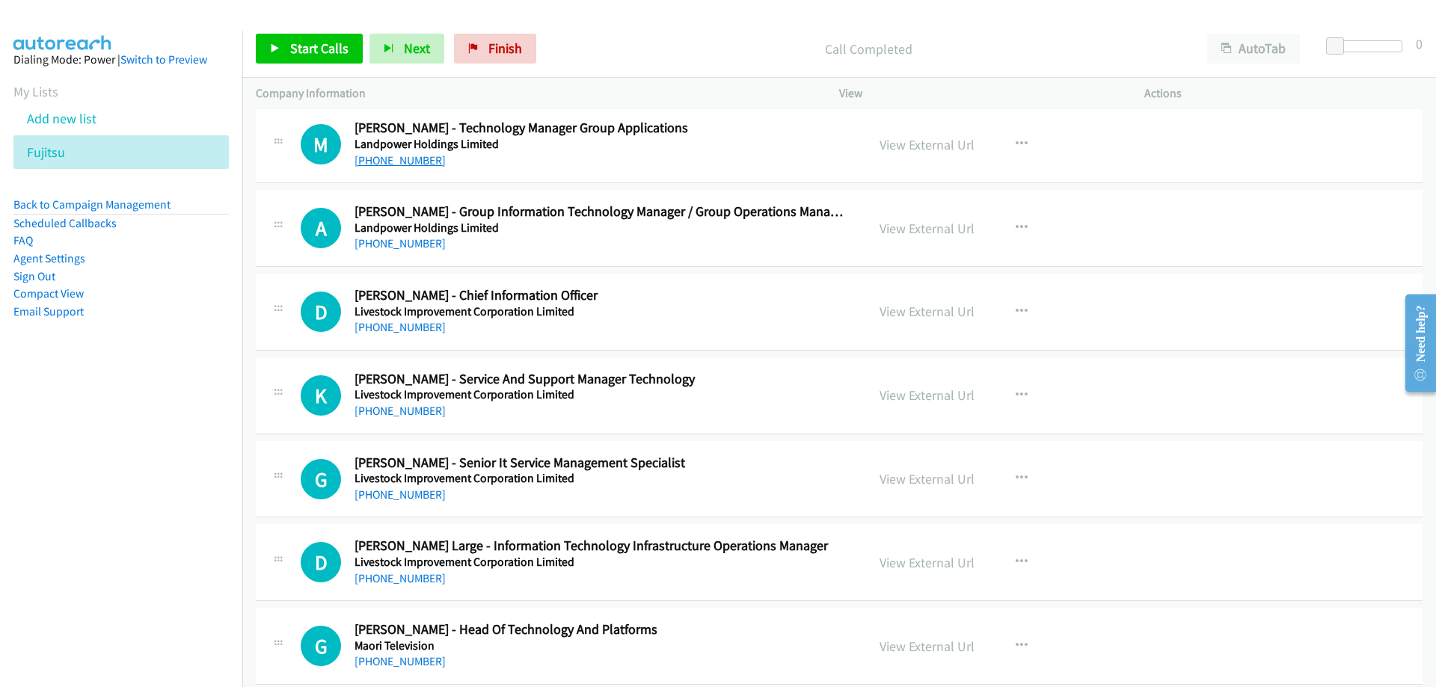
click at [411, 160] on link "[PHONE_NUMBER]" at bounding box center [399, 160] width 91 height 14
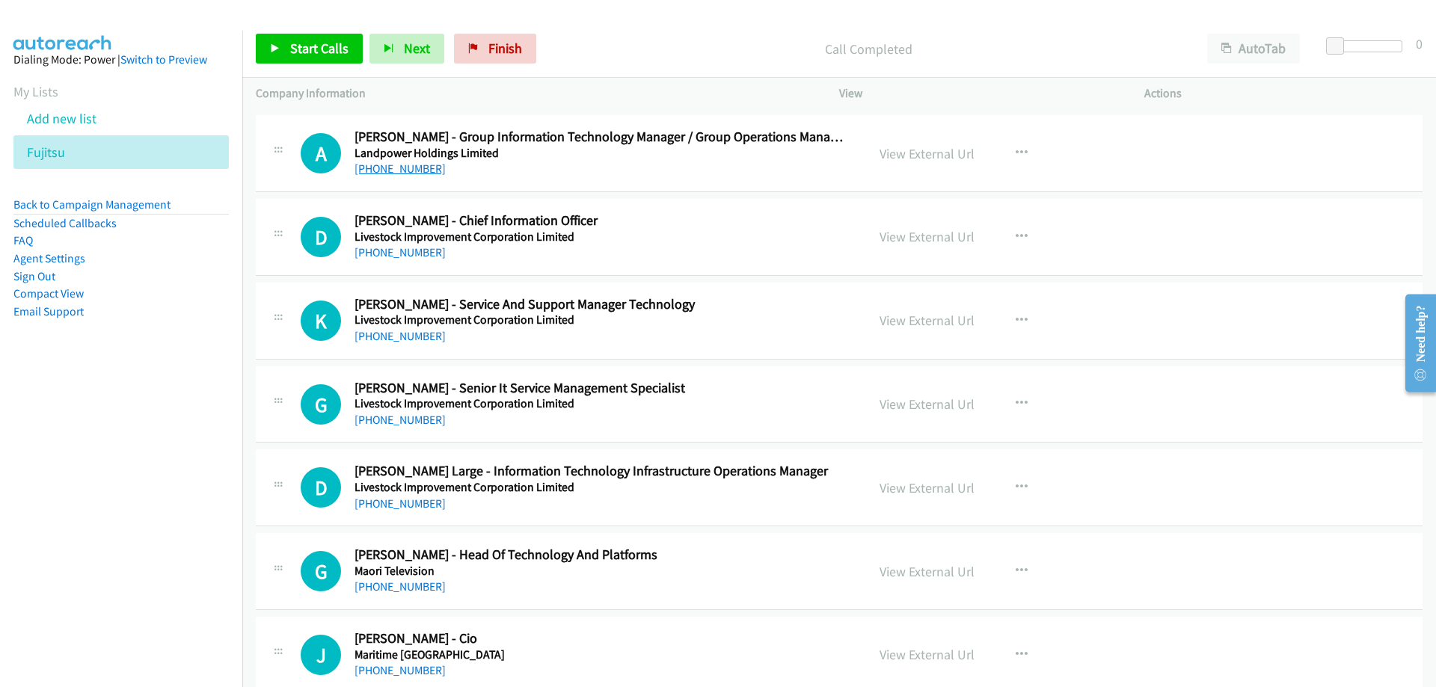
click at [380, 163] on link "[PHONE_NUMBER]" at bounding box center [399, 169] width 91 height 14
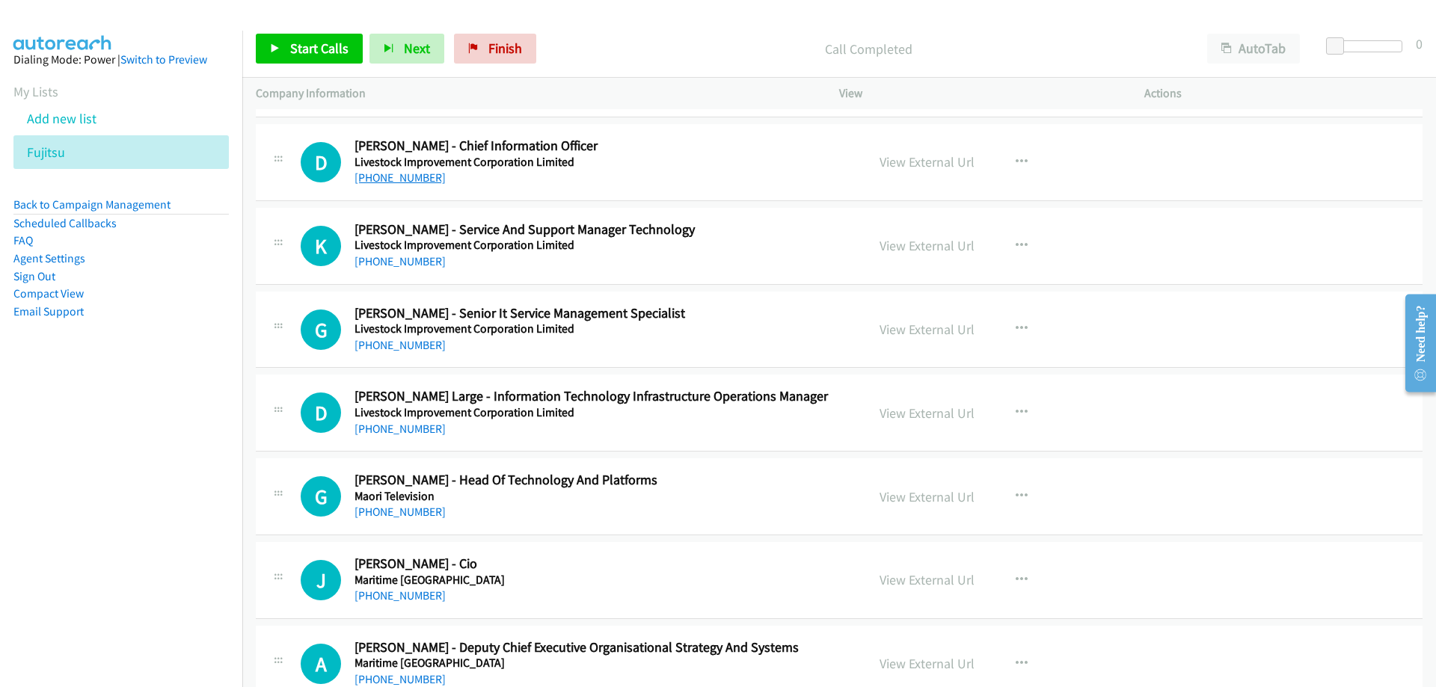
click at [417, 184] on link "[PHONE_NUMBER]" at bounding box center [399, 177] width 91 height 14
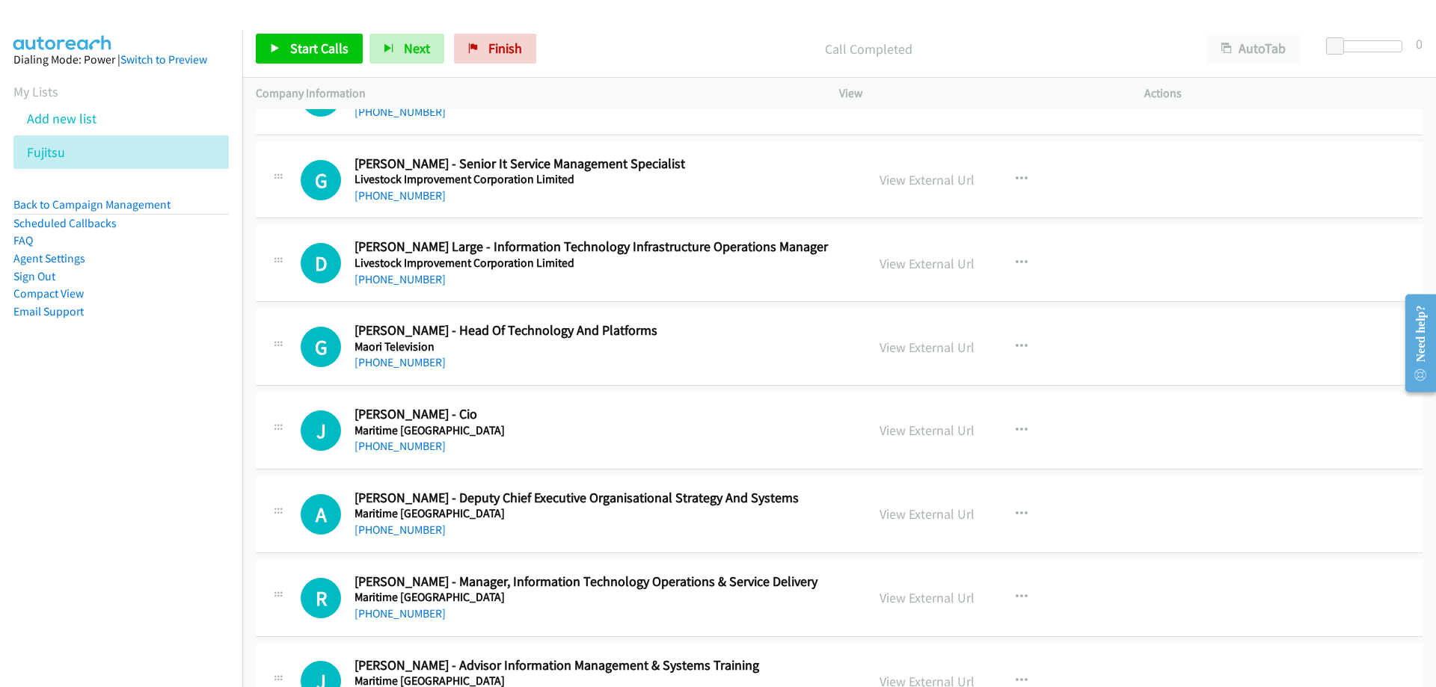
scroll to position [18320, 0]
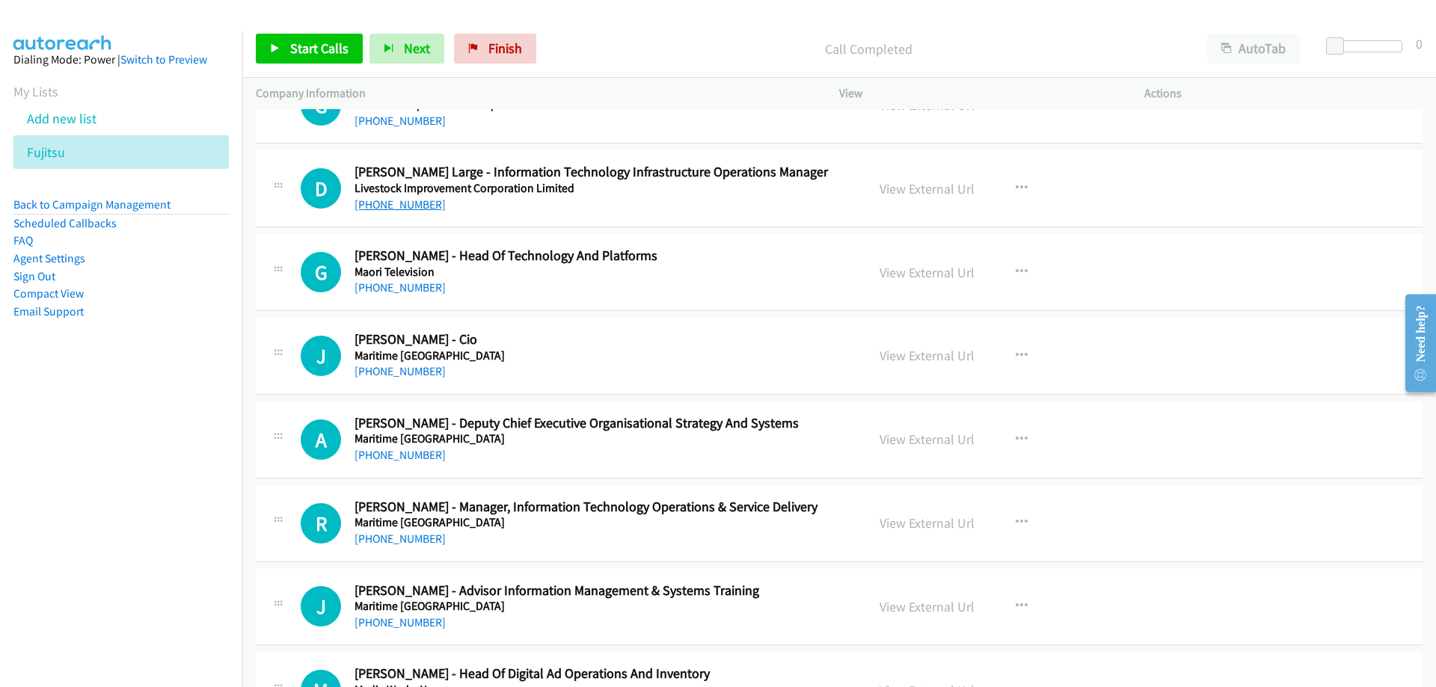
click at [408, 206] on link "[PHONE_NUMBER]" at bounding box center [399, 204] width 91 height 14
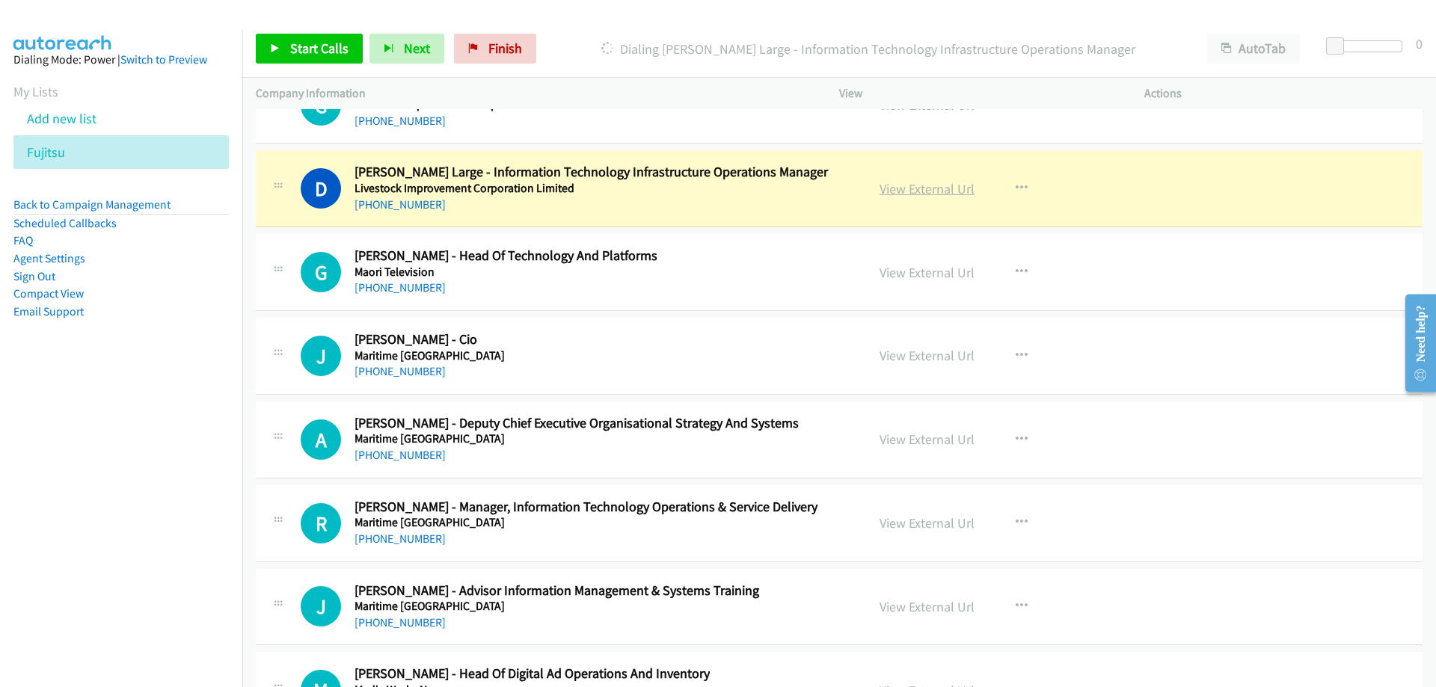
click at [897, 190] on link "View External Url" at bounding box center [926, 188] width 95 height 17
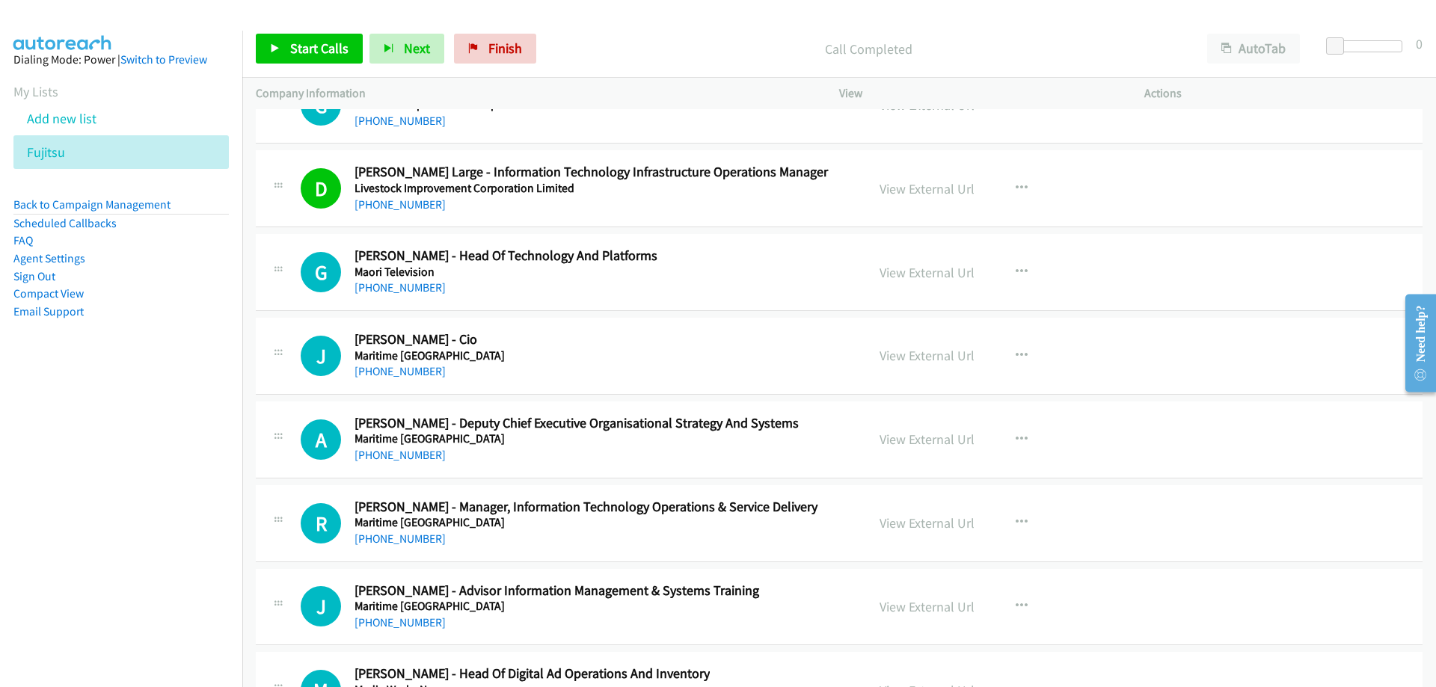
scroll to position [18395, 0]
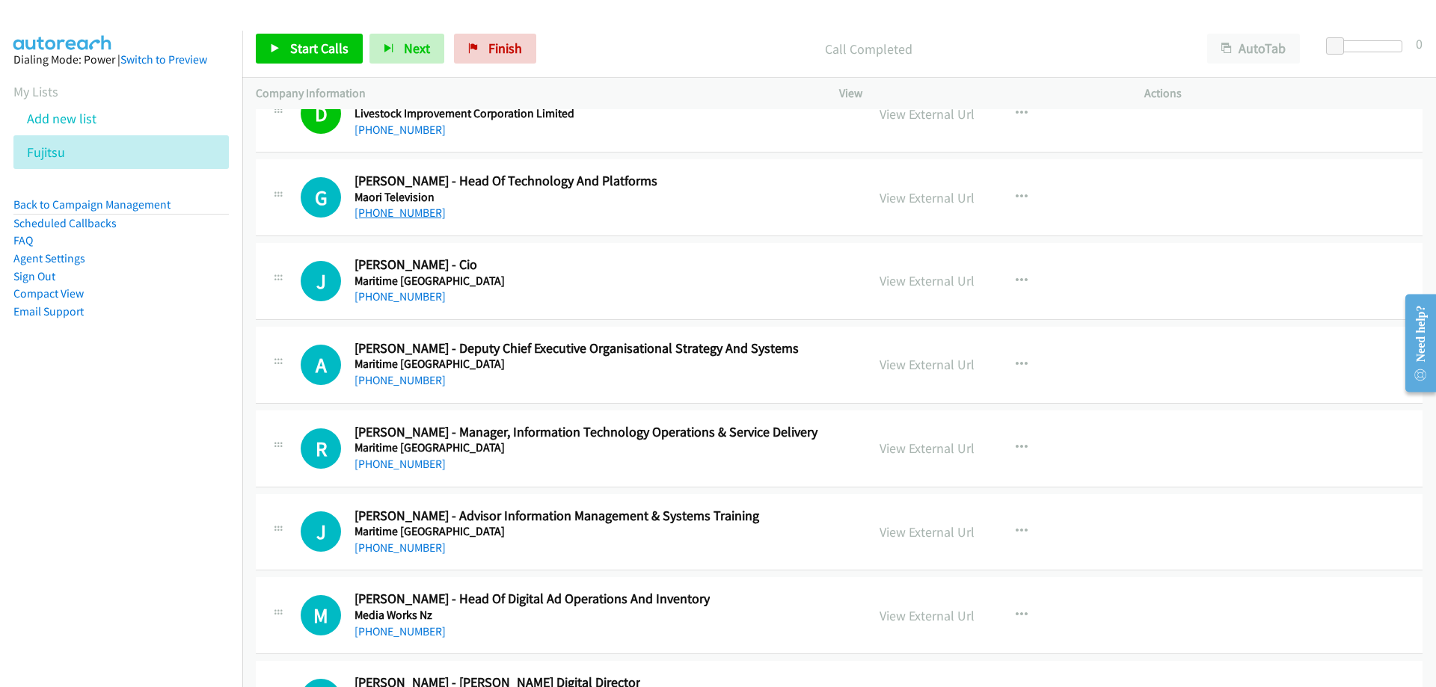
click at [418, 216] on link "[PHONE_NUMBER]" at bounding box center [399, 213] width 91 height 14
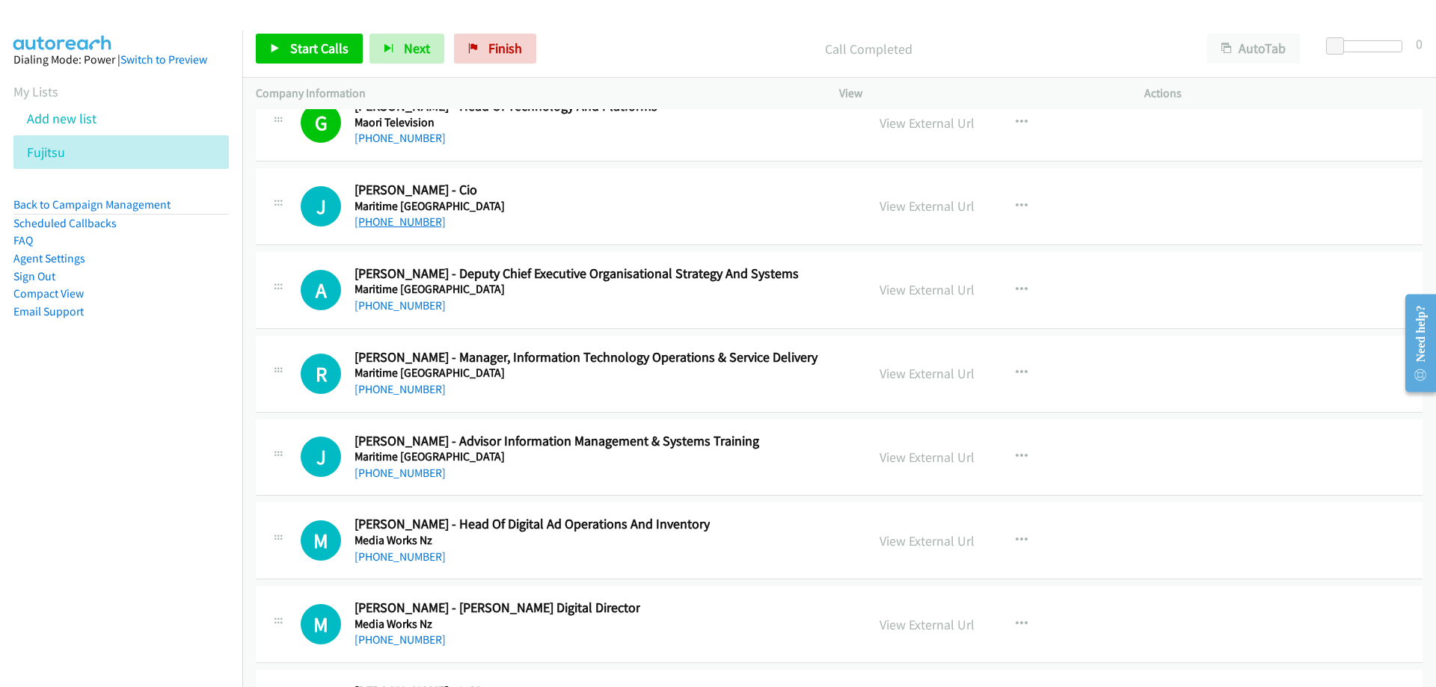
click at [419, 221] on link "[PHONE_NUMBER]" at bounding box center [399, 222] width 91 height 14
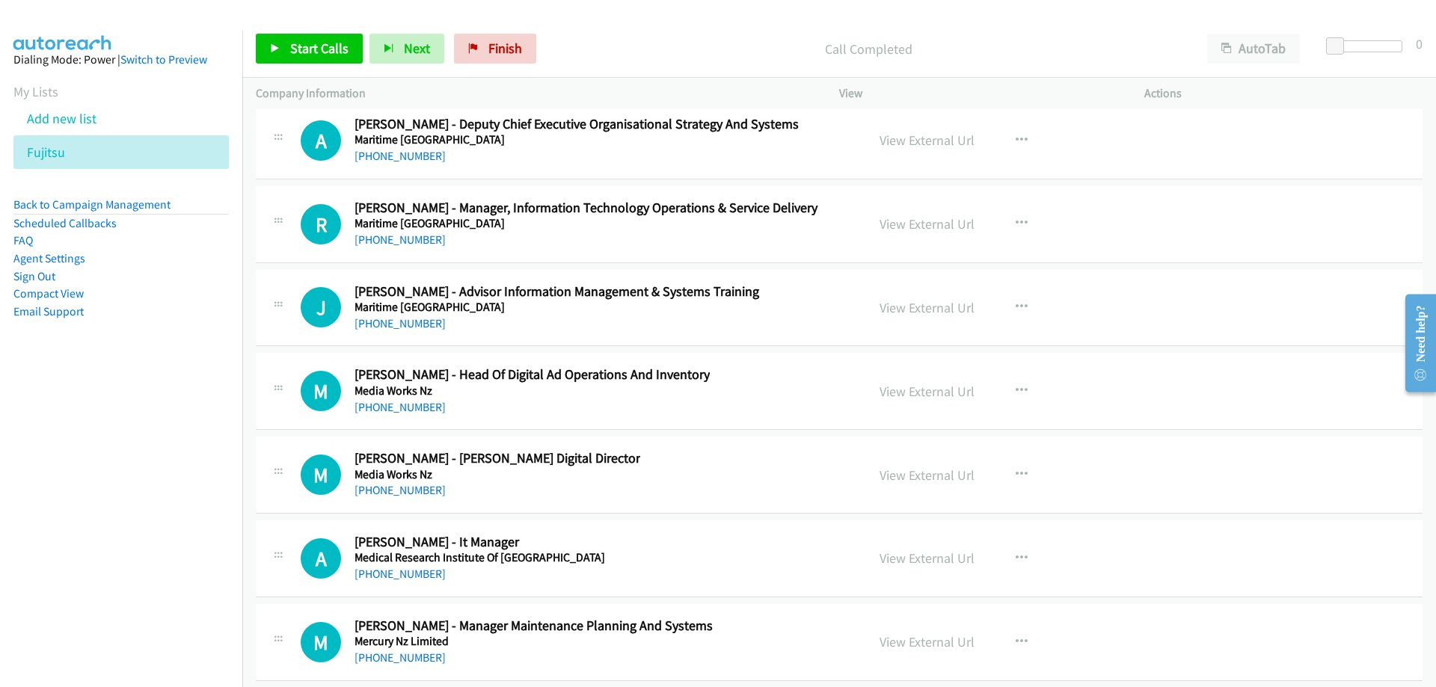
scroll to position [18694, 0]
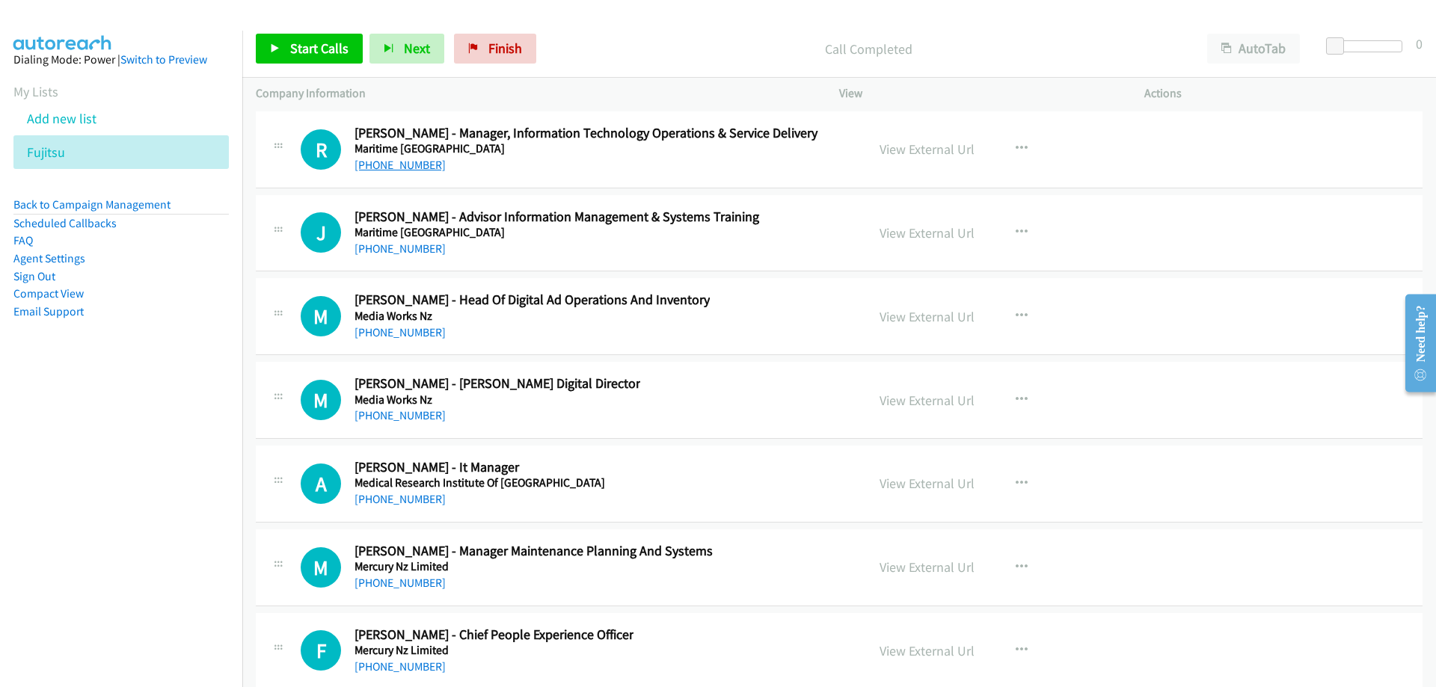
click at [411, 167] on link "[PHONE_NUMBER]" at bounding box center [399, 165] width 91 height 14
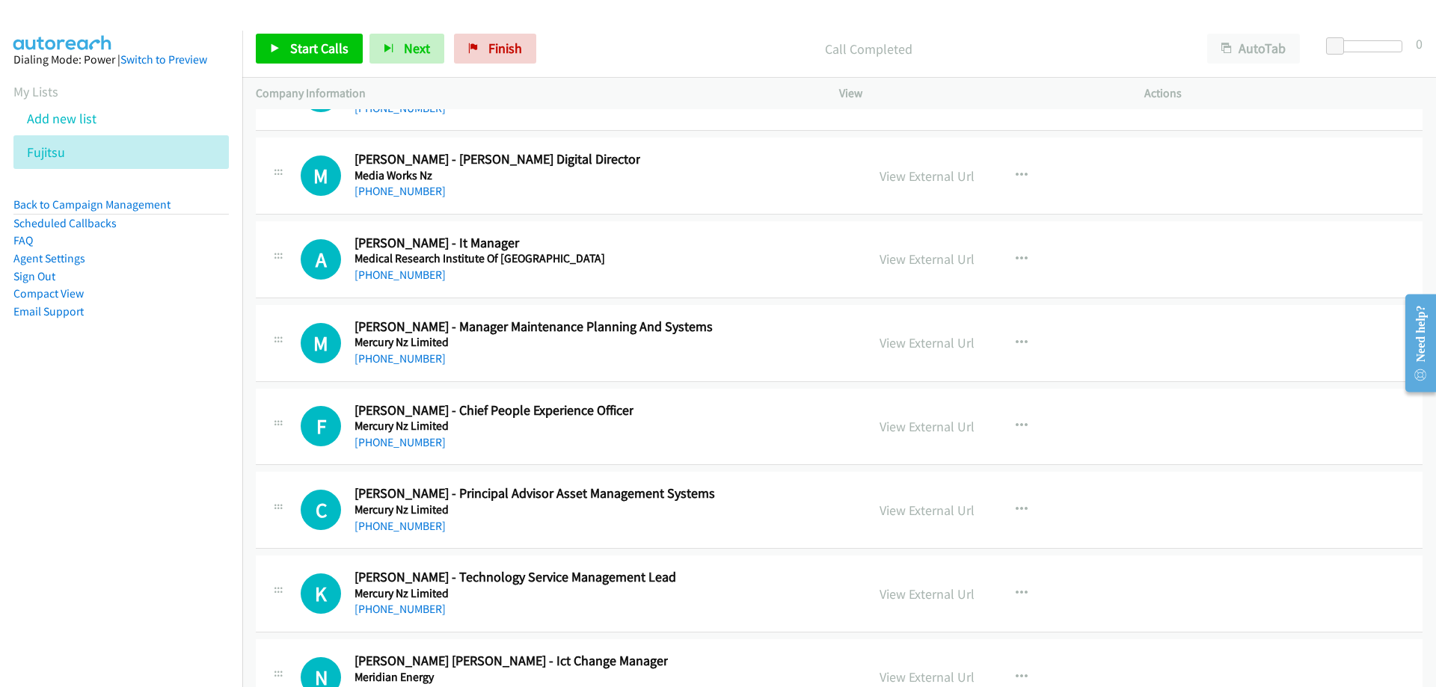
scroll to position [18993, 0]
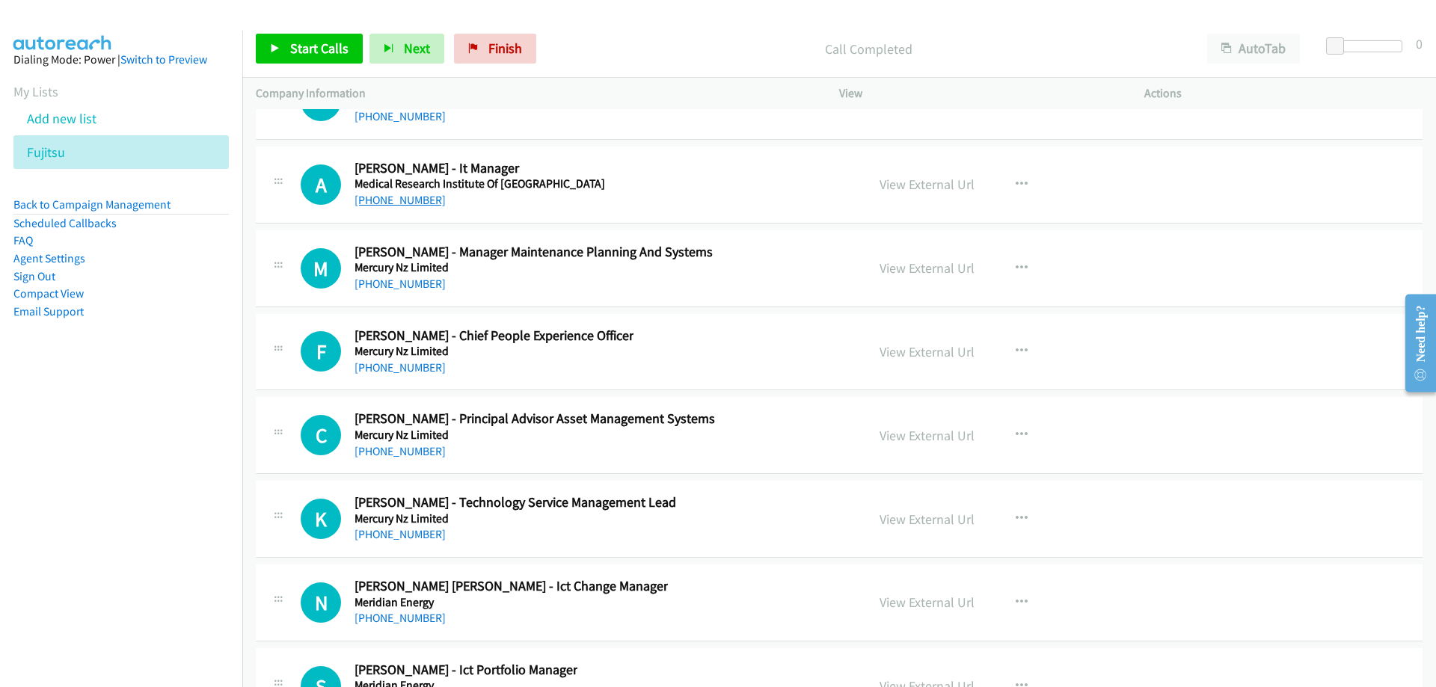
click at [414, 203] on link "[PHONE_NUMBER]" at bounding box center [399, 200] width 91 height 14
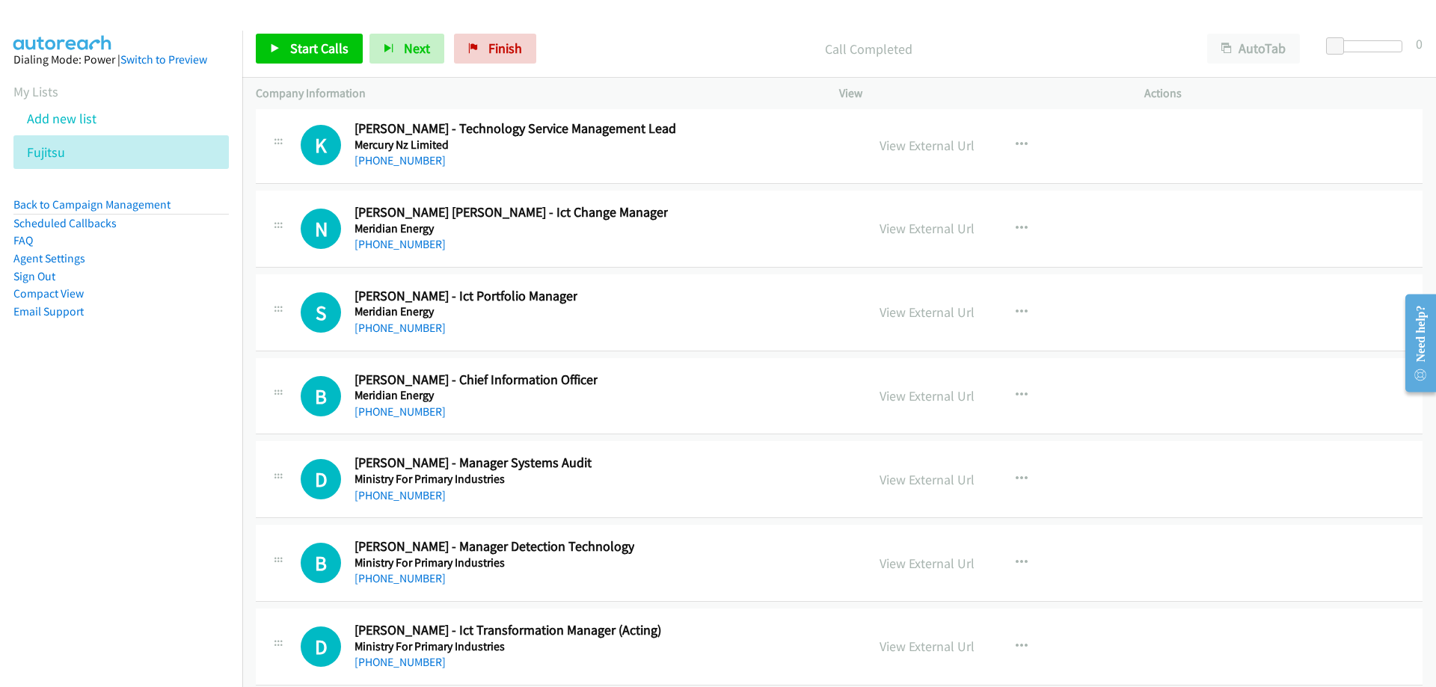
scroll to position [19442, 0]
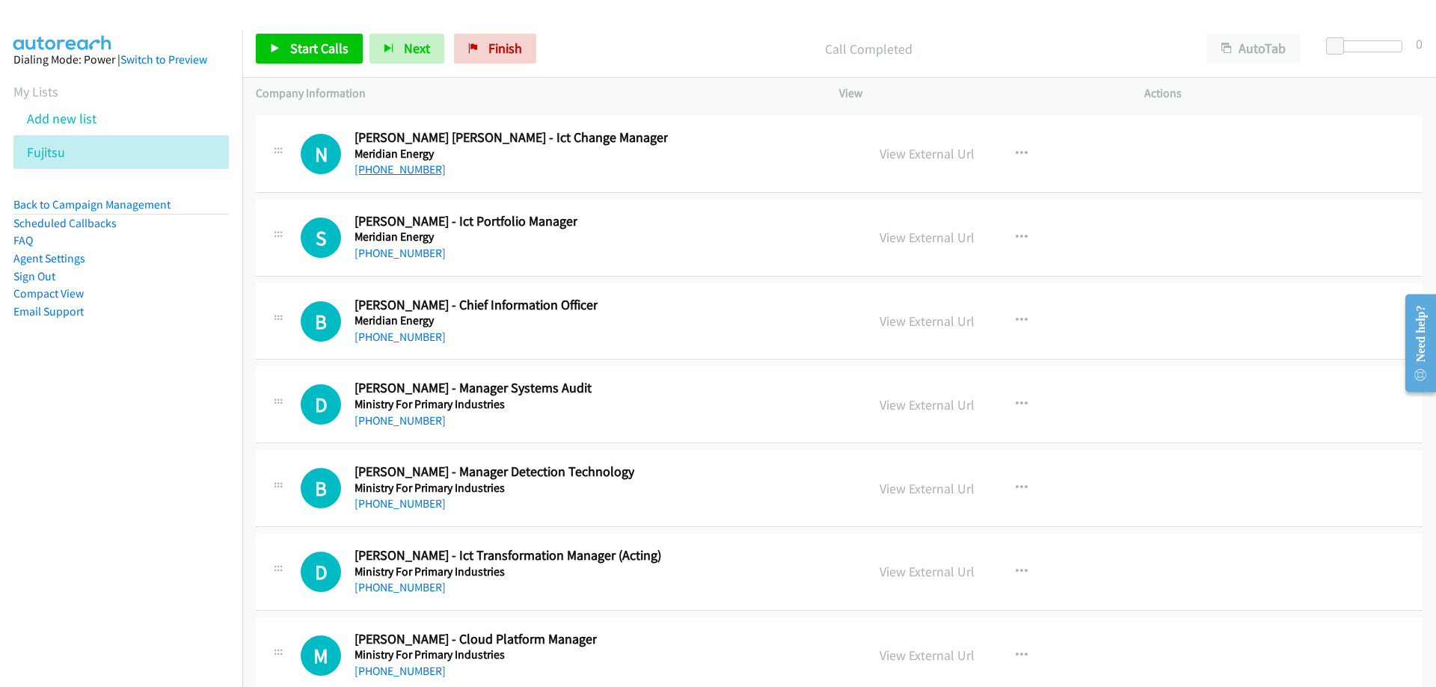
click at [404, 173] on link "[PHONE_NUMBER]" at bounding box center [399, 169] width 91 height 14
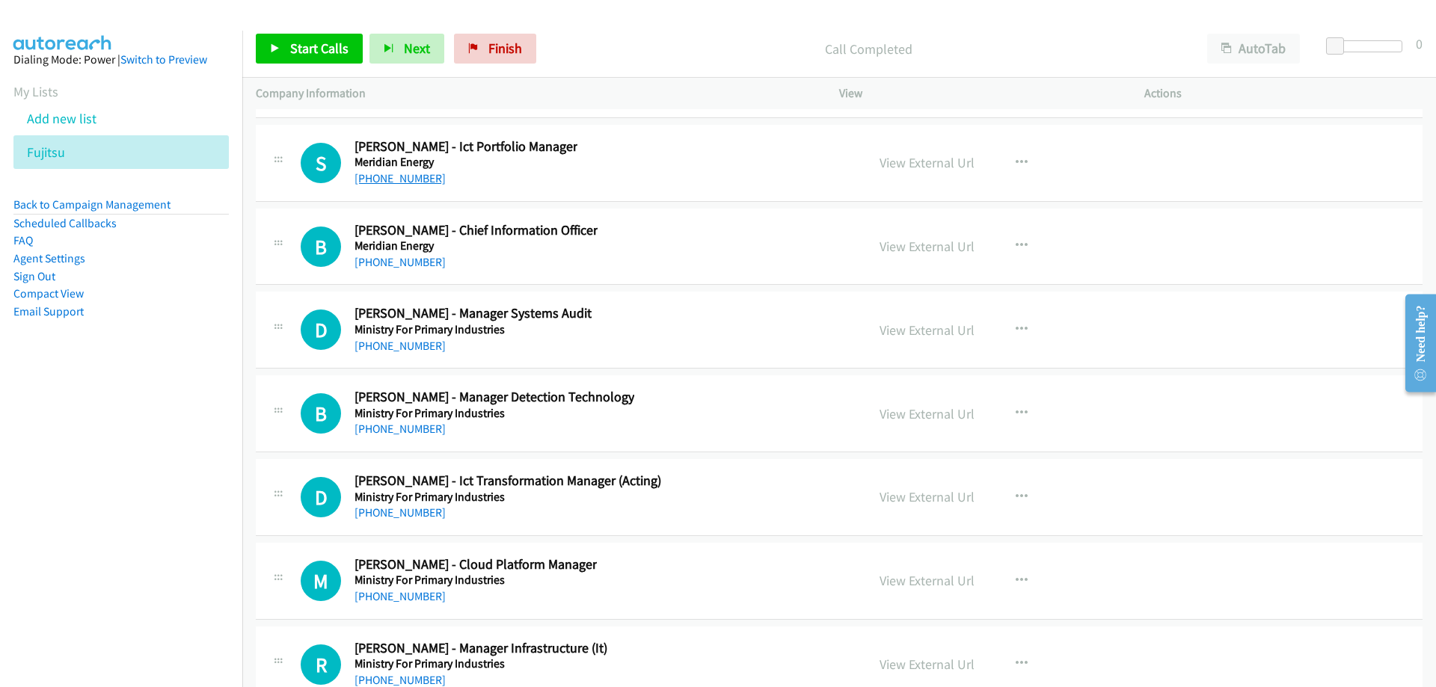
click at [417, 180] on link "[PHONE_NUMBER]" at bounding box center [399, 178] width 91 height 14
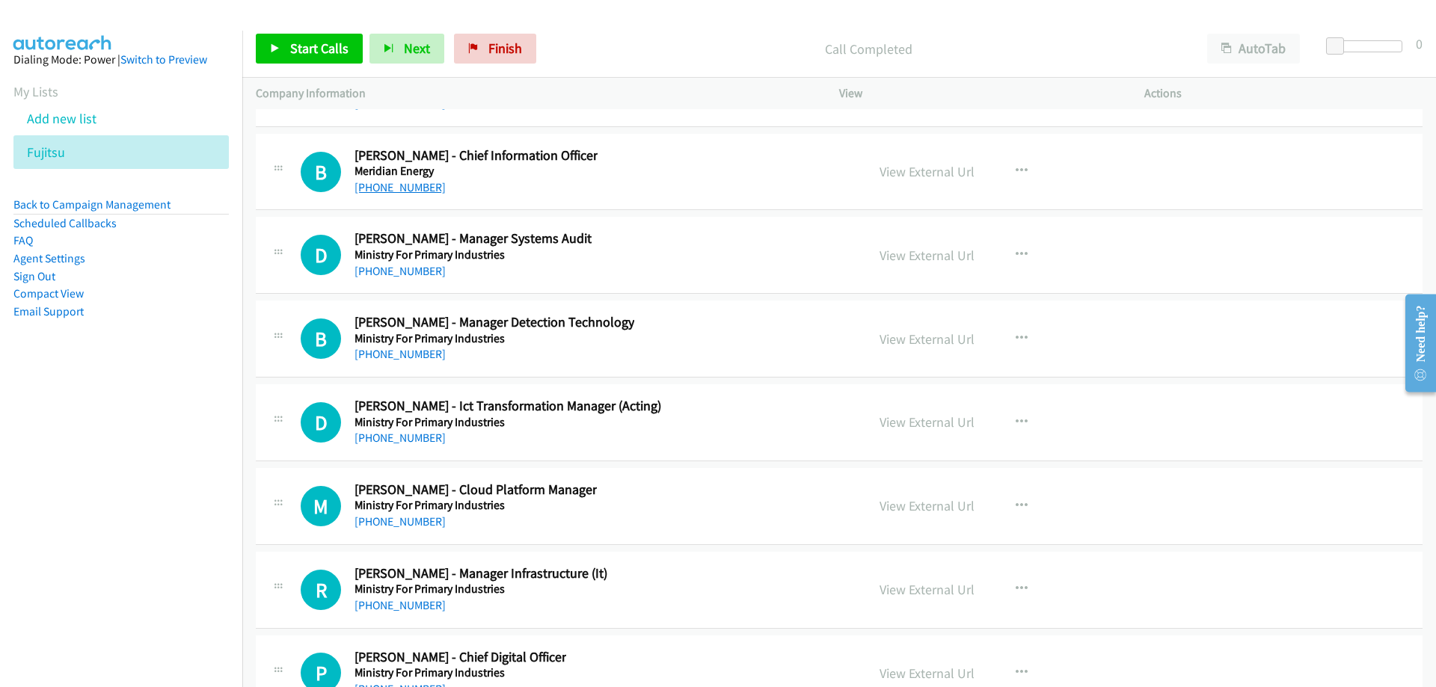
click at [405, 193] on link "[PHONE_NUMBER]" at bounding box center [399, 187] width 91 height 14
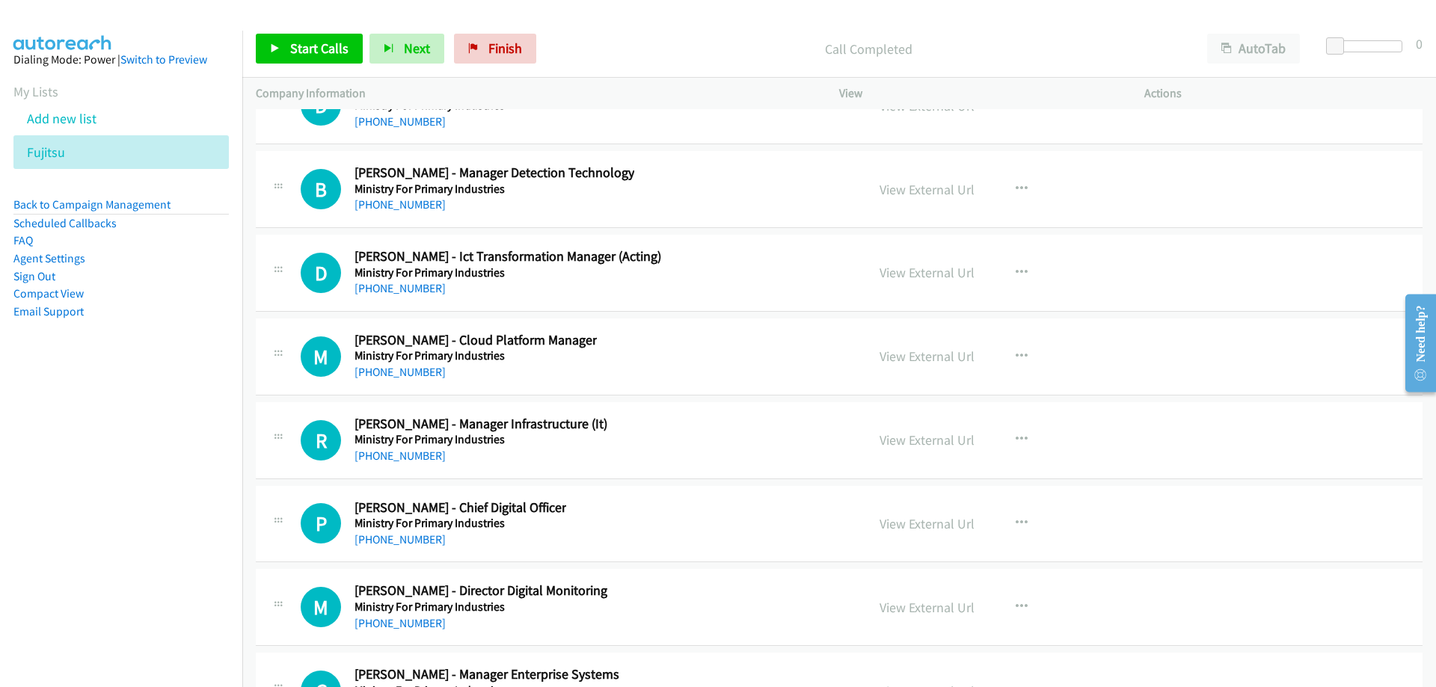
scroll to position [19816, 0]
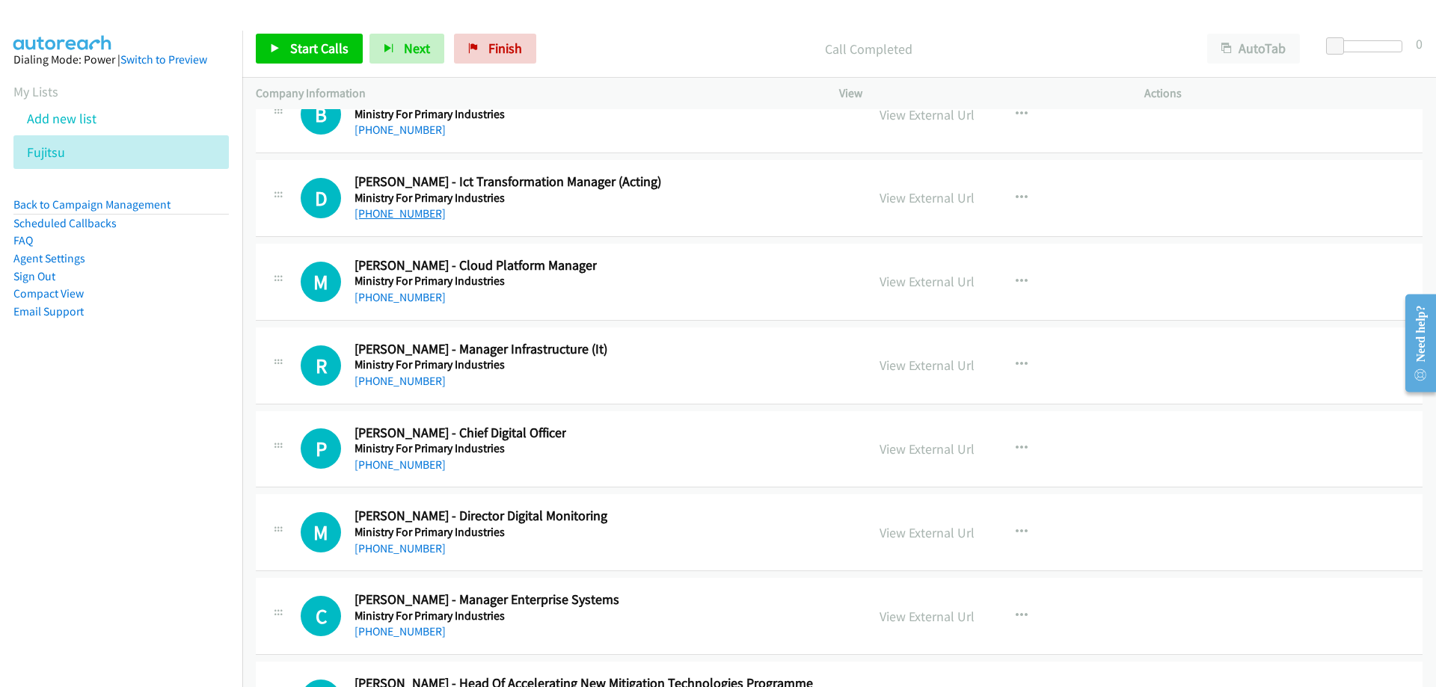
click at [388, 212] on link "[PHONE_NUMBER]" at bounding box center [399, 213] width 91 height 14
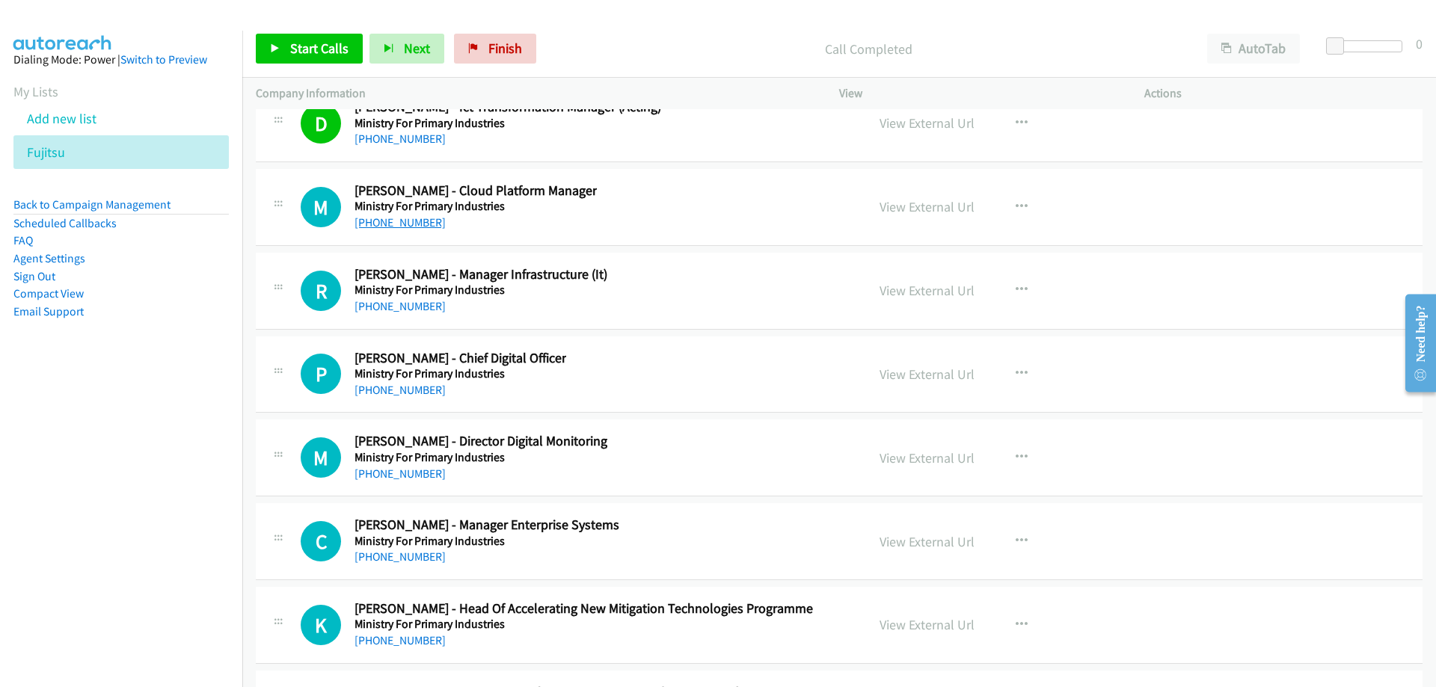
click at [389, 223] on link "[PHONE_NUMBER]" at bounding box center [399, 222] width 91 height 14
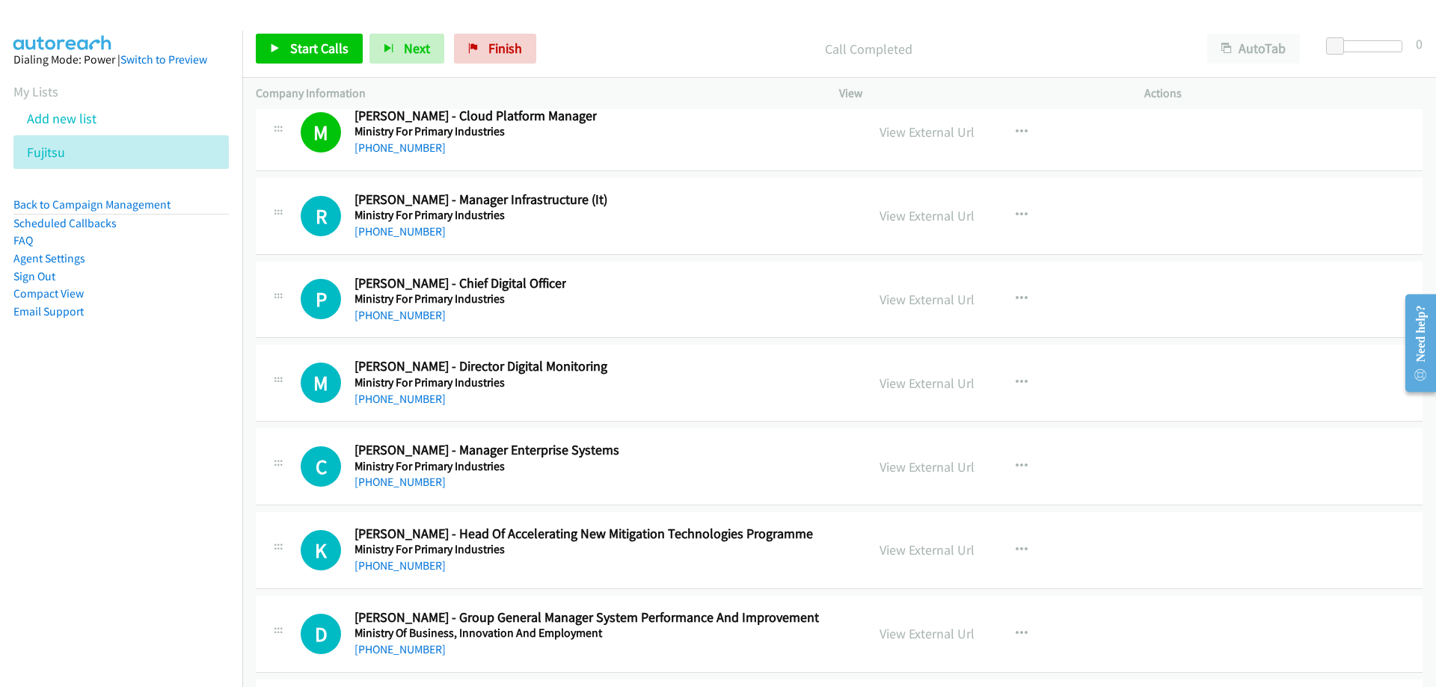
scroll to position [20040, 0]
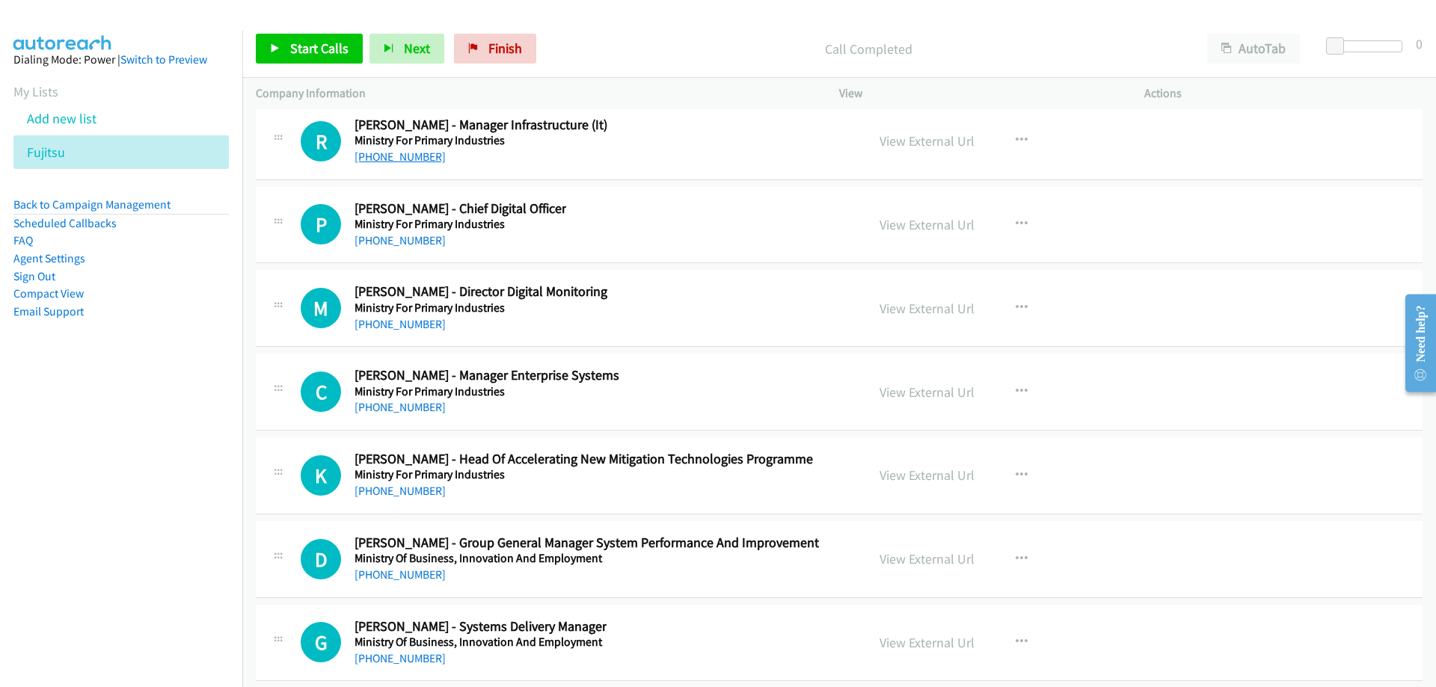
click at [397, 158] on link "[PHONE_NUMBER]" at bounding box center [399, 157] width 91 height 14
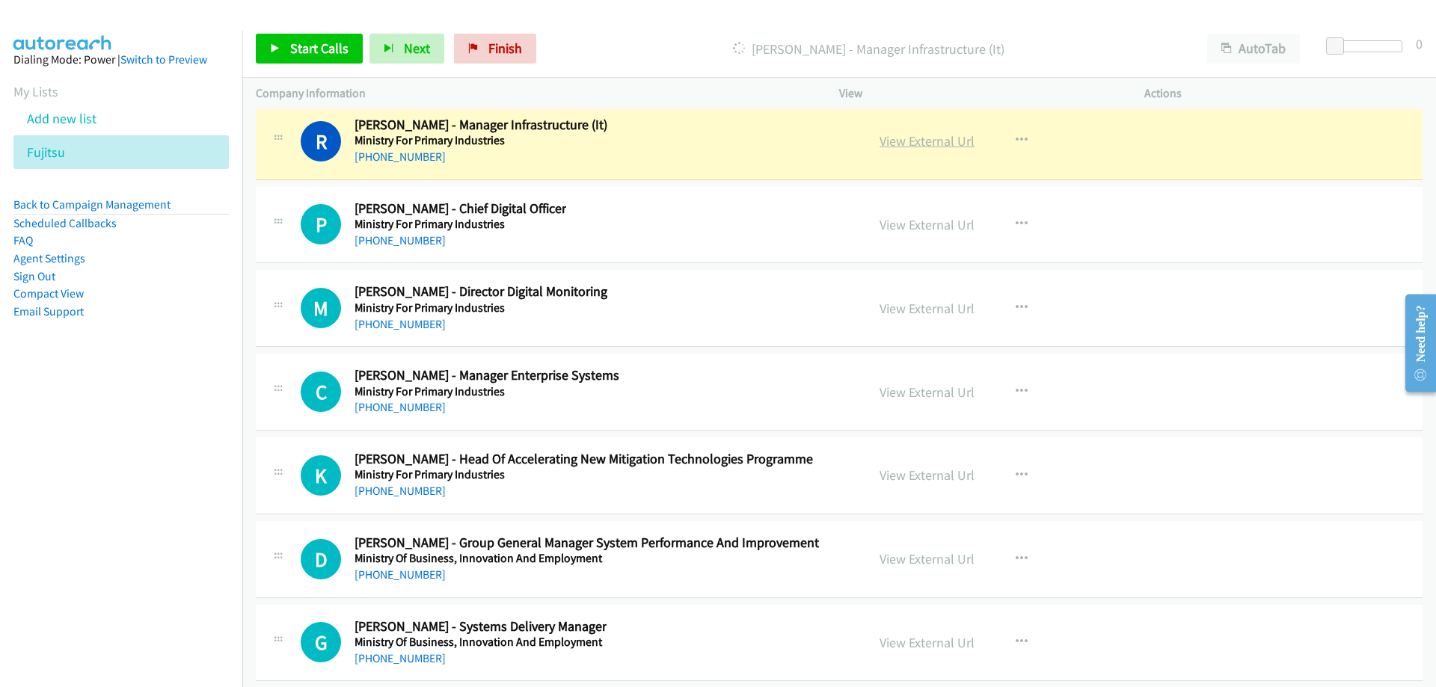
click at [916, 145] on link "View External Url" at bounding box center [926, 140] width 95 height 17
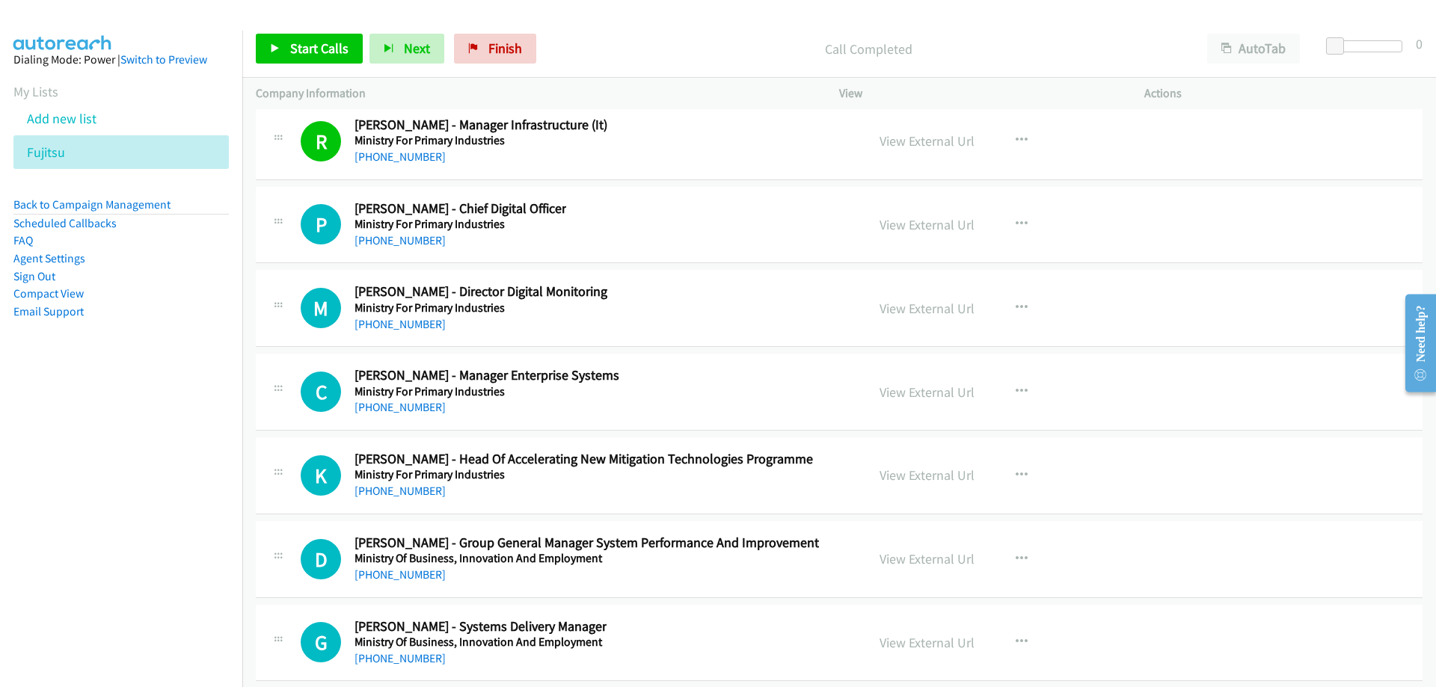
scroll to position [20115, 0]
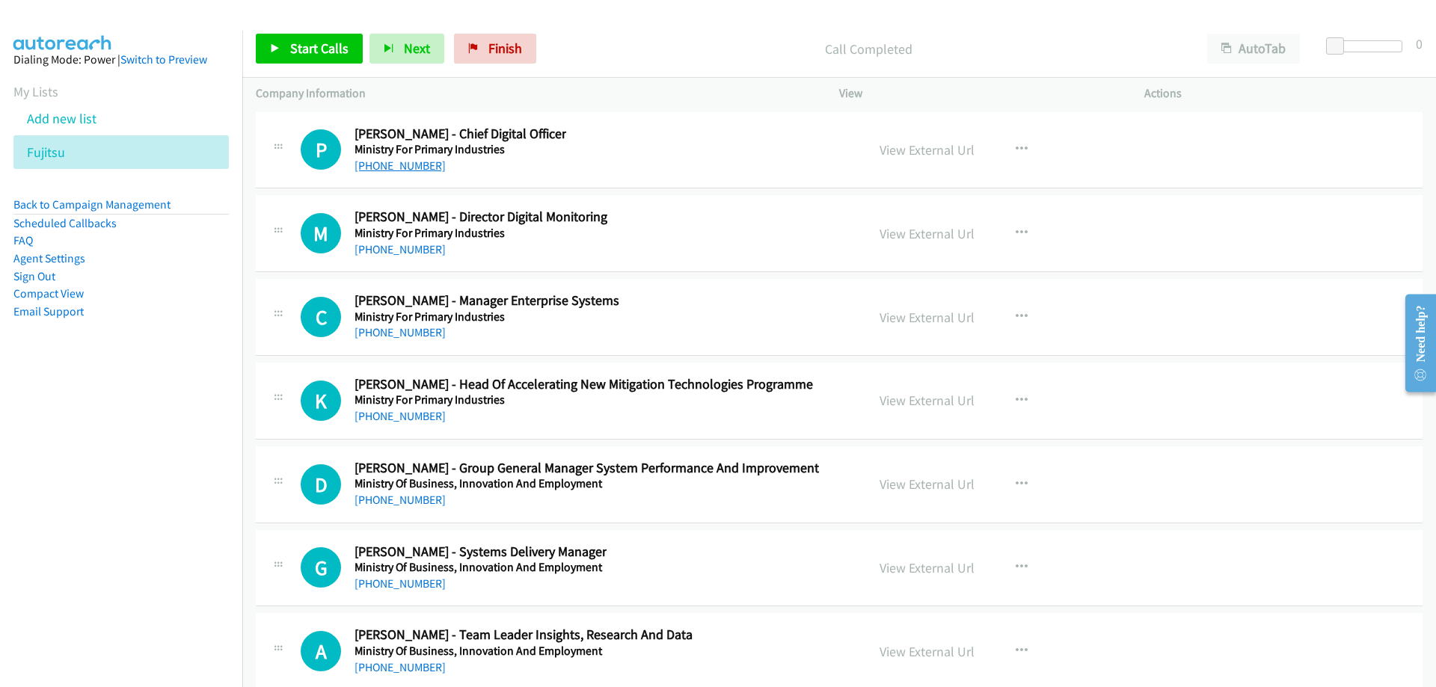
click at [395, 172] on link "[PHONE_NUMBER]" at bounding box center [399, 166] width 91 height 14
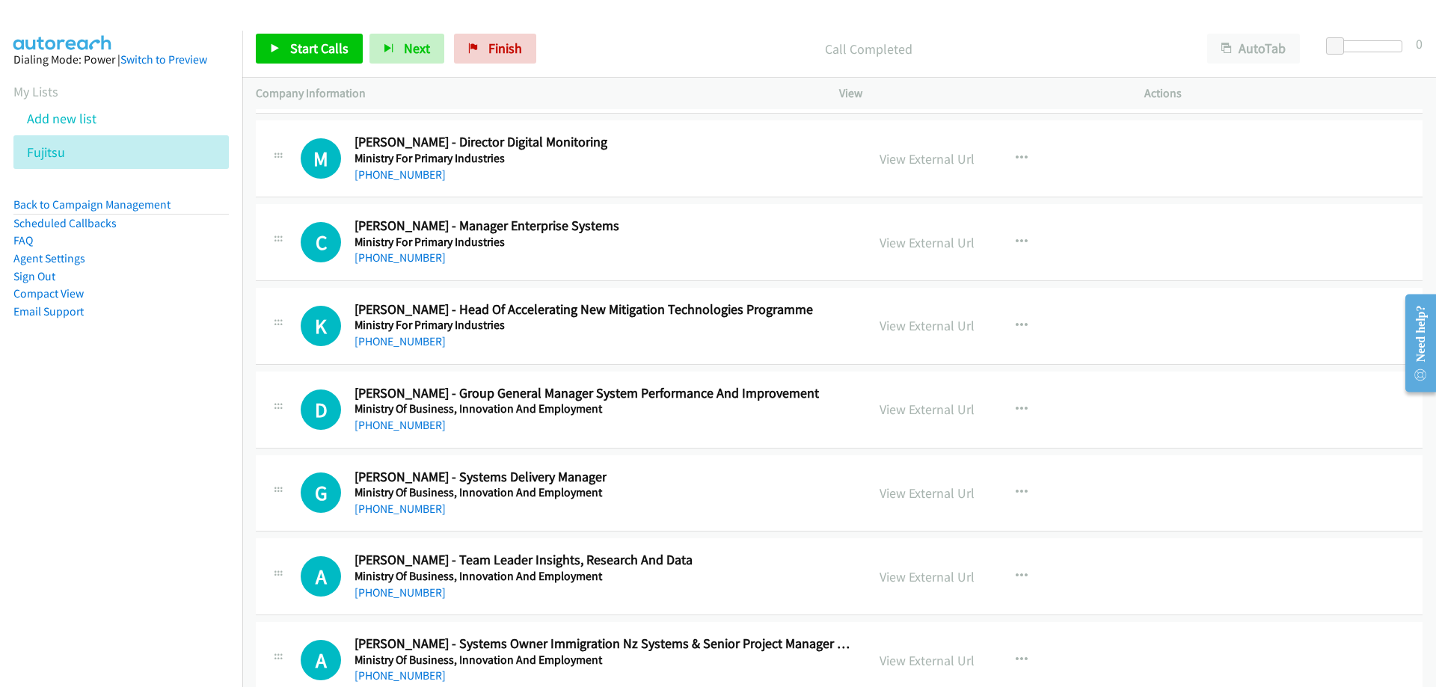
scroll to position [20264, 0]
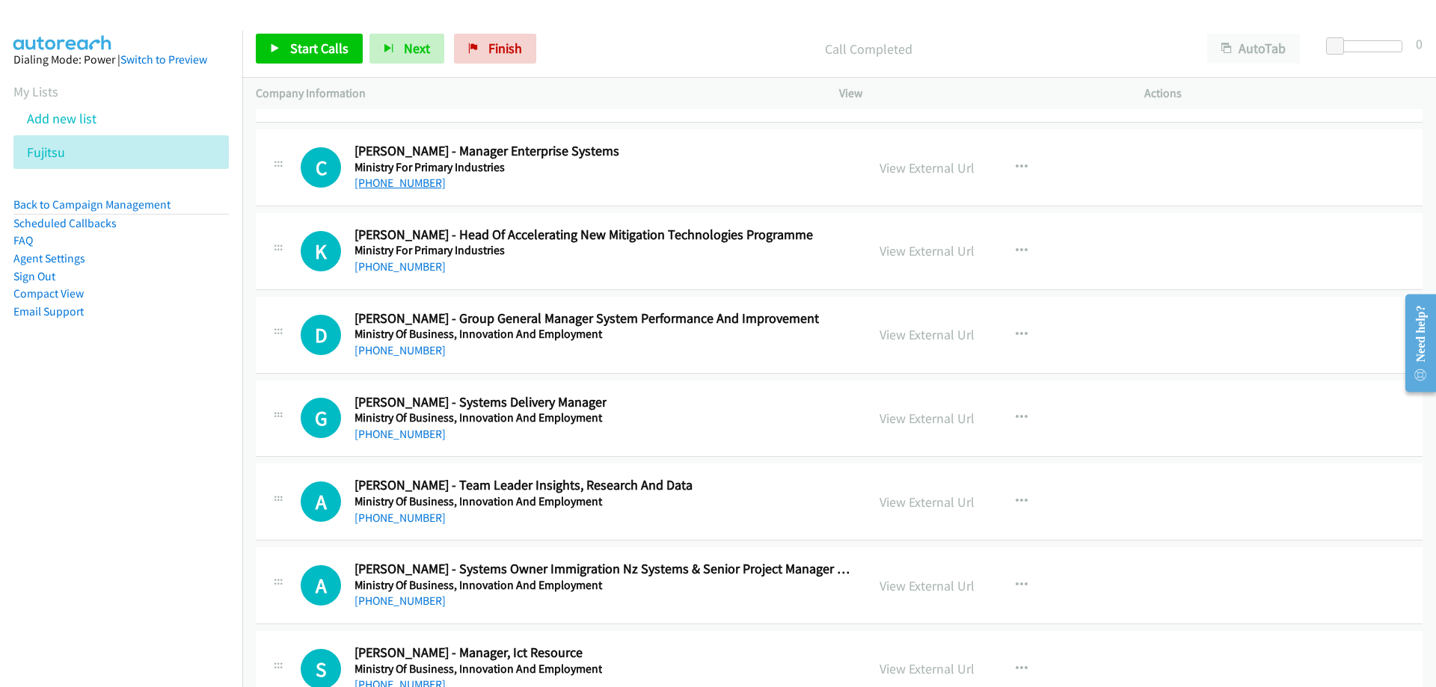
click at [396, 180] on link "[PHONE_NUMBER]" at bounding box center [399, 183] width 91 height 14
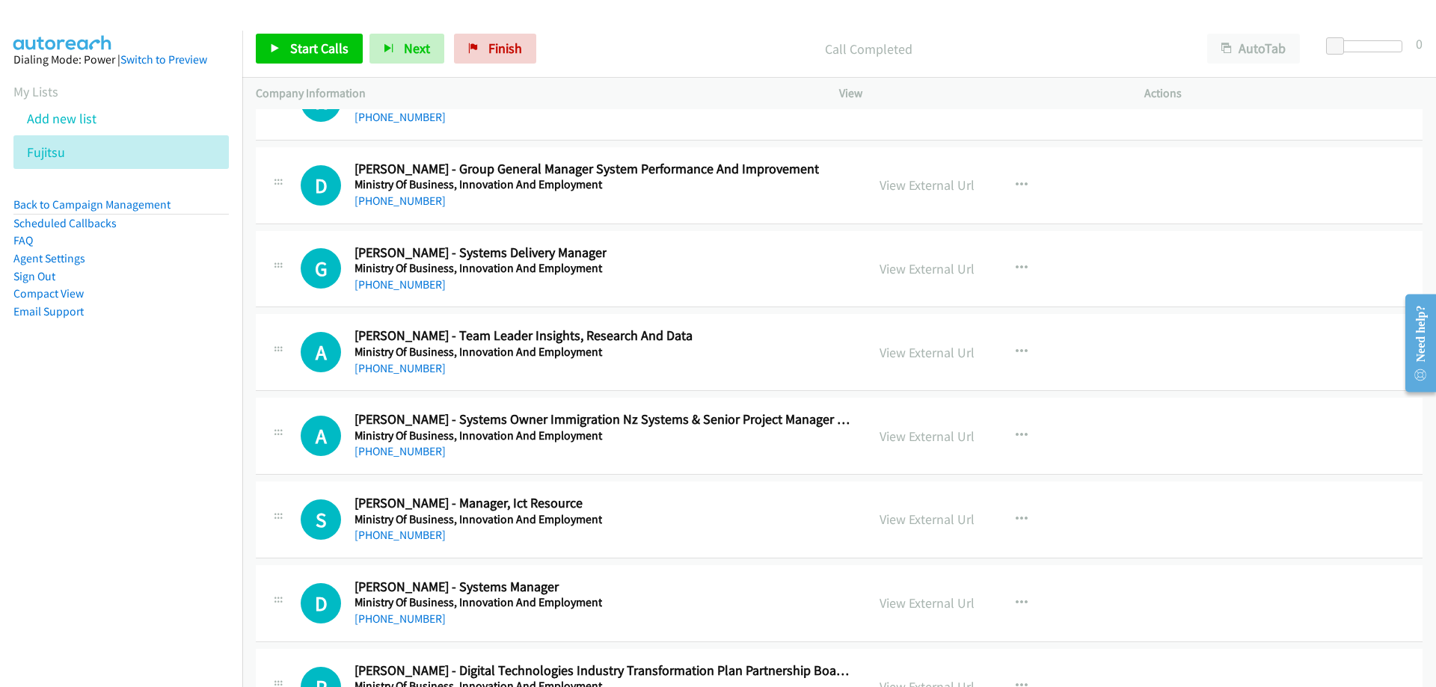
scroll to position [20489, 0]
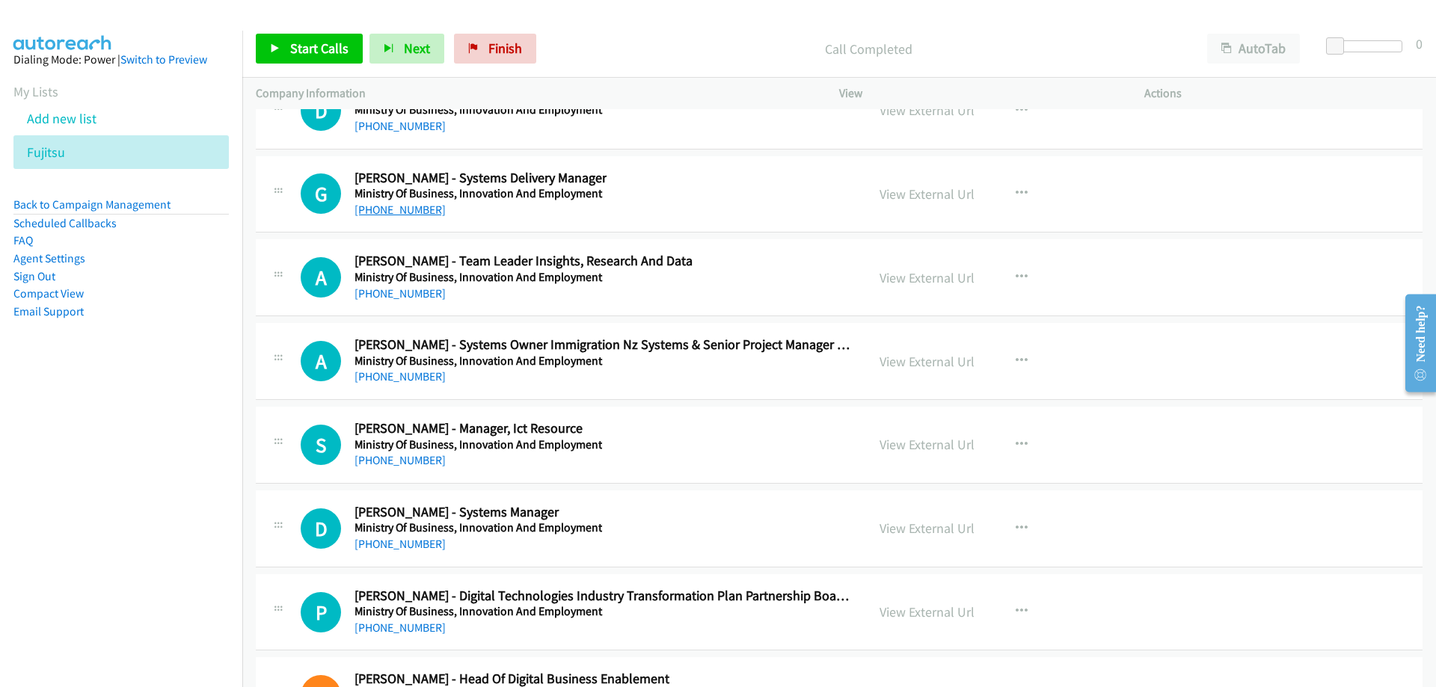
click at [405, 213] on link "[PHONE_NUMBER]" at bounding box center [399, 210] width 91 height 14
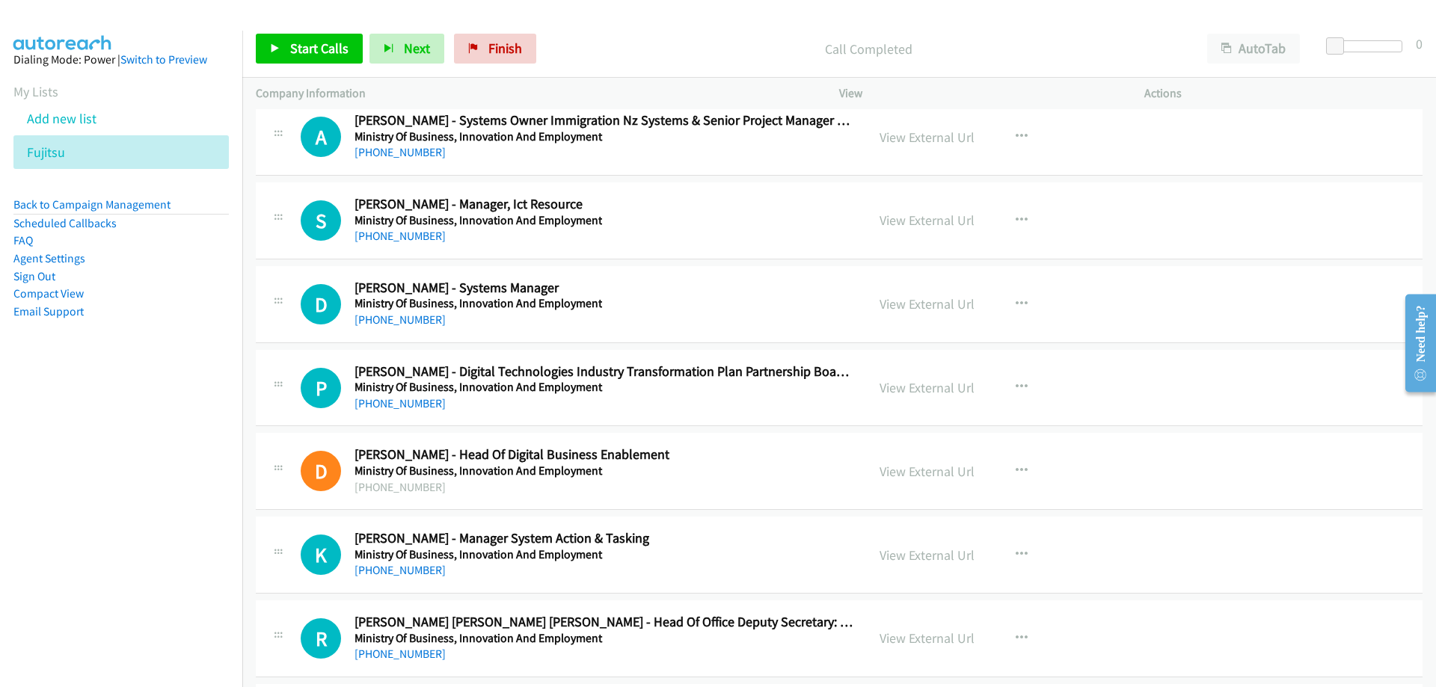
scroll to position [20788, 0]
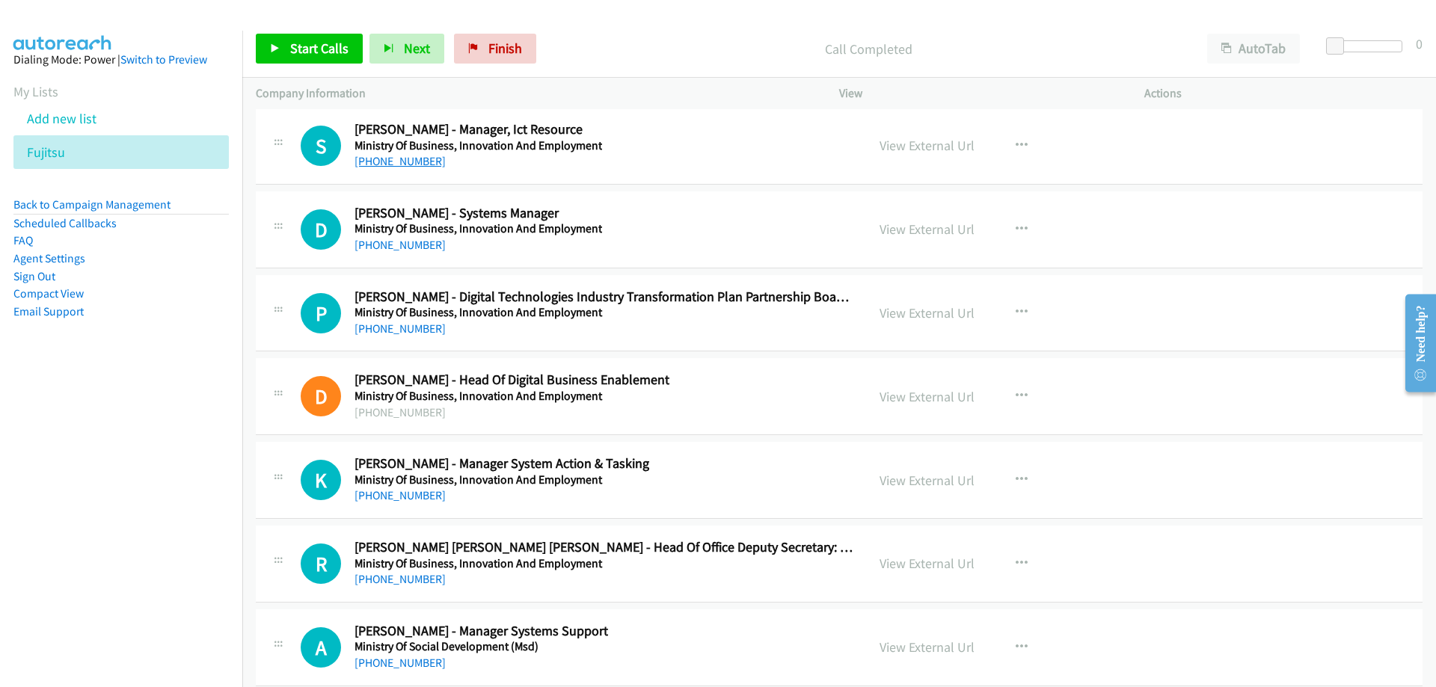
click at [402, 164] on link "[PHONE_NUMBER]" at bounding box center [399, 161] width 91 height 14
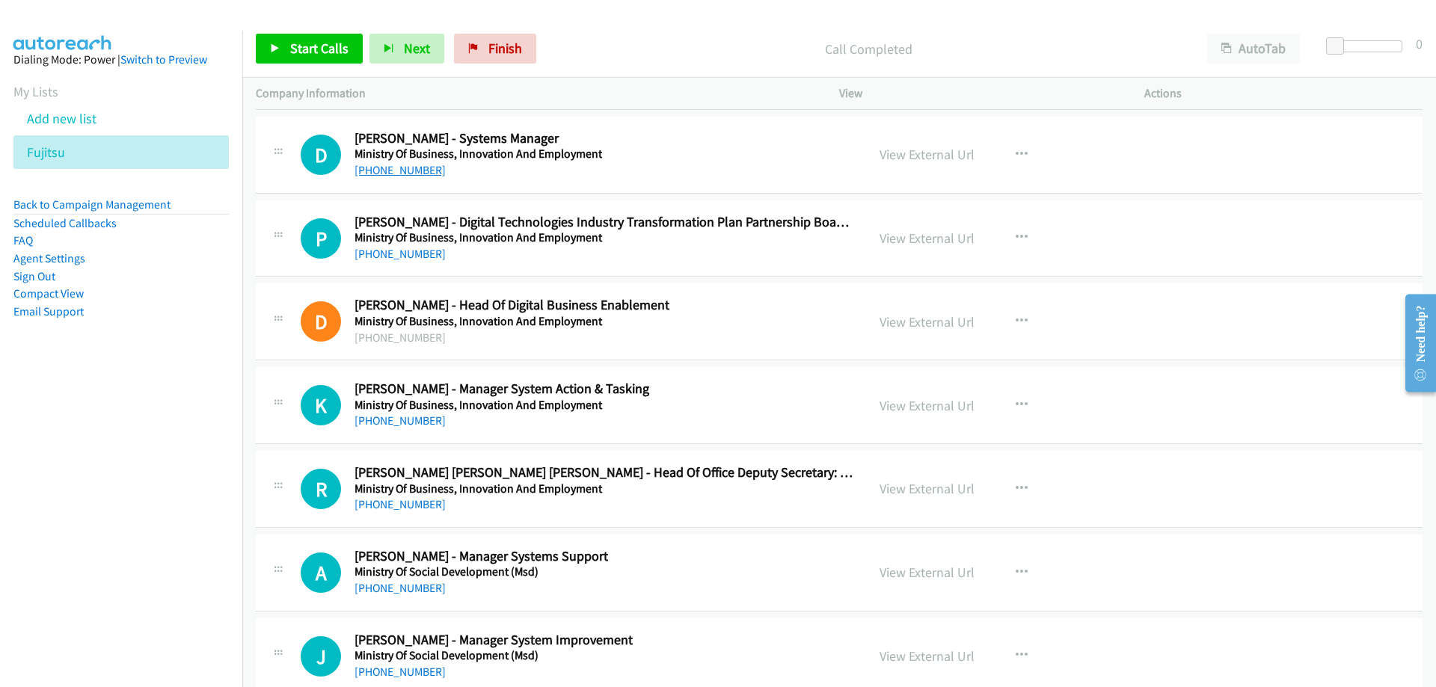
click at [416, 168] on link "[PHONE_NUMBER]" at bounding box center [399, 170] width 91 height 14
click at [902, 159] on link "View External Url" at bounding box center [926, 154] width 95 height 17
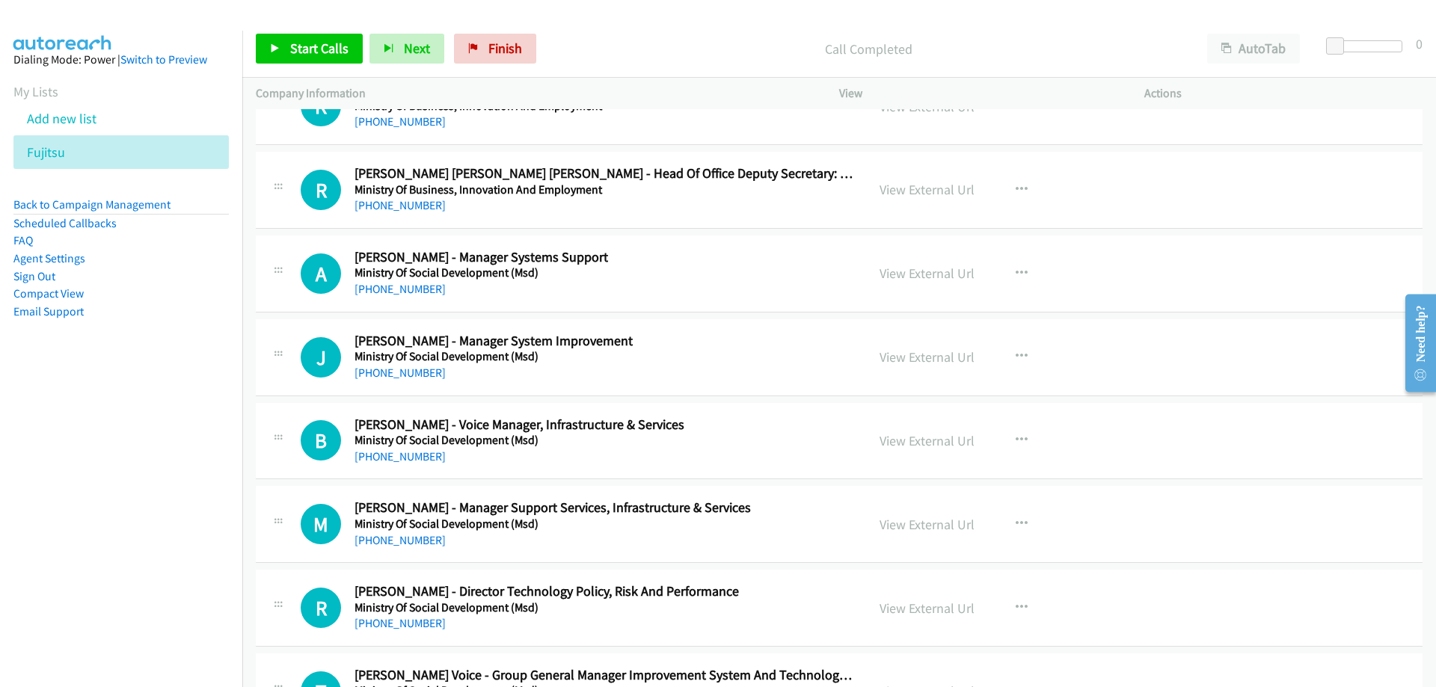
scroll to position [21236, 0]
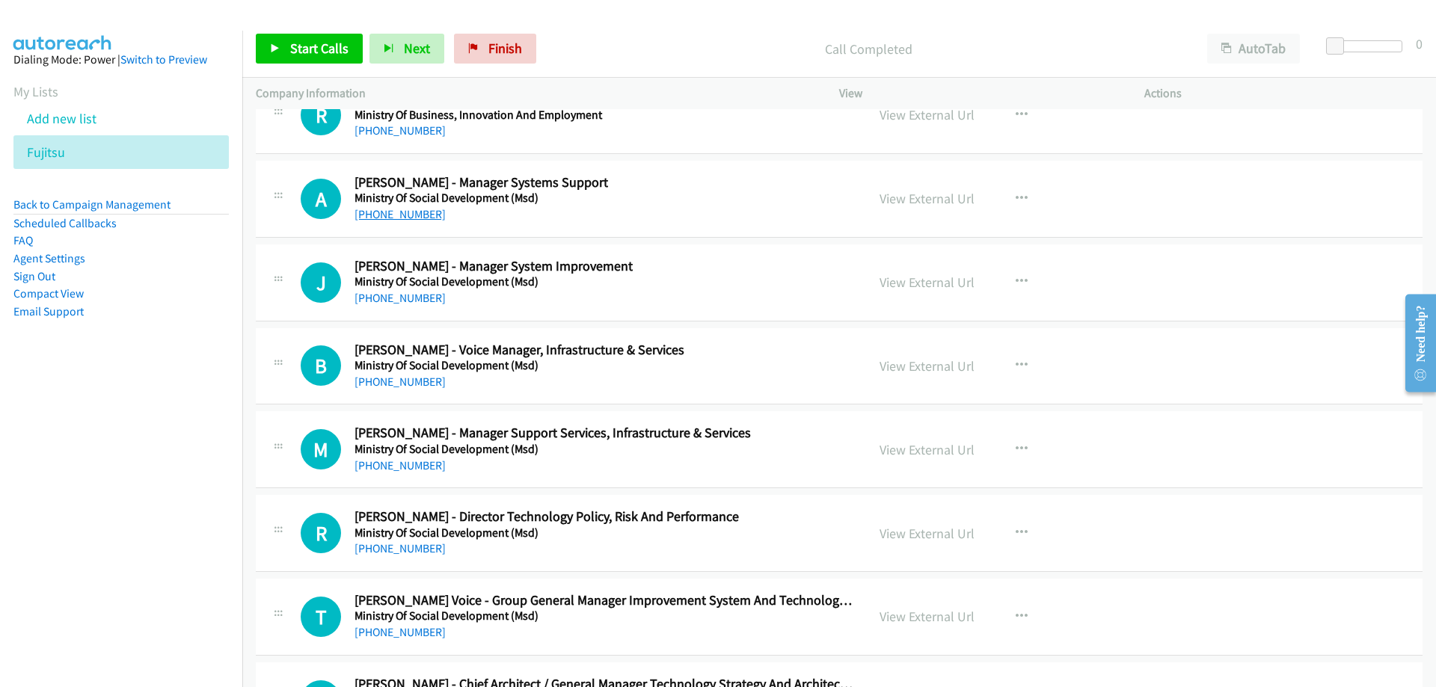
click at [414, 210] on link "[PHONE_NUMBER]" at bounding box center [399, 214] width 91 height 14
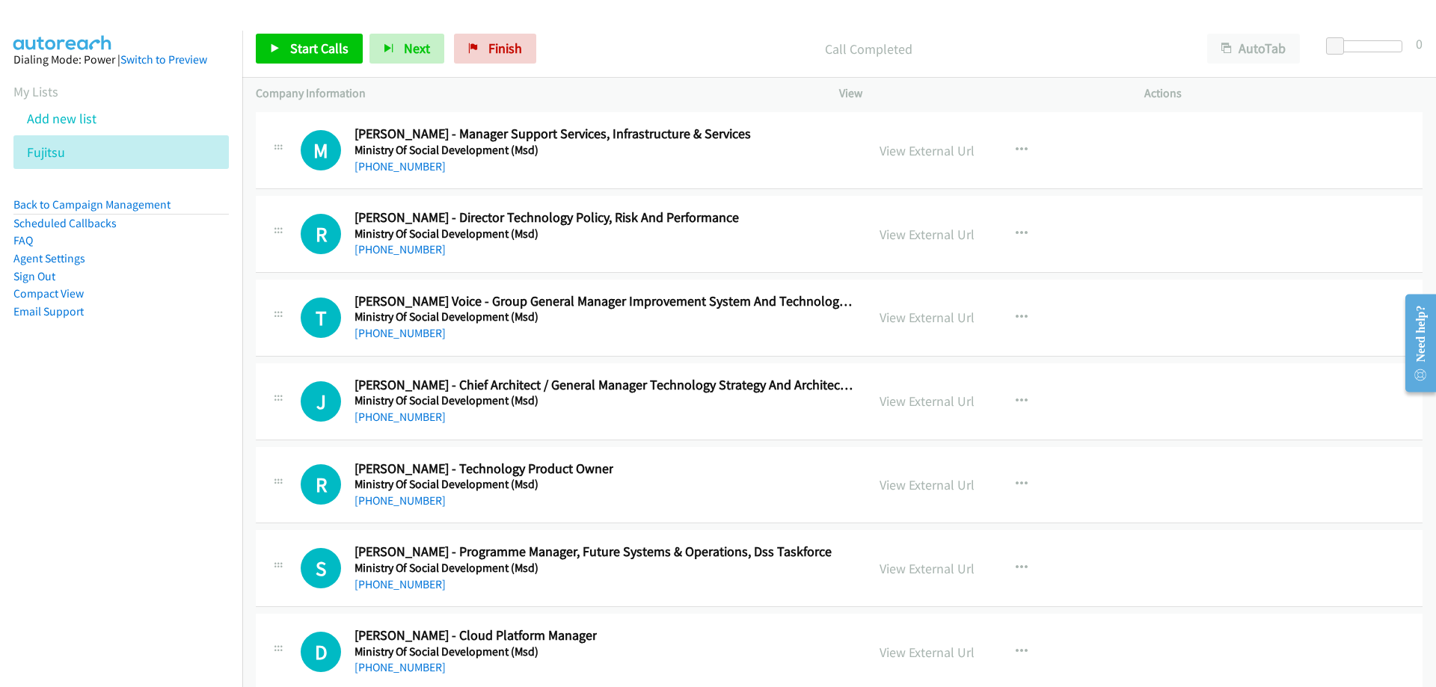
scroll to position [21610, 0]
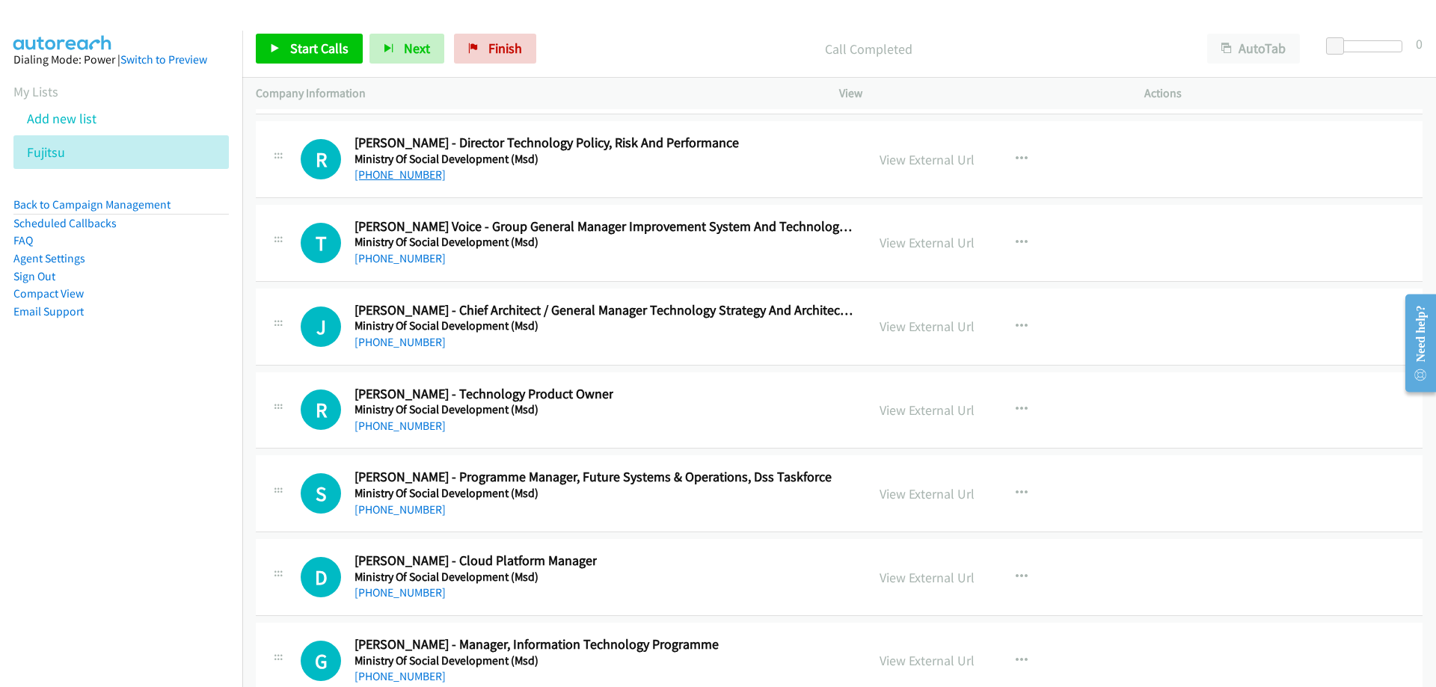
click at [397, 175] on link "[PHONE_NUMBER]" at bounding box center [399, 174] width 91 height 14
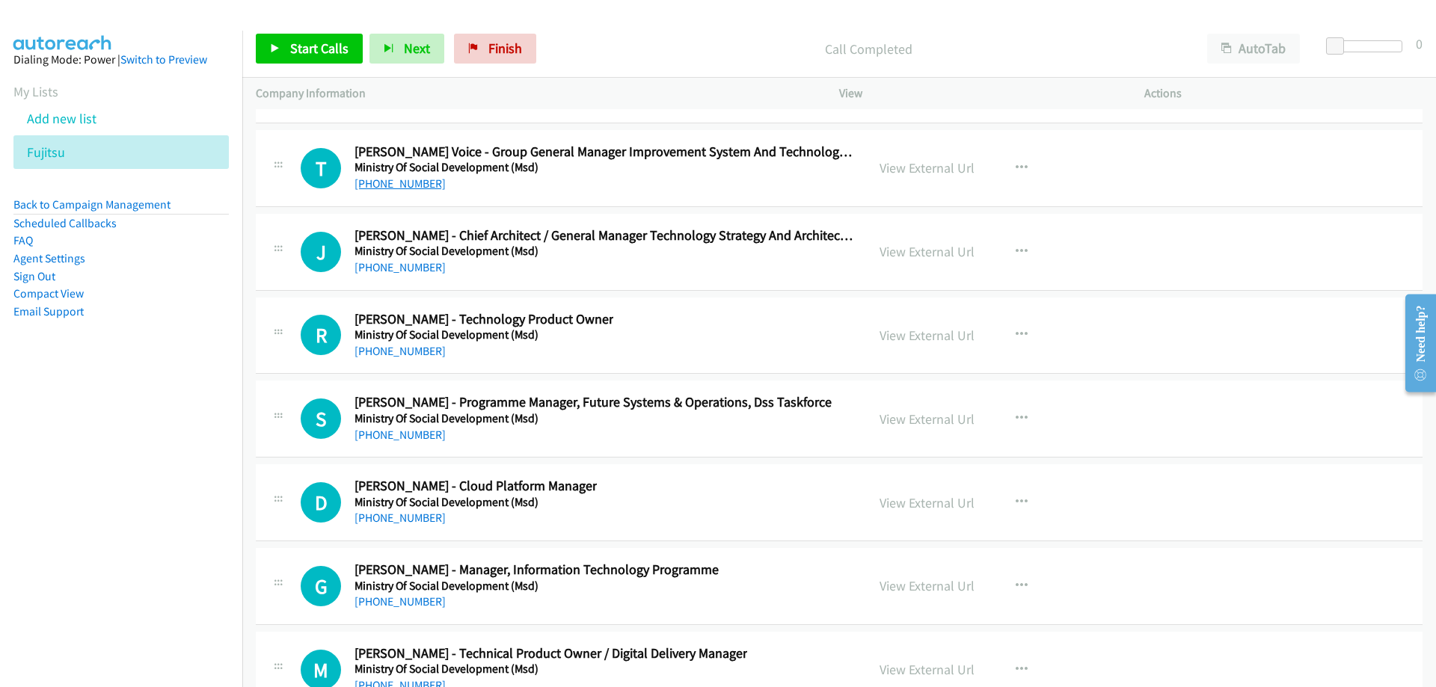
click at [401, 187] on link "[PHONE_NUMBER]" at bounding box center [399, 183] width 91 height 14
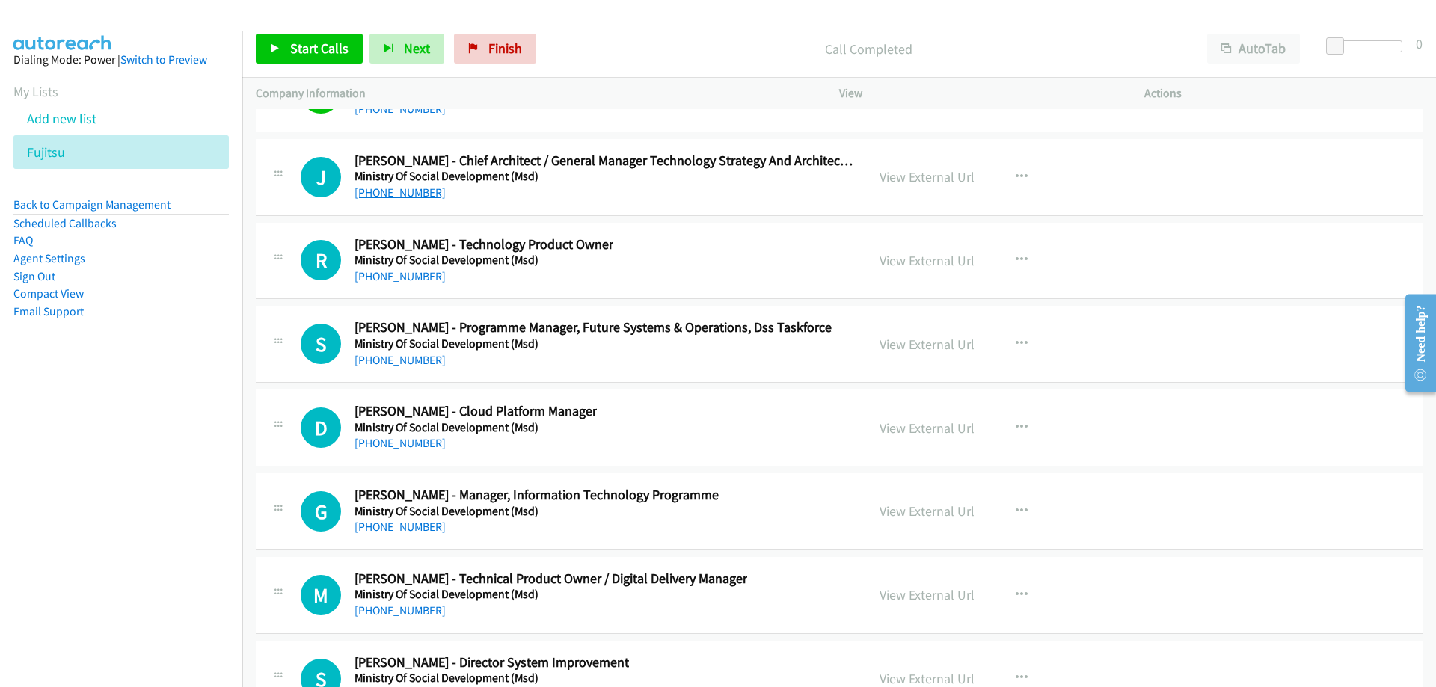
click at [389, 191] on link "[PHONE_NUMBER]" at bounding box center [399, 192] width 91 height 14
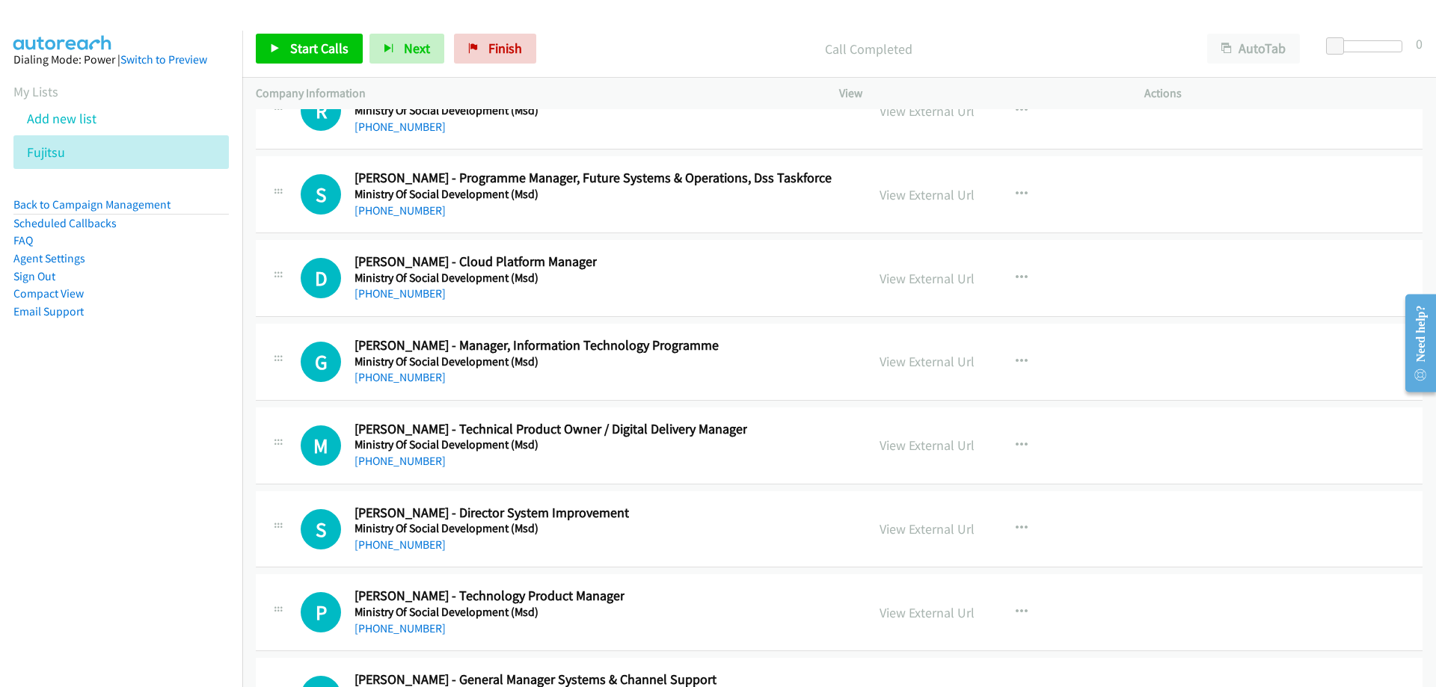
scroll to position [21984, 0]
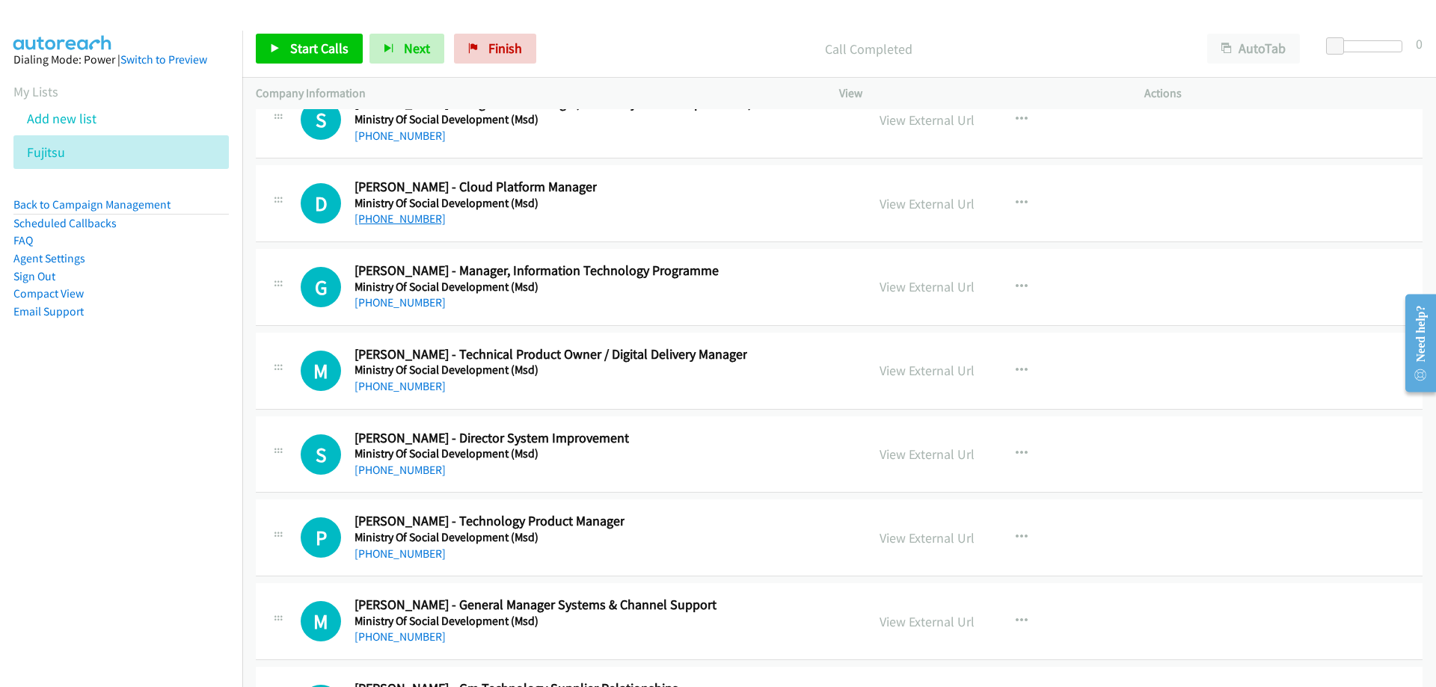
click at [387, 218] on link "[PHONE_NUMBER]" at bounding box center [399, 219] width 91 height 14
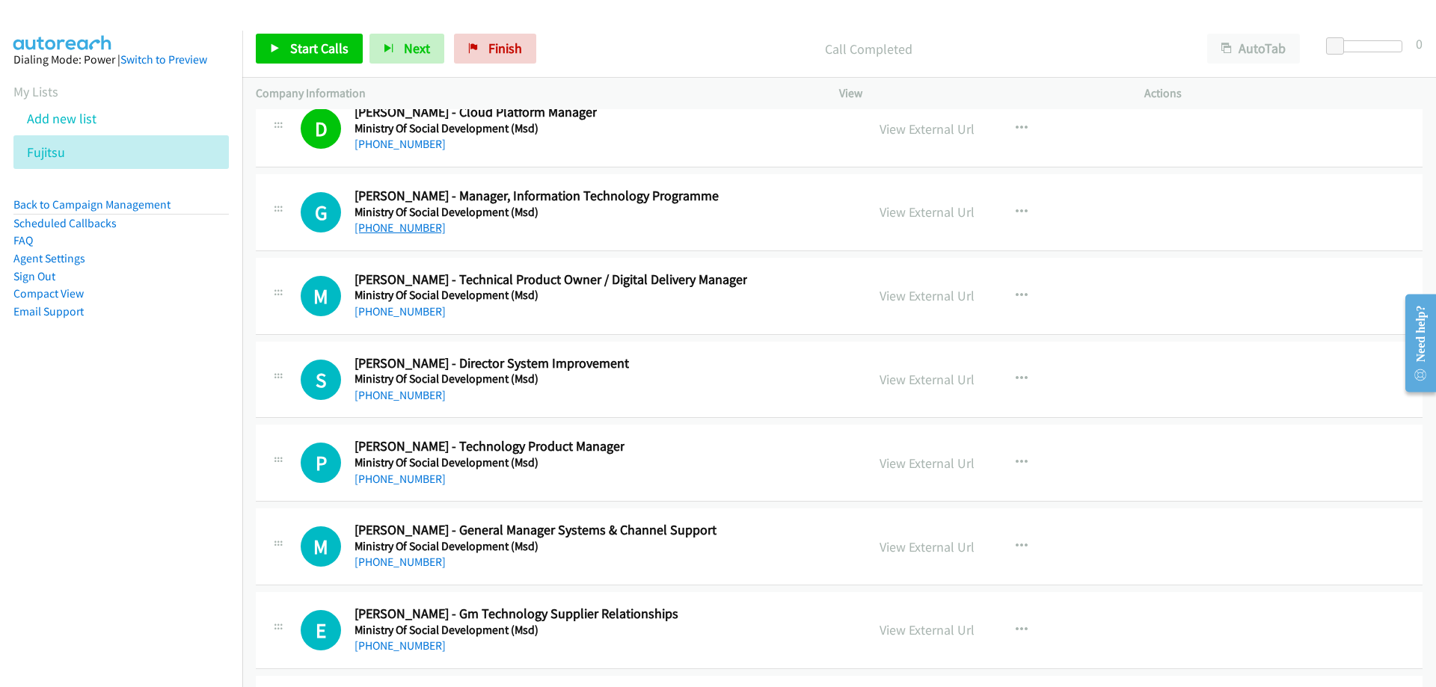
click at [403, 223] on link "[PHONE_NUMBER]" at bounding box center [399, 228] width 91 height 14
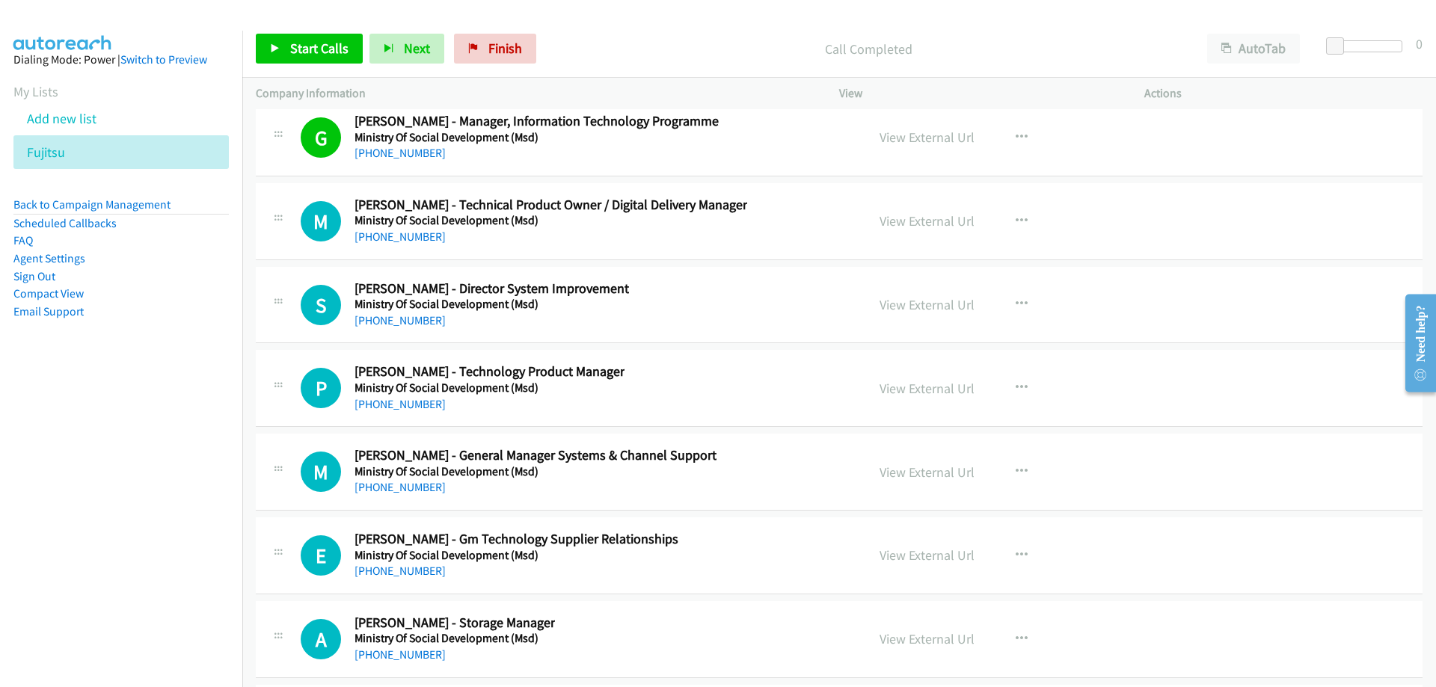
scroll to position [22208, 0]
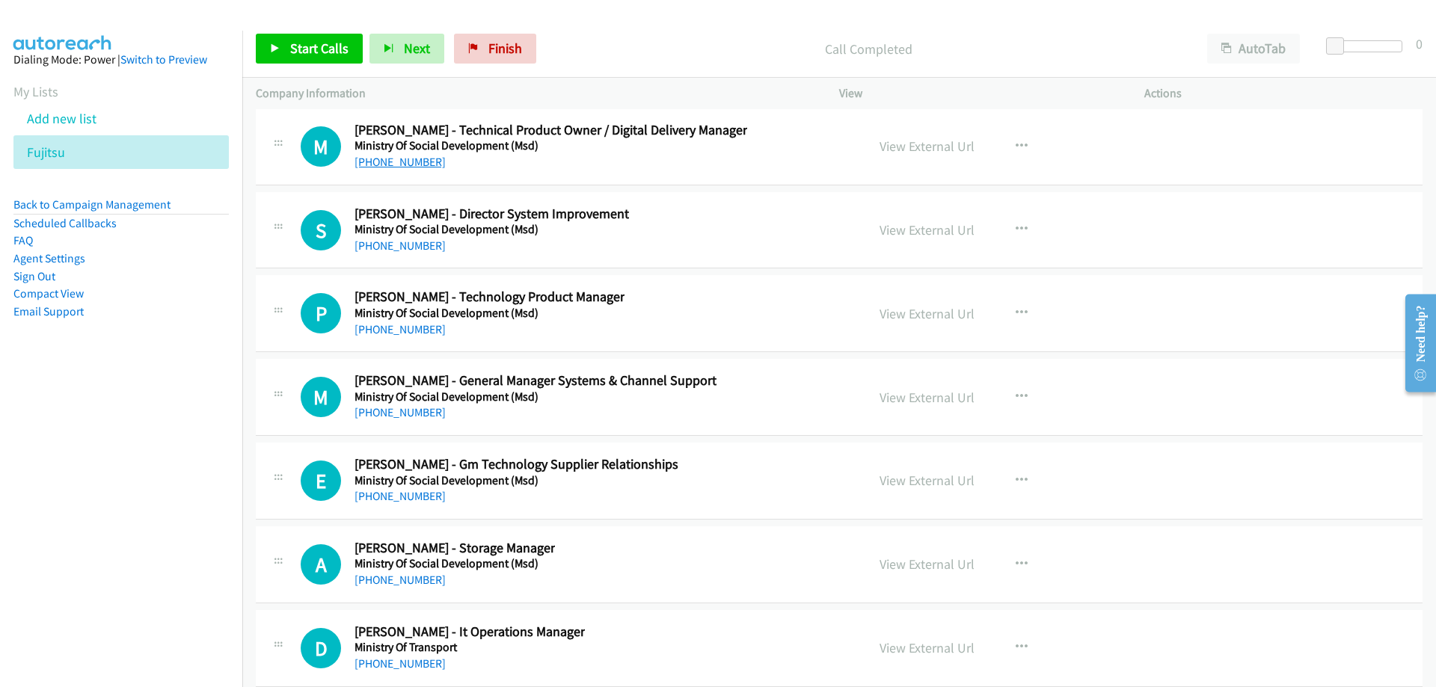
click at [378, 161] on link "[PHONE_NUMBER]" at bounding box center [399, 162] width 91 height 14
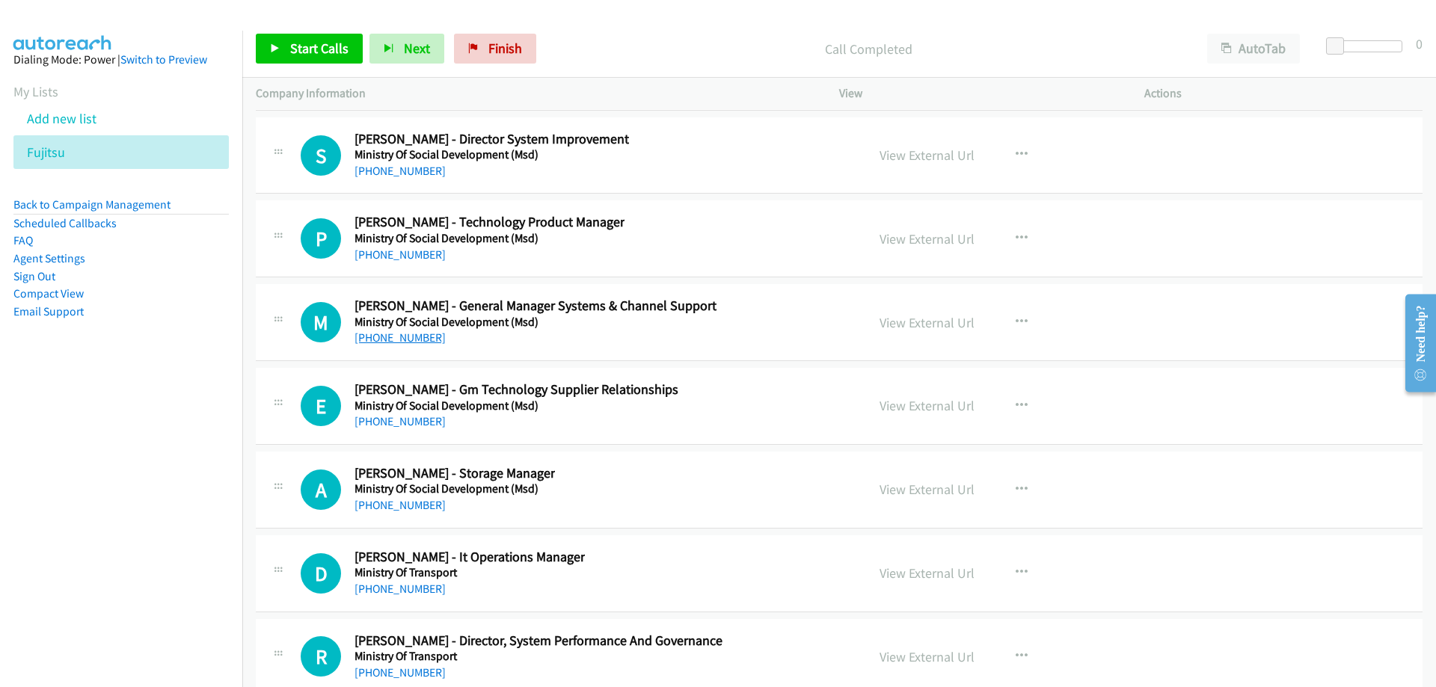
scroll to position [22358, 0]
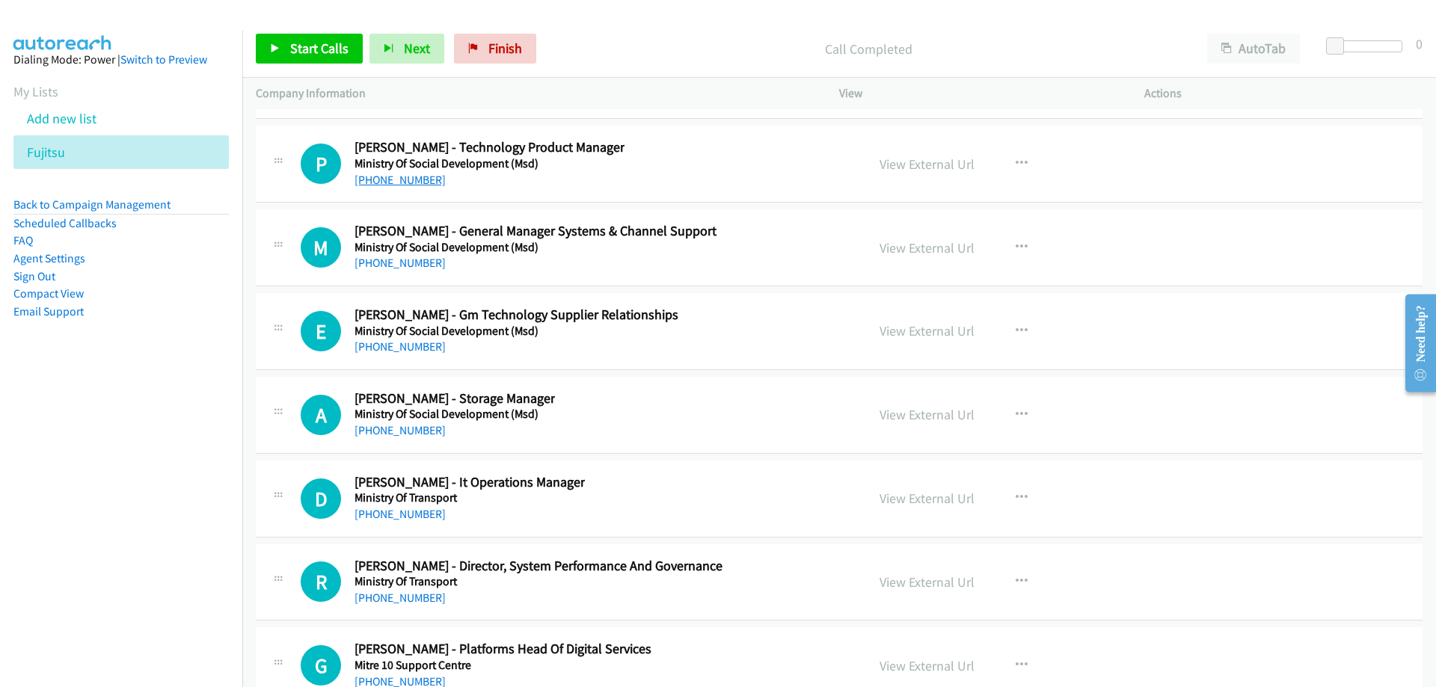
click at [409, 176] on link "[PHONE_NUMBER]" at bounding box center [399, 180] width 91 height 14
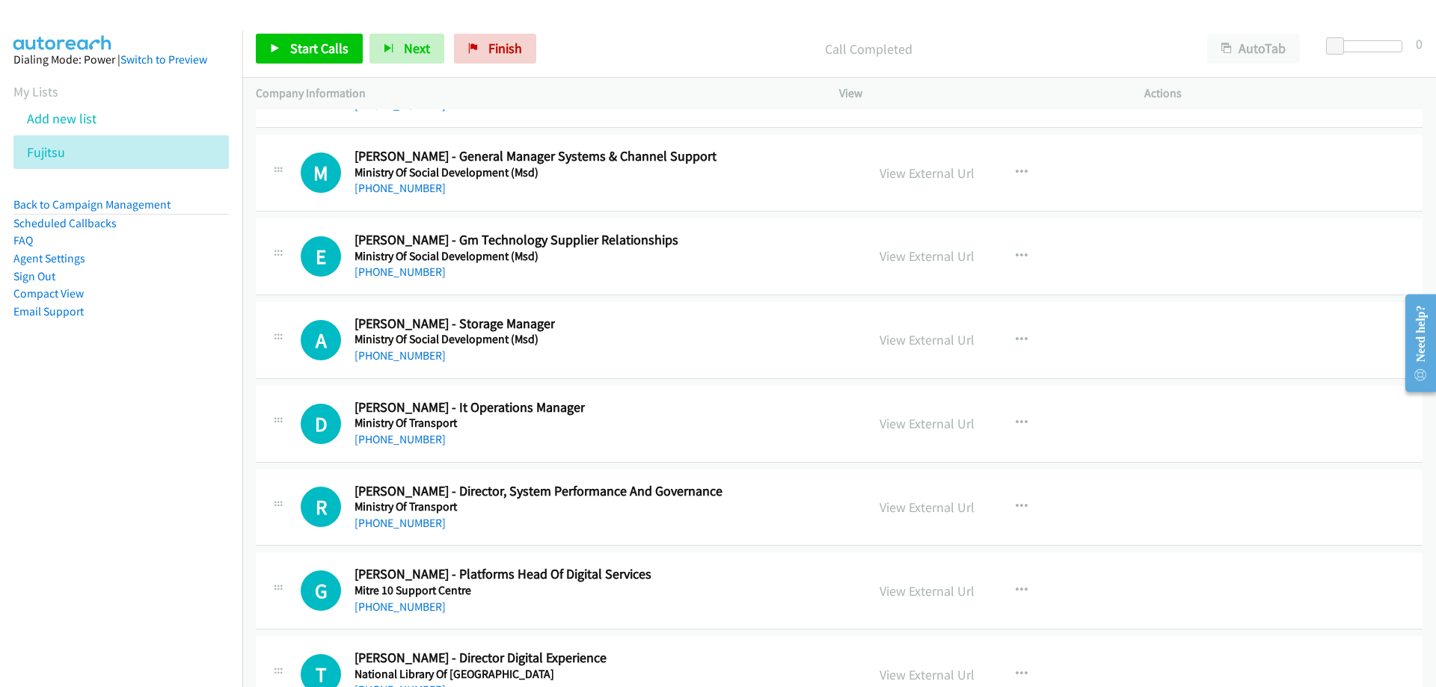
scroll to position [22507, 0]
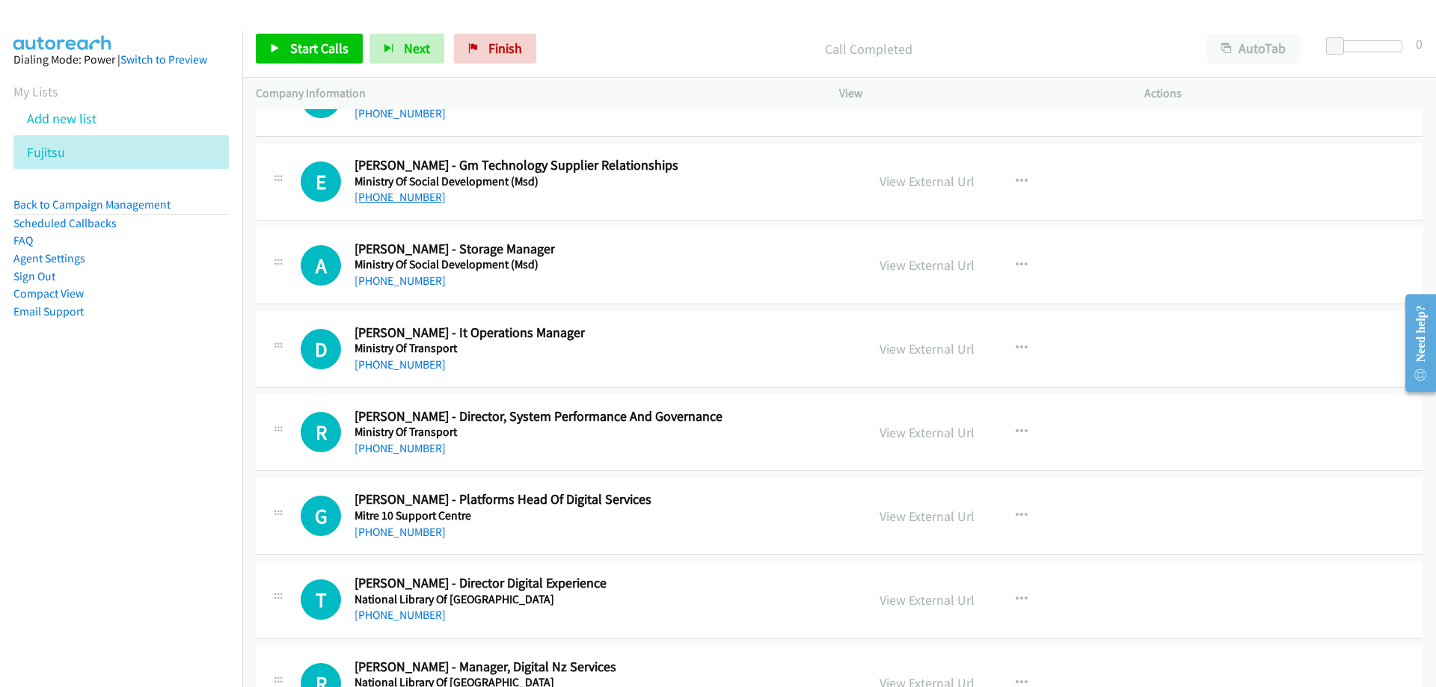
click at [388, 194] on link "[PHONE_NUMBER]" at bounding box center [399, 197] width 91 height 14
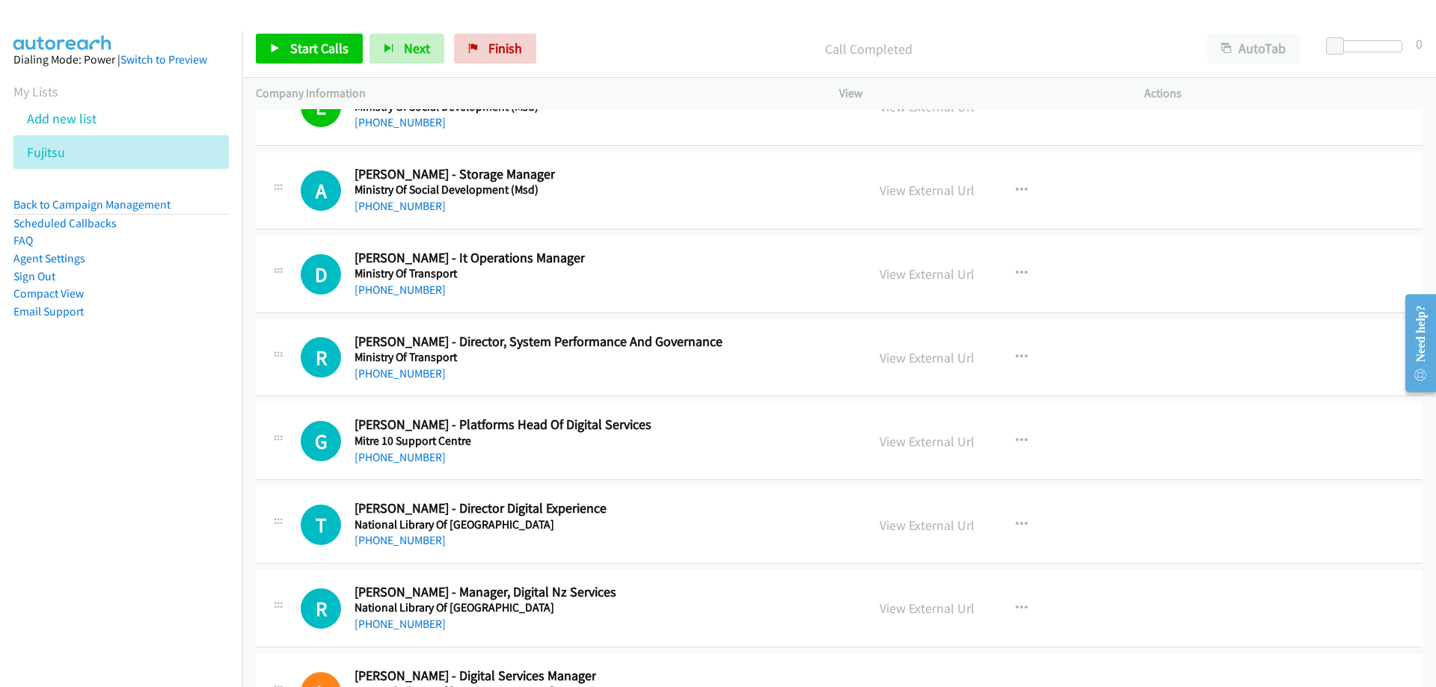
scroll to position [22657, 0]
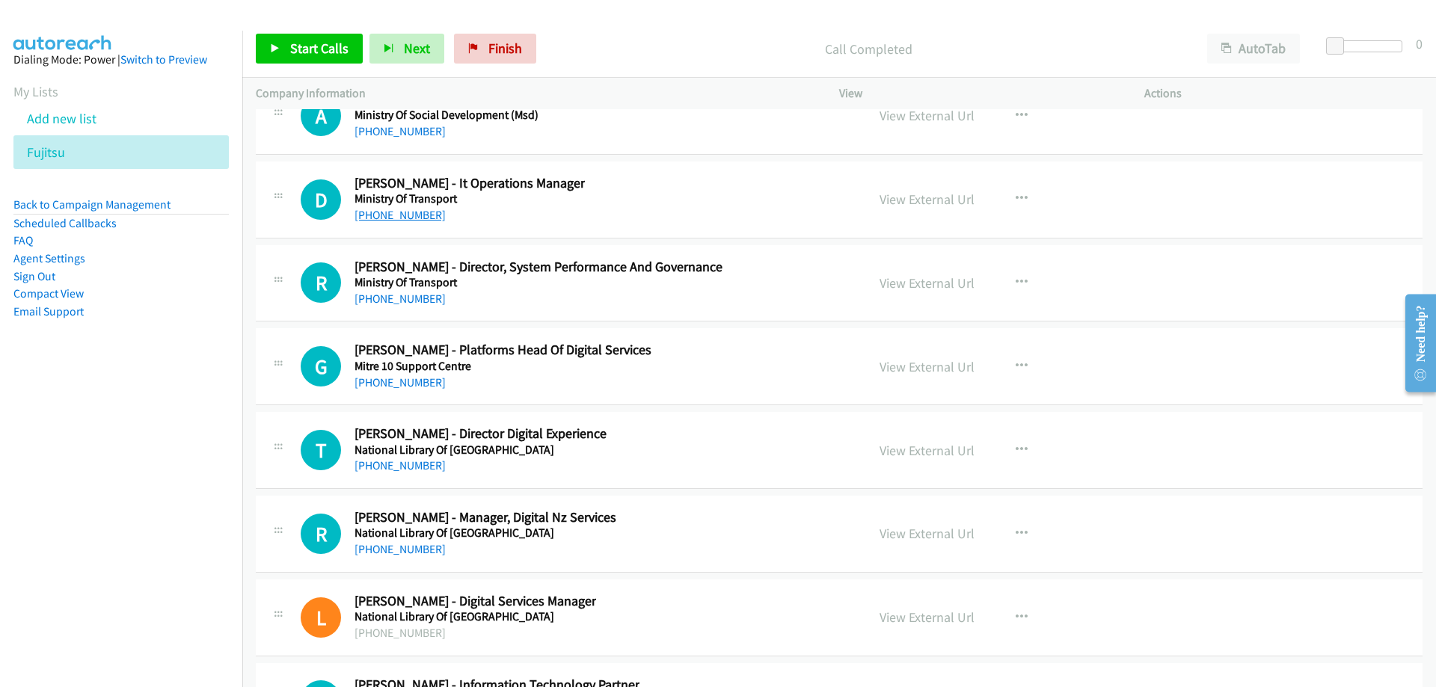
click at [405, 209] on link "[PHONE_NUMBER]" at bounding box center [399, 215] width 91 height 14
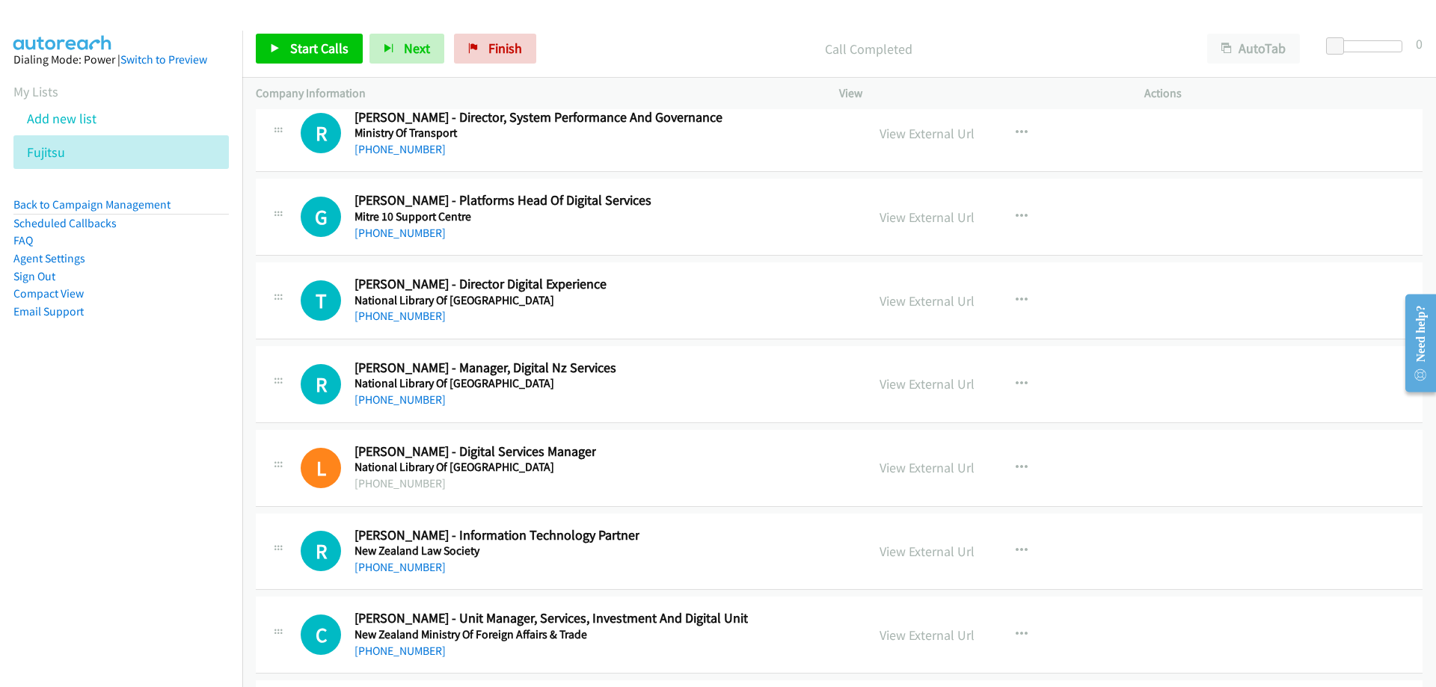
scroll to position [22881, 0]
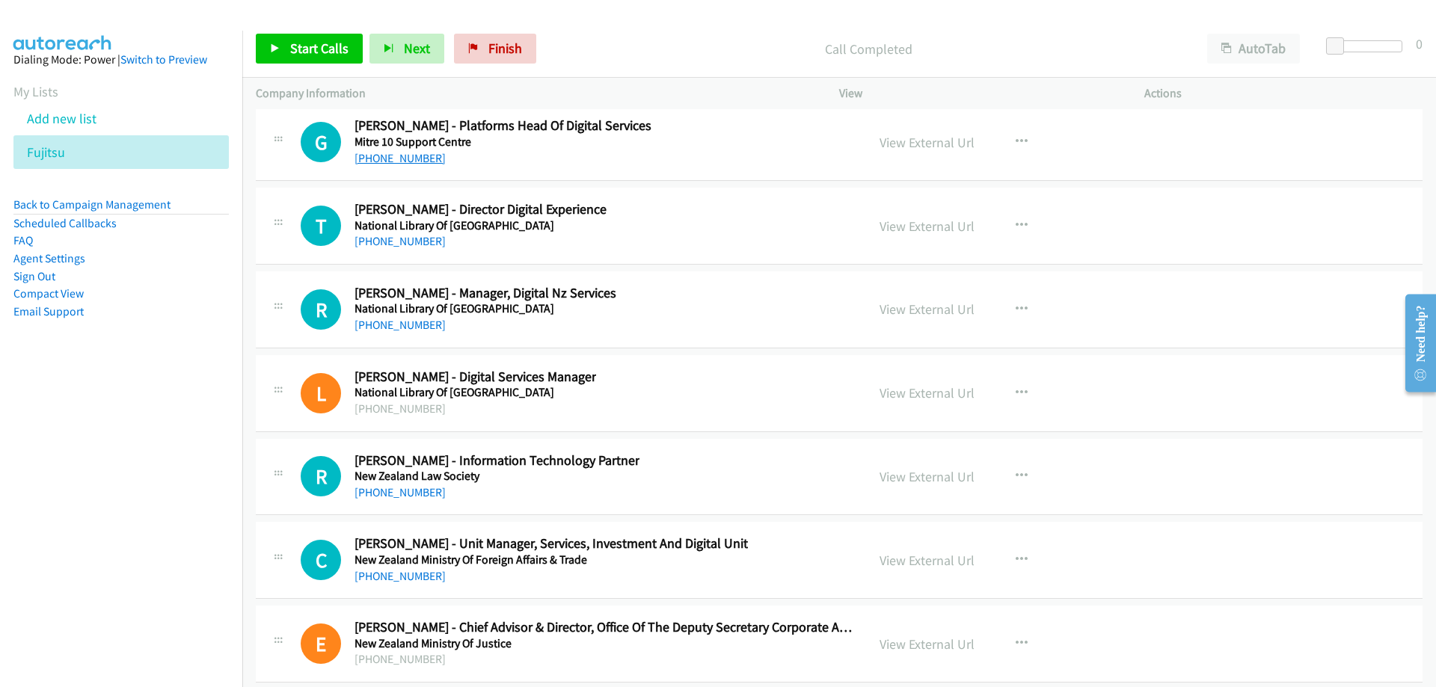
click at [411, 159] on link "[PHONE_NUMBER]" at bounding box center [399, 158] width 91 height 14
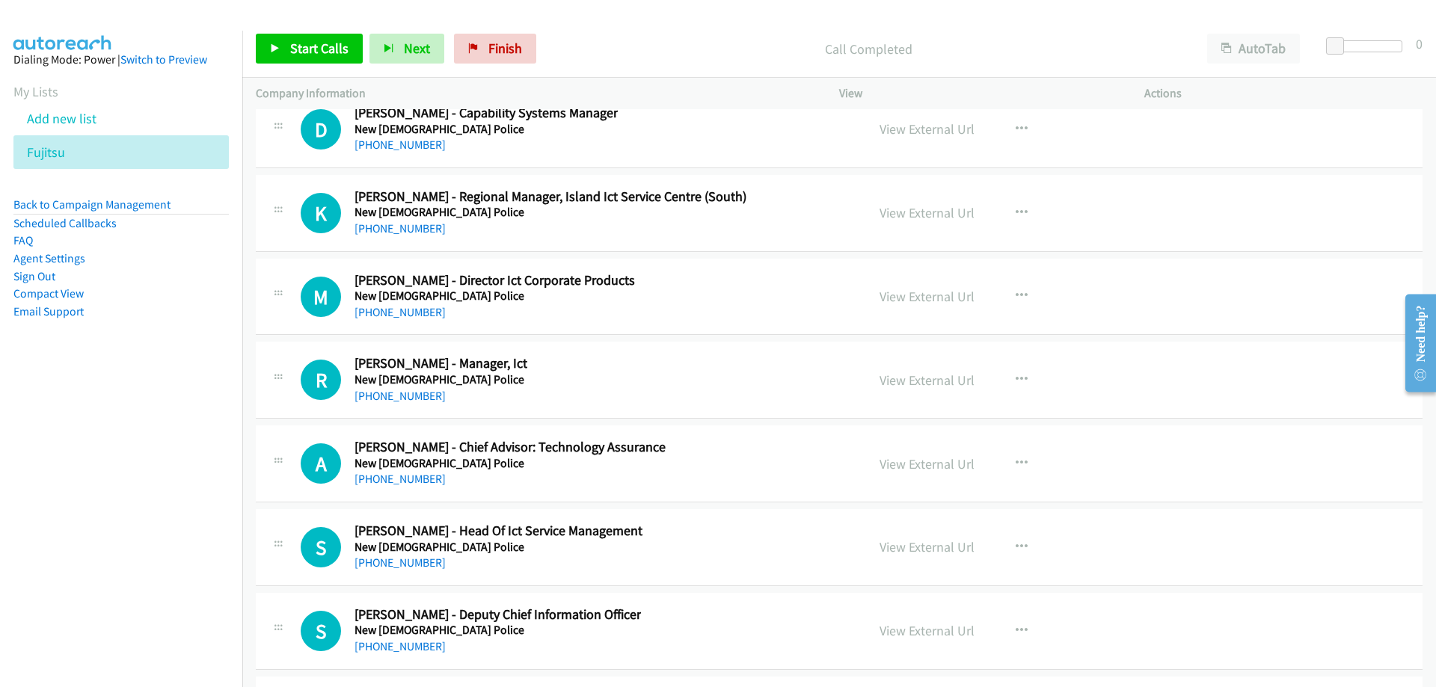
scroll to position [23554, 0]
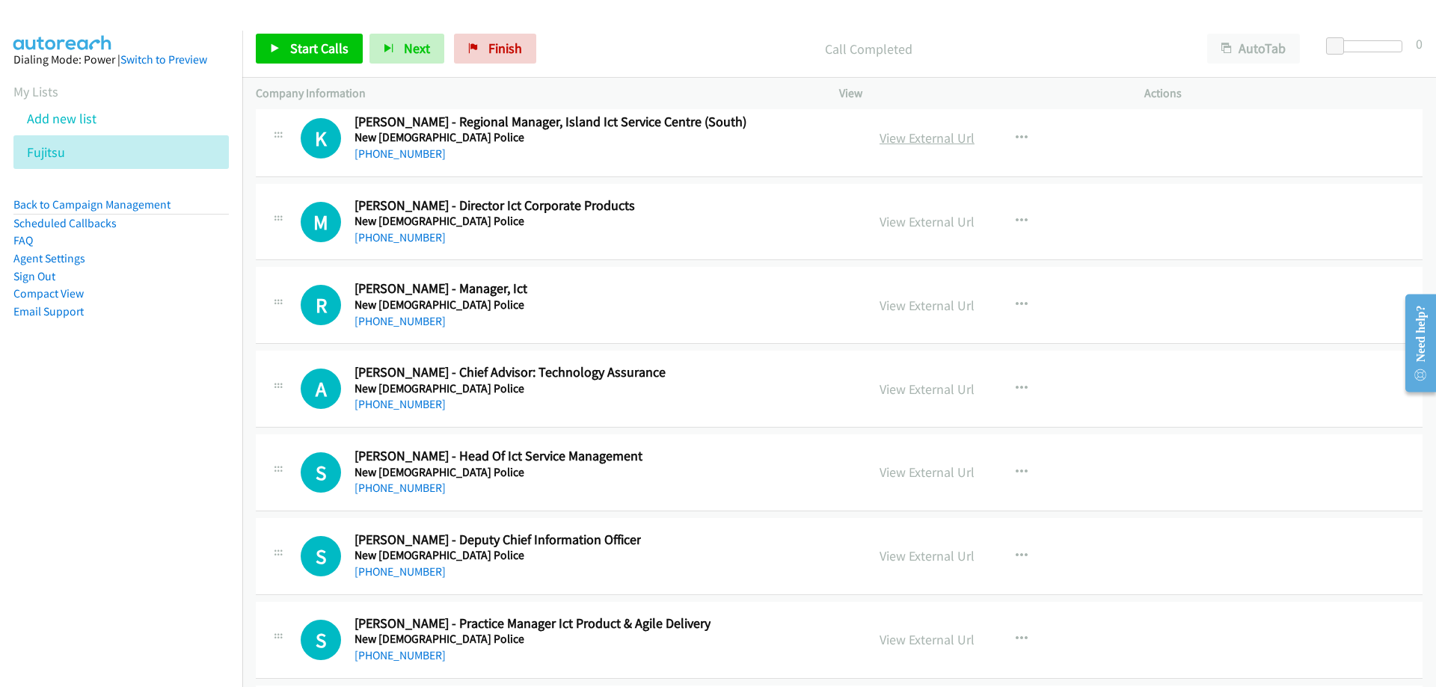
click at [905, 136] on link "View External Url" at bounding box center [926, 137] width 95 height 17
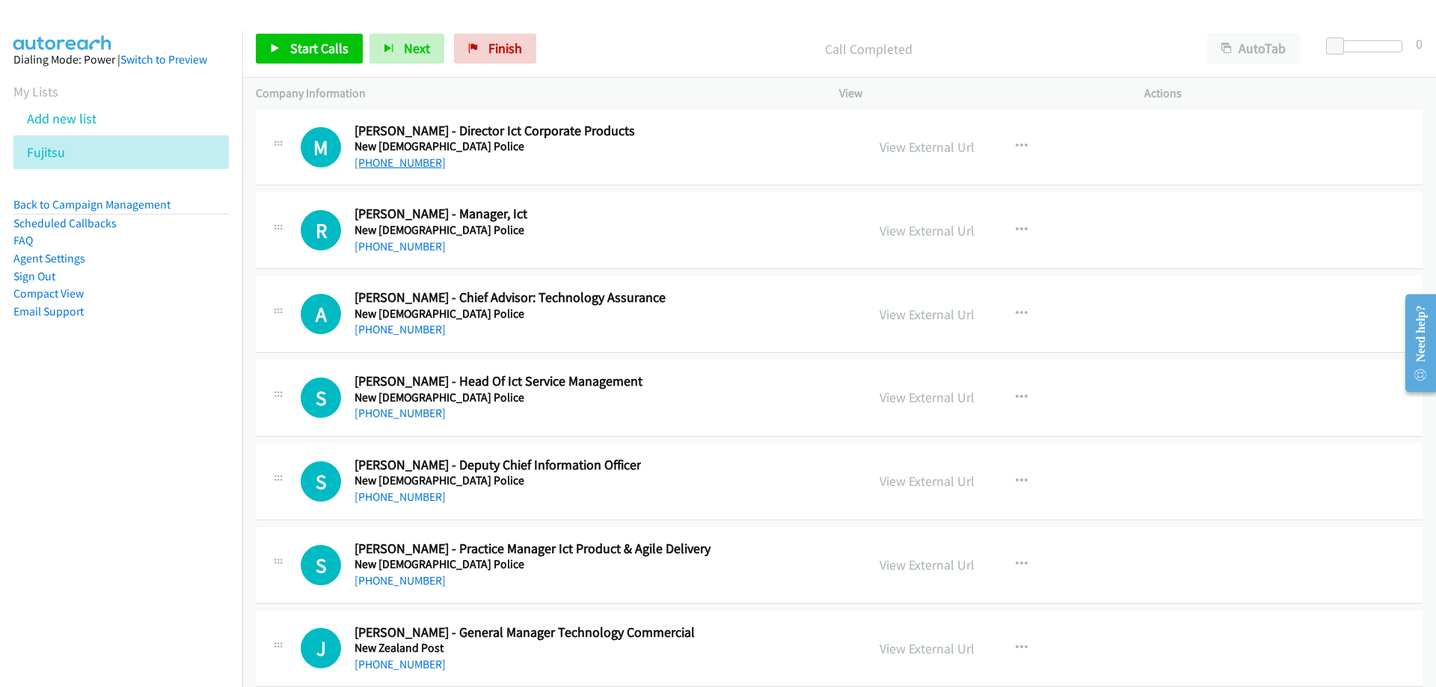
click at [369, 168] on link "[PHONE_NUMBER]" at bounding box center [399, 163] width 91 height 14
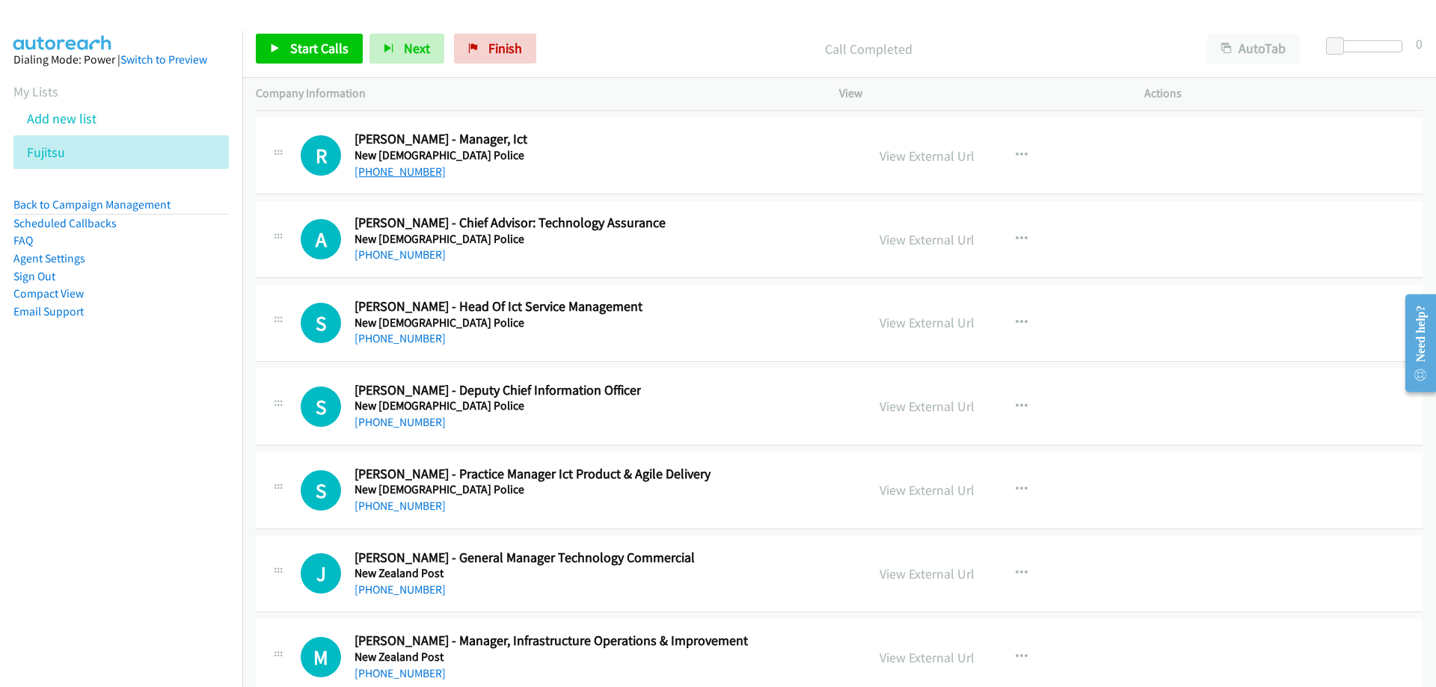
click at [370, 165] on link "[PHONE_NUMBER]" at bounding box center [399, 172] width 91 height 14
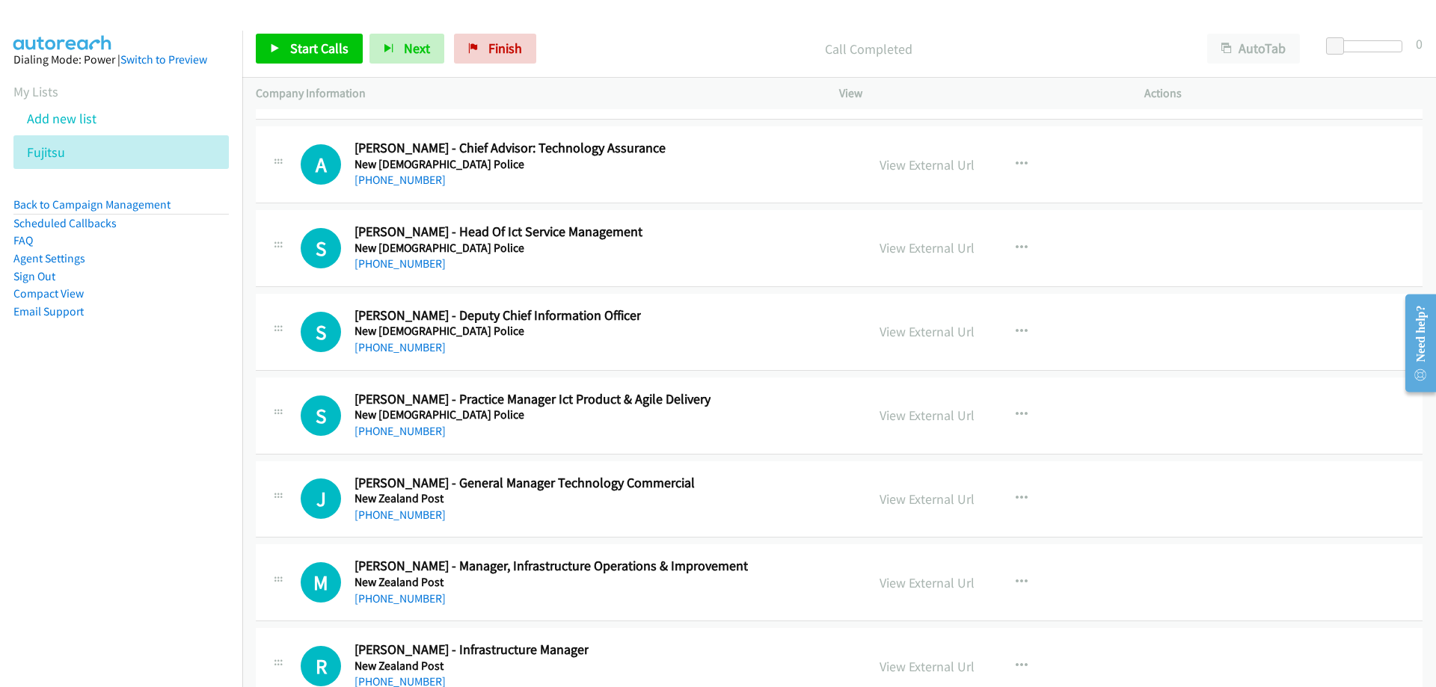
scroll to position [23853, 0]
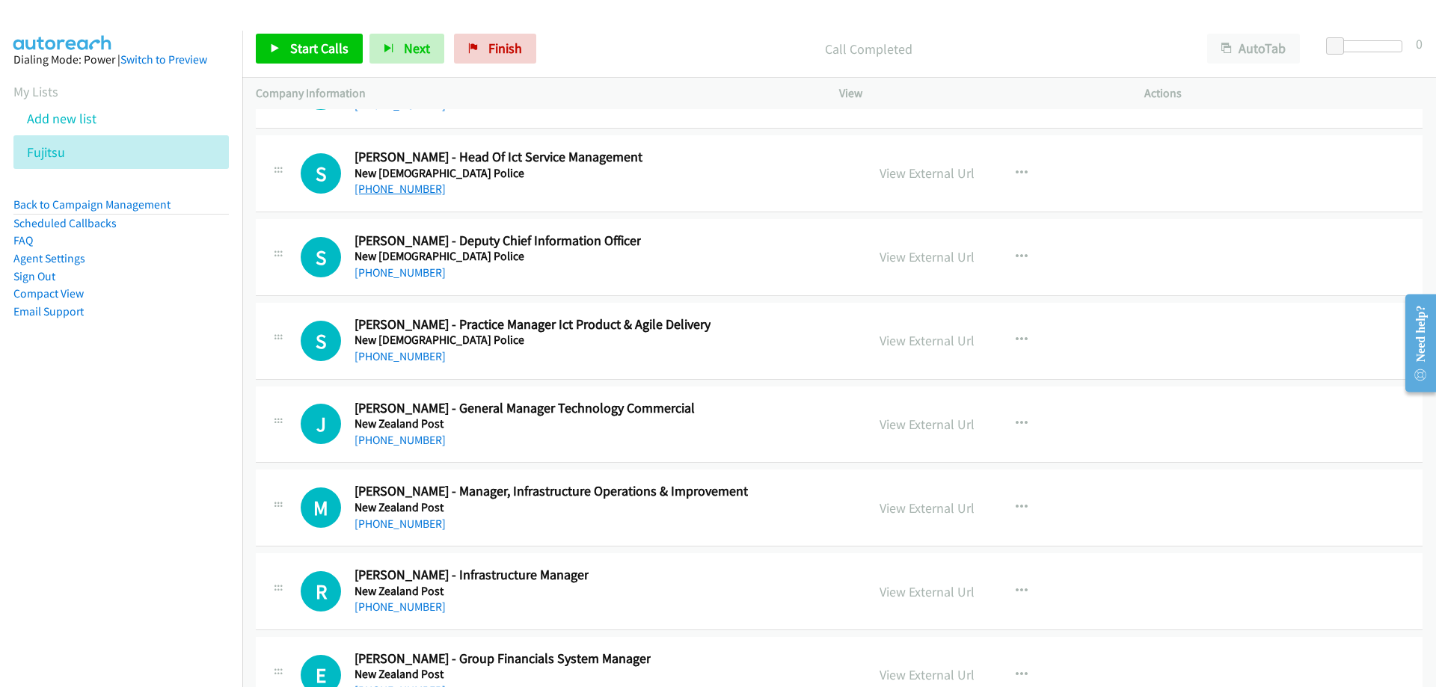
click at [400, 188] on link "[PHONE_NUMBER]" at bounding box center [399, 189] width 91 height 14
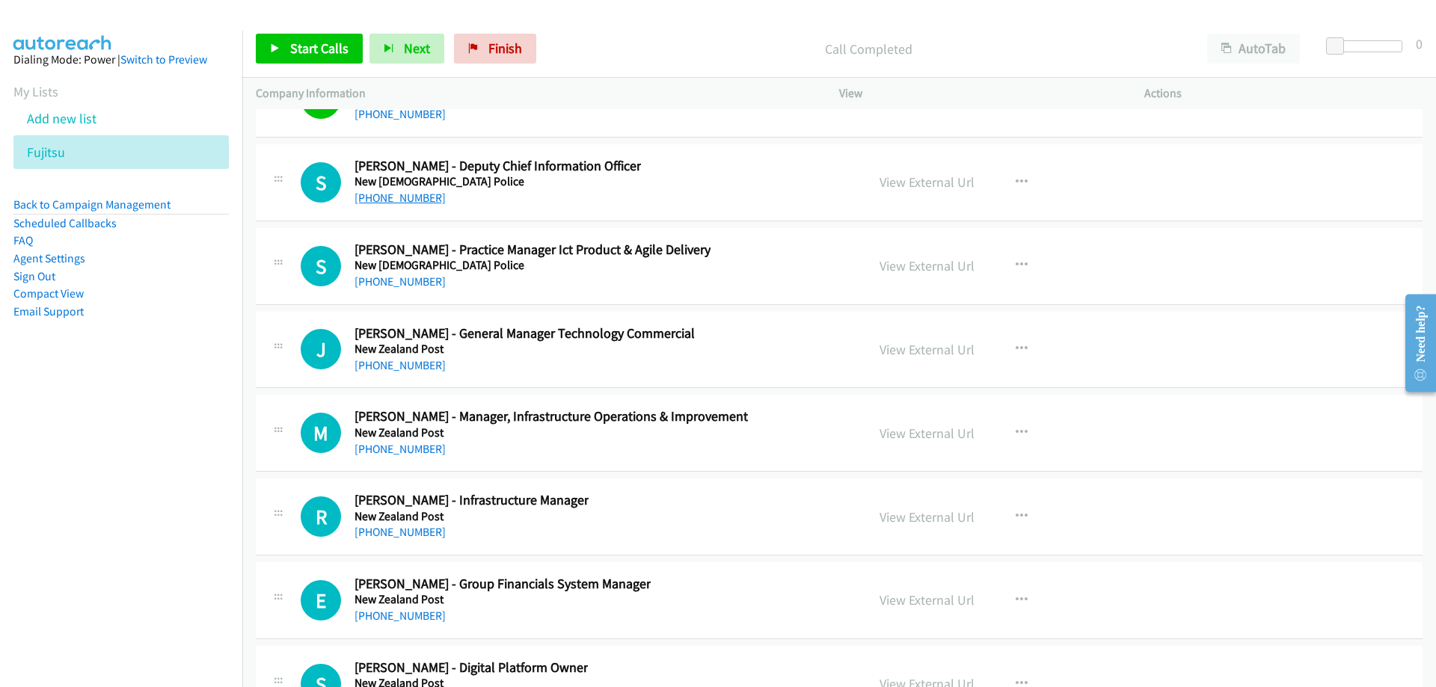
click at [375, 197] on link "[PHONE_NUMBER]" at bounding box center [399, 198] width 91 height 14
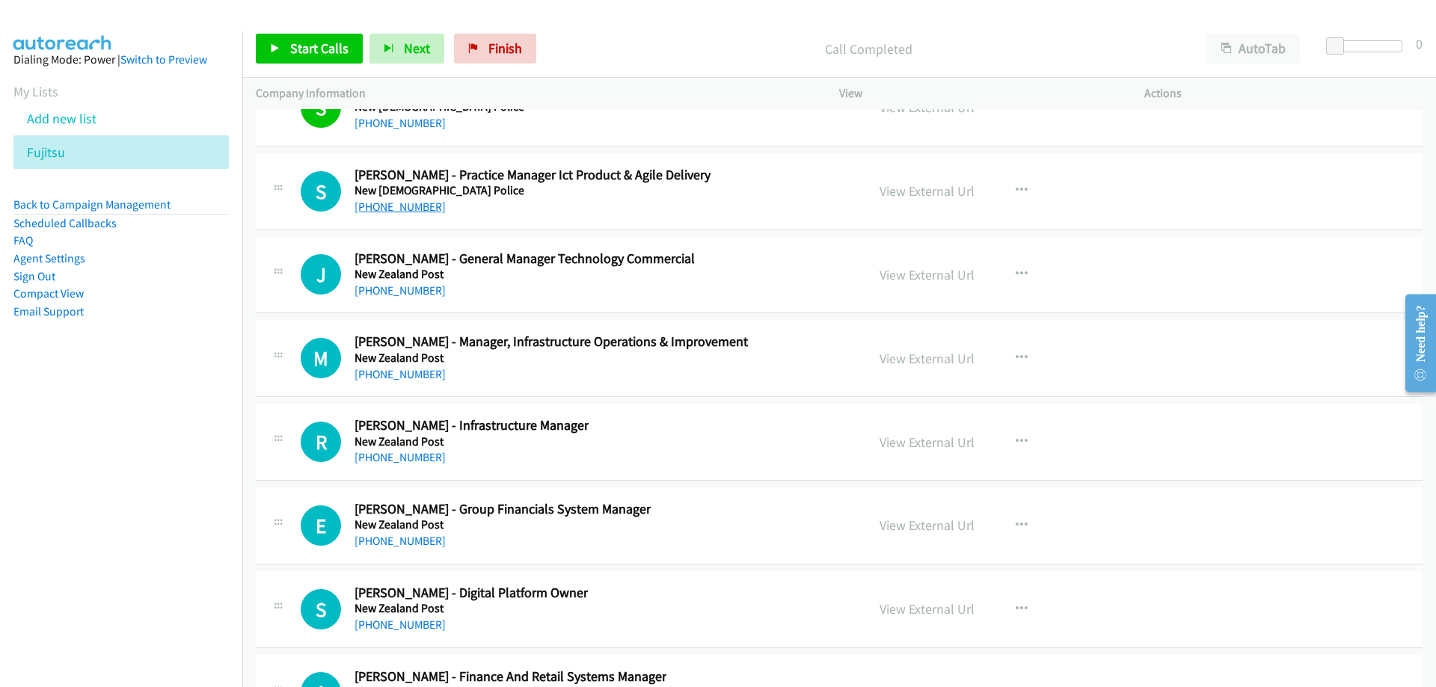
click at [403, 209] on link "[PHONE_NUMBER]" at bounding box center [399, 207] width 91 height 14
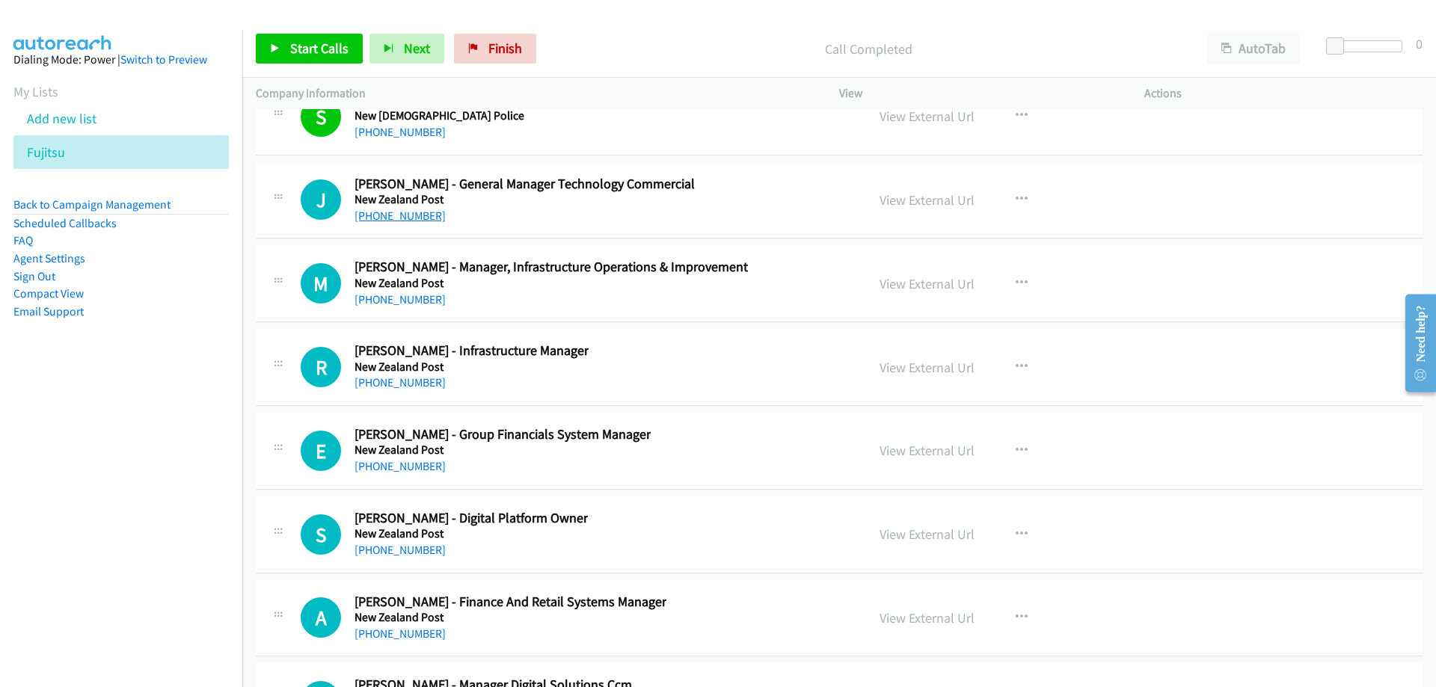
click at [401, 211] on link "[PHONE_NUMBER]" at bounding box center [399, 216] width 91 height 14
click at [909, 196] on link "View External Url" at bounding box center [926, 199] width 95 height 17
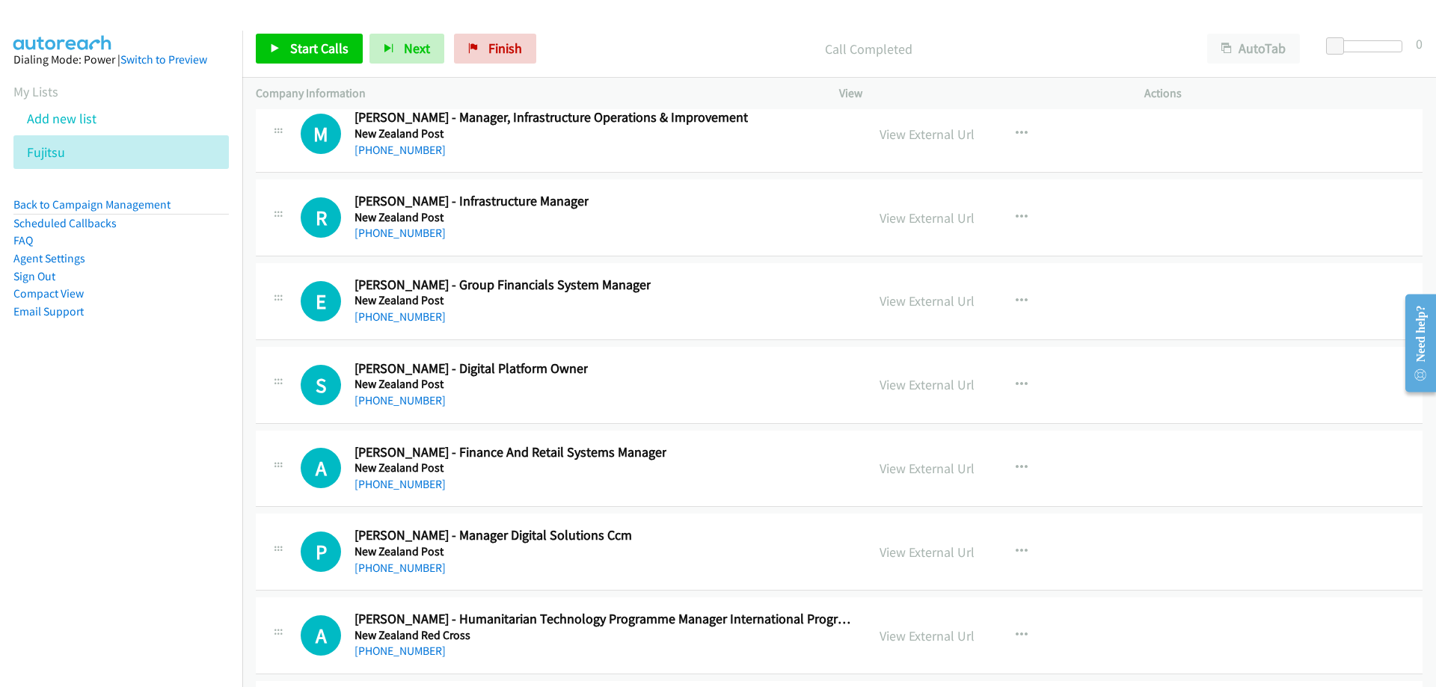
scroll to position [24302, 0]
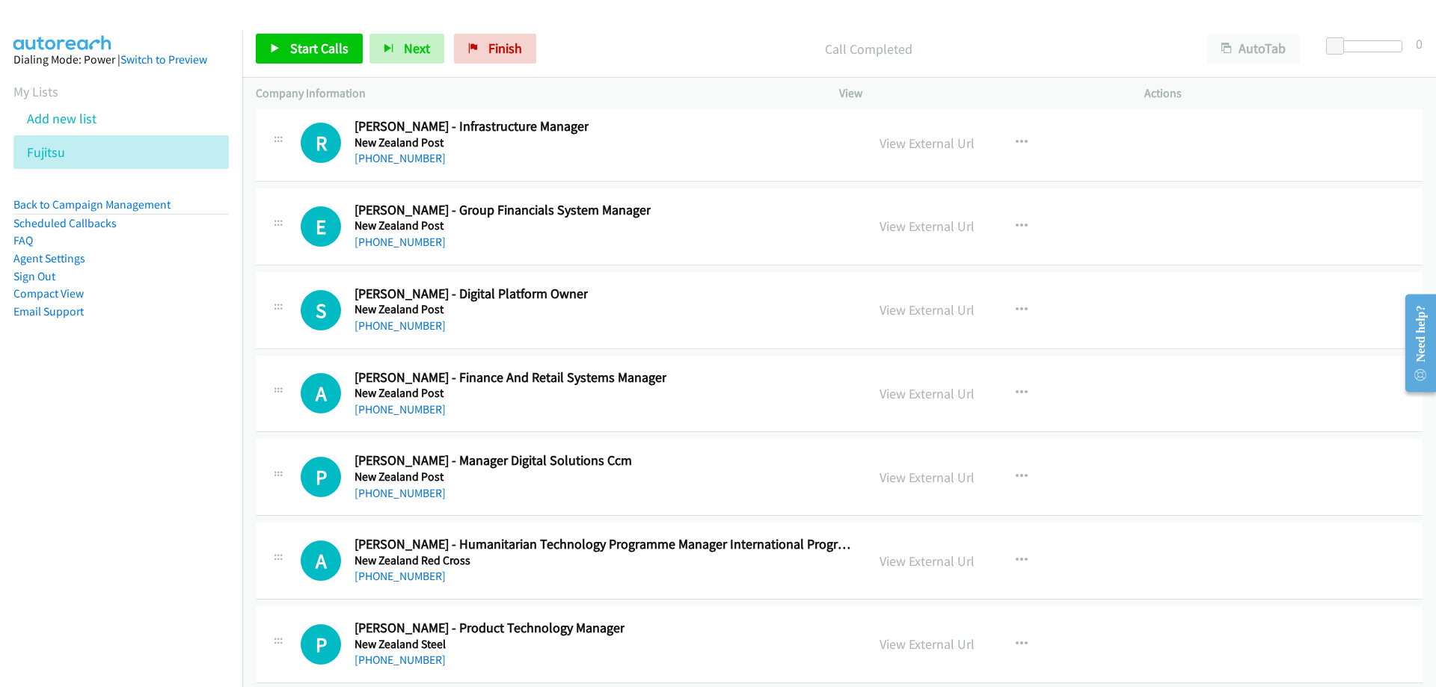
click at [525, 192] on div "E Callback Scheduled [PERSON_NAME] - Group Financials System Manager [GEOGRAPHI…" at bounding box center [839, 226] width 1167 height 77
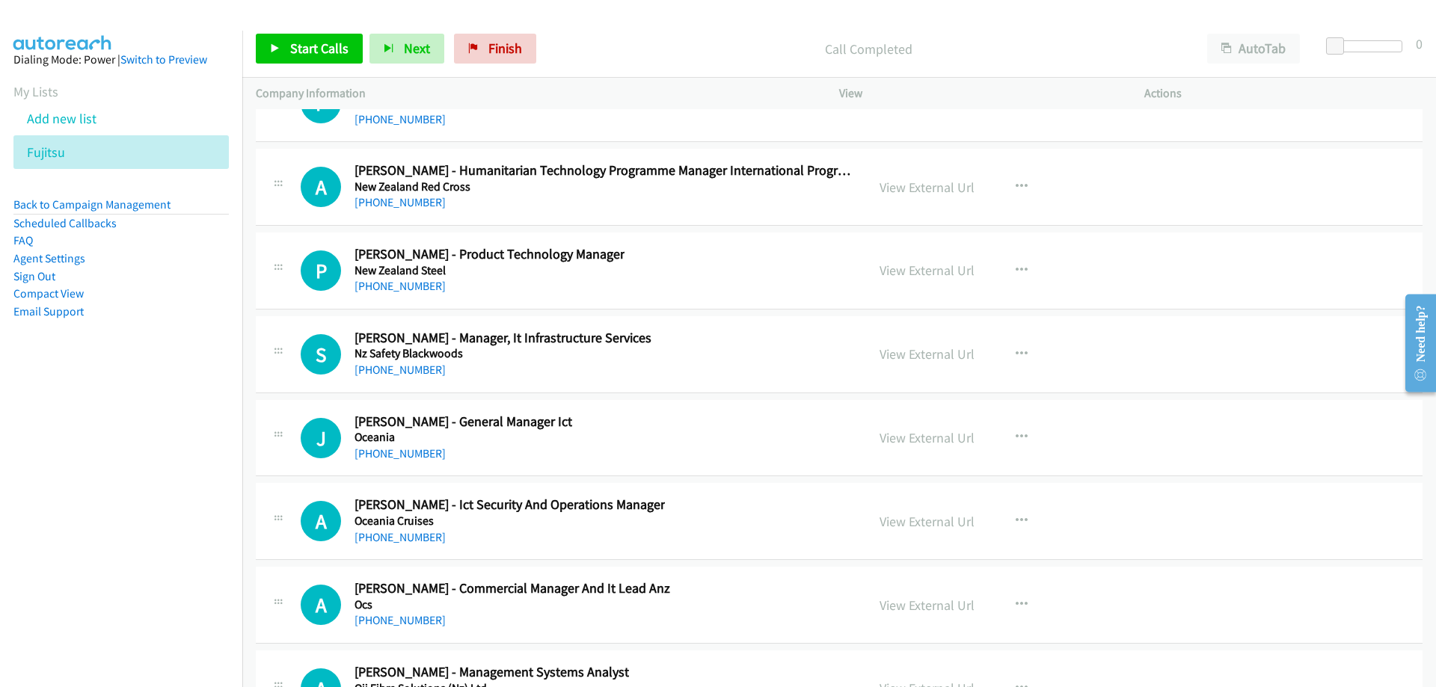
scroll to position [24751, 0]
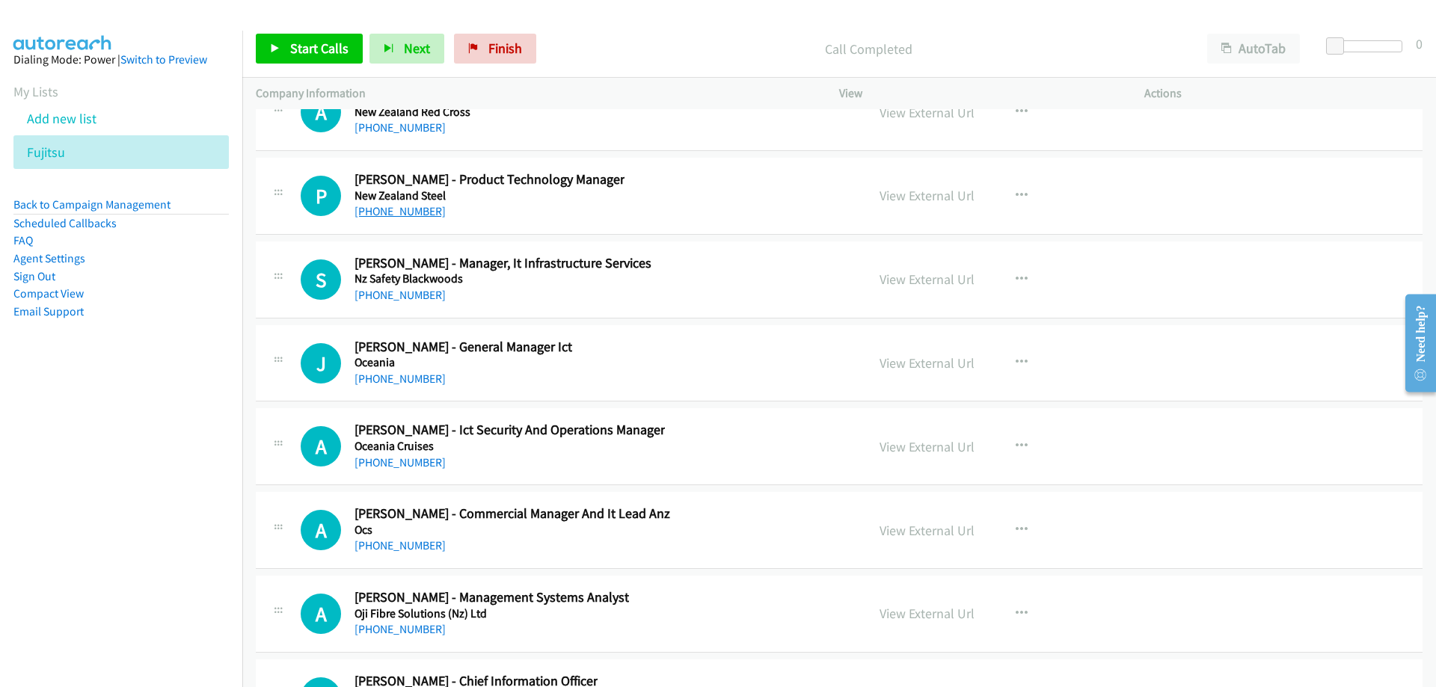
click at [398, 212] on link "[PHONE_NUMBER]" at bounding box center [399, 211] width 91 height 14
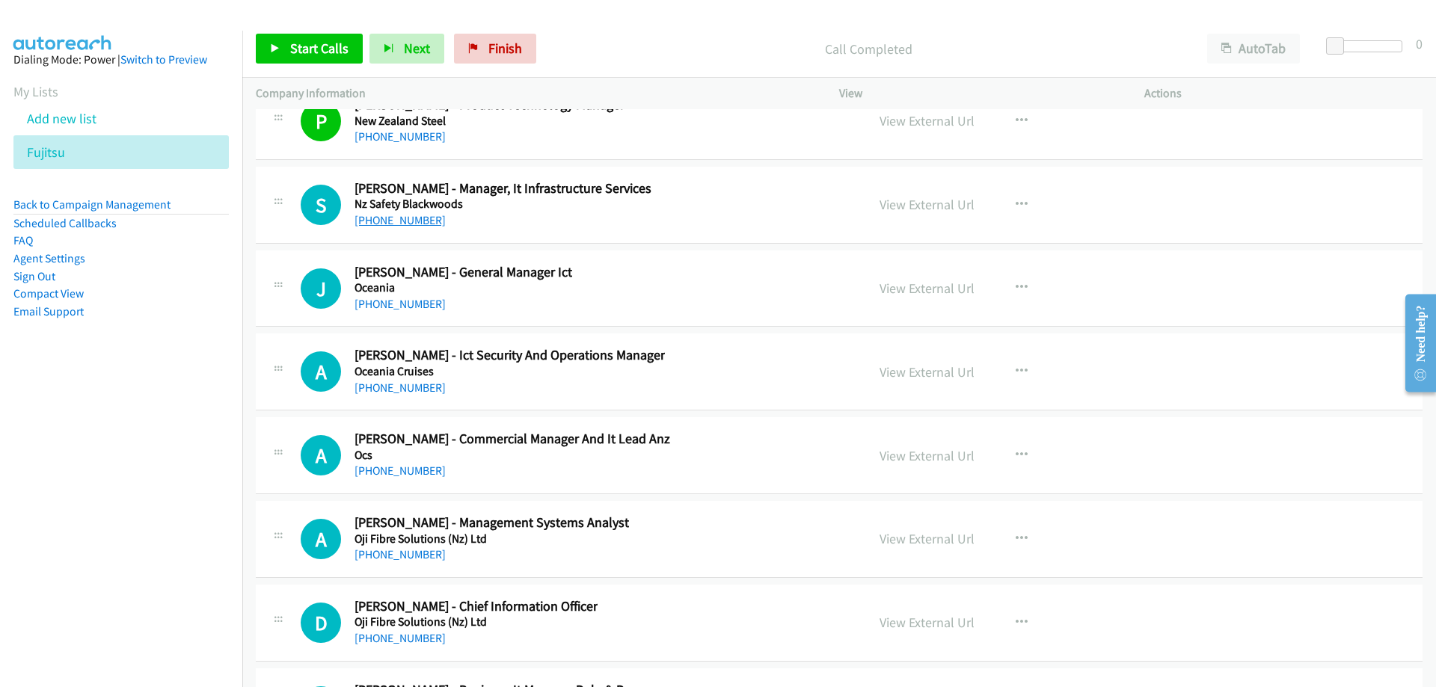
click at [398, 219] on link "[PHONE_NUMBER]" at bounding box center [399, 220] width 91 height 14
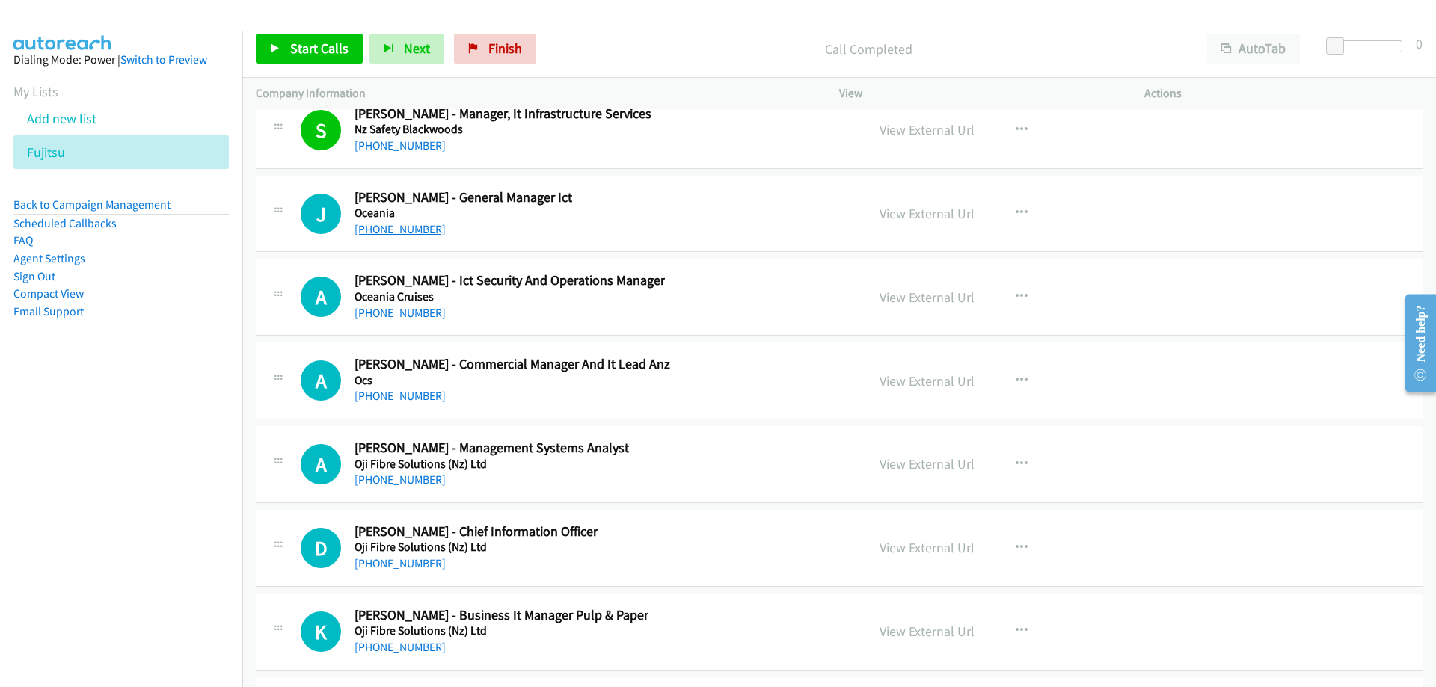
click at [383, 231] on link "[PHONE_NUMBER]" at bounding box center [399, 229] width 91 height 14
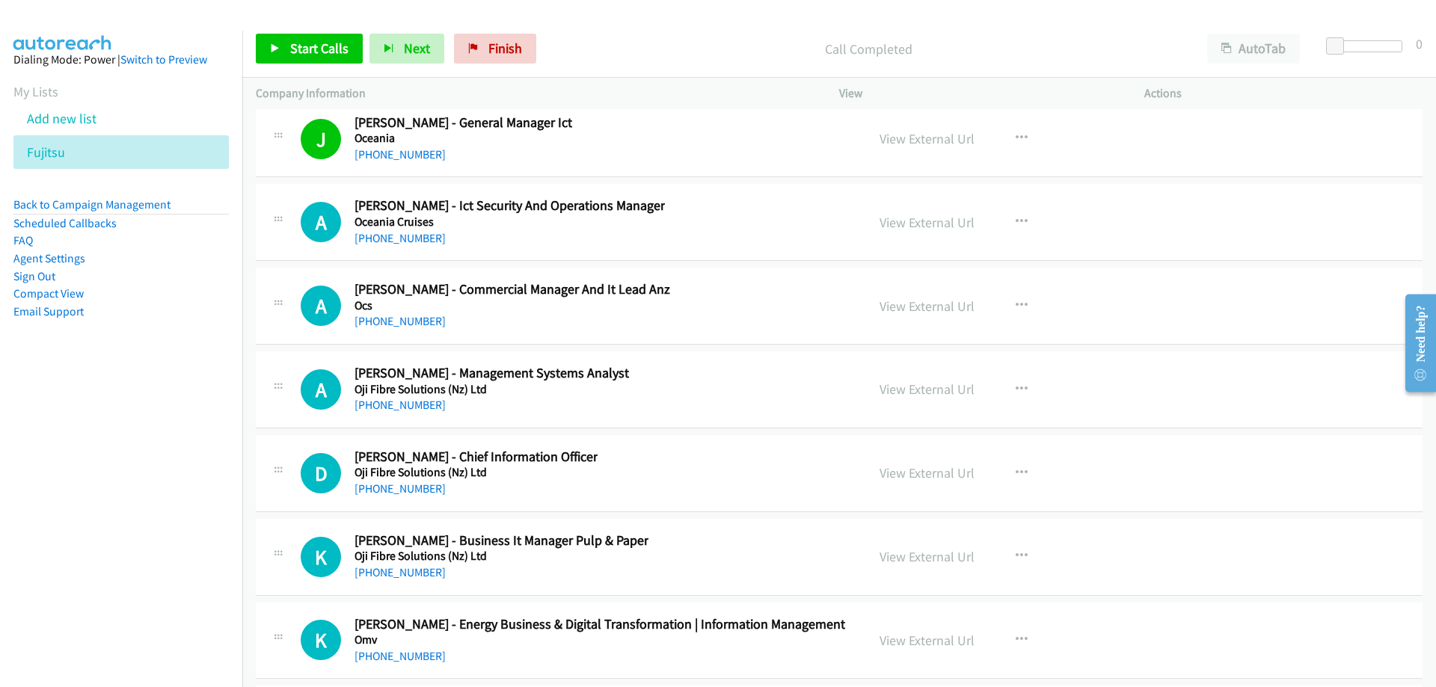
scroll to position [25050, 0]
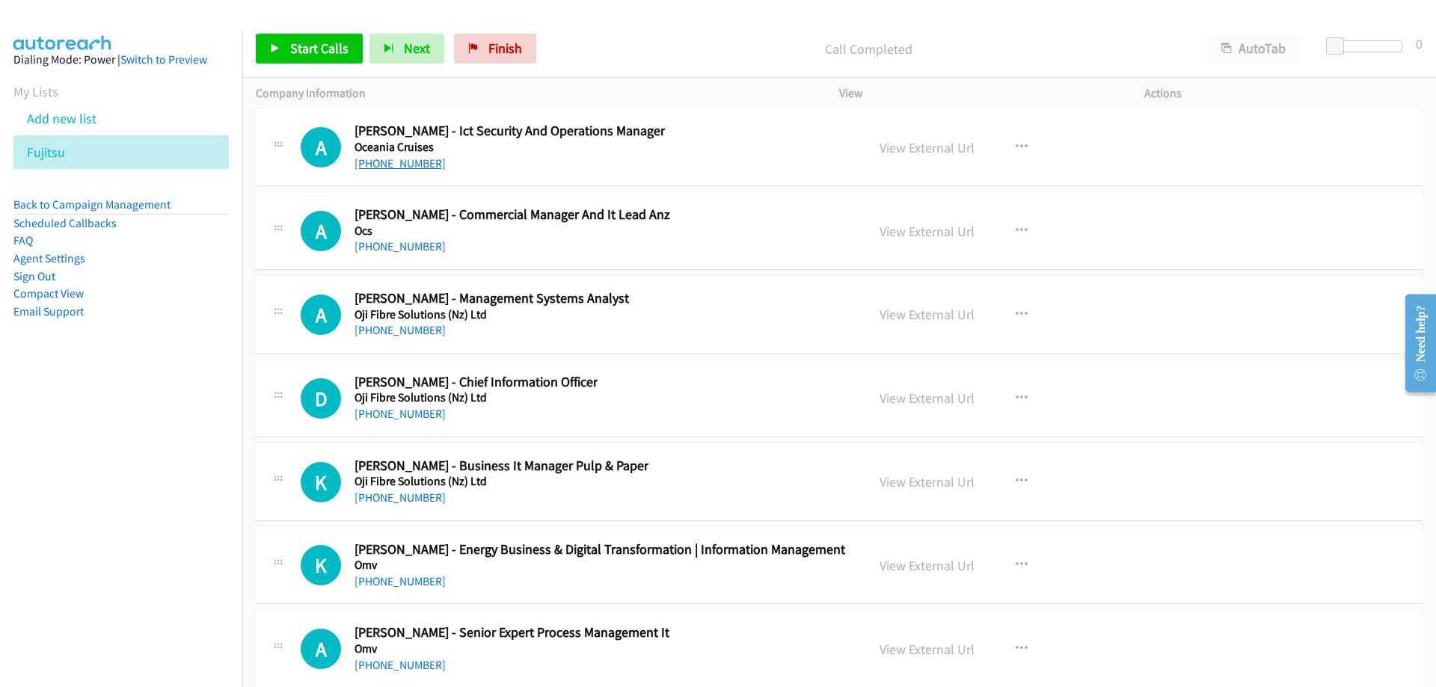
click at [369, 167] on link "[PHONE_NUMBER]" at bounding box center [399, 163] width 91 height 14
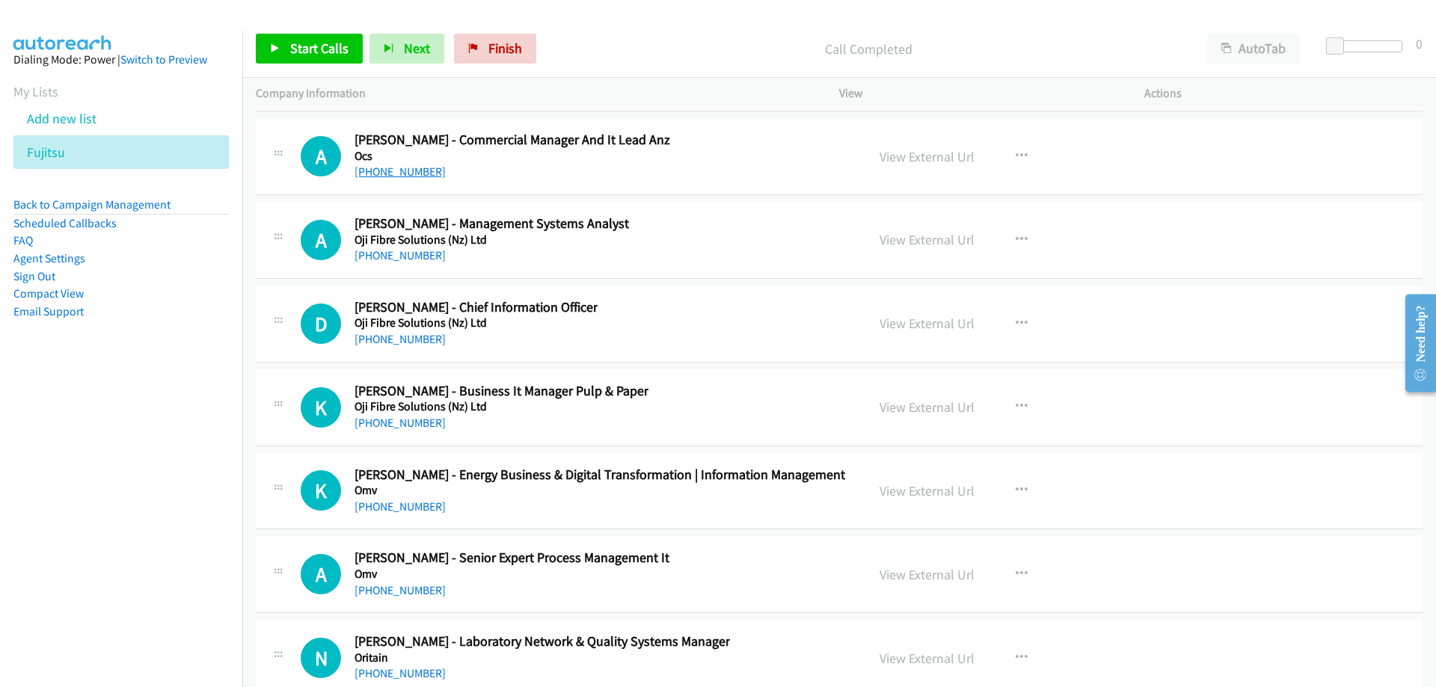
click at [405, 170] on link "[PHONE_NUMBER]" at bounding box center [399, 172] width 91 height 14
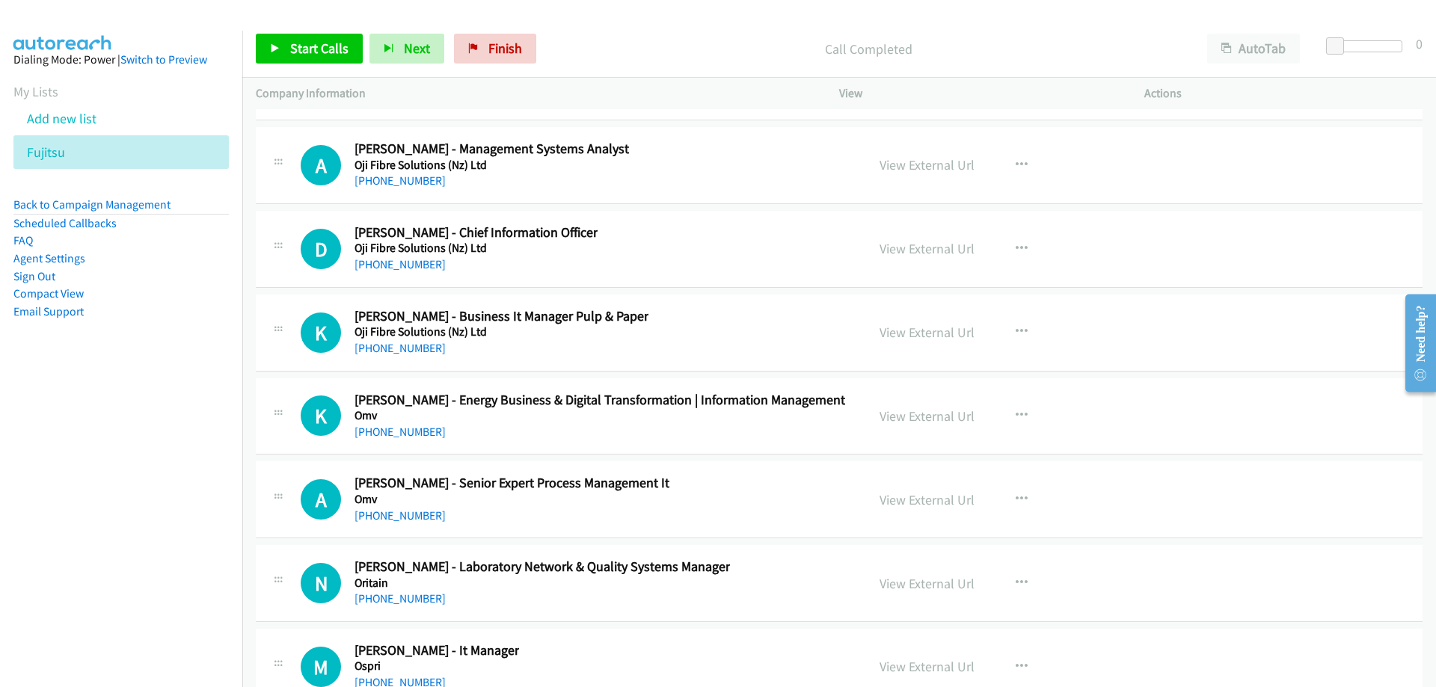
scroll to position [25274, 0]
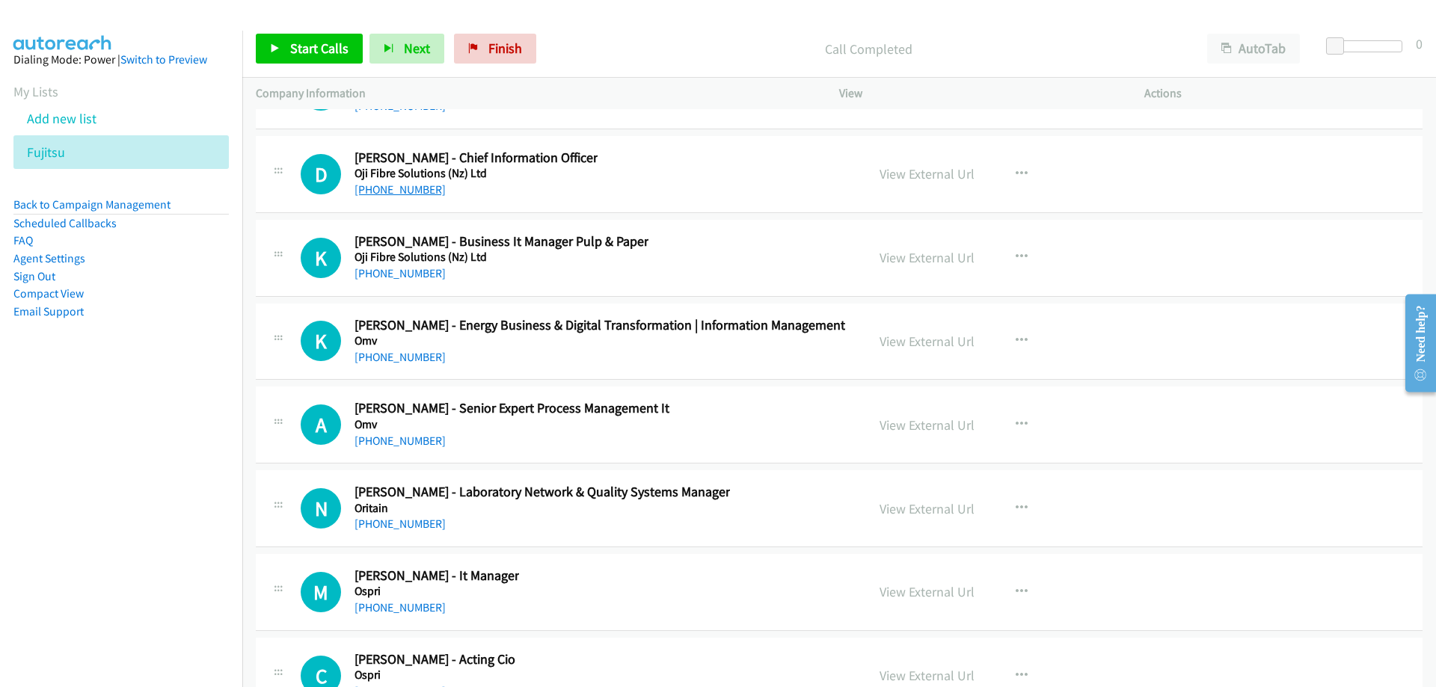
click at [399, 191] on link "[PHONE_NUMBER]" at bounding box center [399, 189] width 91 height 14
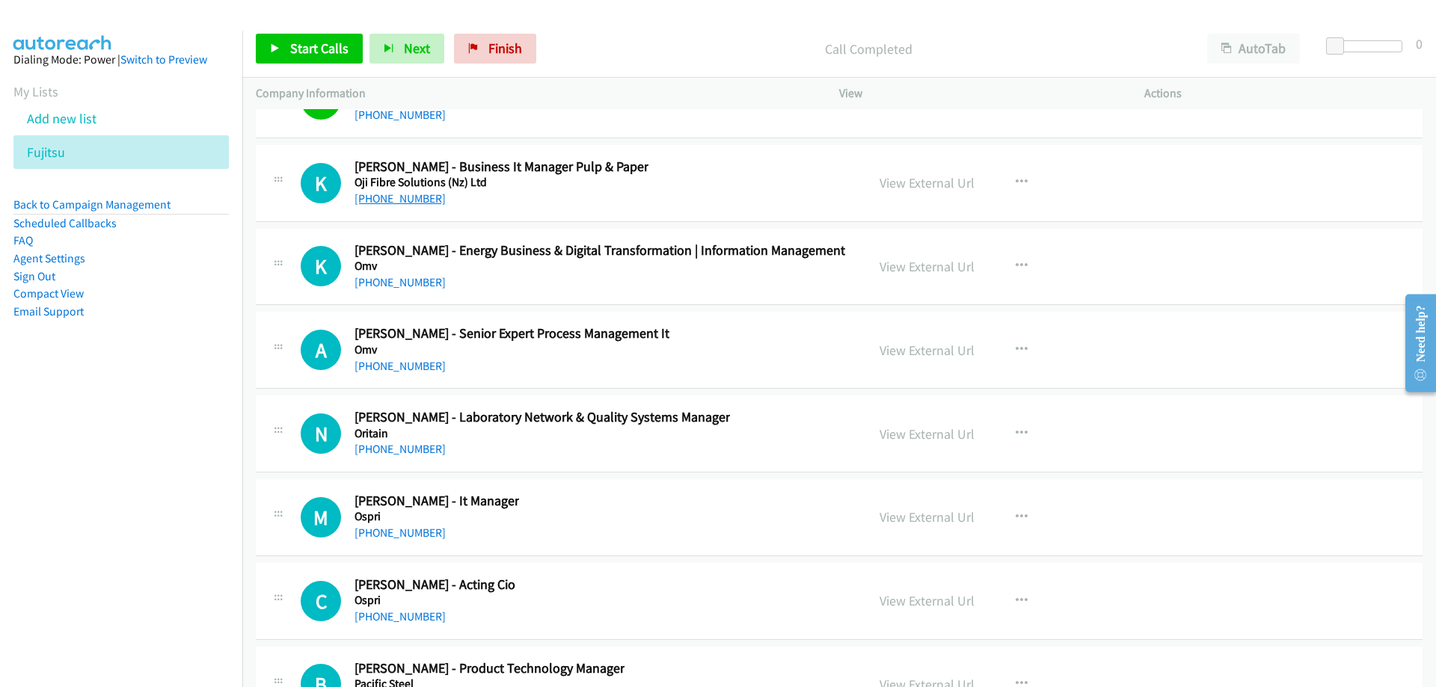
click at [410, 201] on link "[PHONE_NUMBER]" at bounding box center [399, 198] width 91 height 14
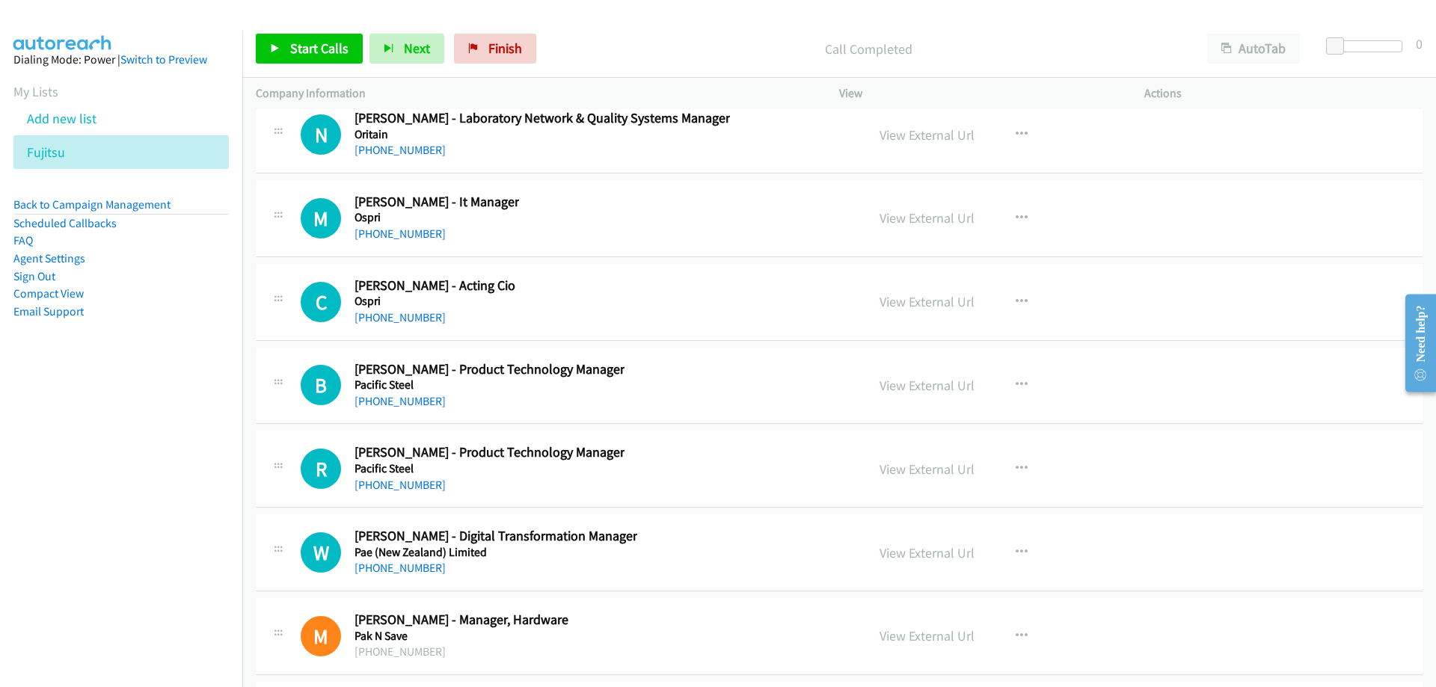
scroll to position [25723, 0]
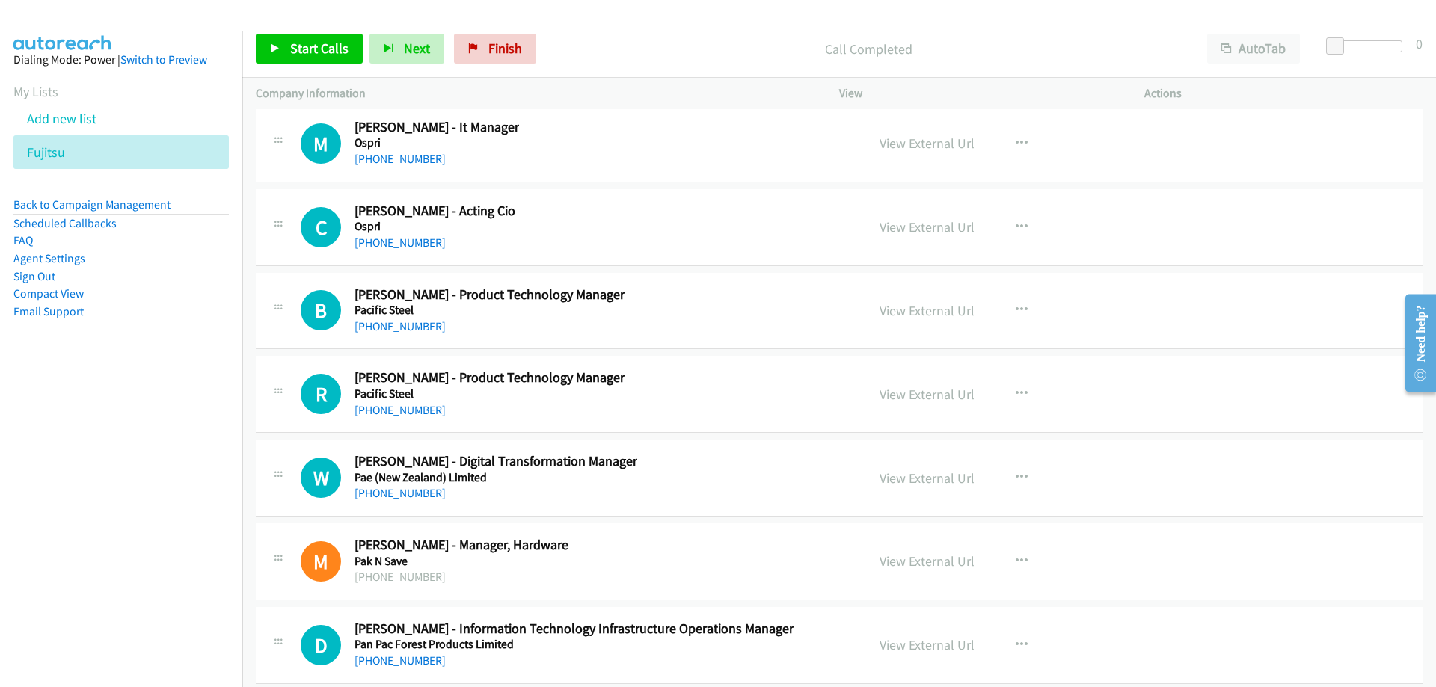
click at [393, 159] on link "[PHONE_NUMBER]" at bounding box center [399, 159] width 91 height 14
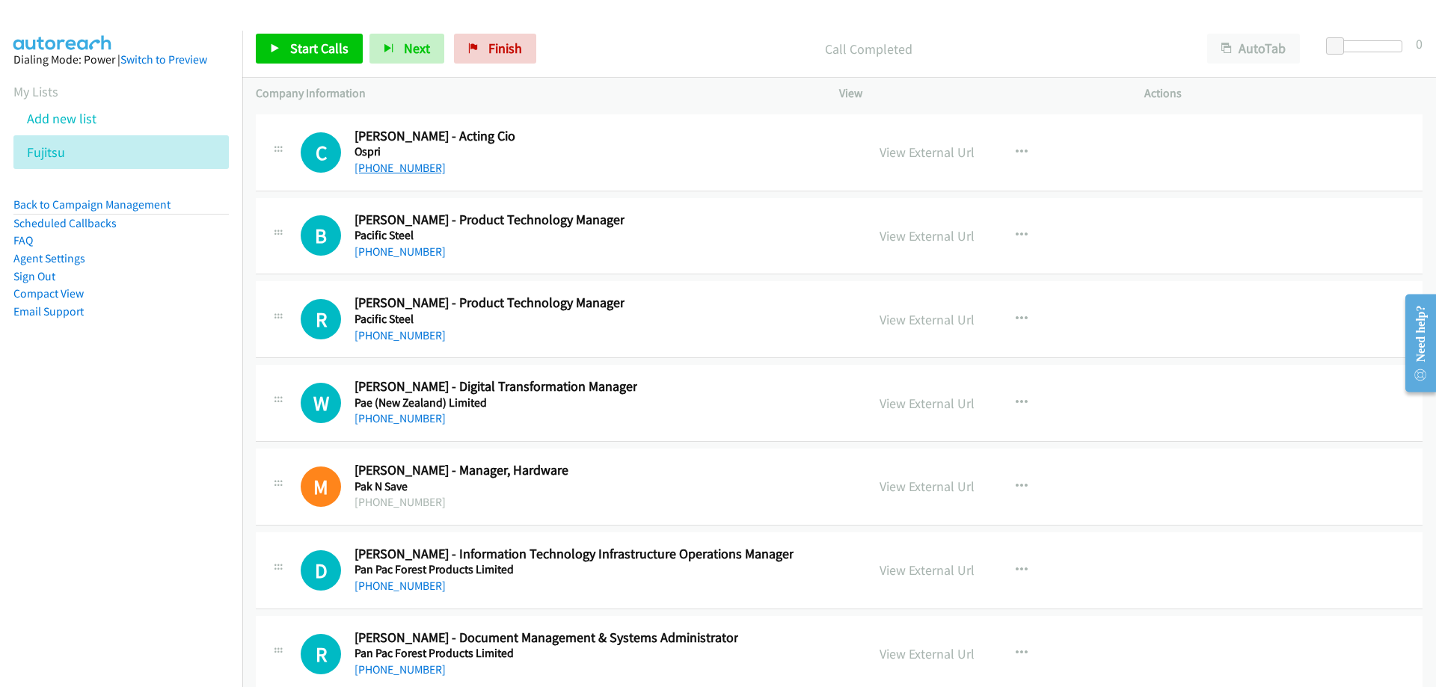
click at [384, 162] on link "[PHONE_NUMBER]" at bounding box center [399, 168] width 91 height 14
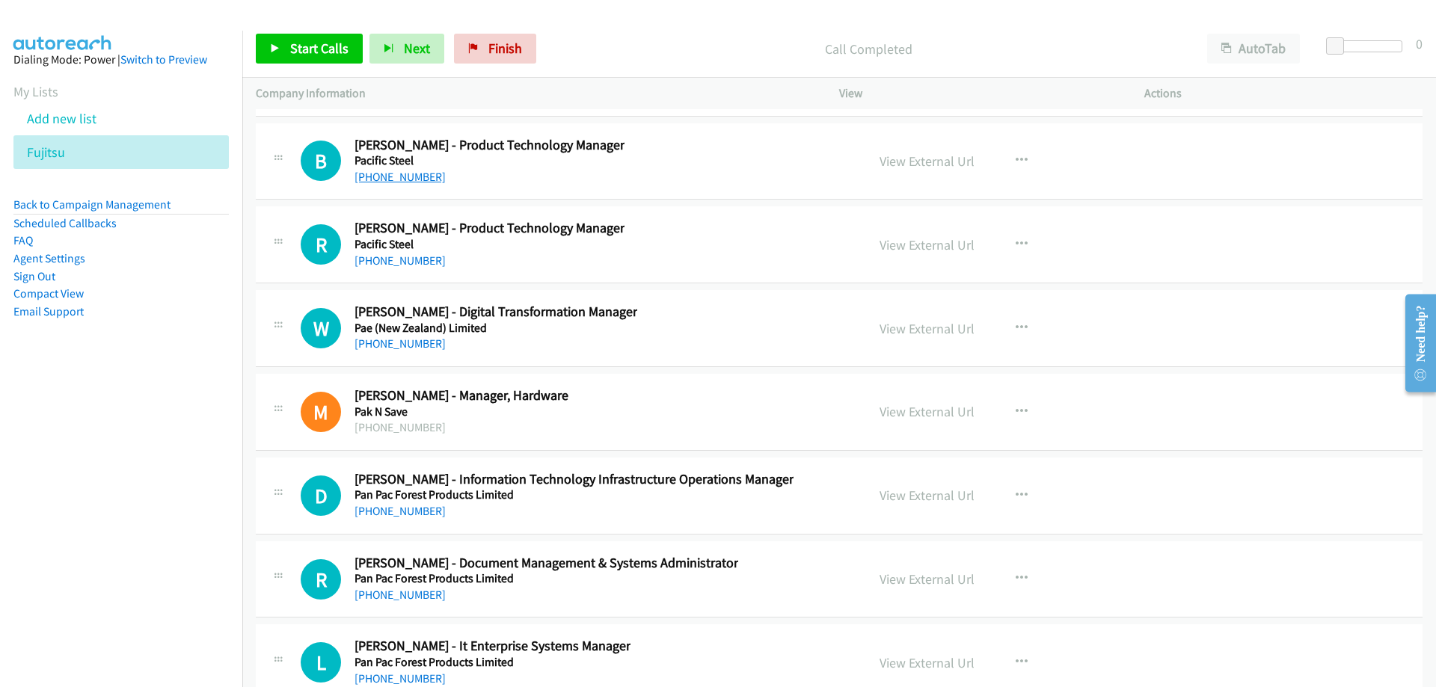
click at [381, 176] on link "[PHONE_NUMBER]" at bounding box center [399, 177] width 91 height 14
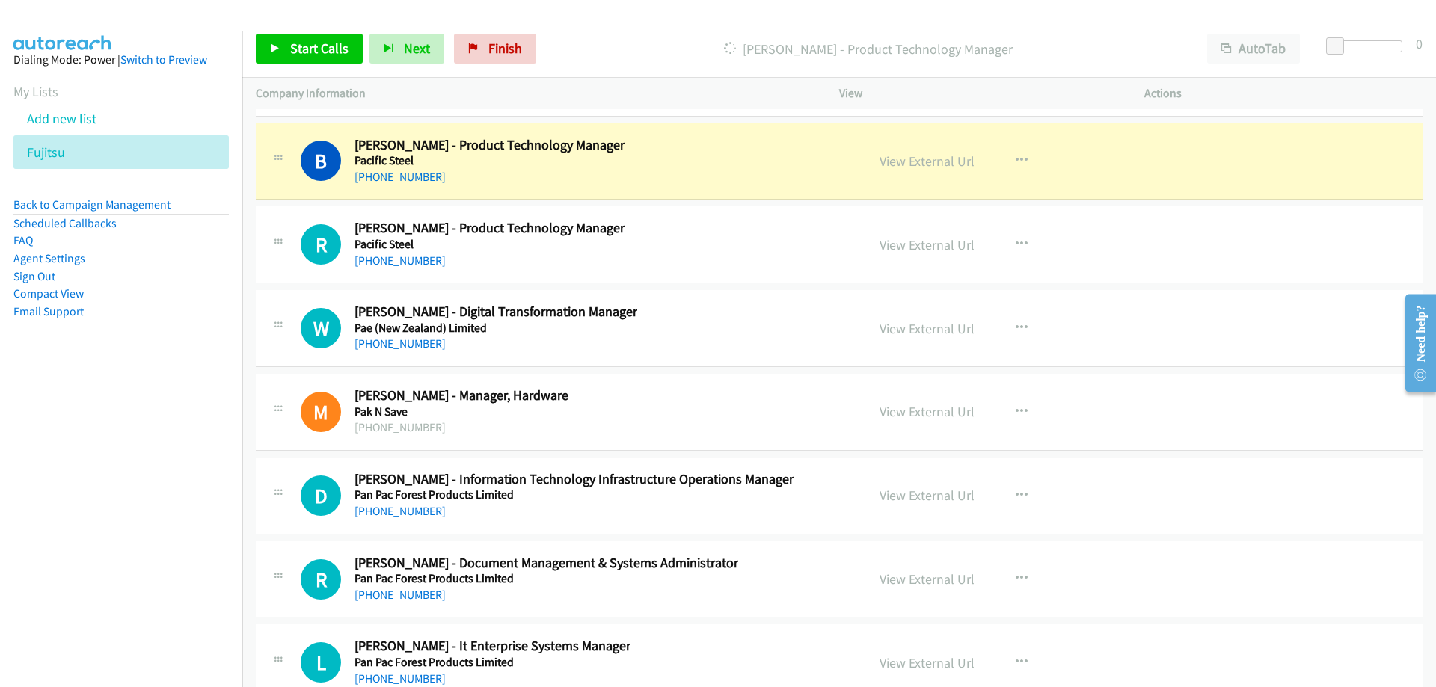
scroll to position [25947, 0]
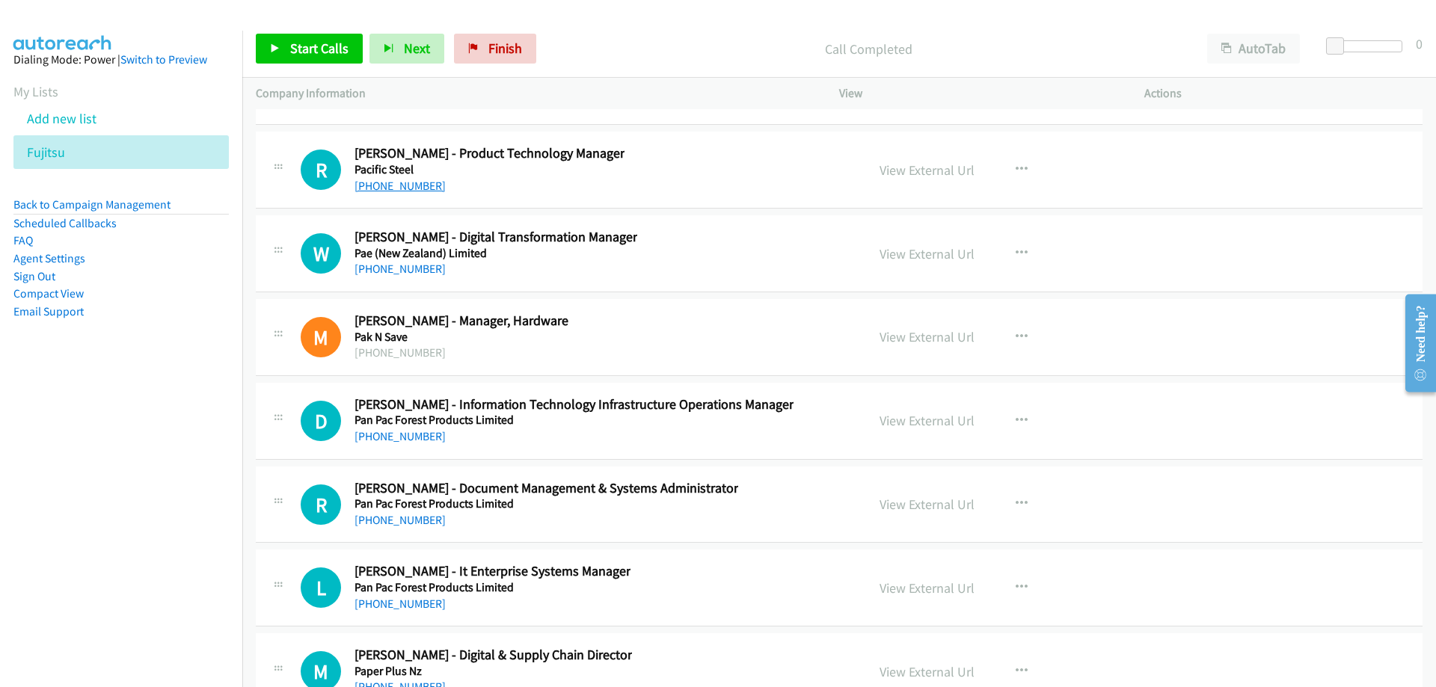
click at [390, 179] on link "[PHONE_NUMBER]" at bounding box center [399, 186] width 91 height 14
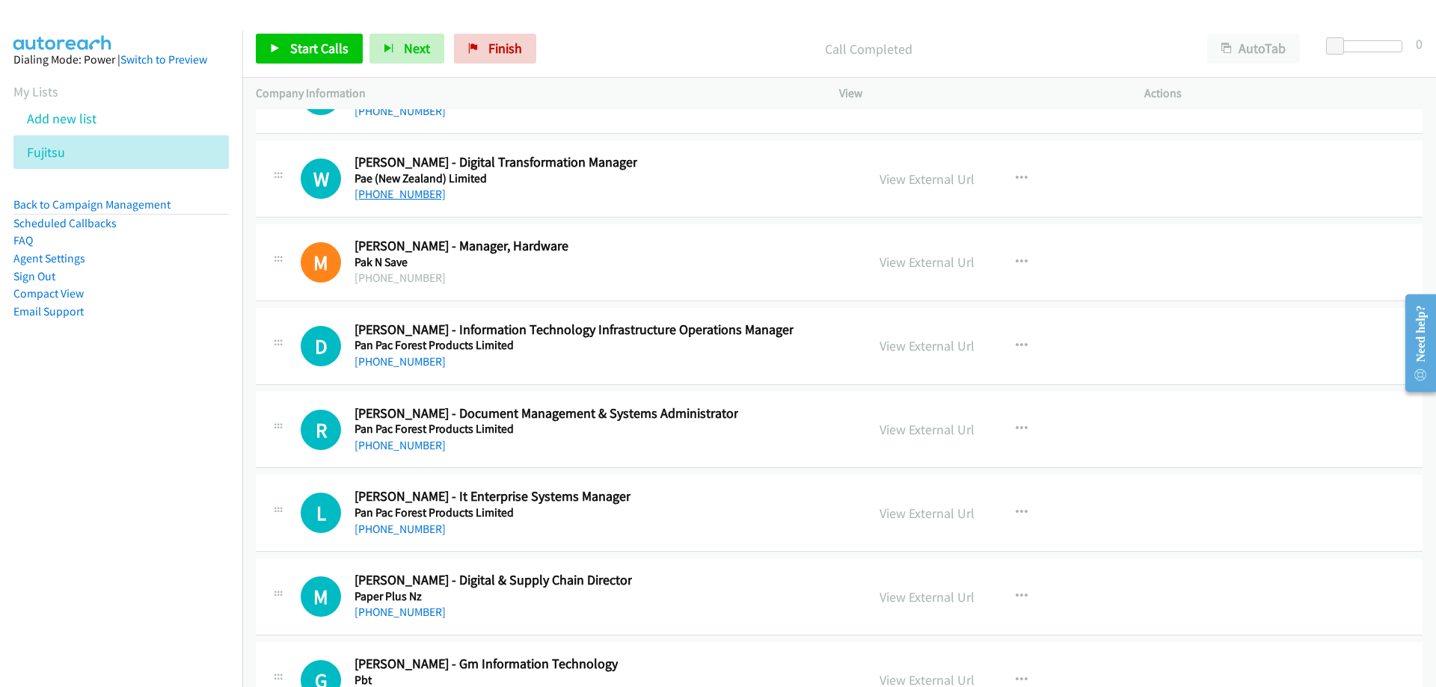
click at [390, 193] on link "[PHONE_NUMBER]" at bounding box center [399, 194] width 91 height 14
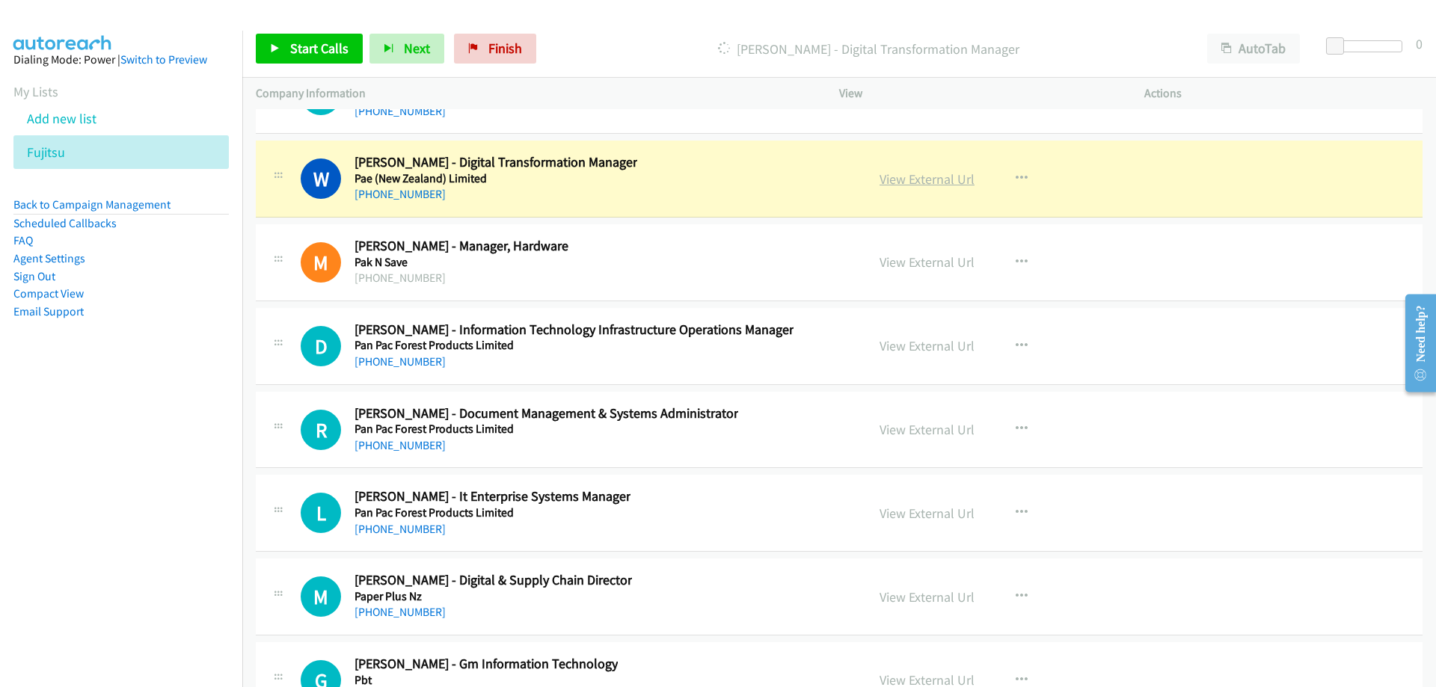
click at [932, 177] on link "View External Url" at bounding box center [926, 178] width 95 height 17
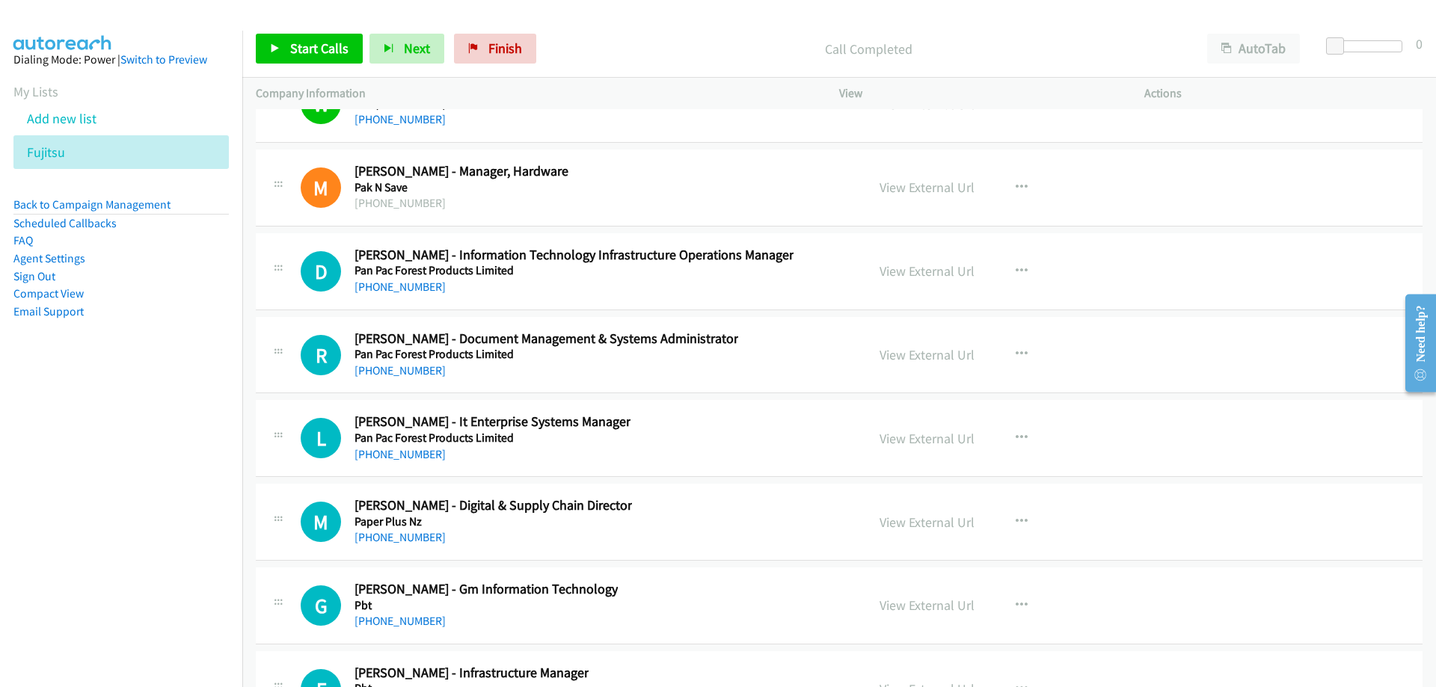
scroll to position [26172, 0]
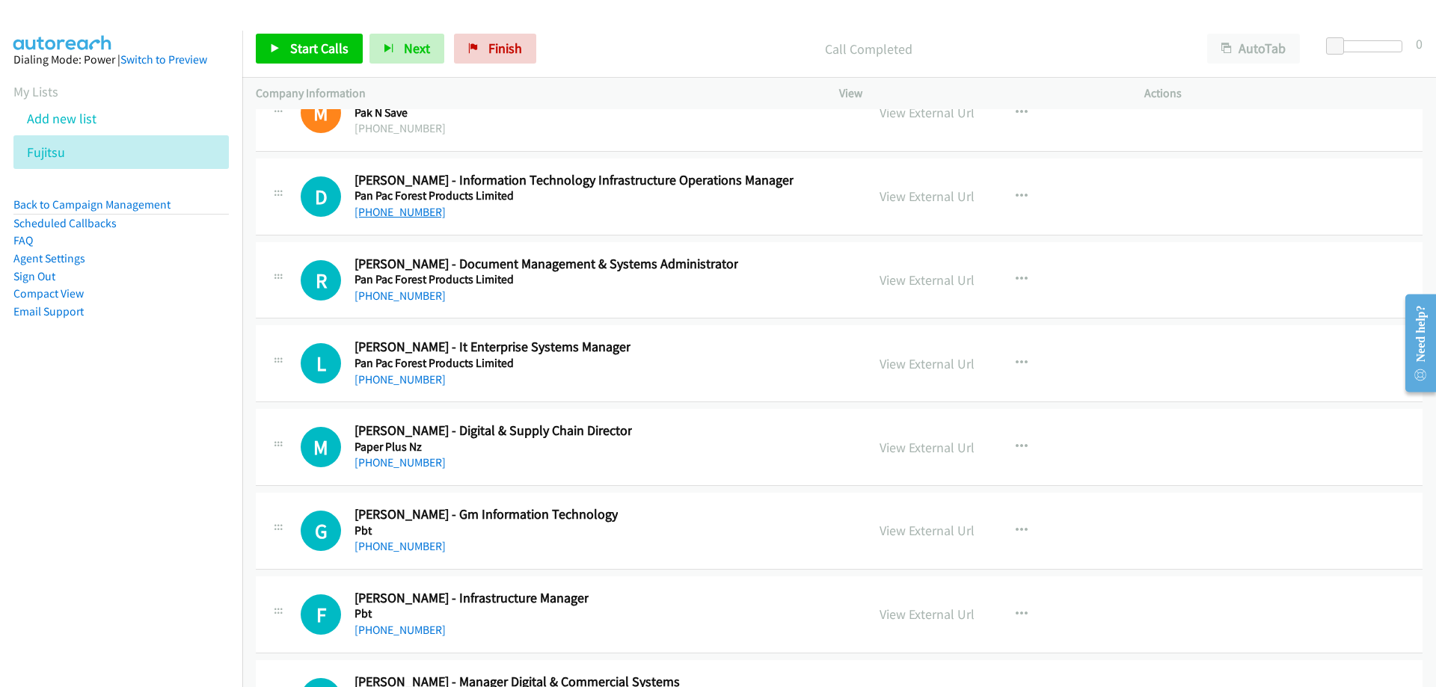
click at [405, 206] on link "[PHONE_NUMBER]" at bounding box center [399, 212] width 91 height 14
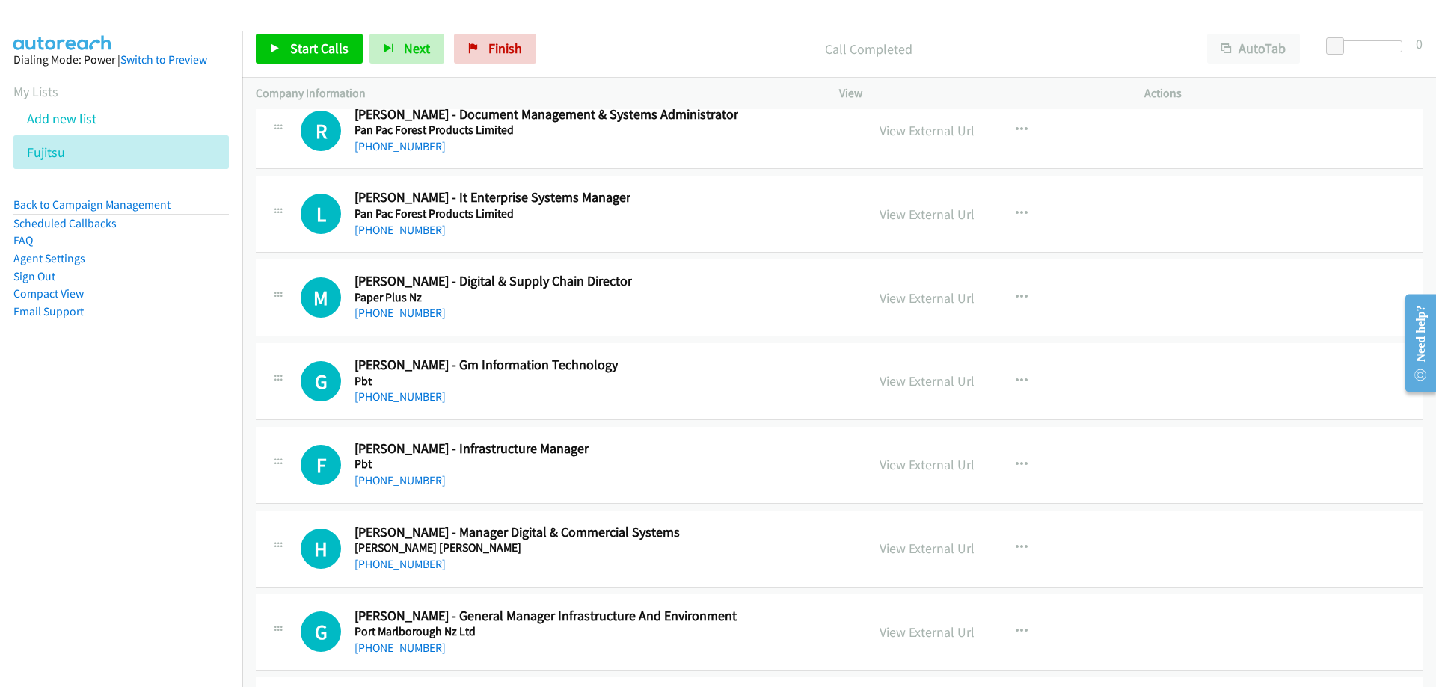
scroll to position [26396, 0]
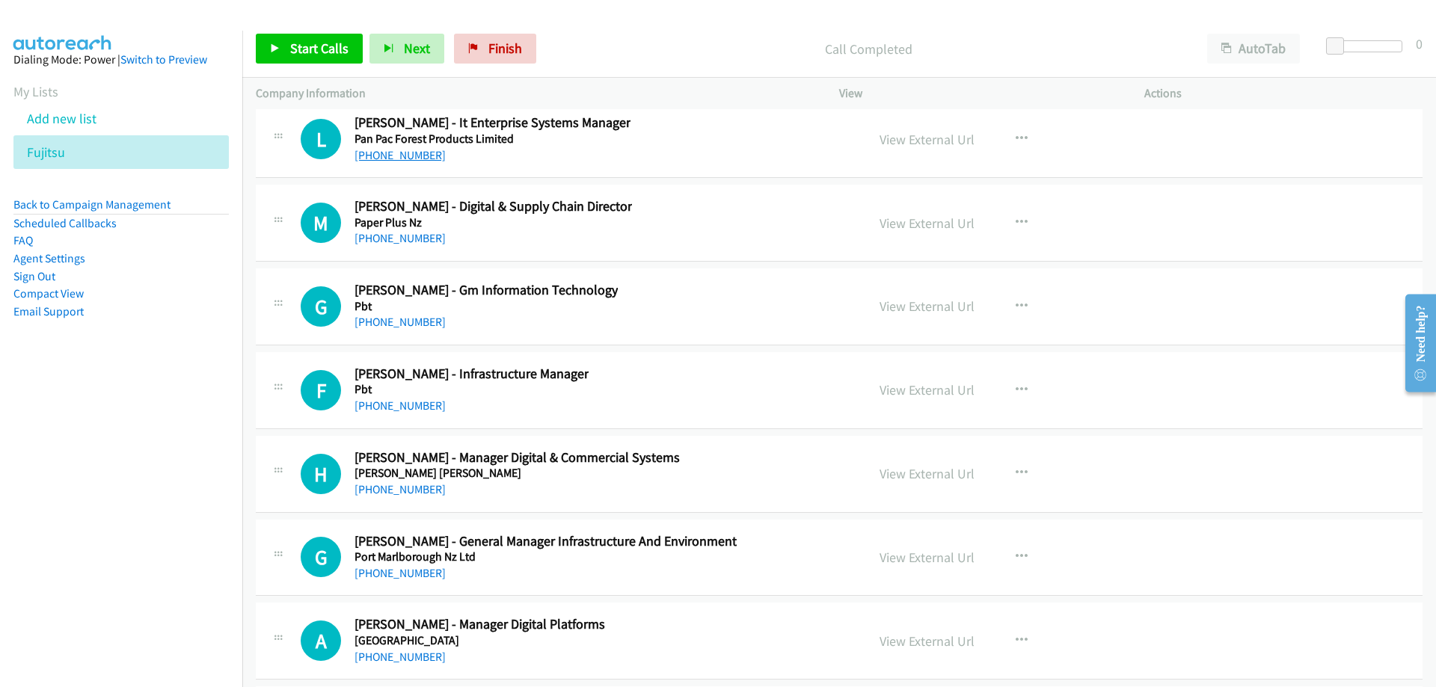
click at [415, 156] on link "[PHONE_NUMBER]" at bounding box center [399, 155] width 91 height 14
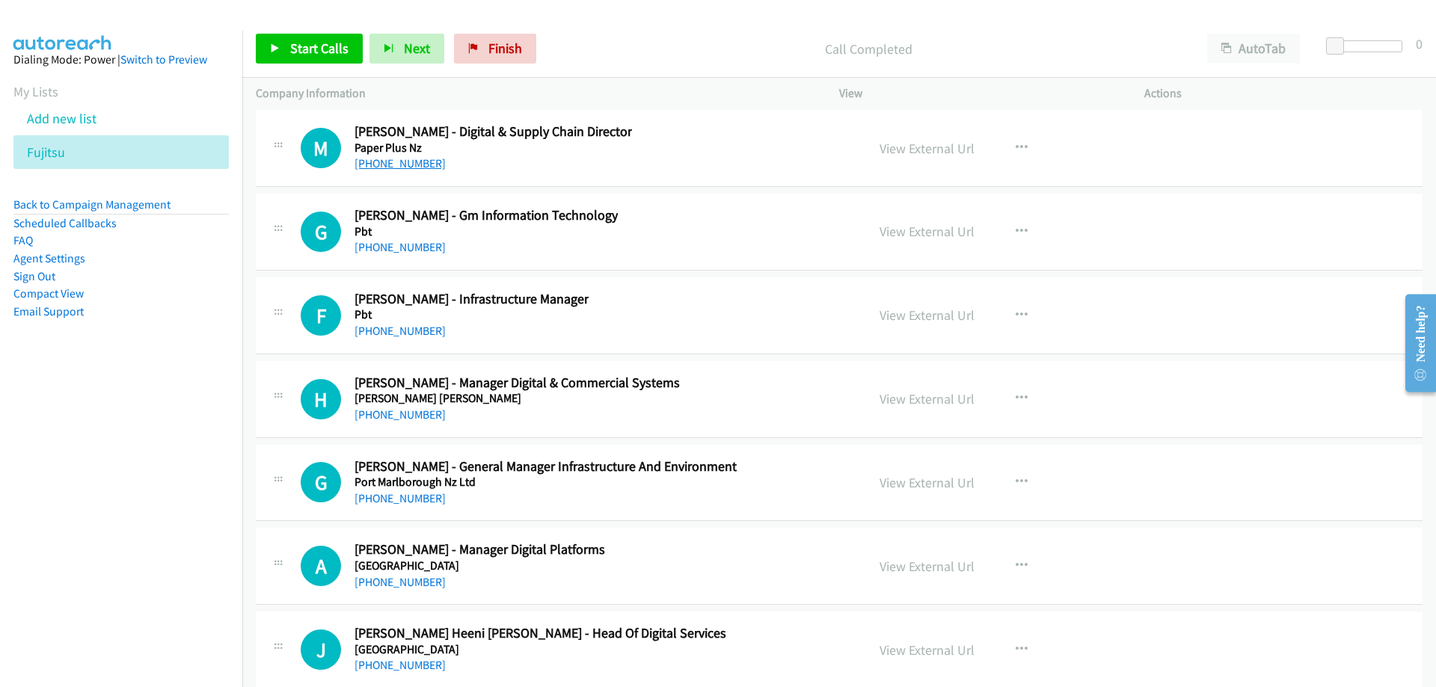
click at [419, 164] on link "[PHONE_NUMBER]" at bounding box center [399, 163] width 91 height 14
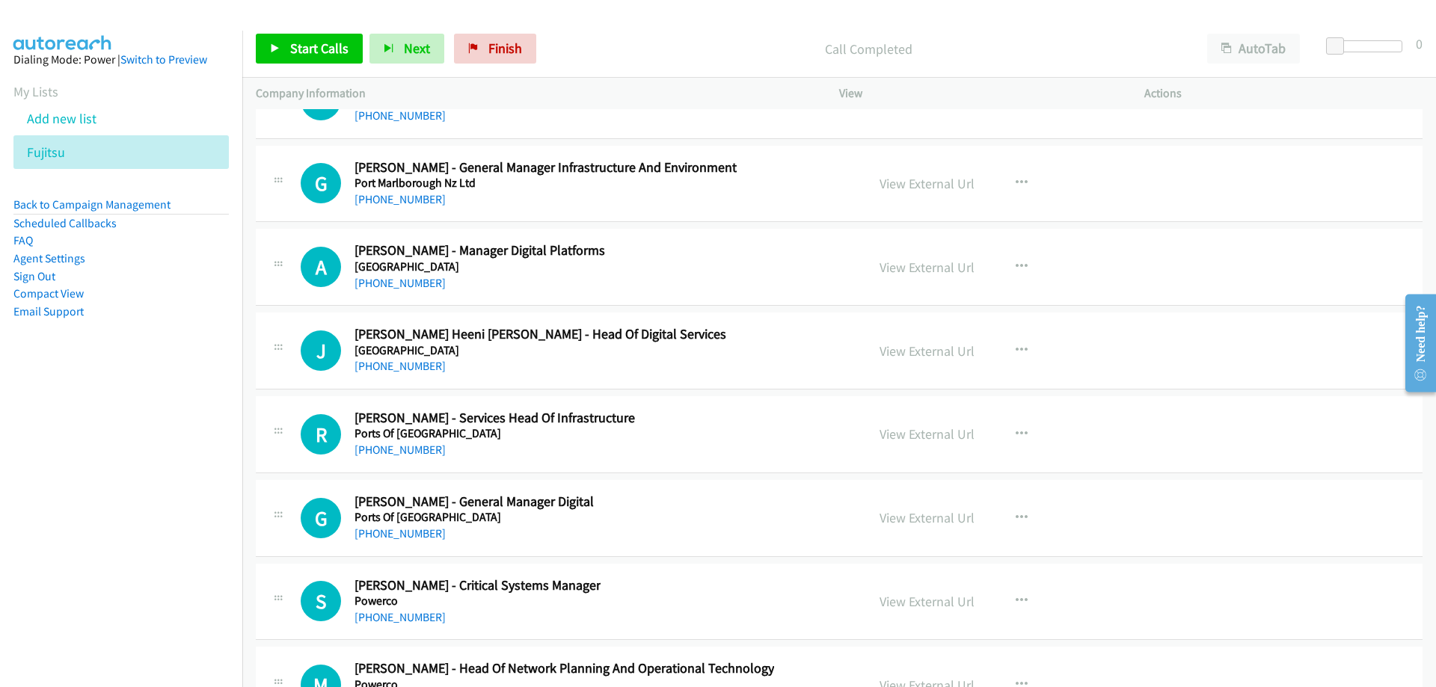
scroll to position [26844, 0]
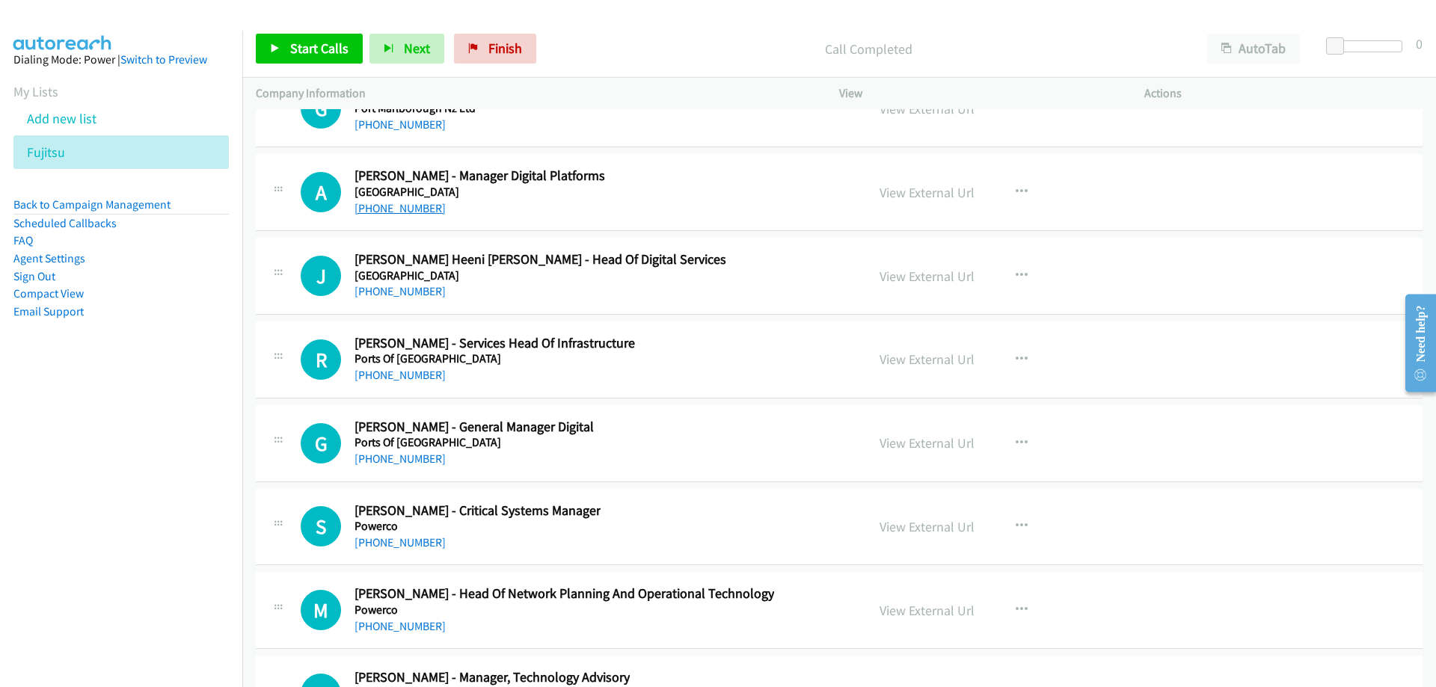
click at [419, 212] on link "[PHONE_NUMBER]" at bounding box center [399, 208] width 91 height 14
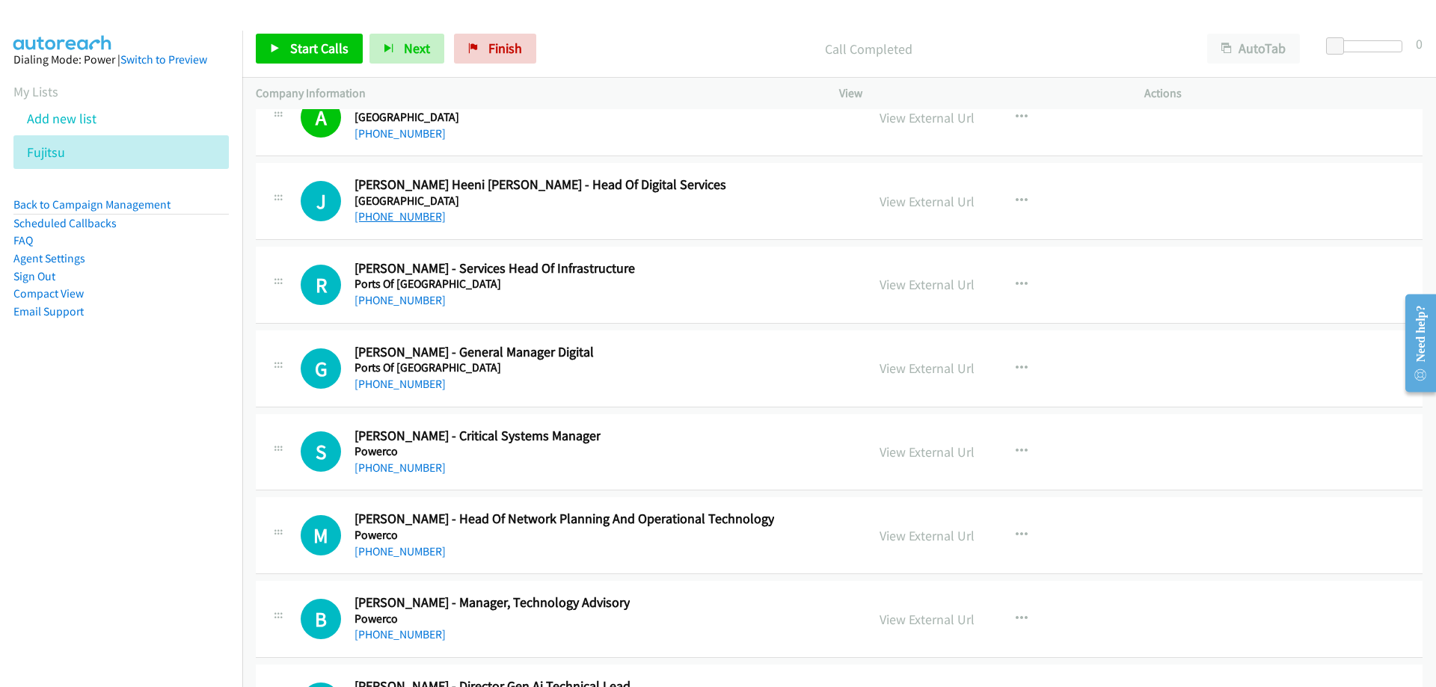
click at [400, 212] on link "[PHONE_NUMBER]" at bounding box center [399, 216] width 91 height 14
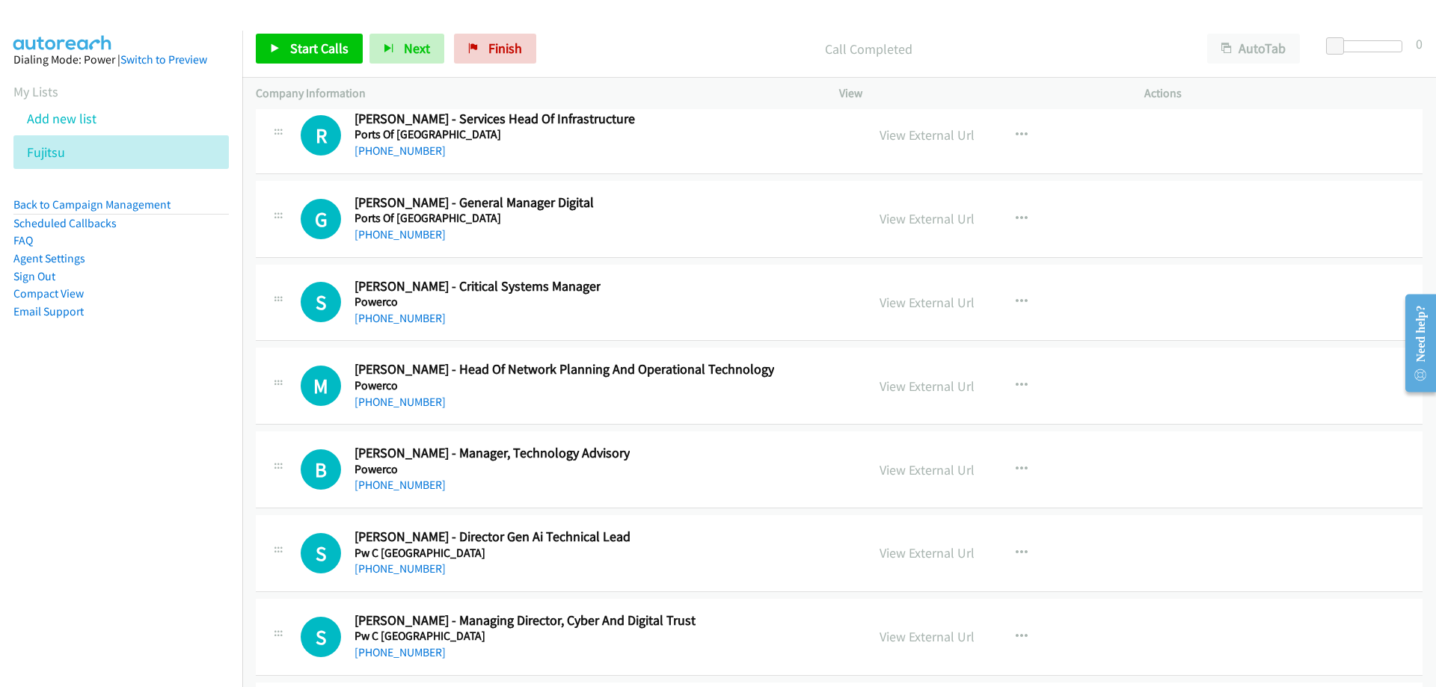
scroll to position [27144, 0]
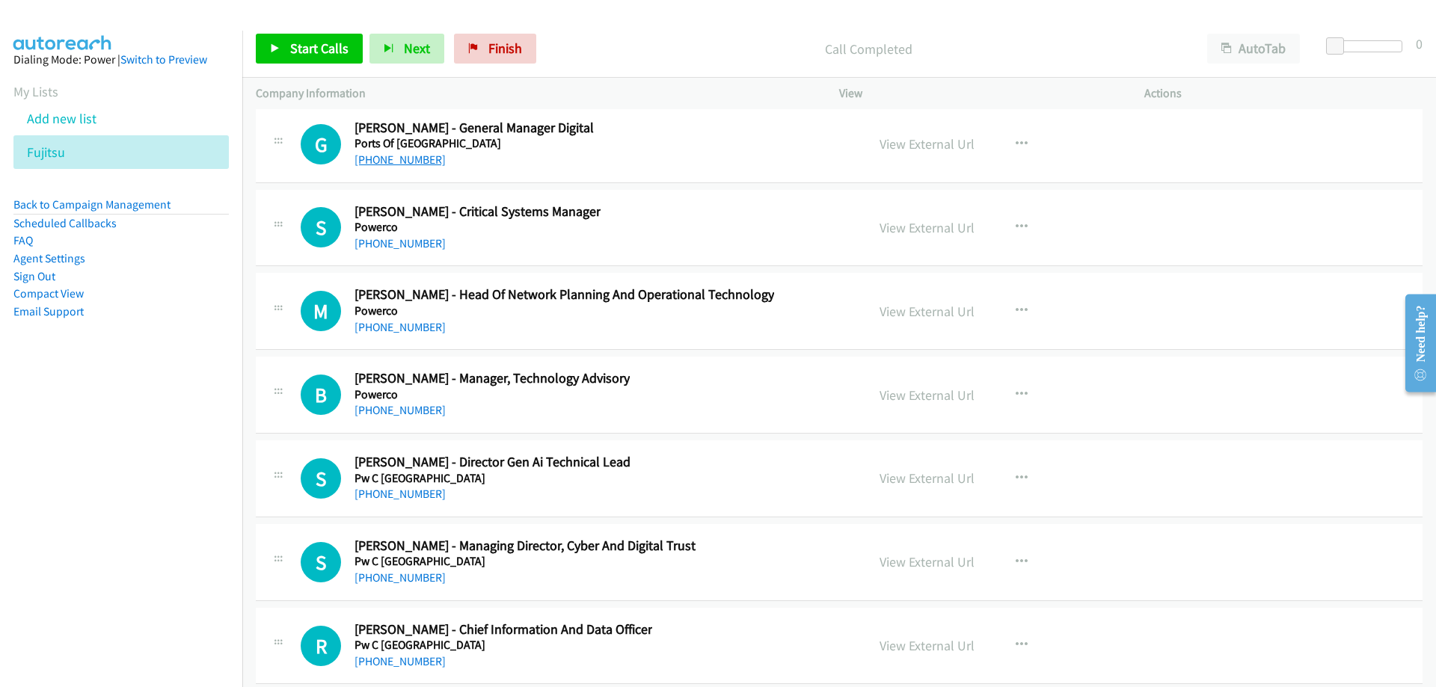
click at [402, 166] on link "[PHONE_NUMBER]" at bounding box center [399, 160] width 91 height 14
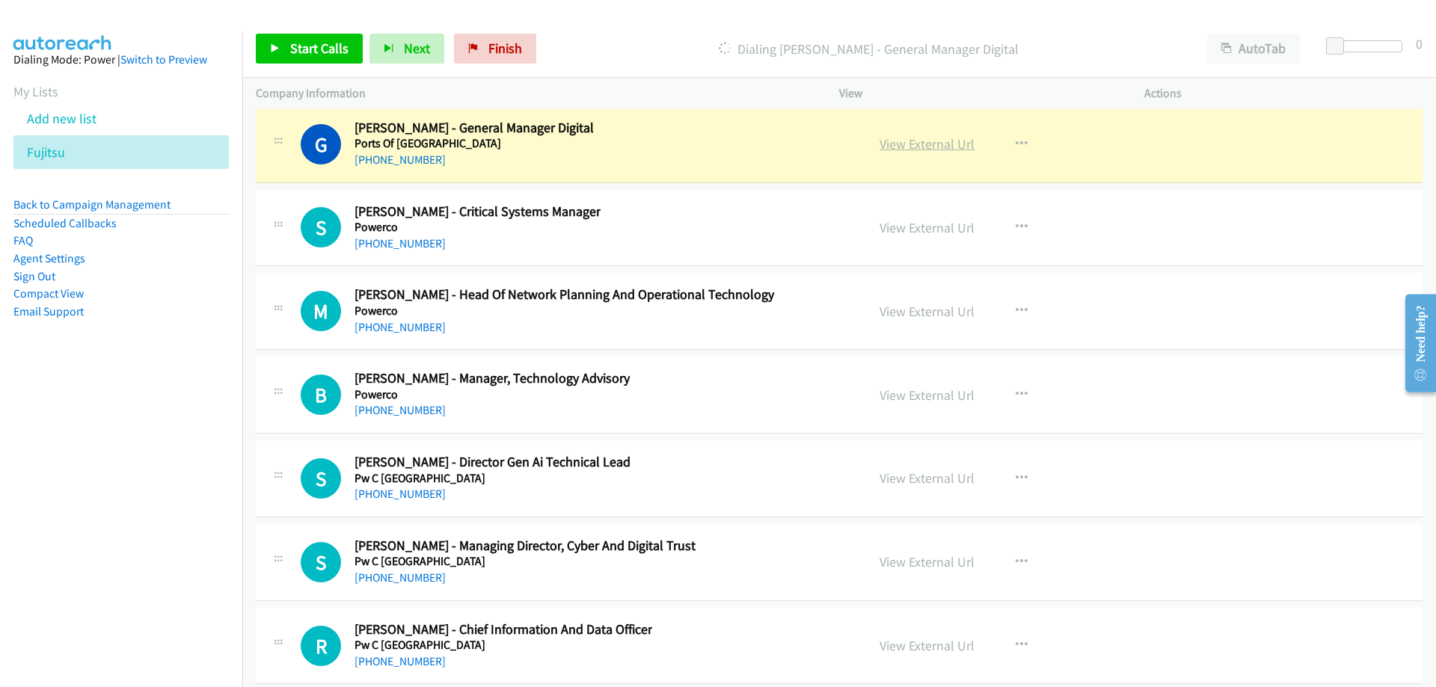
click at [883, 143] on link "View External Url" at bounding box center [926, 143] width 95 height 17
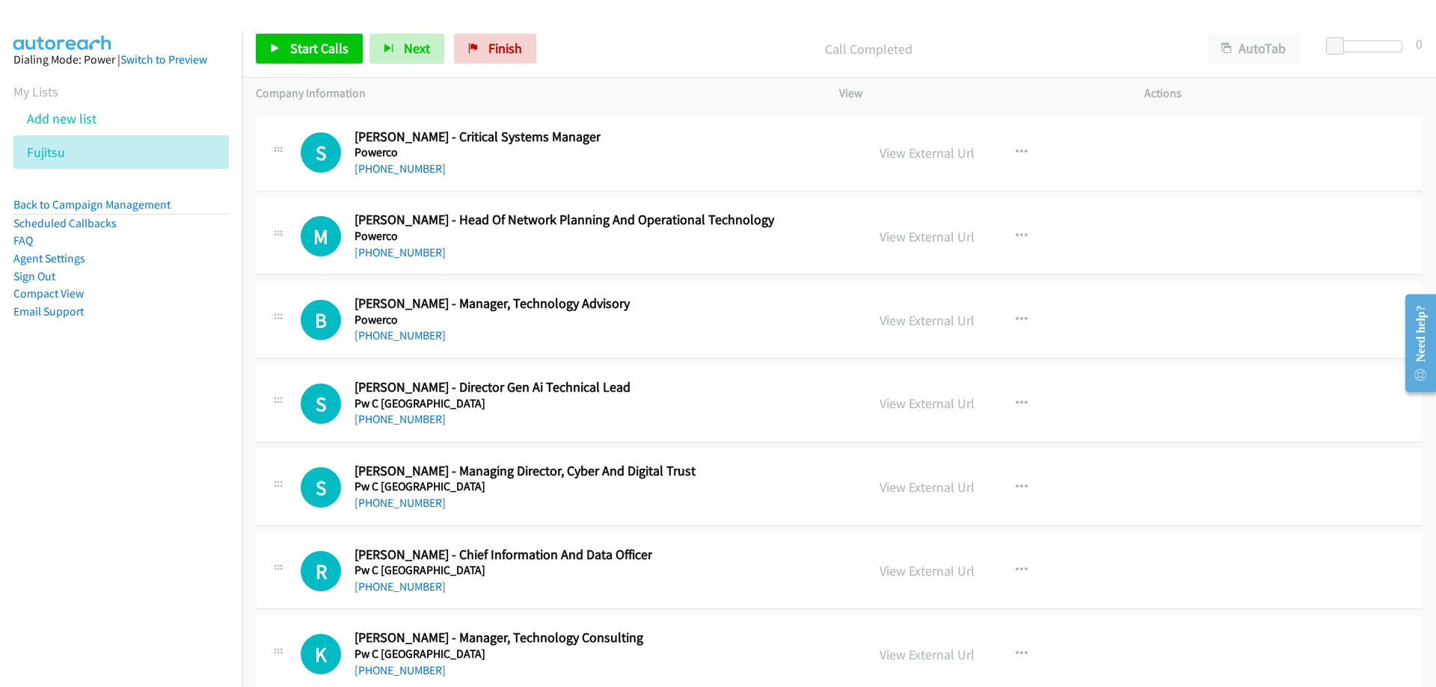
scroll to position [27293, 0]
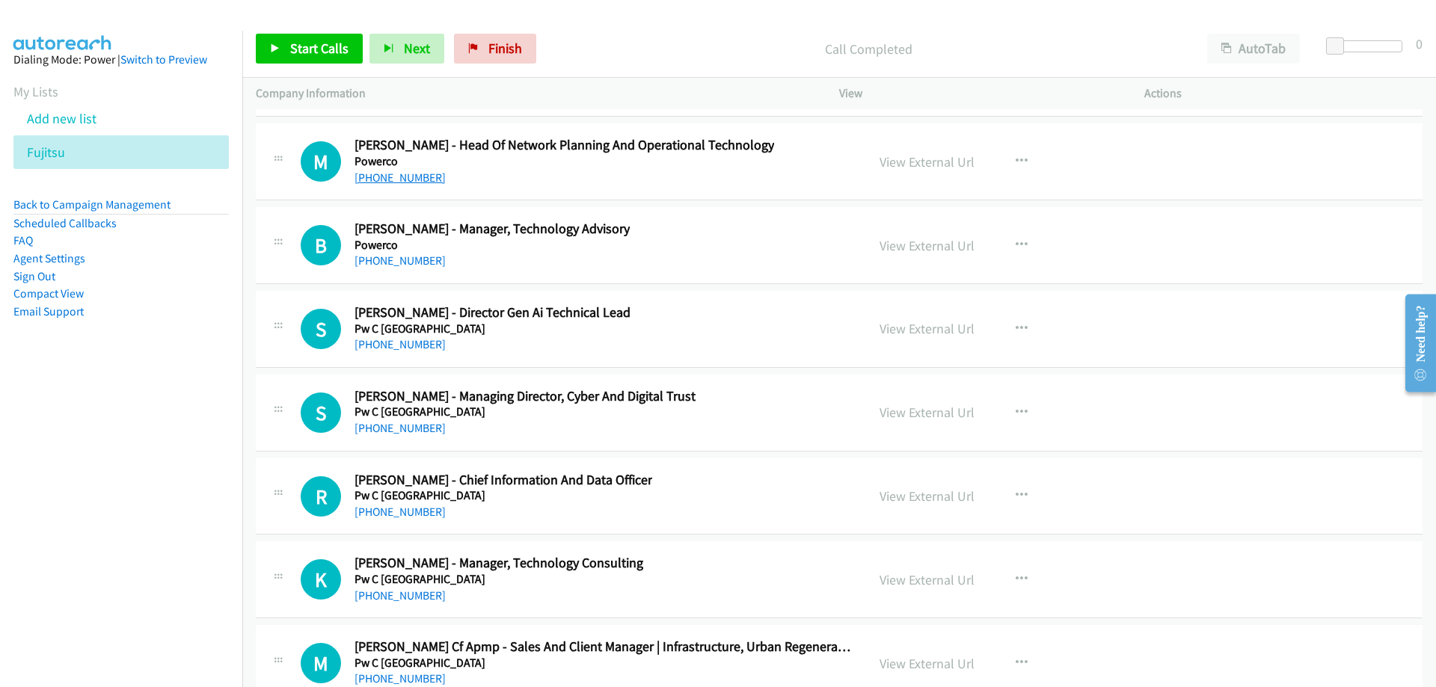
click at [391, 179] on link "[PHONE_NUMBER]" at bounding box center [399, 177] width 91 height 14
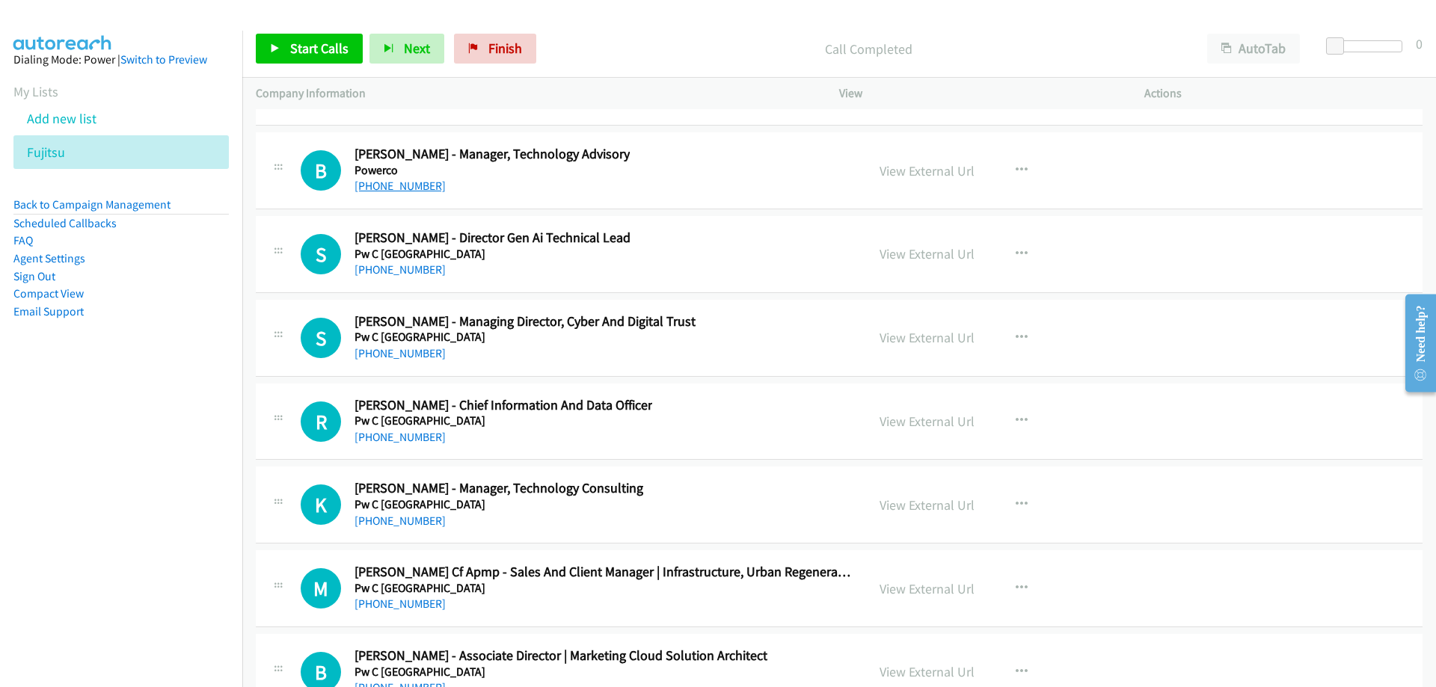
click at [402, 186] on link "[PHONE_NUMBER]" at bounding box center [399, 186] width 91 height 14
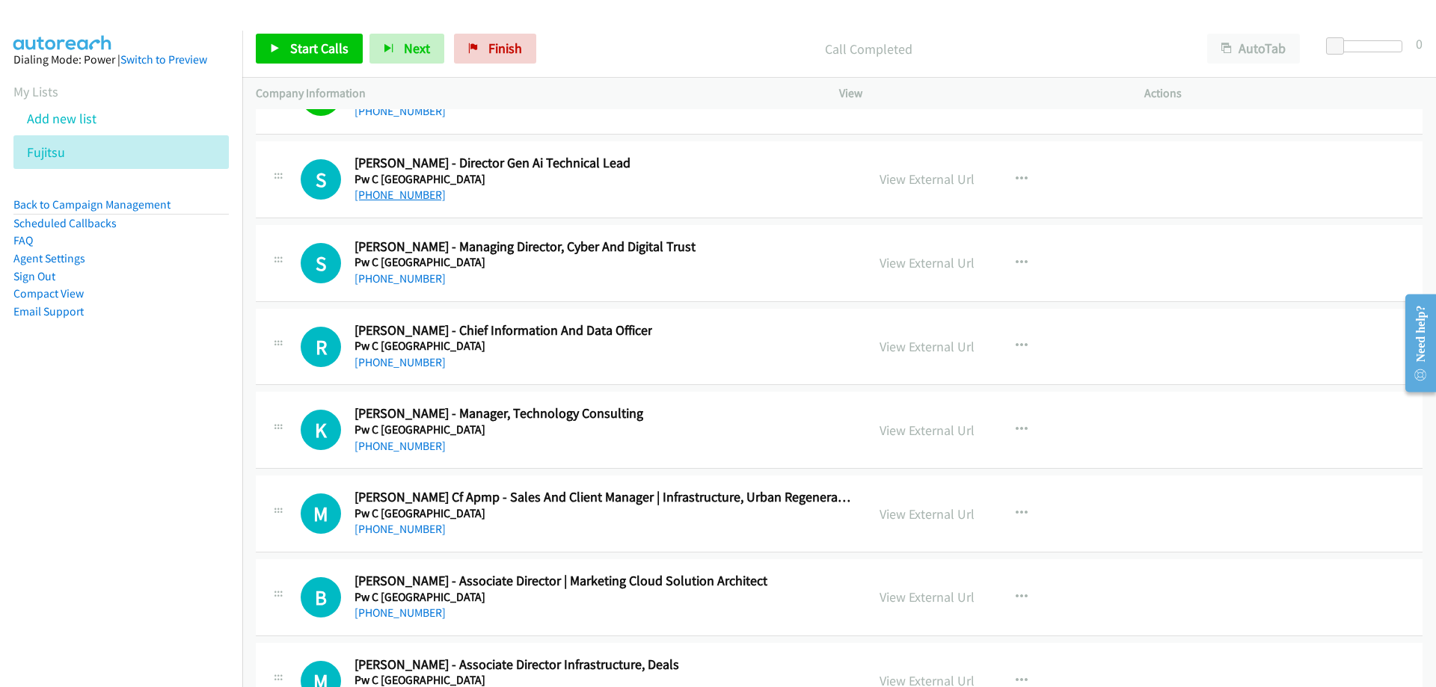
click at [373, 202] on link "[PHONE_NUMBER]" at bounding box center [399, 195] width 91 height 14
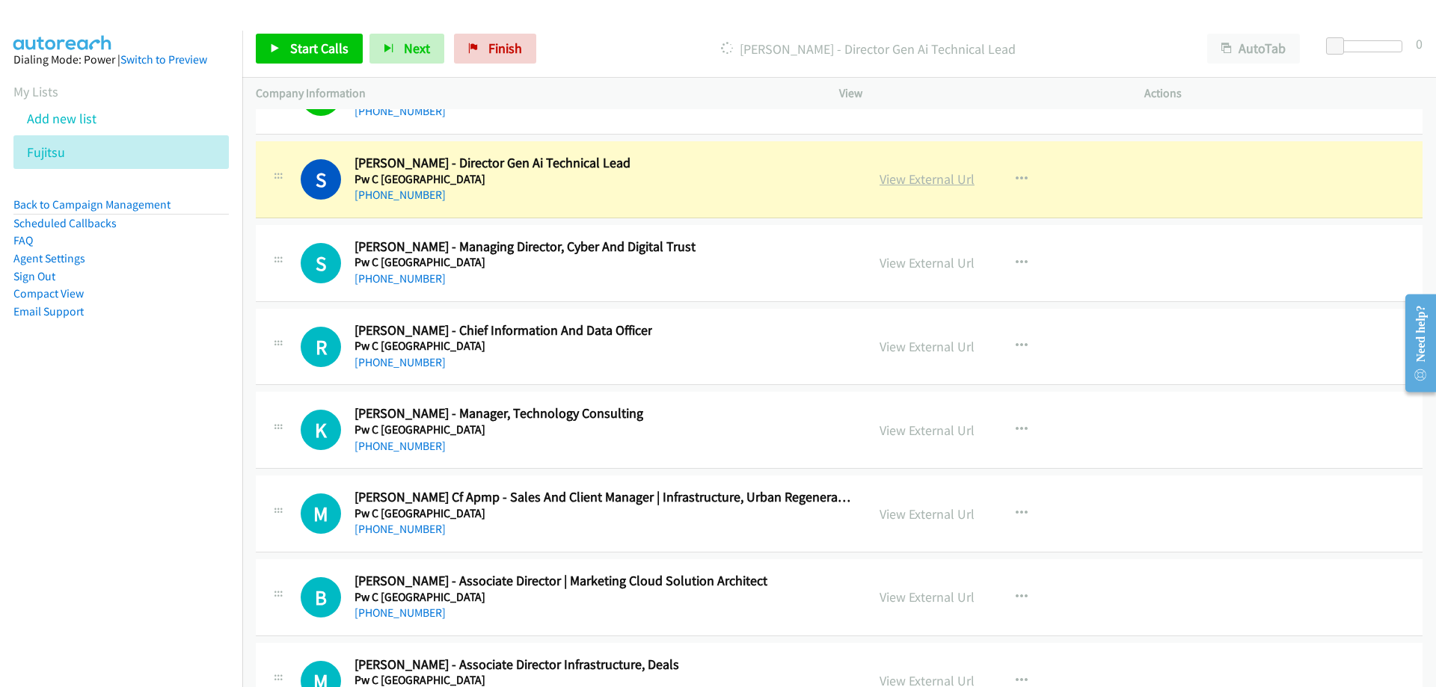
click at [894, 176] on link "View External Url" at bounding box center [926, 178] width 95 height 17
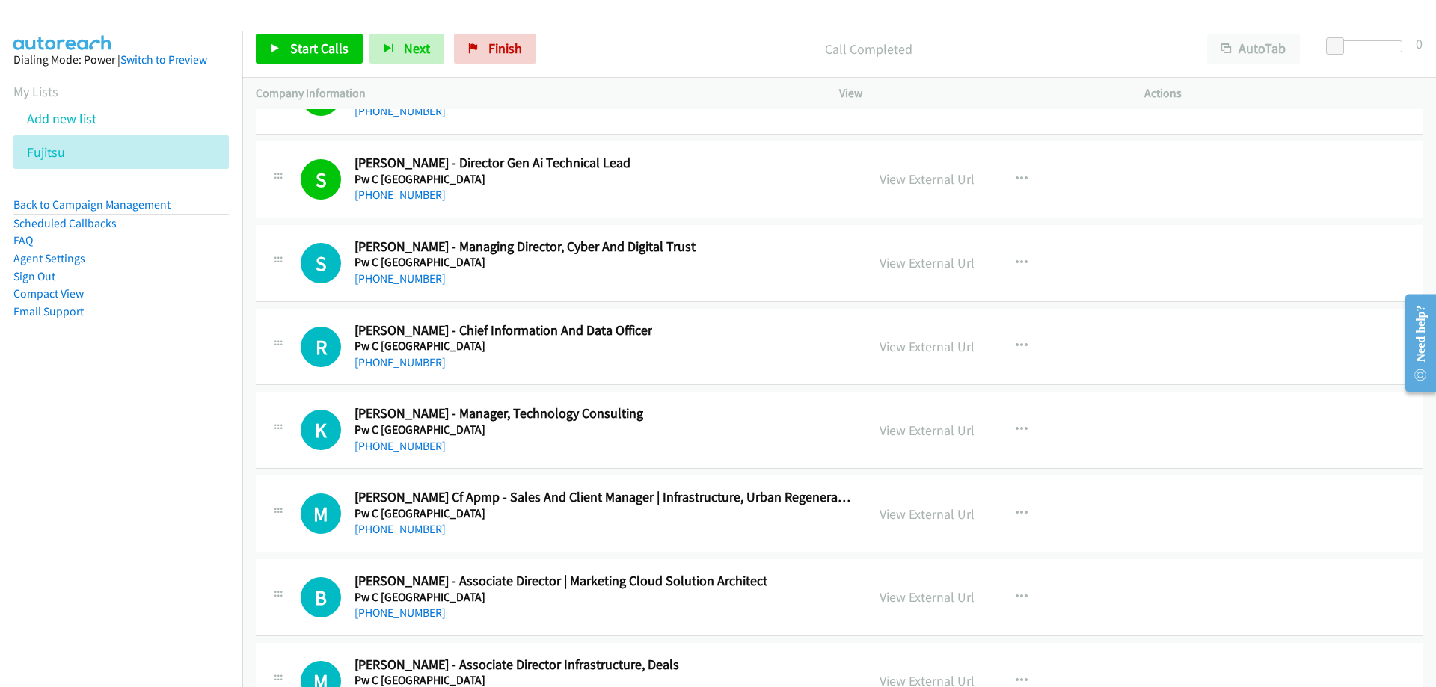
scroll to position [27517, 0]
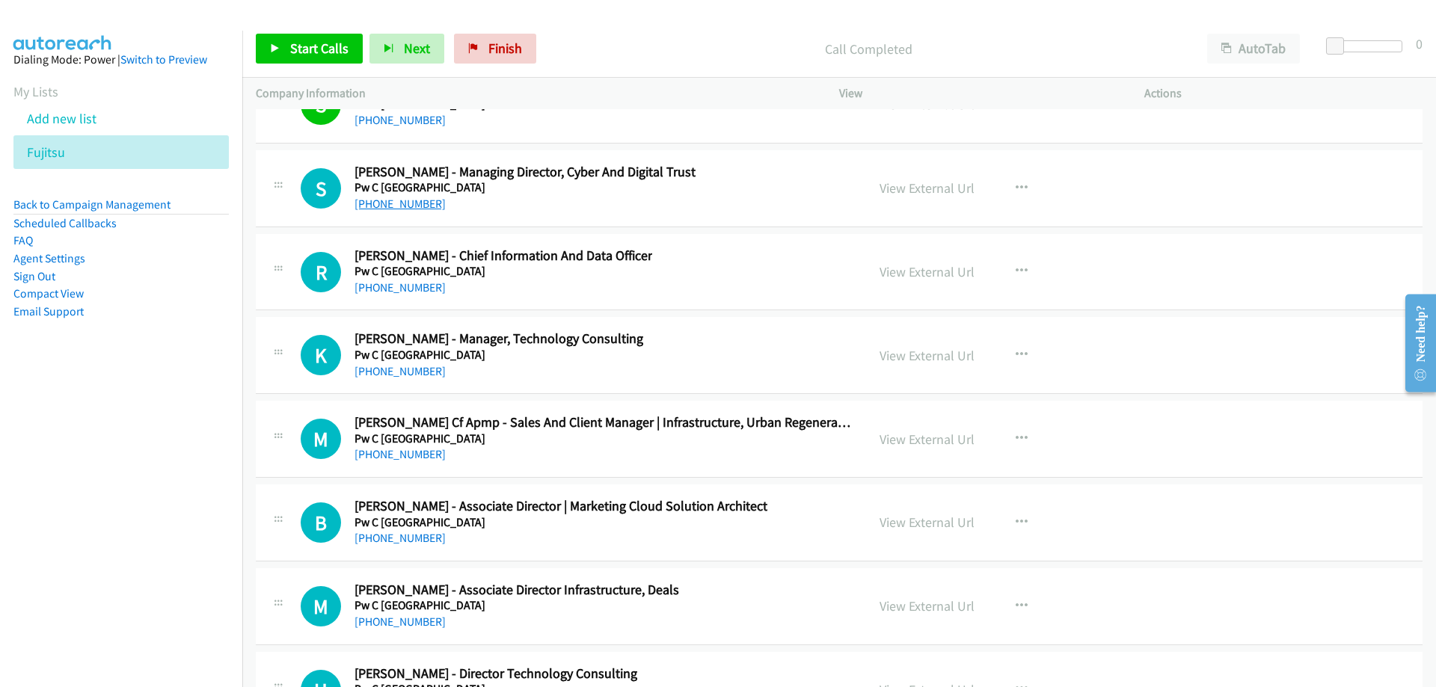
click at [428, 204] on link "[PHONE_NUMBER]" at bounding box center [399, 204] width 91 height 14
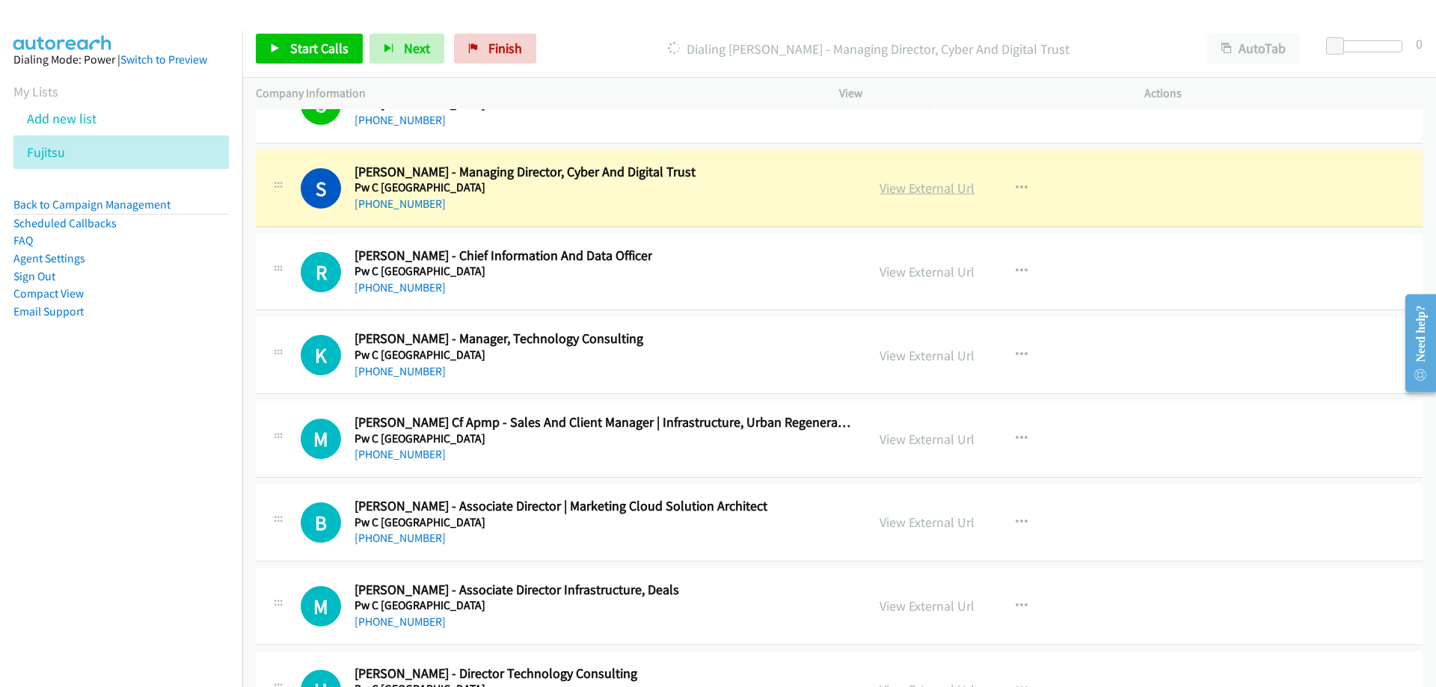
click at [929, 182] on link "View External Url" at bounding box center [926, 187] width 95 height 17
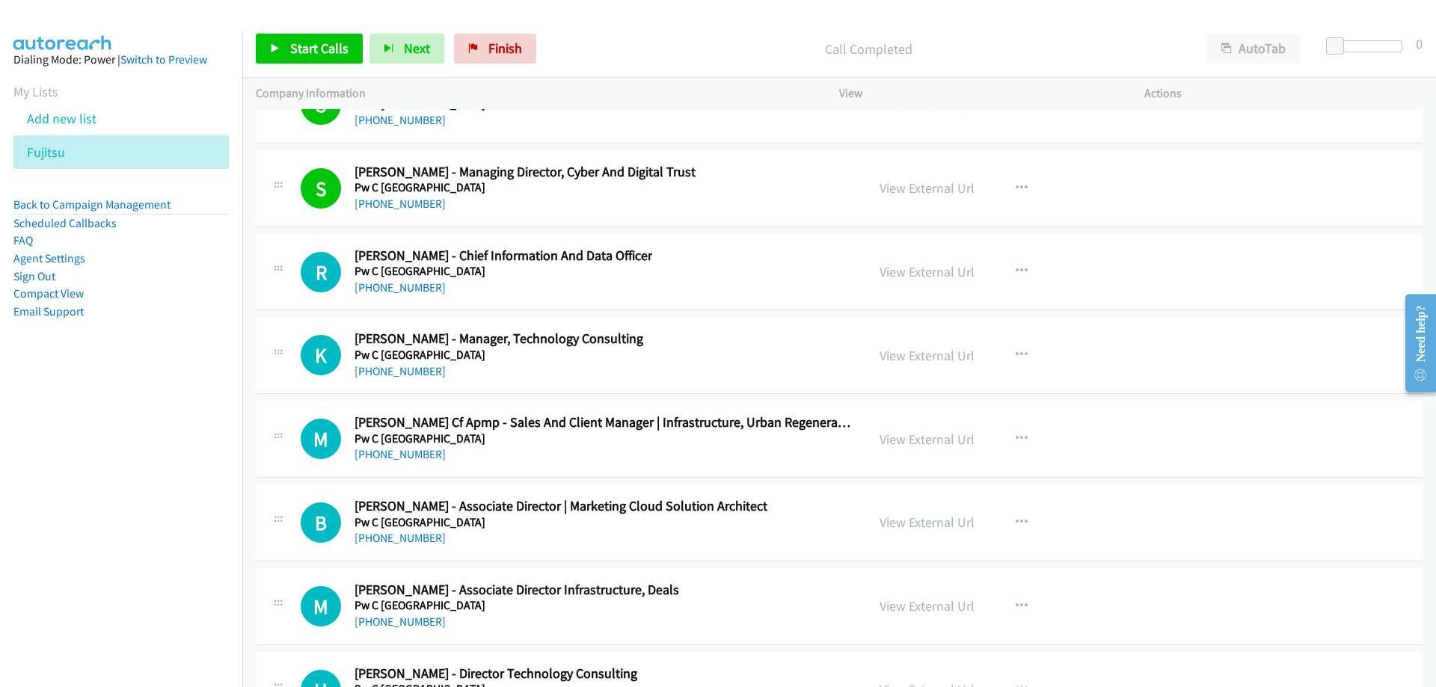
scroll to position [27592, 0]
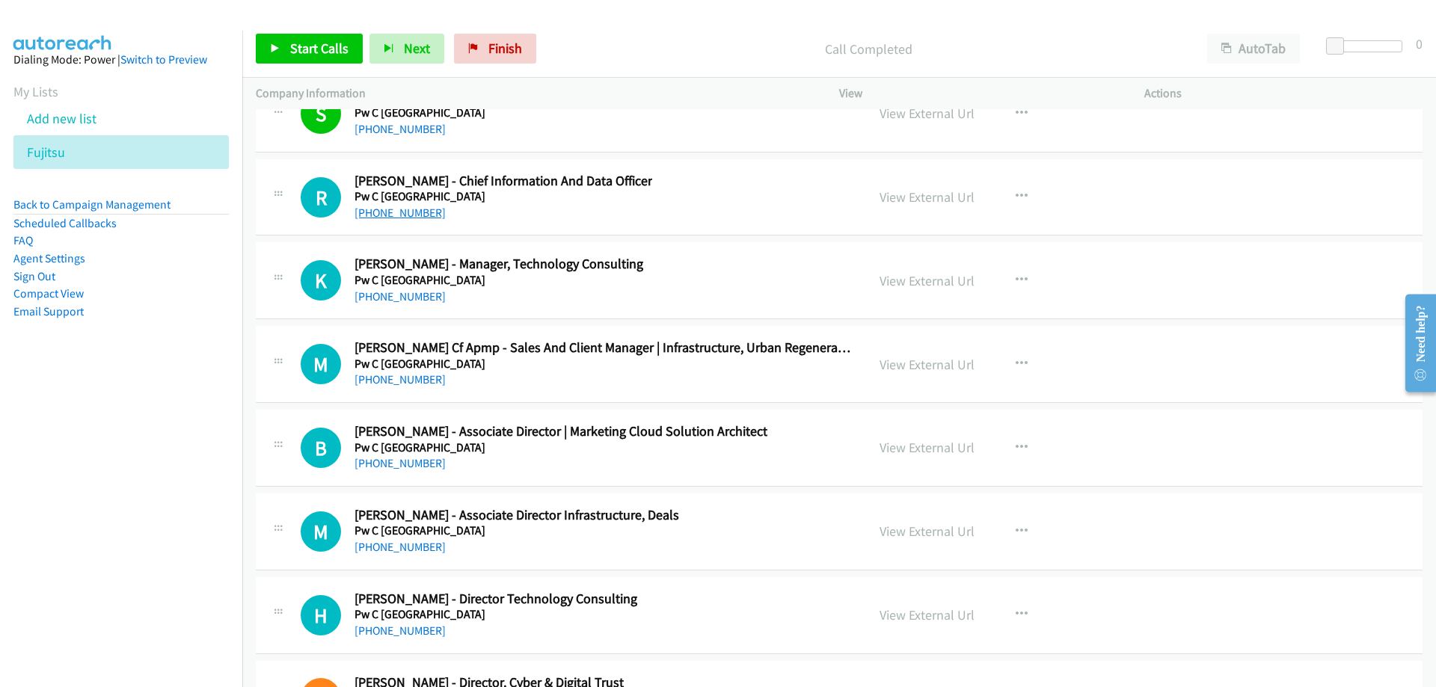
click at [410, 209] on link "[PHONE_NUMBER]" at bounding box center [399, 213] width 91 height 14
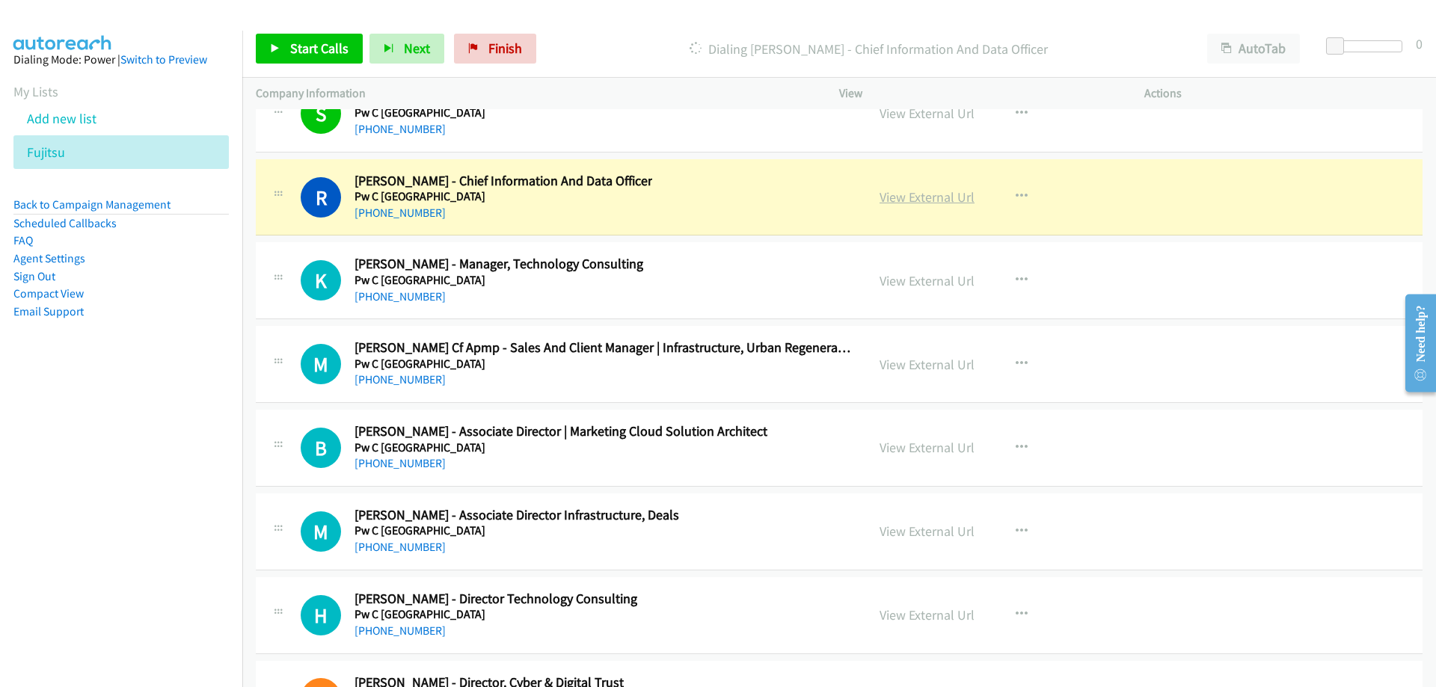
click at [928, 194] on link "View External Url" at bounding box center [926, 196] width 95 height 17
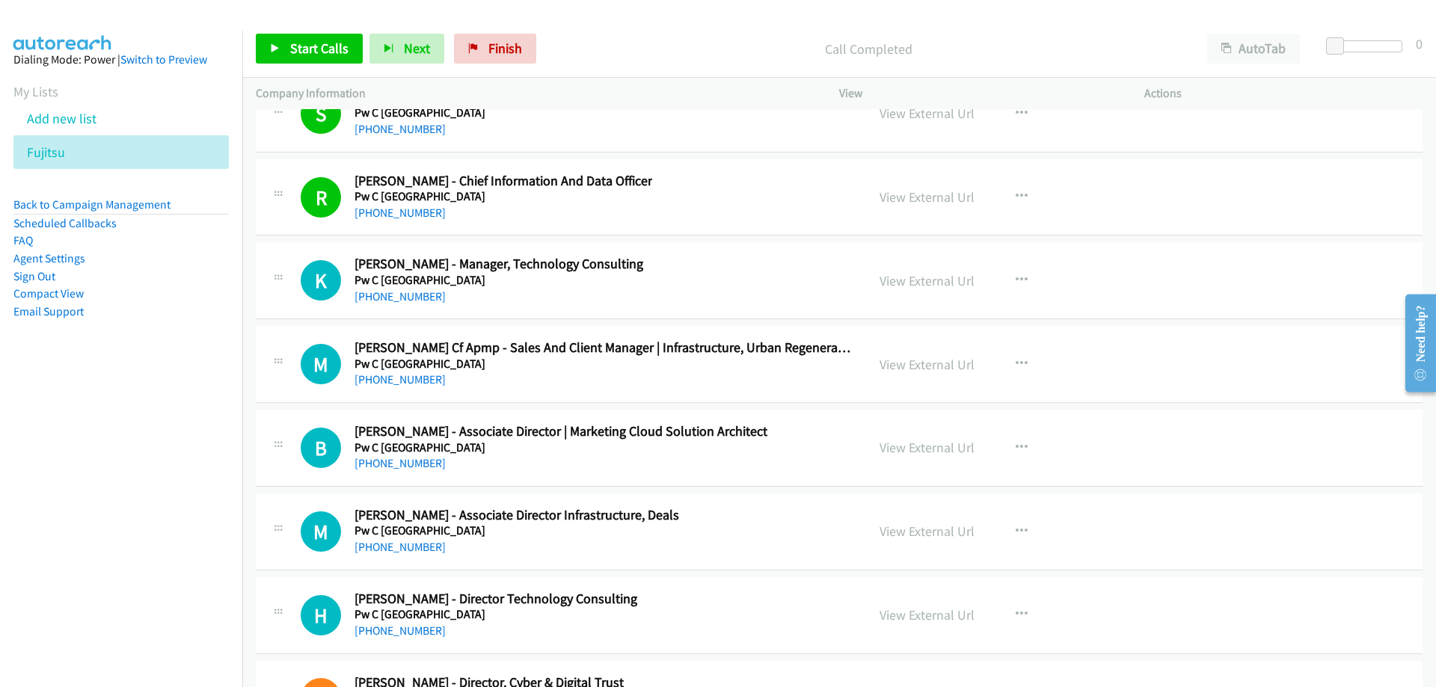
scroll to position [27742, 0]
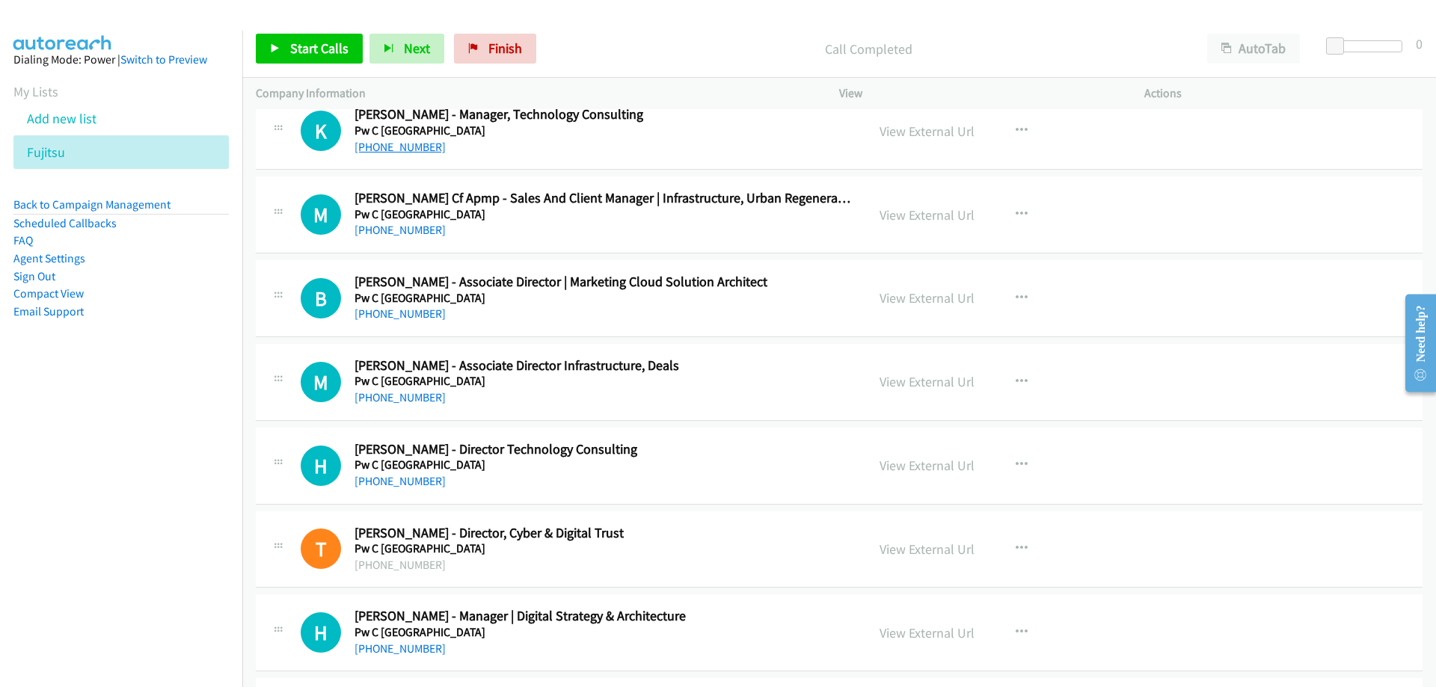
click at [420, 147] on link "[PHONE_NUMBER]" at bounding box center [399, 147] width 91 height 14
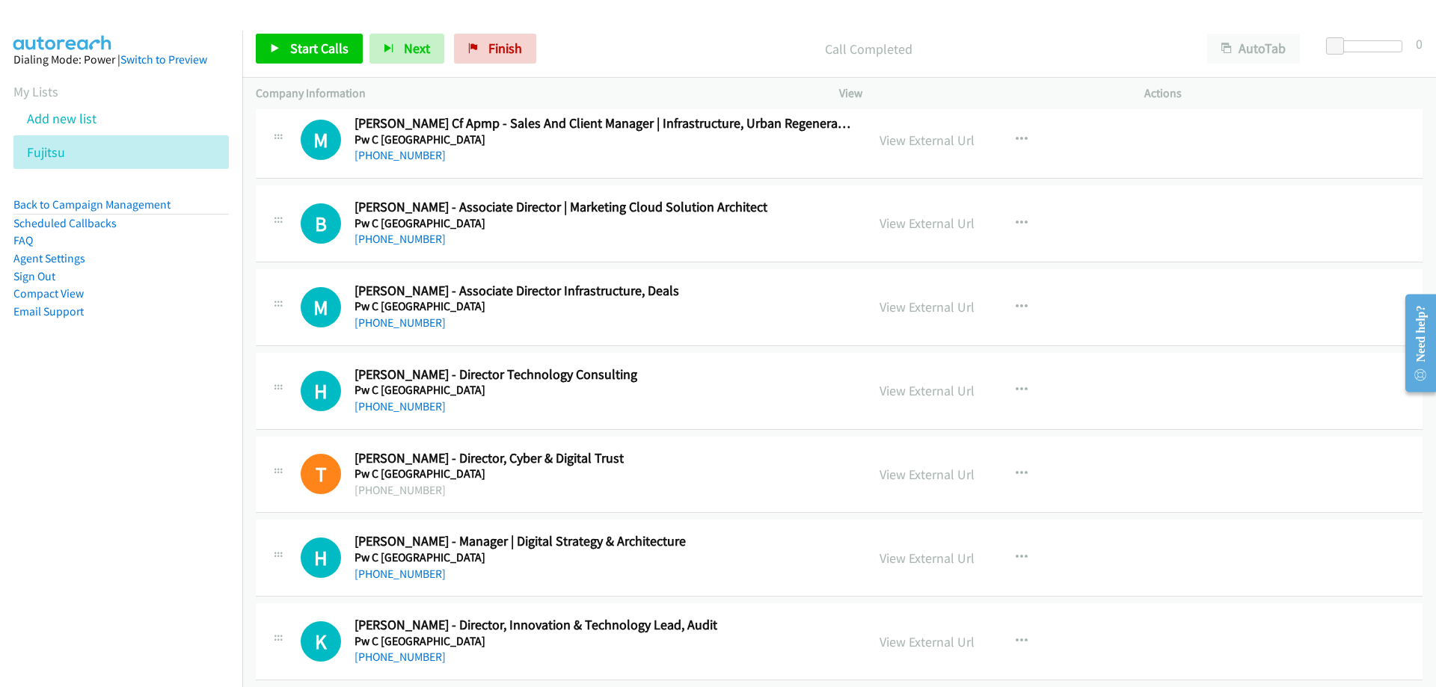
scroll to position [27891, 0]
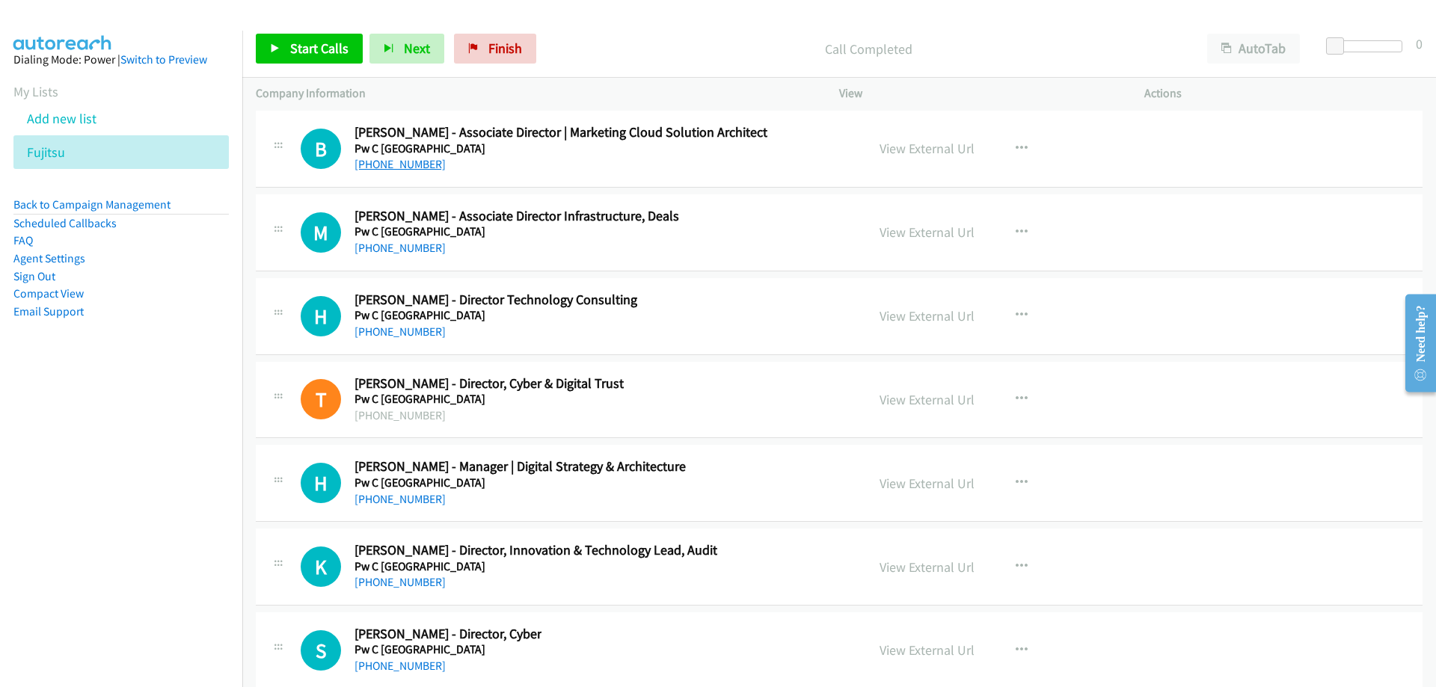
click at [411, 162] on link "[PHONE_NUMBER]" at bounding box center [399, 164] width 91 height 14
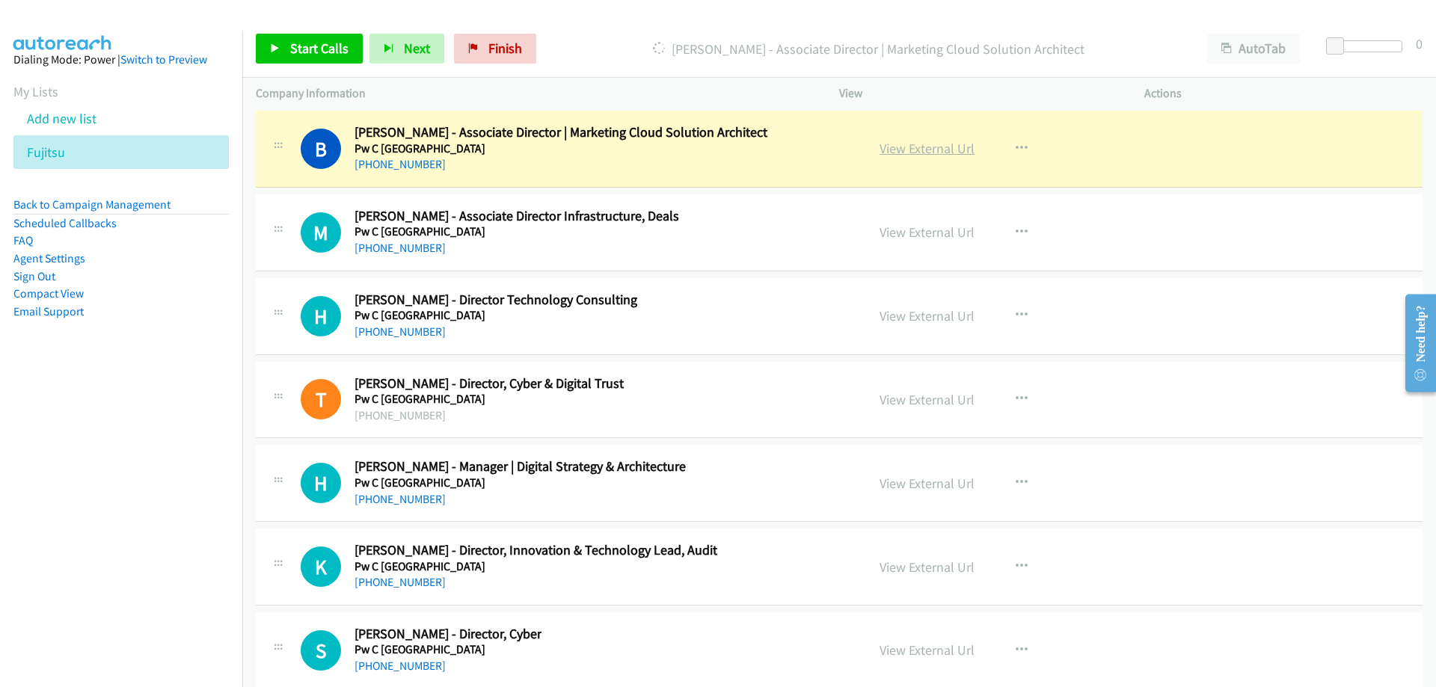
click at [890, 142] on link "View External Url" at bounding box center [926, 148] width 95 height 17
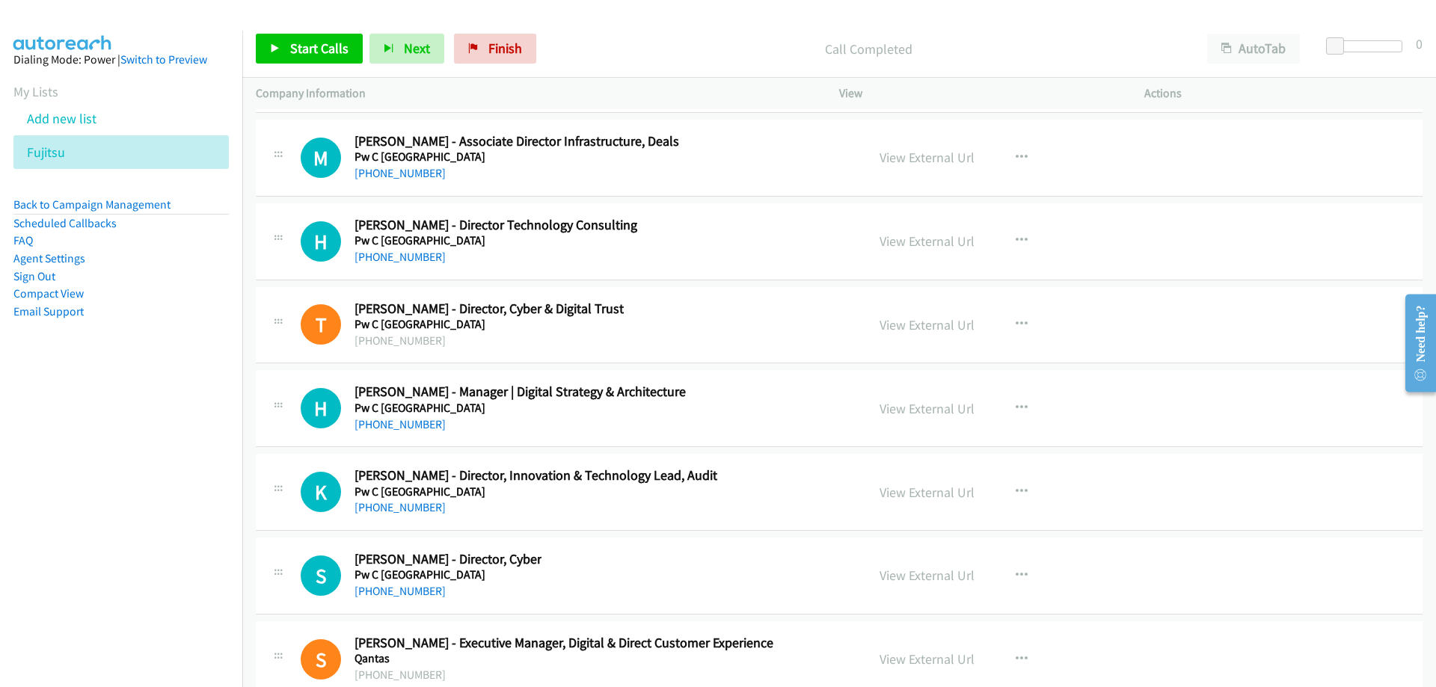
scroll to position [28041, 0]
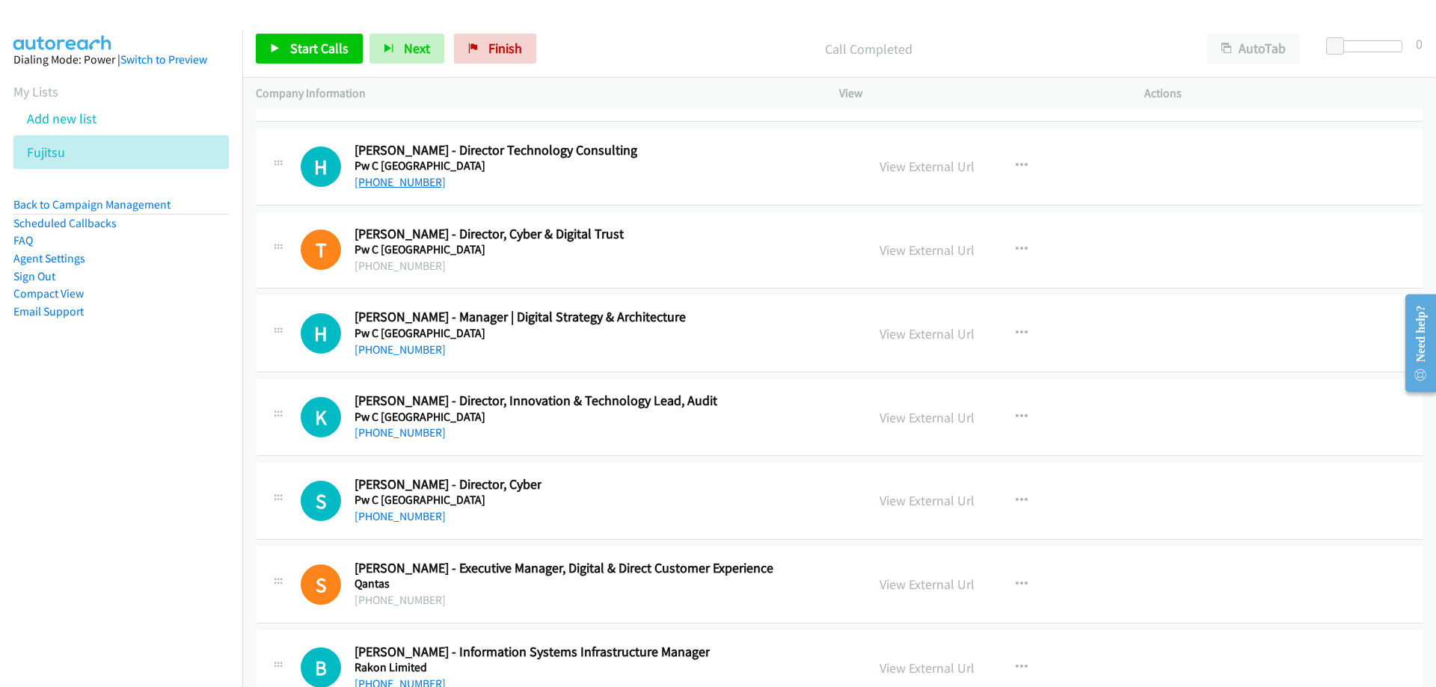
click at [420, 187] on link "[PHONE_NUMBER]" at bounding box center [399, 182] width 91 height 14
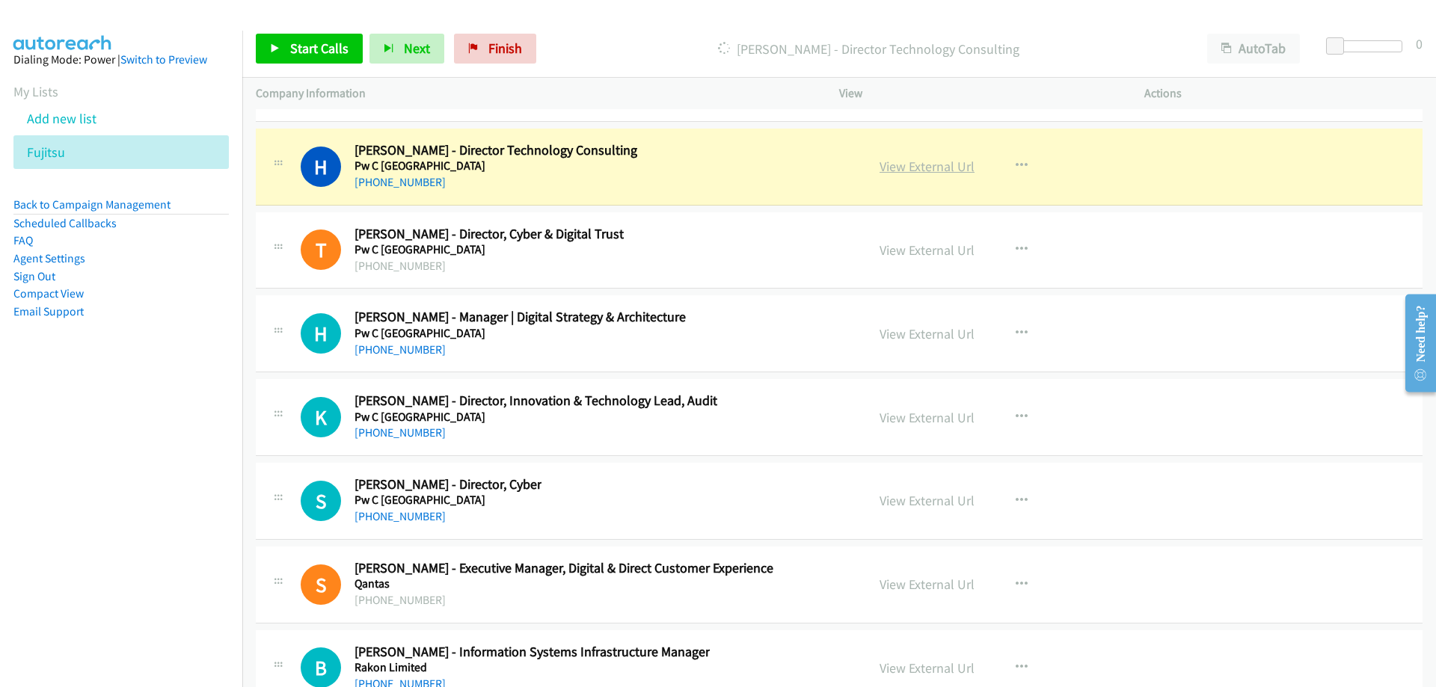
click at [901, 164] on link "View External Url" at bounding box center [926, 166] width 95 height 17
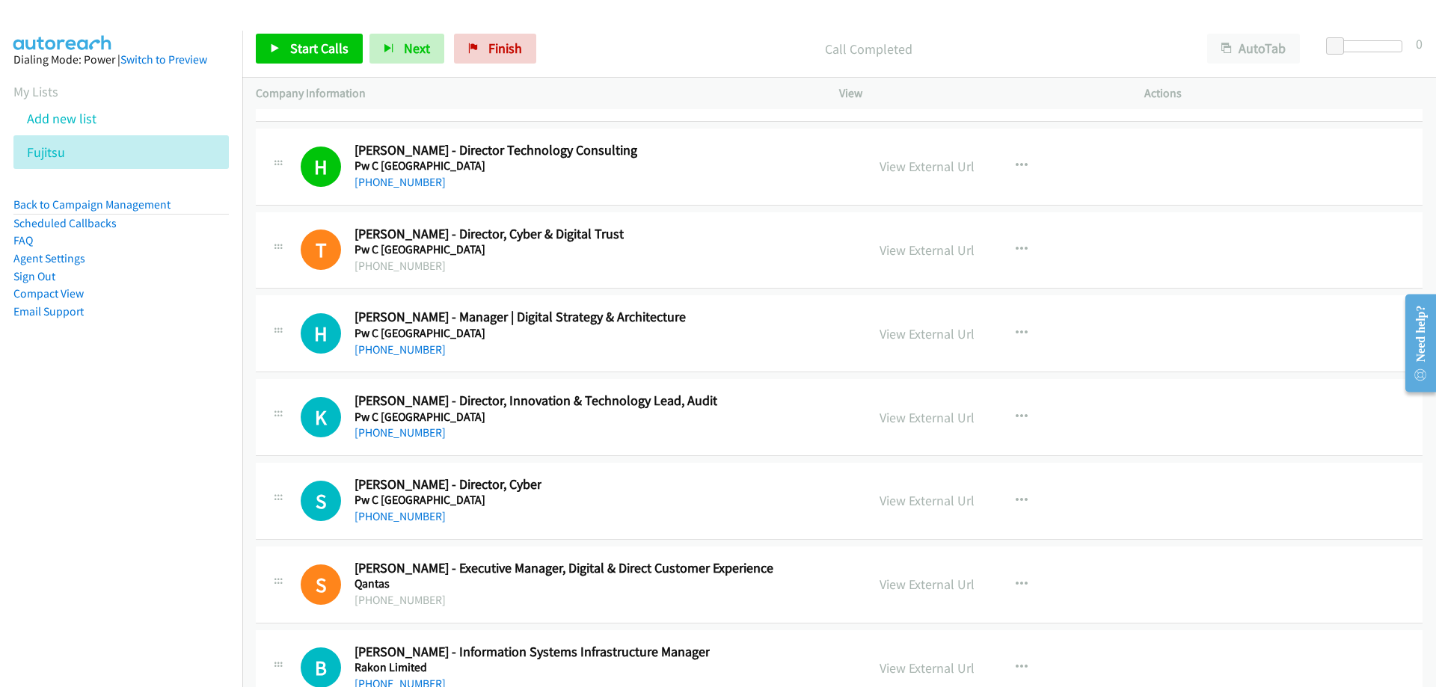
scroll to position [28190, 0]
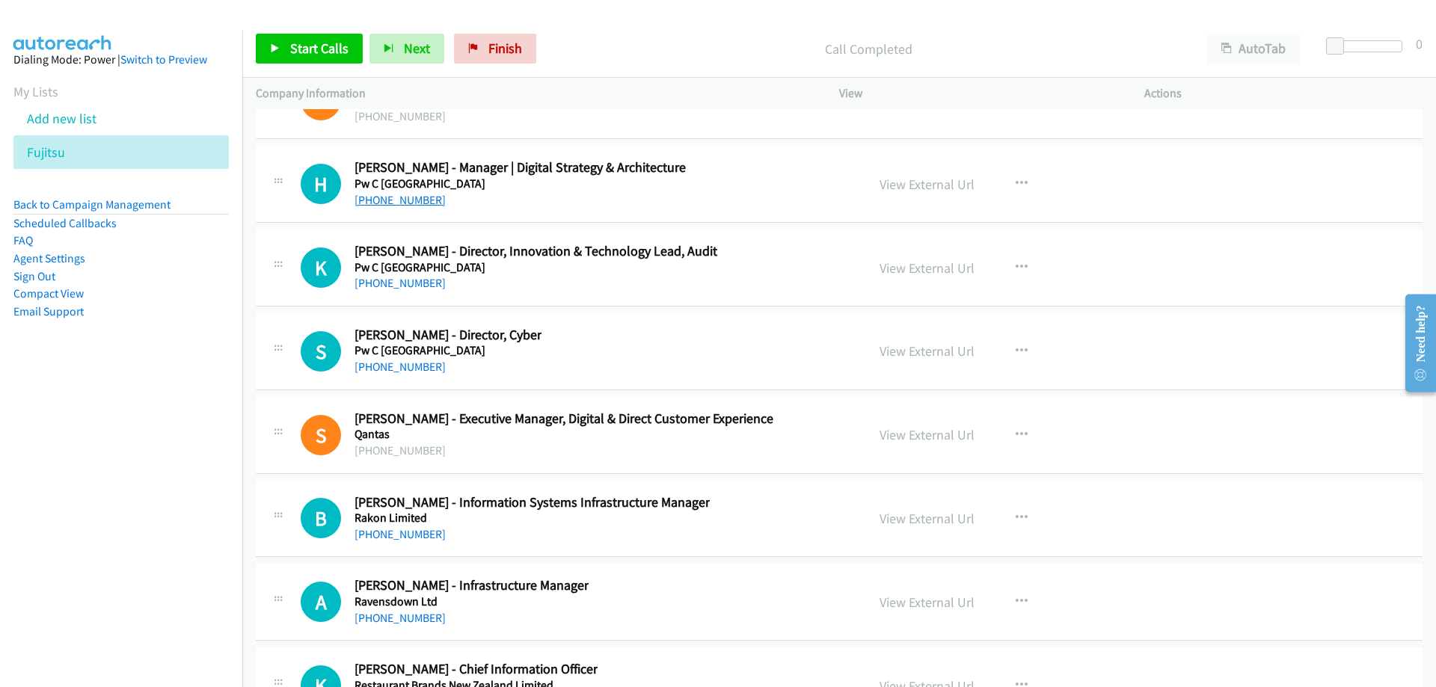
click at [414, 203] on link "[PHONE_NUMBER]" at bounding box center [399, 200] width 91 height 14
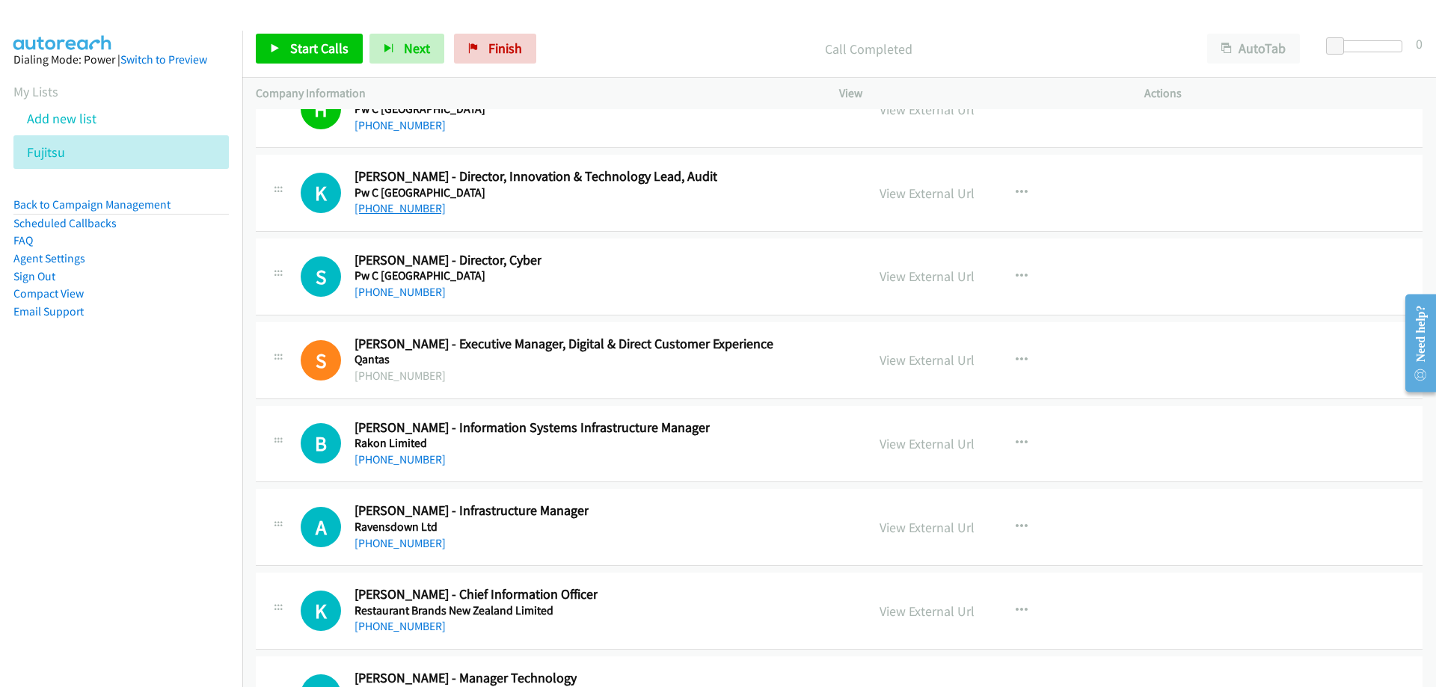
click at [409, 209] on link "[PHONE_NUMBER]" at bounding box center [399, 208] width 91 height 14
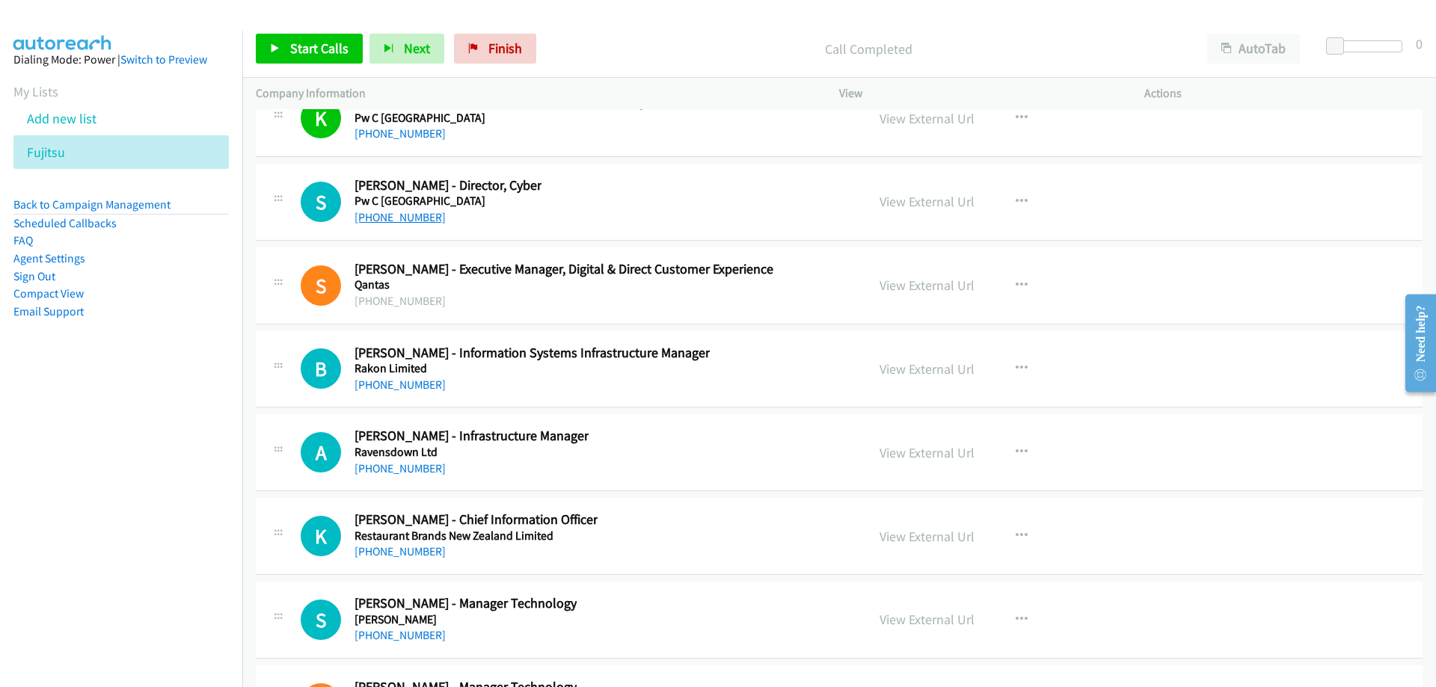
click at [412, 222] on link "[PHONE_NUMBER]" at bounding box center [399, 217] width 91 height 14
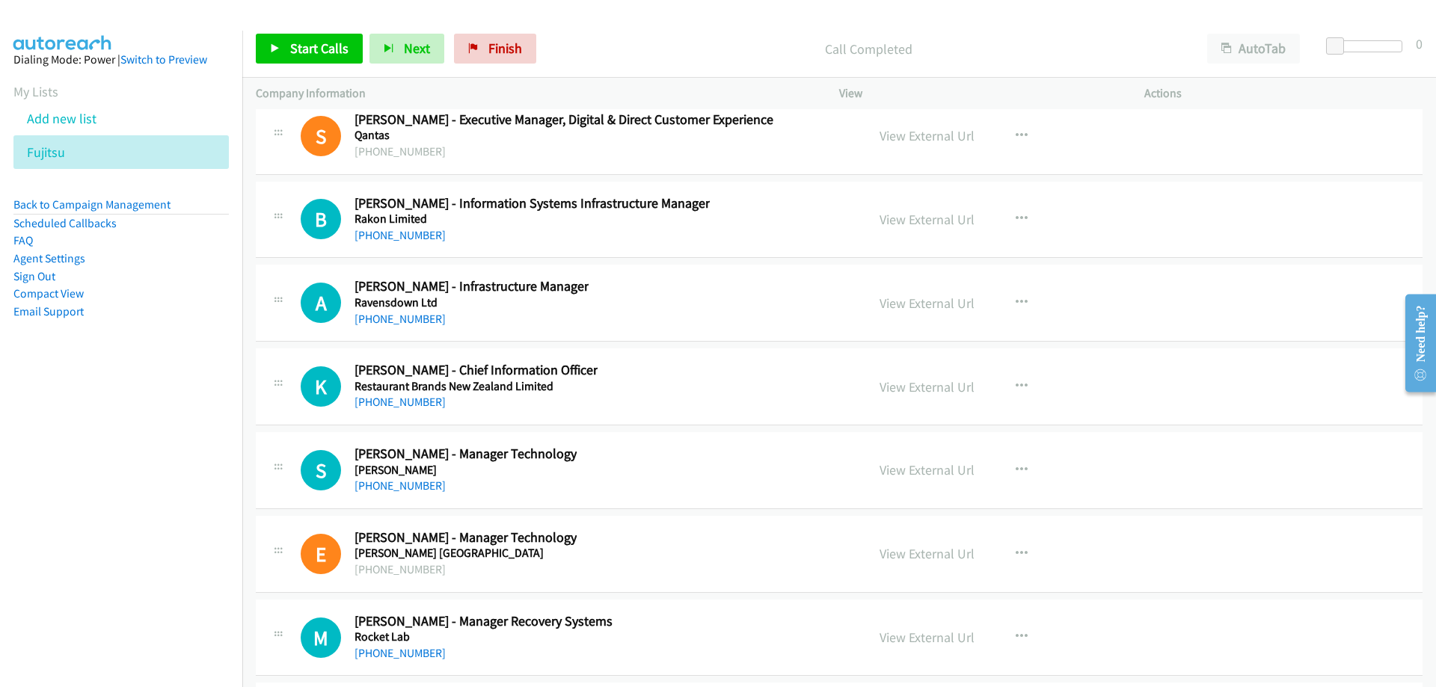
scroll to position [28564, 0]
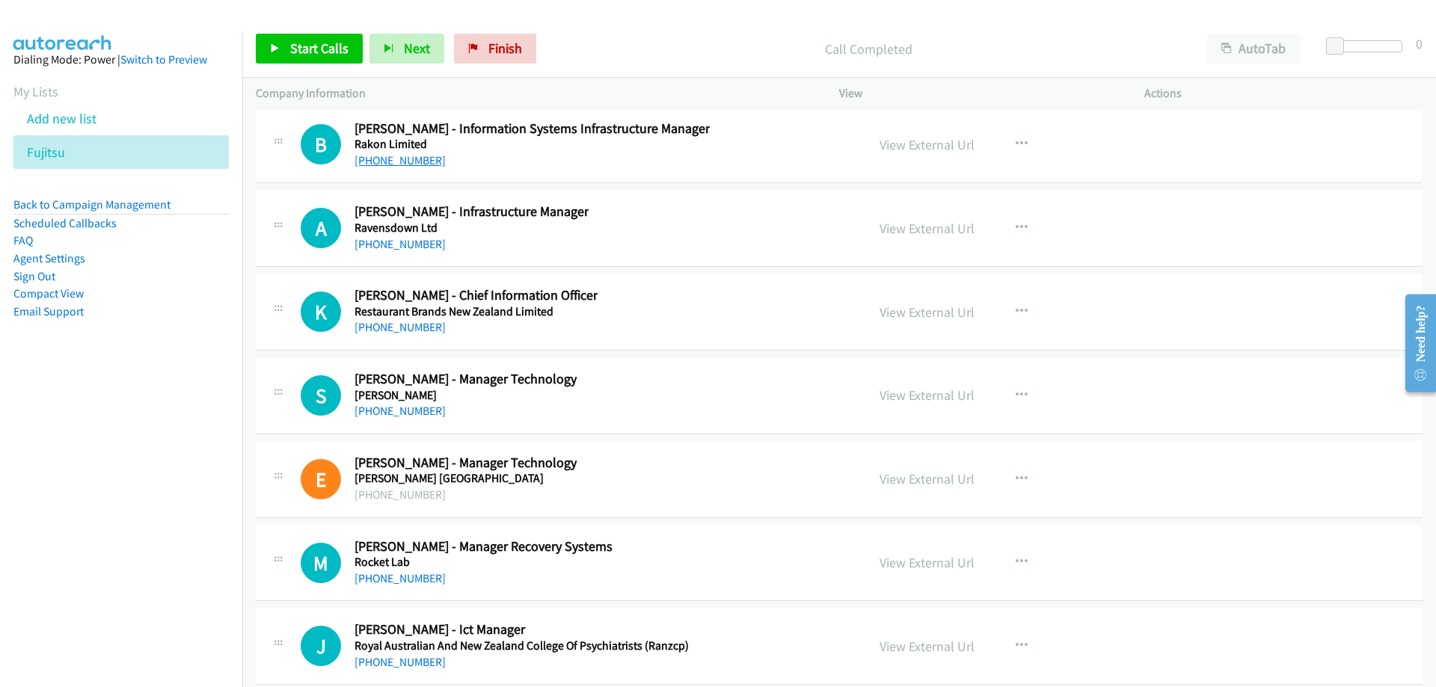
click at [382, 161] on link "[PHONE_NUMBER]" at bounding box center [399, 160] width 91 height 14
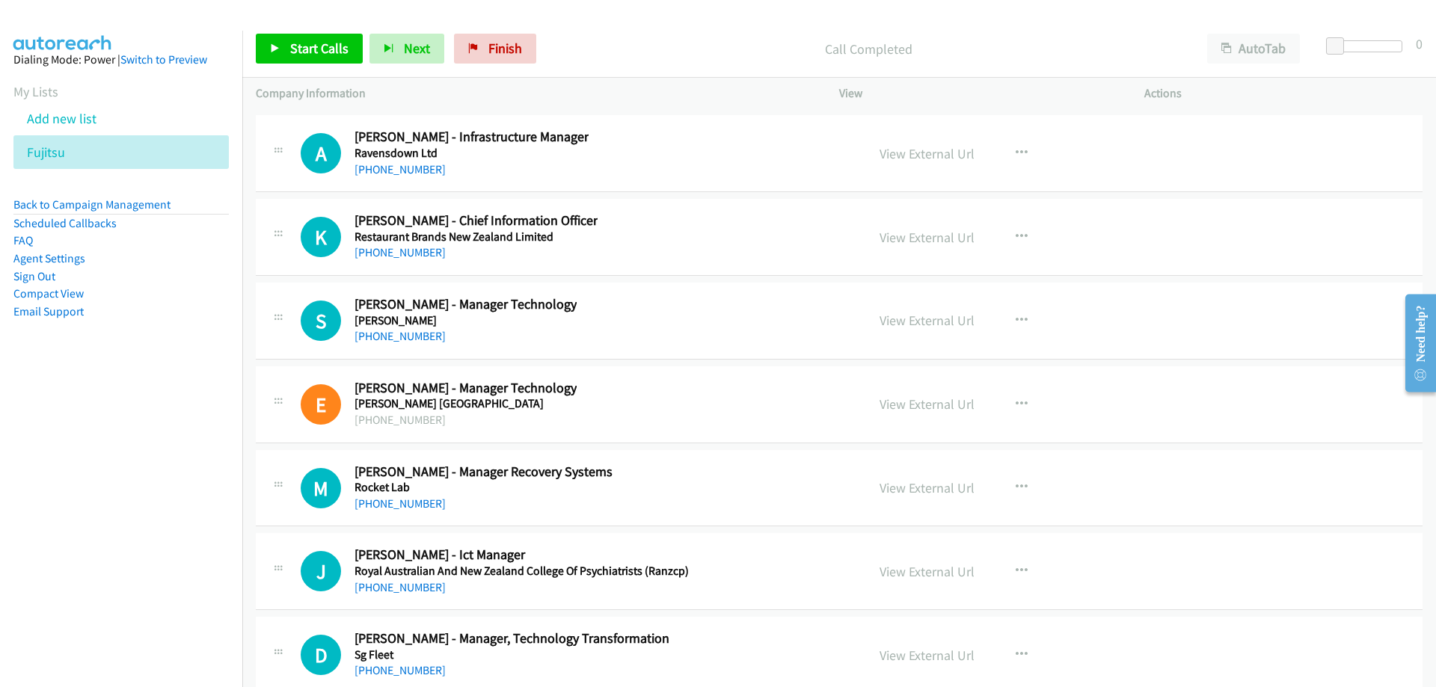
scroll to position [28714, 0]
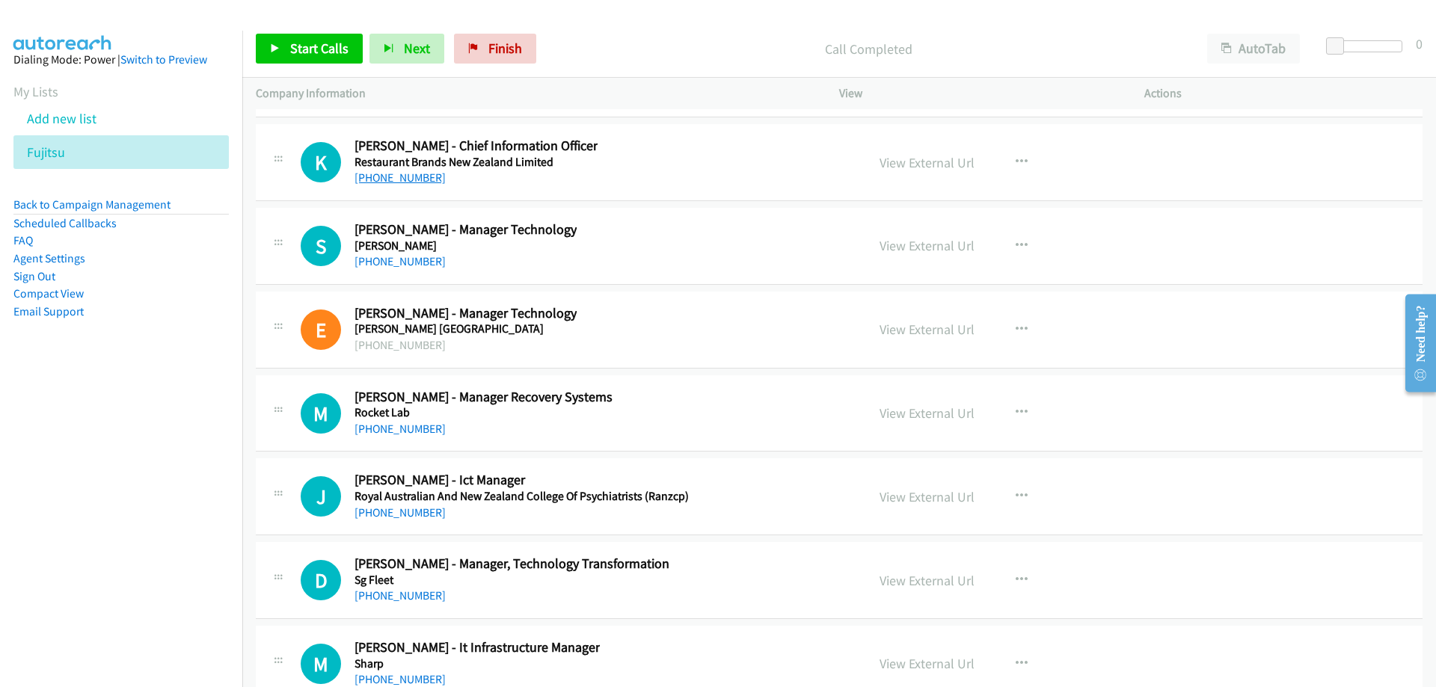
click at [393, 175] on link "[PHONE_NUMBER]" at bounding box center [399, 177] width 91 height 14
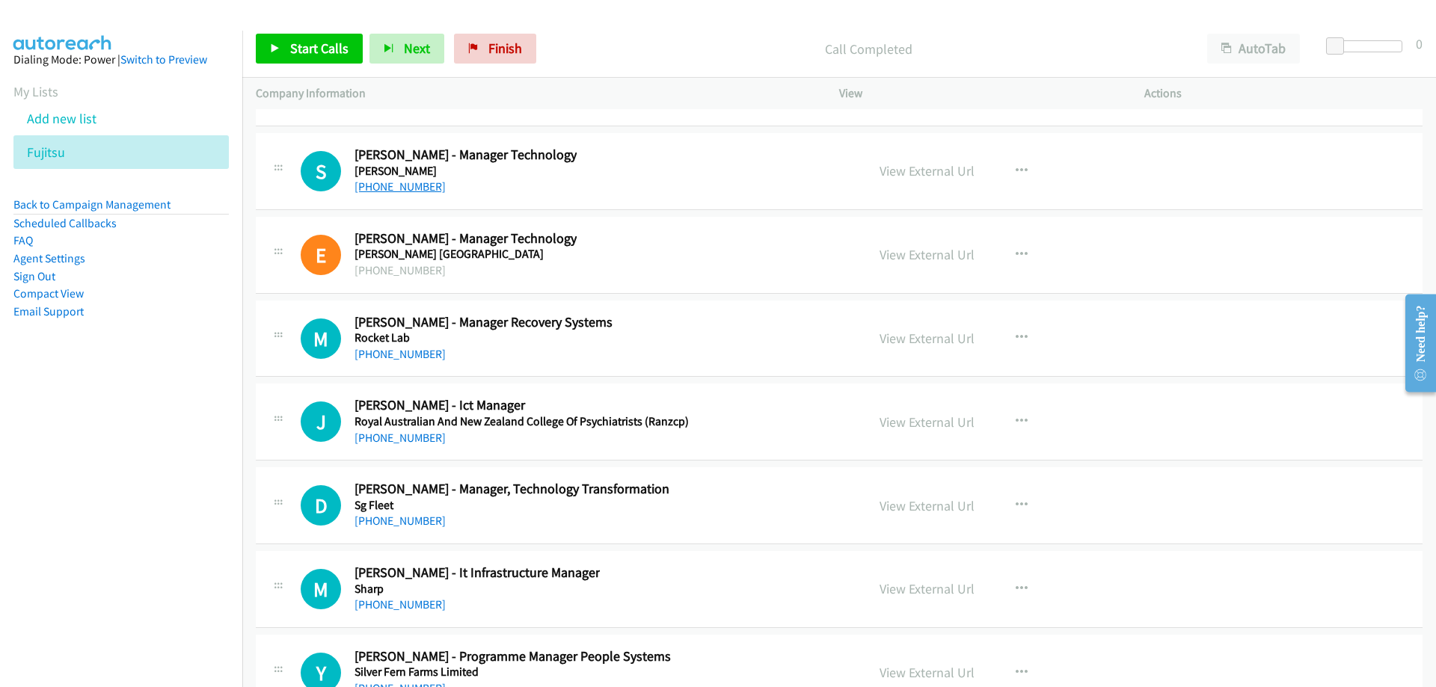
click at [411, 191] on link "[PHONE_NUMBER]" at bounding box center [399, 186] width 91 height 14
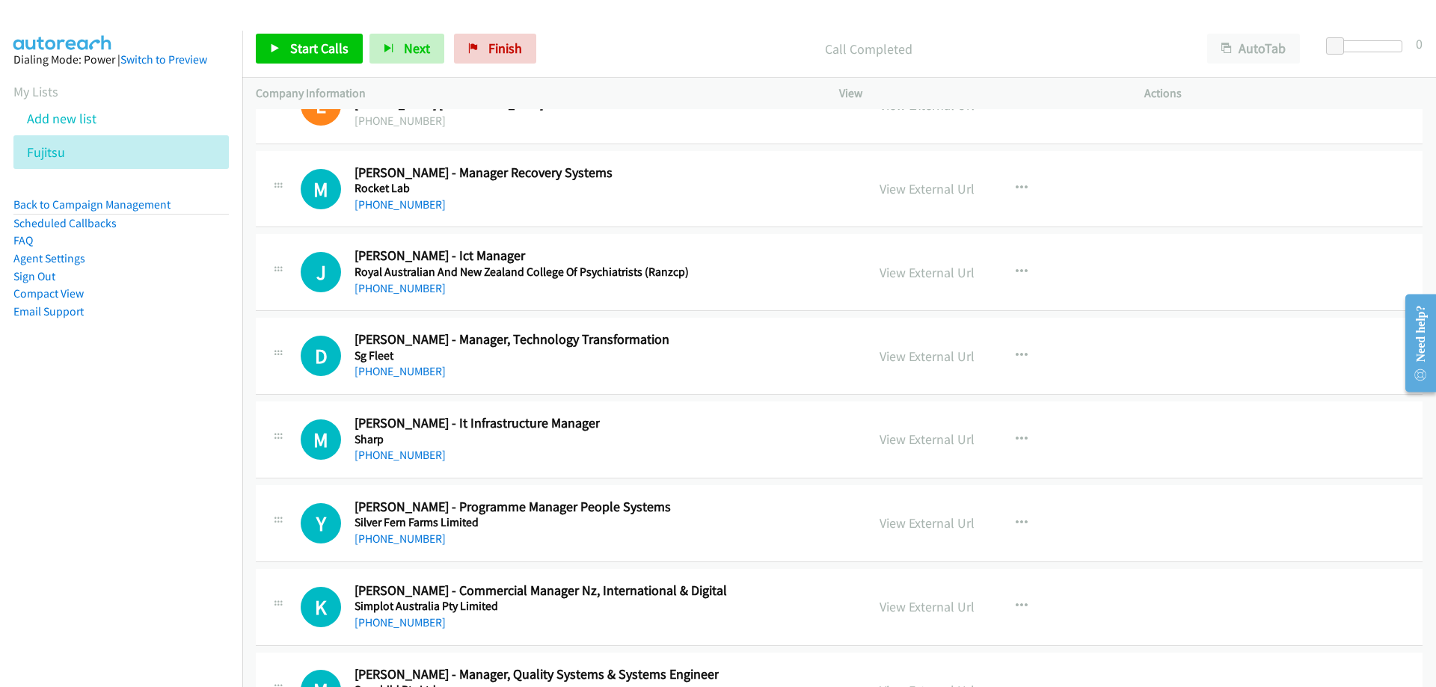
scroll to position [29013, 0]
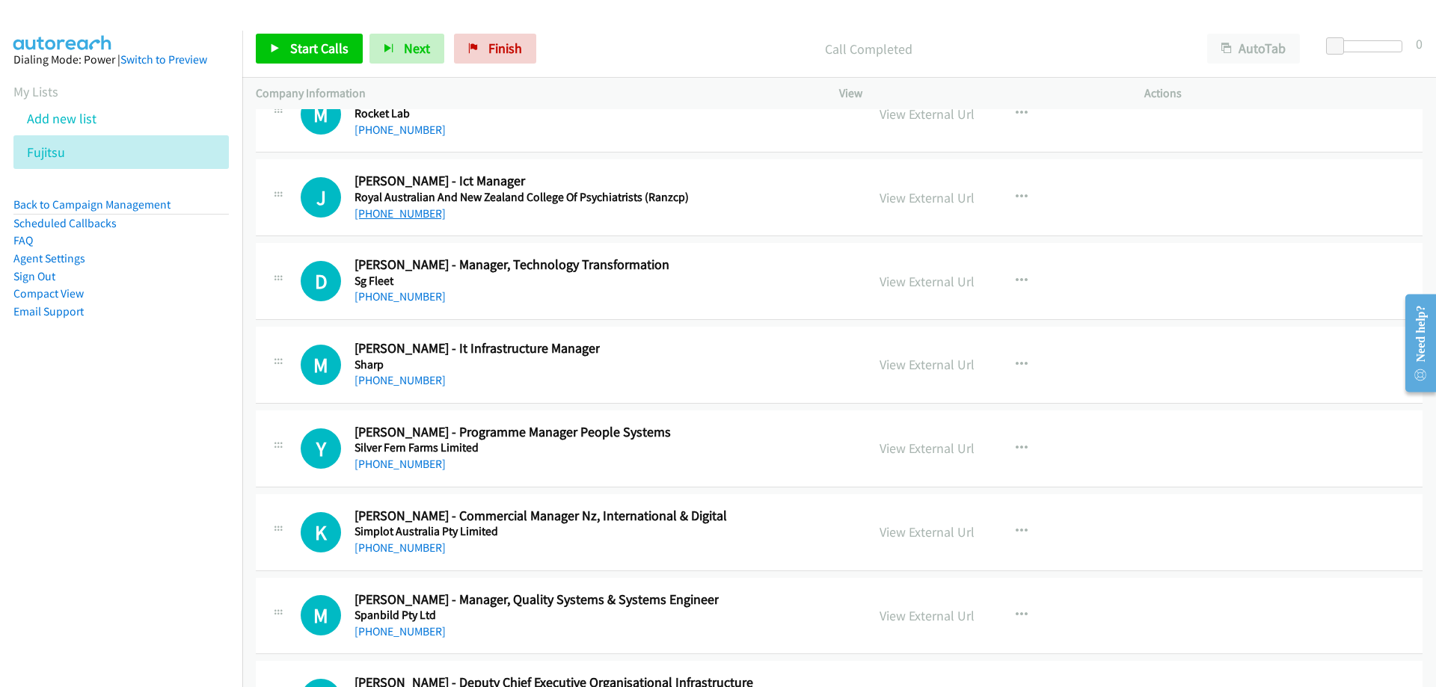
click at [393, 212] on link "[PHONE_NUMBER]" at bounding box center [399, 213] width 91 height 14
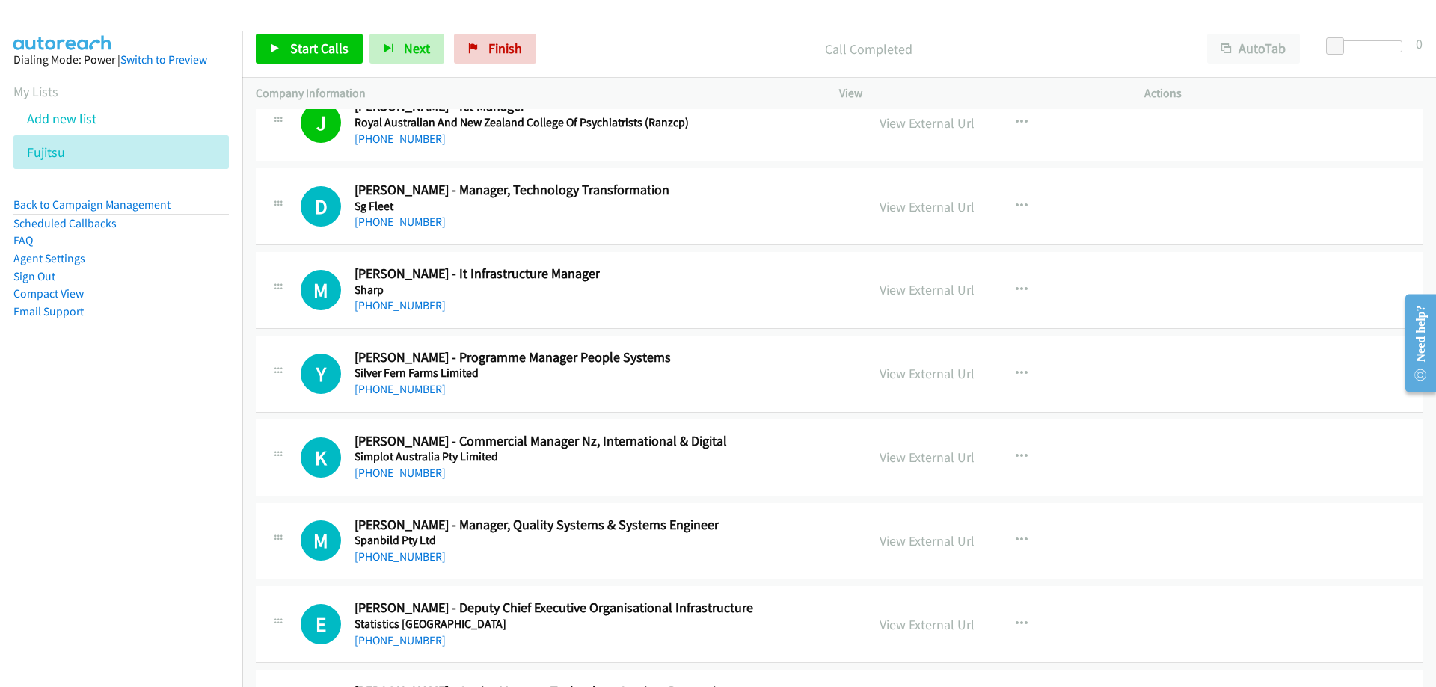
click at [409, 222] on link "[PHONE_NUMBER]" at bounding box center [399, 222] width 91 height 14
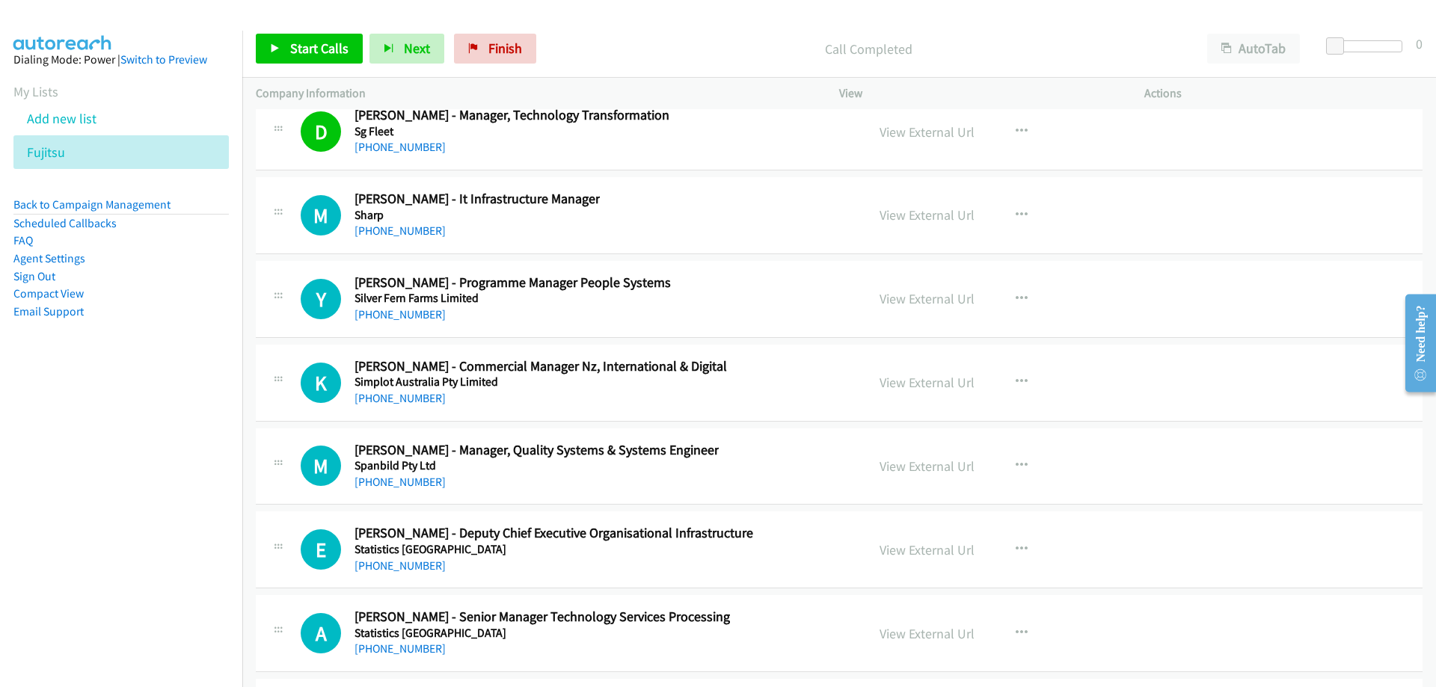
scroll to position [29237, 0]
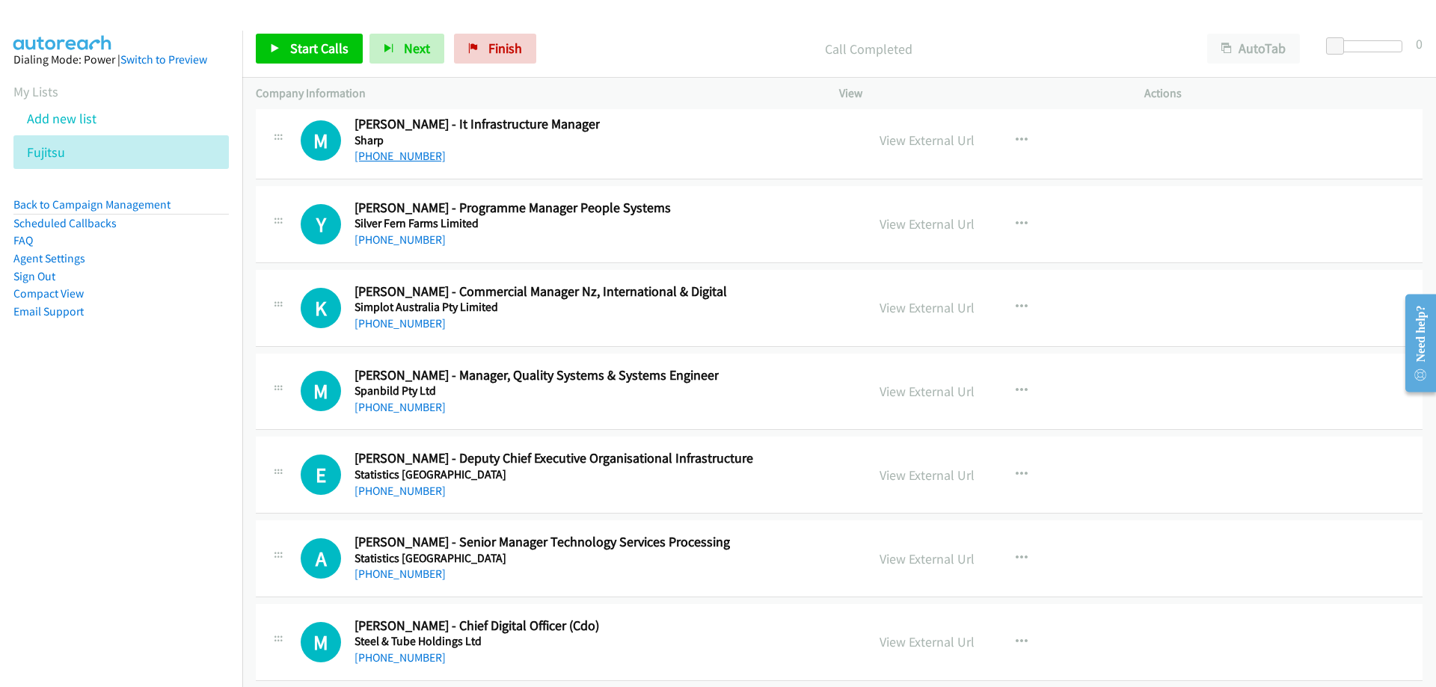
click at [377, 152] on link "[PHONE_NUMBER]" at bounding box center [399, 156] width 91 height 14
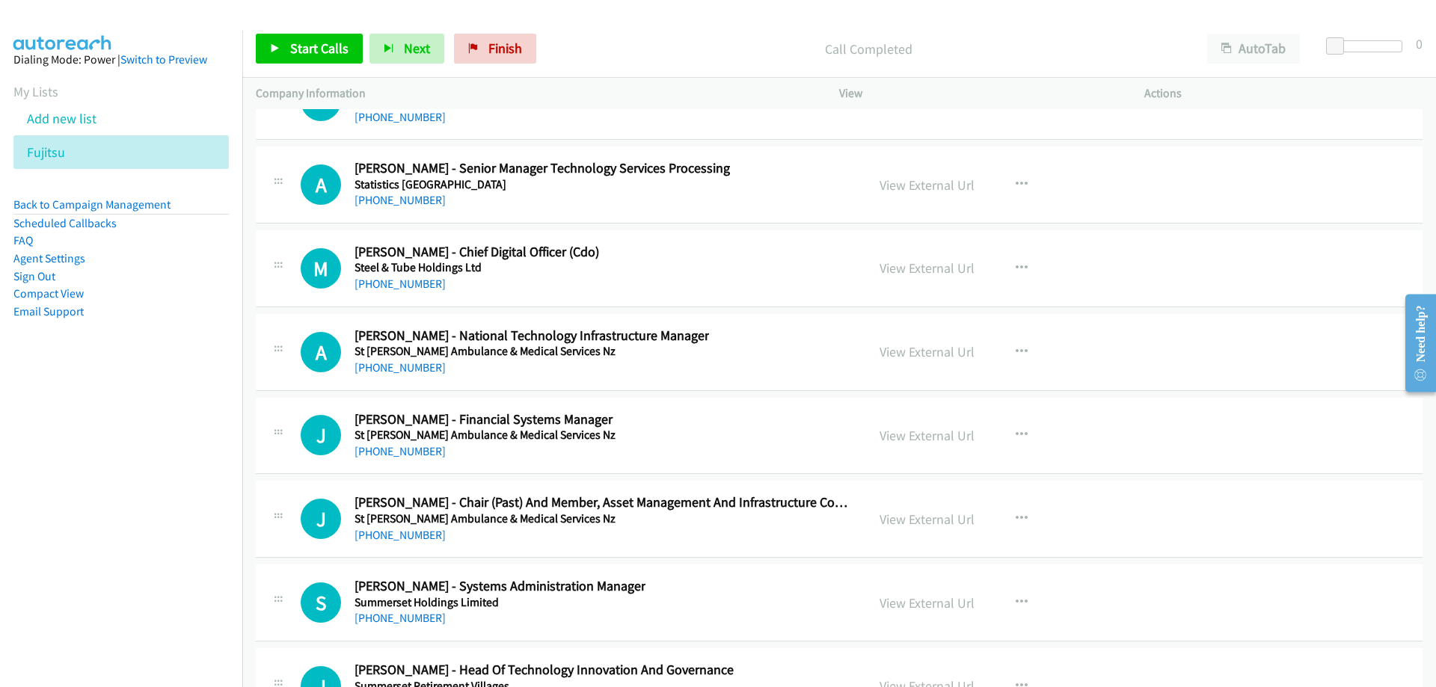
scroll to position [29686, 0]
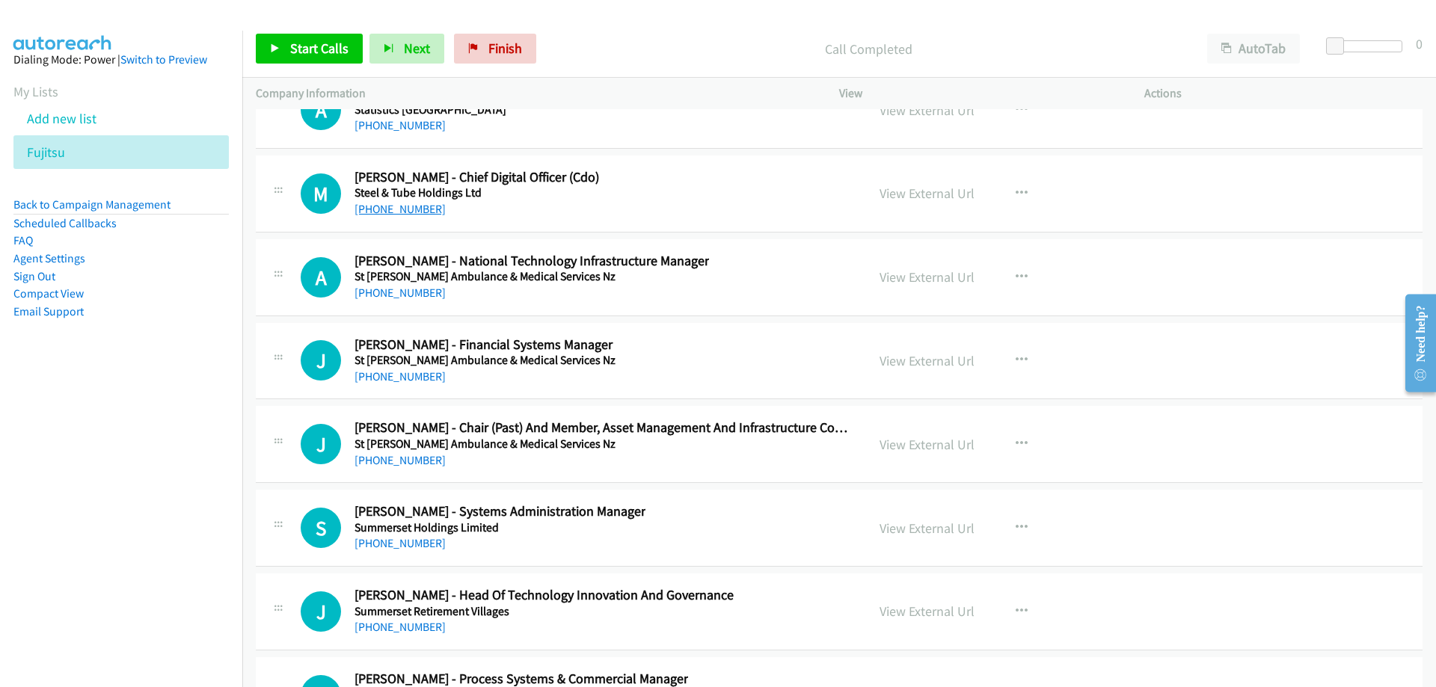
click at [419, 213] on link "[PHONE_NUMBER]" at bounding box center [399, 209] width 91 height 14
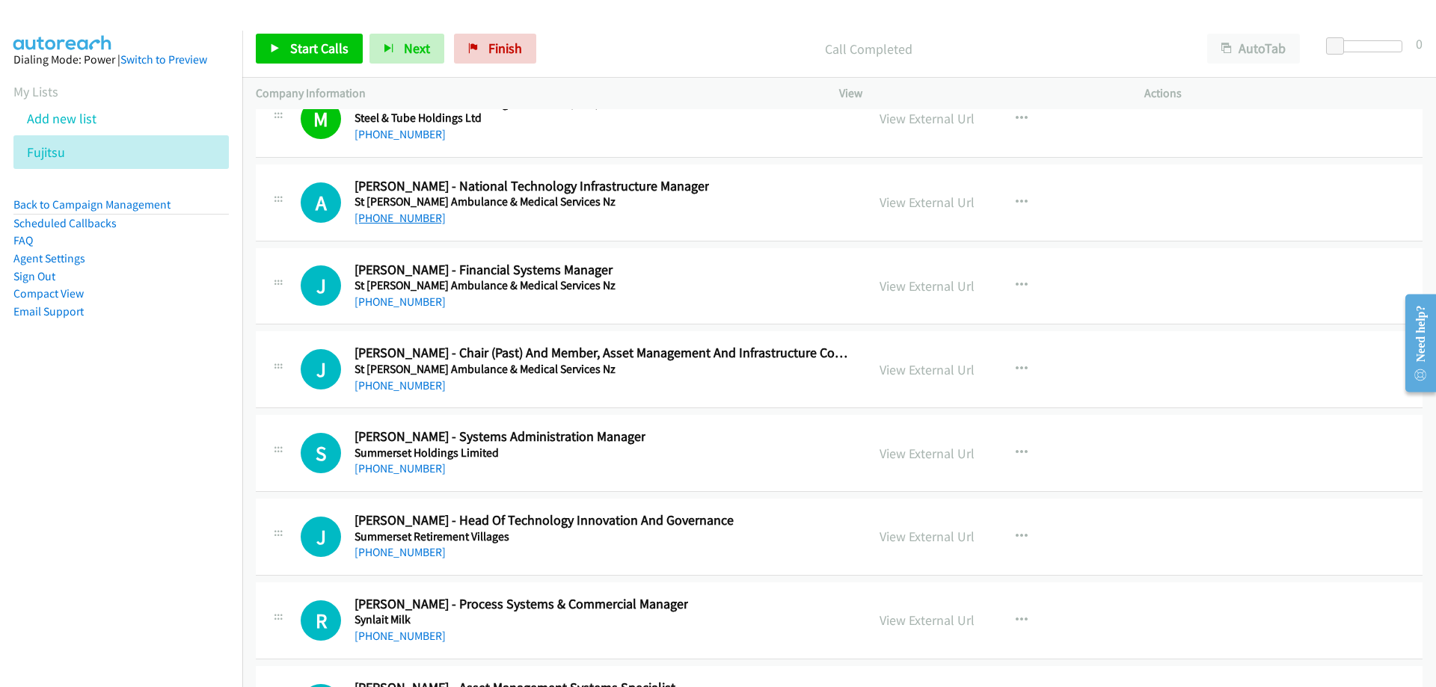
click at [418, 215] on link "[PHONE_NUMBER]" at bounding box center [399, 218] width 91 height 14
